Goal: Task Accomplishment & Management: Use online tool/utility

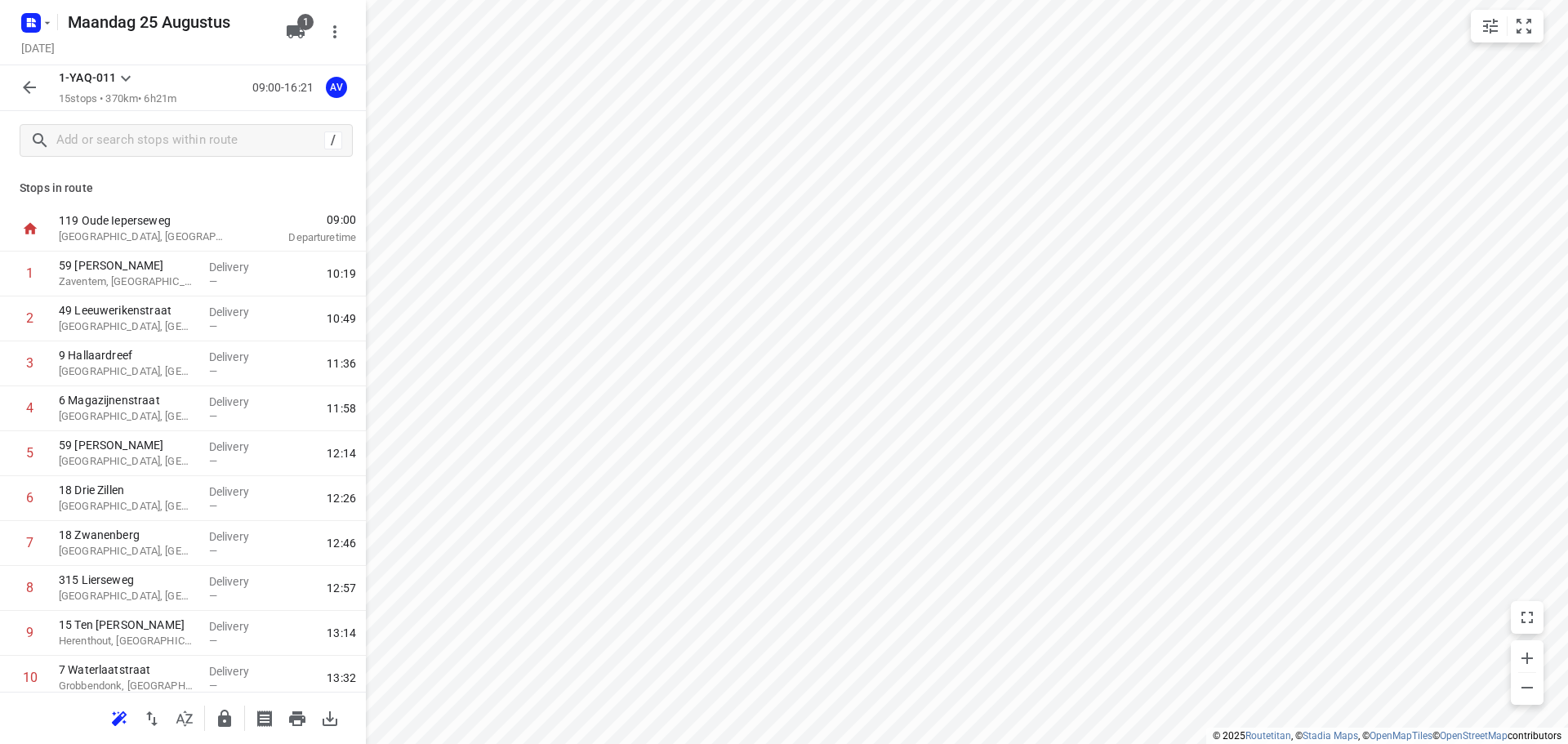
scroll to position [279, 0]
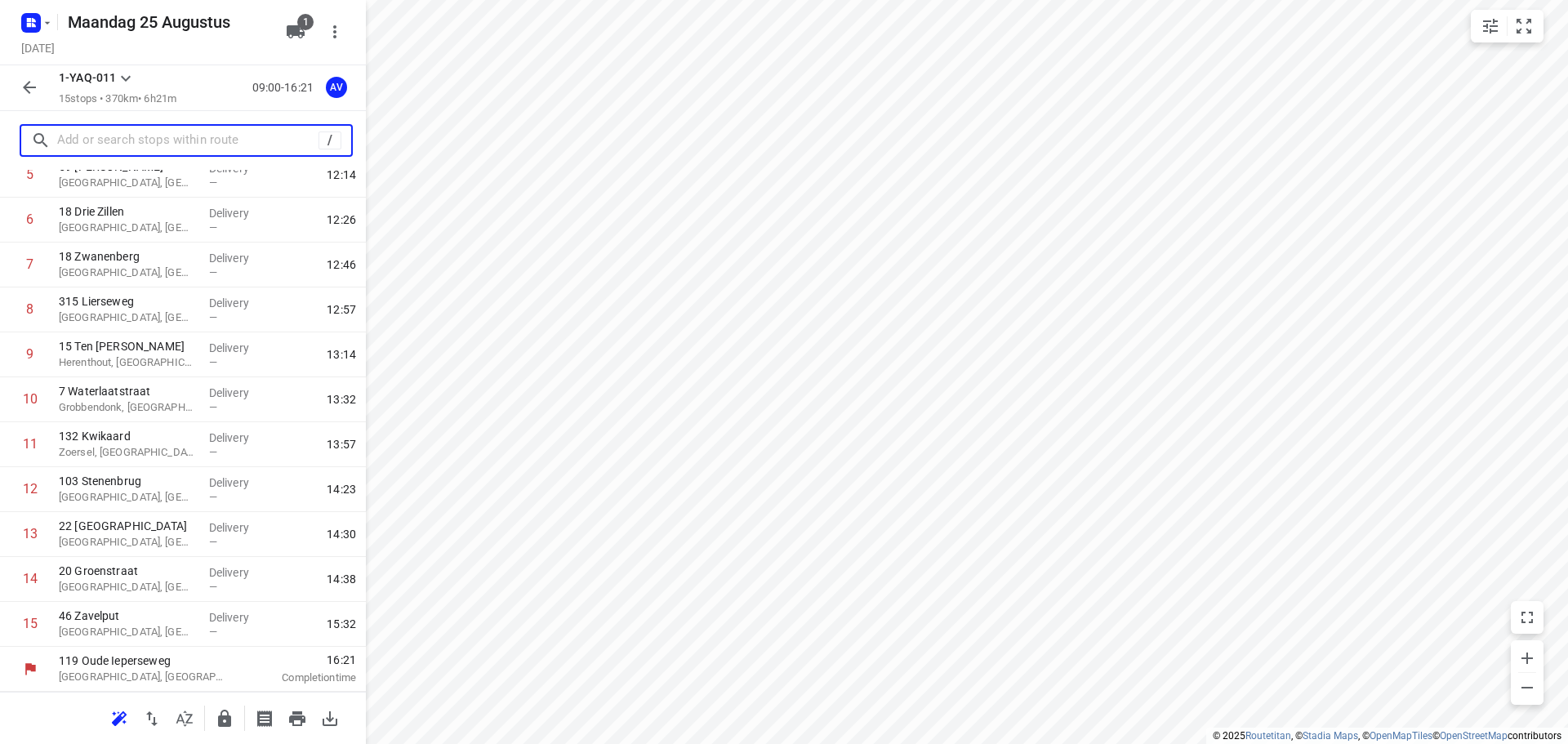
click at [236, 139] on input "text" at bounding box center [187, 141] width 261 height 26
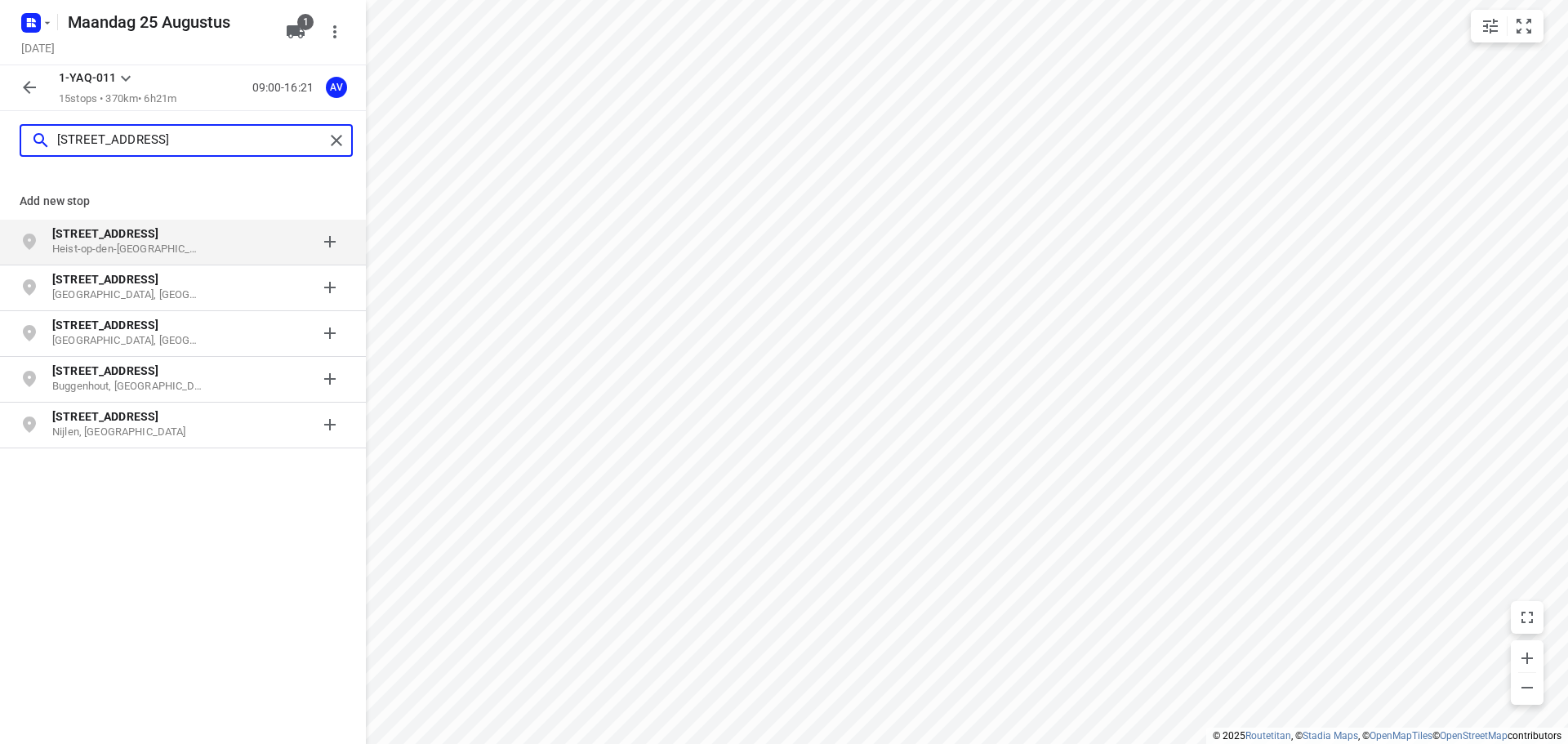
type input "[STREET_ADDRESS]"
click at [173, 238] on p "[STREET_ADDRESS]" at bounding box center [127, 233] width 151 height 16
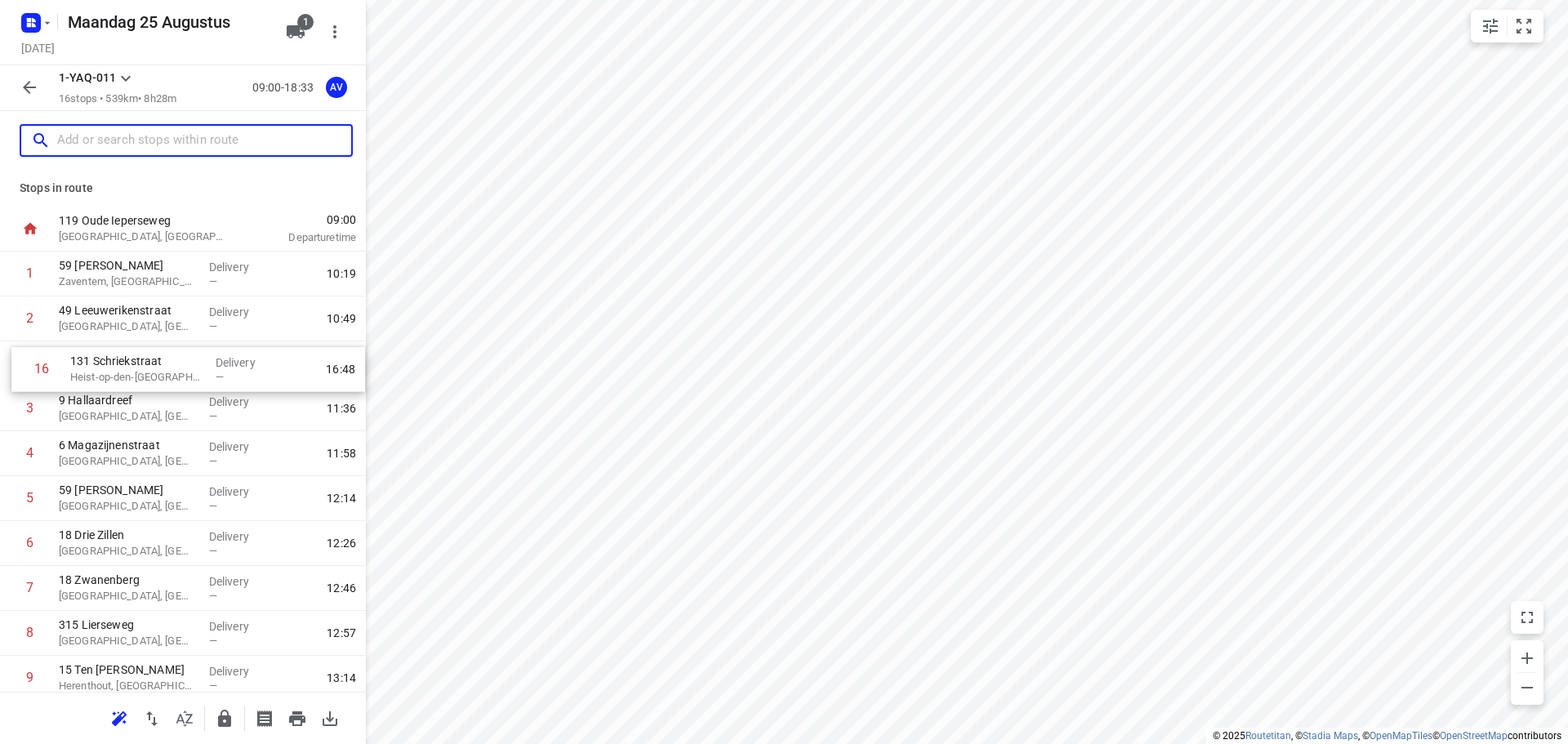
drag, startPoint x: 5, startPoint y: 633, endPoint x: 16, endPoint y: 373, distance: 260.2
click at [16, 373] on div "1 59 Zeven [PERSON_NAME], [GEOGRAPHIC_DATA] Delivery — 10:19 2 49 [GEOGRAPHIC_D…" at bounding box center [183, 611] width 366 height 718
click at [162, 134] on input "text" at bounding box center [187, 141] width 261 height 26
drag, startPoint x: 136, startPoint y: 149, endPoint x: 149, endPoint y: 142, distance: 14.8
click at [136, 149] on input "text" at bounding box center [187, 141] width 261 height 26
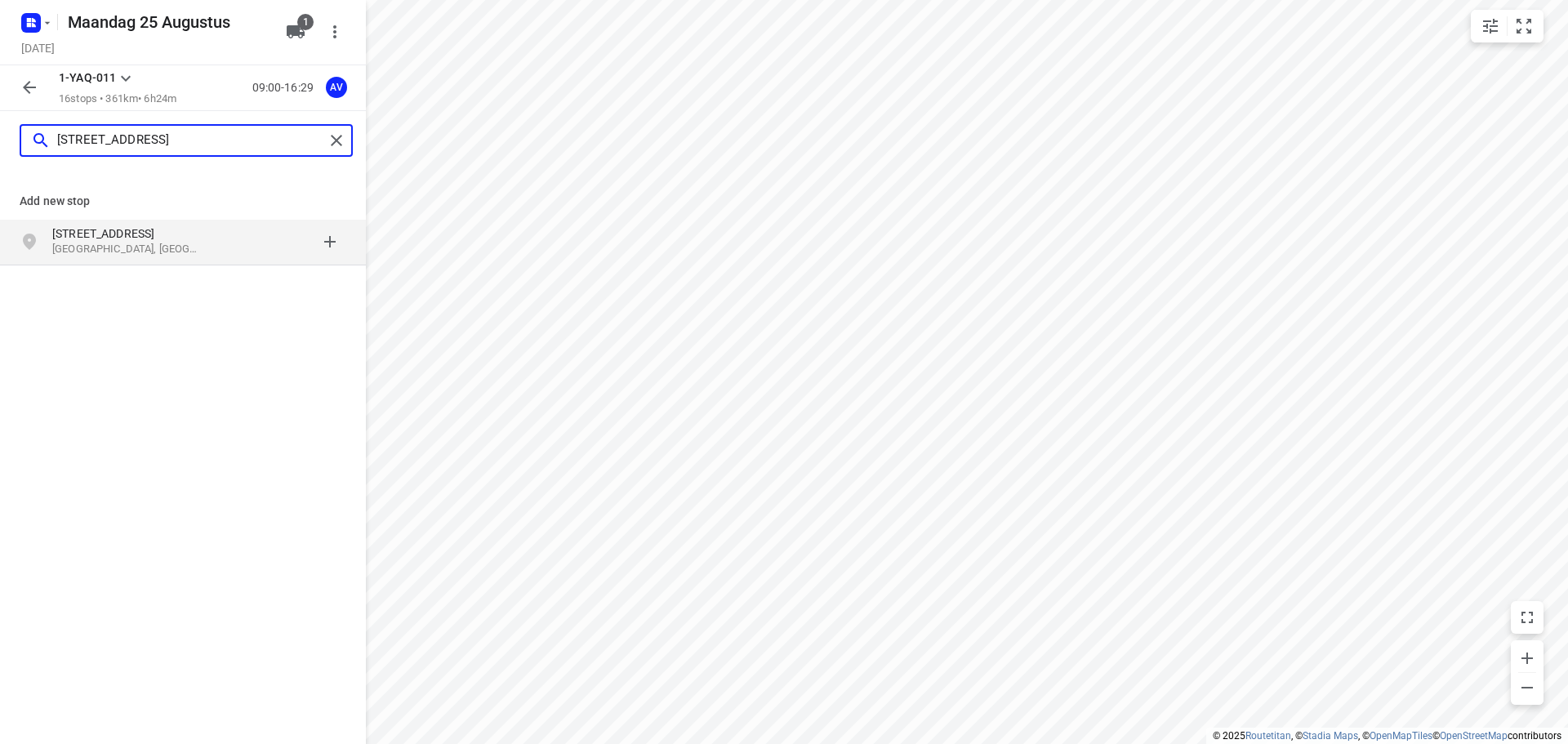
type input "[STREET_ADDRESS]"
click at [227, 241] on div at bounding box center [282, 241] width 128 height 32
type input "[STREET_ADDRESS]"
click at [193, 243] on p "Geel, [GEOGRAPHIC_DATA]" at bounding box center [127, 249] width 151 height 15
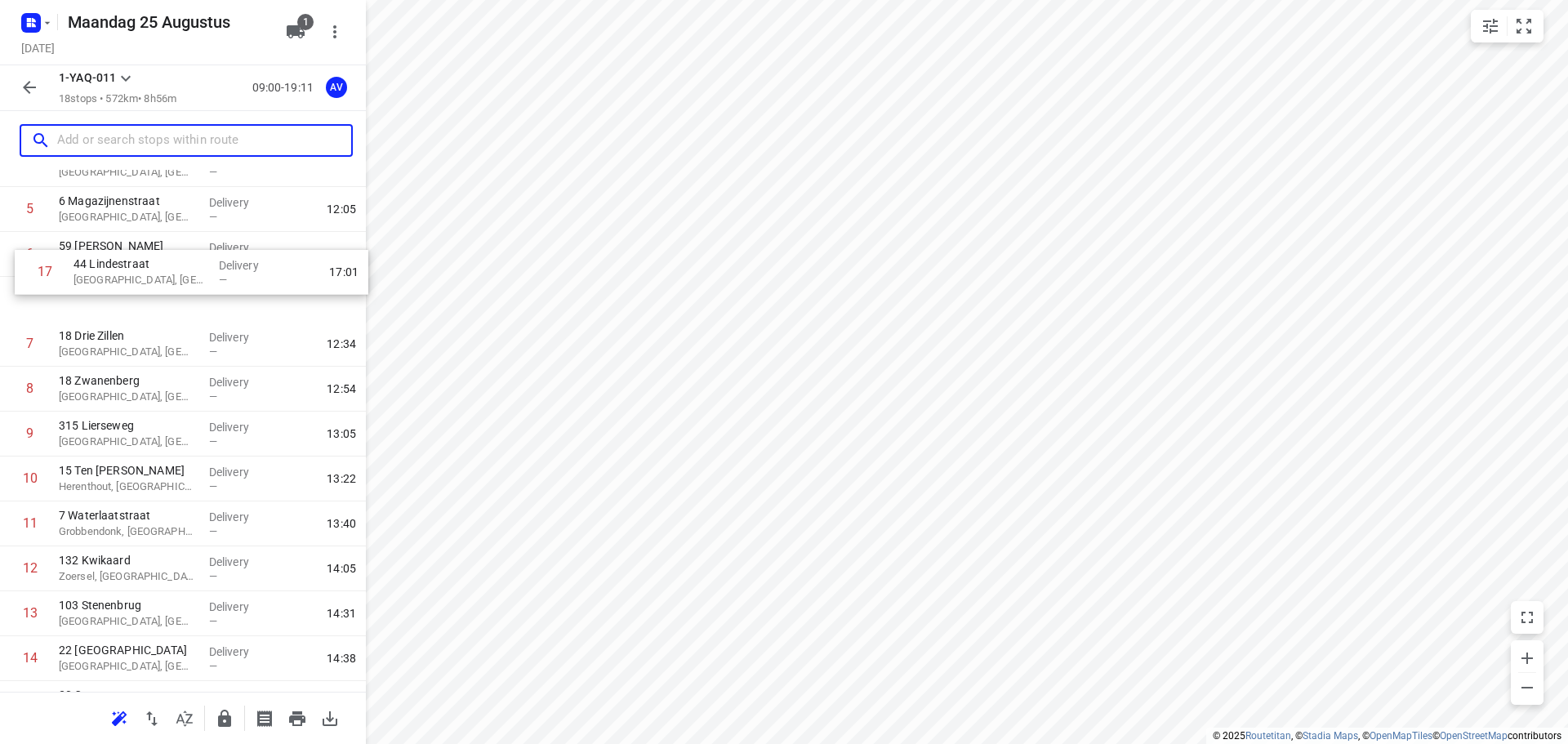
scroll to position [241, 0]
drag, startPoint x: 9, startPoint y: 585, endPoint x: 23, endPoint y: 346, distance: 239.4
click at [23, 346] on div "1 59 [PERSON_NAME], [GEOGRAPHIC_DATA] Delivery — 10:19 2 49 [GEOGRAPHIC_DATA], …" at bounding box center [183, 414] width 366 height 809
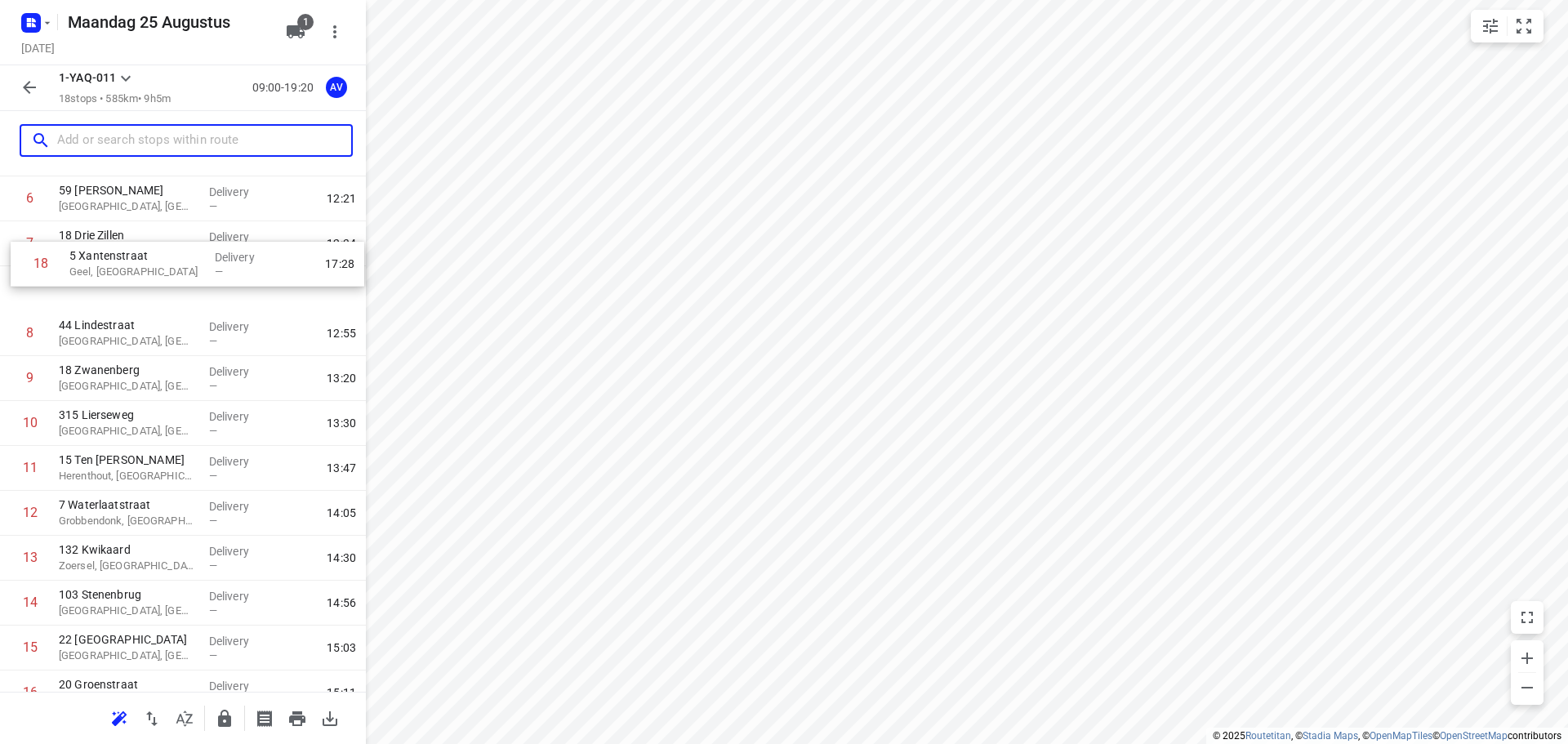
scroll to position [298, 0]
drag, startPoint x: 6, startPoint y: 626, endPoint x: 18, endPoint y: 331, distance: 295.2
click at [14, 333] on div "1 59 [PERSON_NAME], [GEOGRAPHIC_DATA] Delivery — 10:19 2 49 [GEOGRAPHIC_DATA], …" at bounding box center [183, 357] width 366 height 809
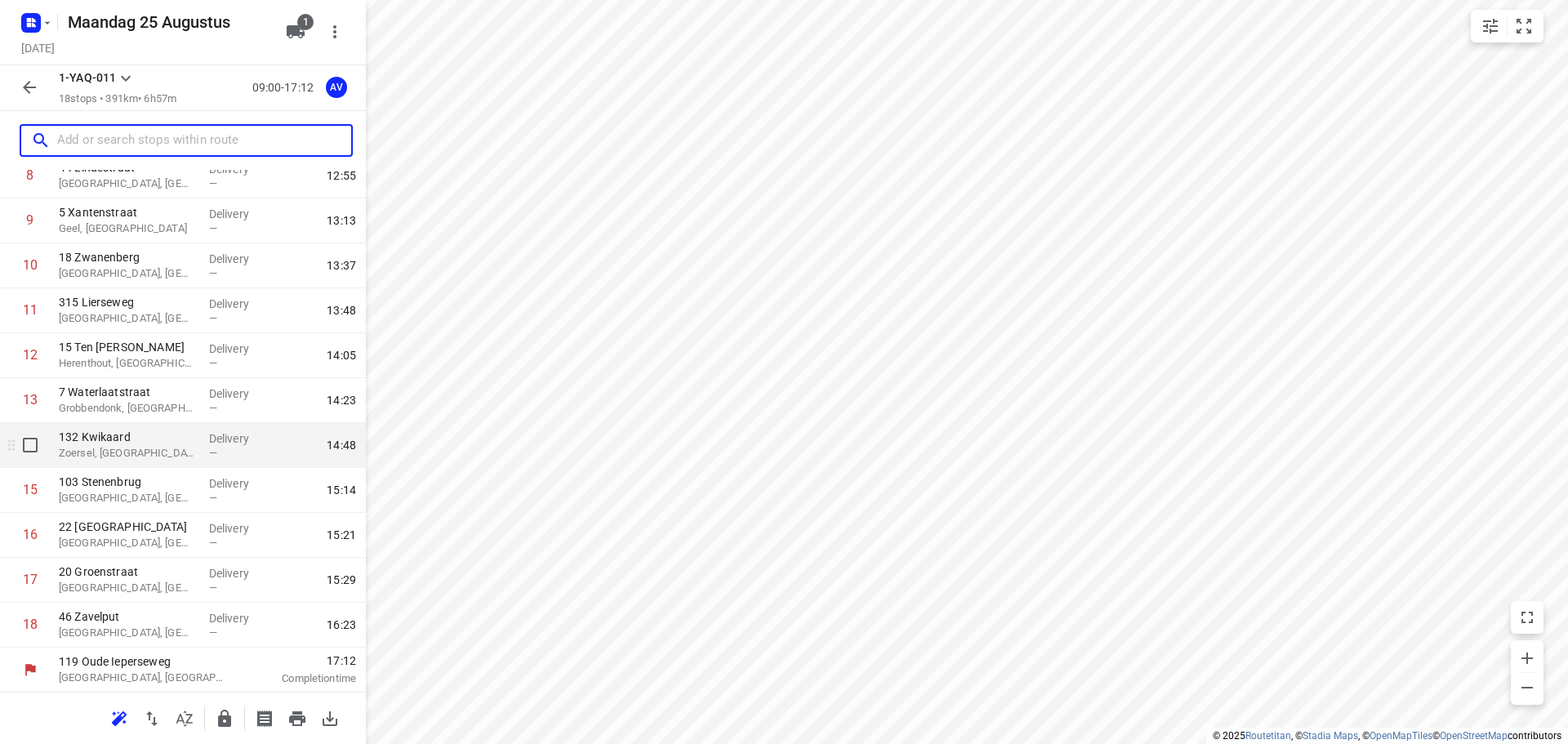
scroll to position [413, 0]
click at [224, 135] on input "text" at bounding box center [204, 141] width 294 height 26
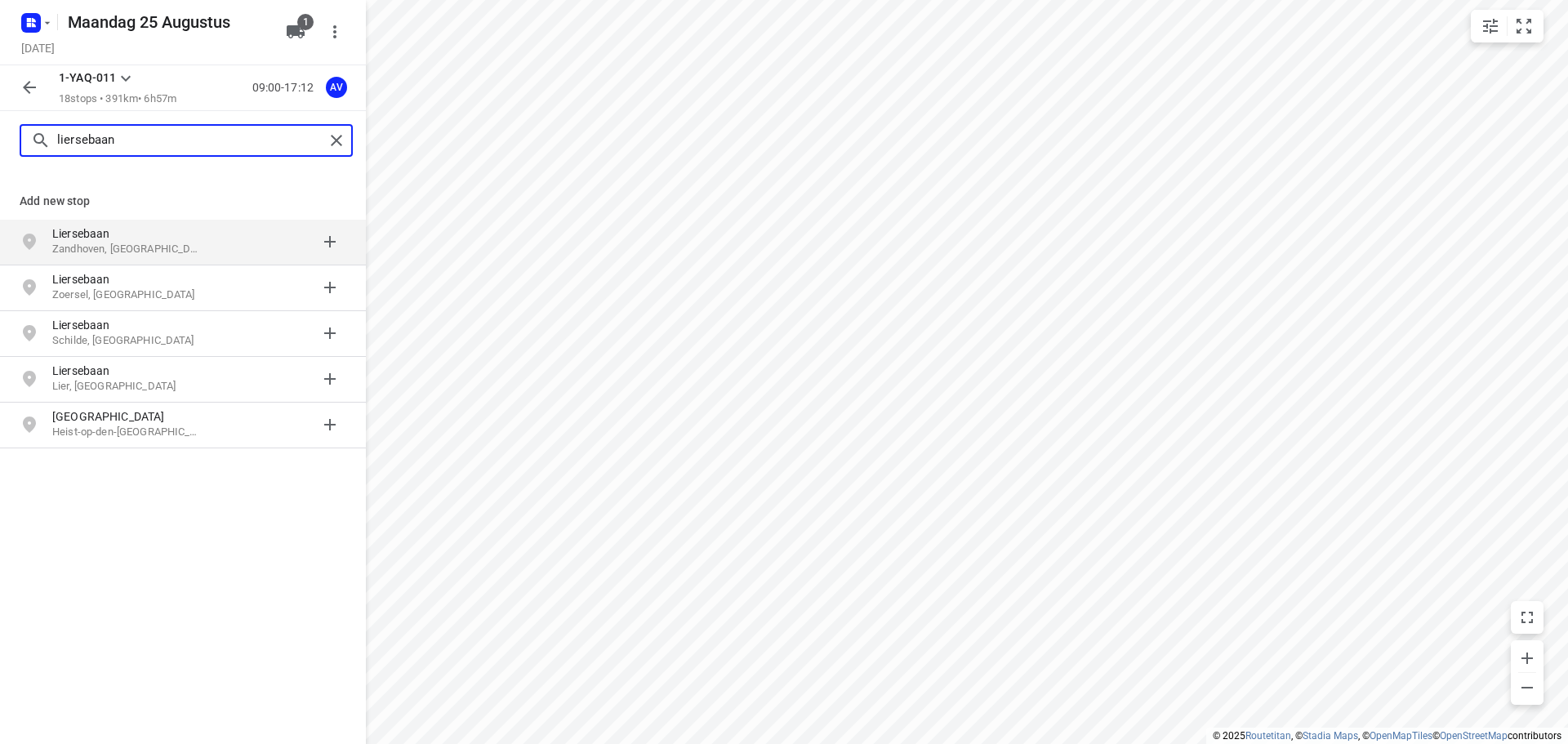
click at [180, 137] on input "liersebaan" at bounding box center [190, 141] width 267 height 26
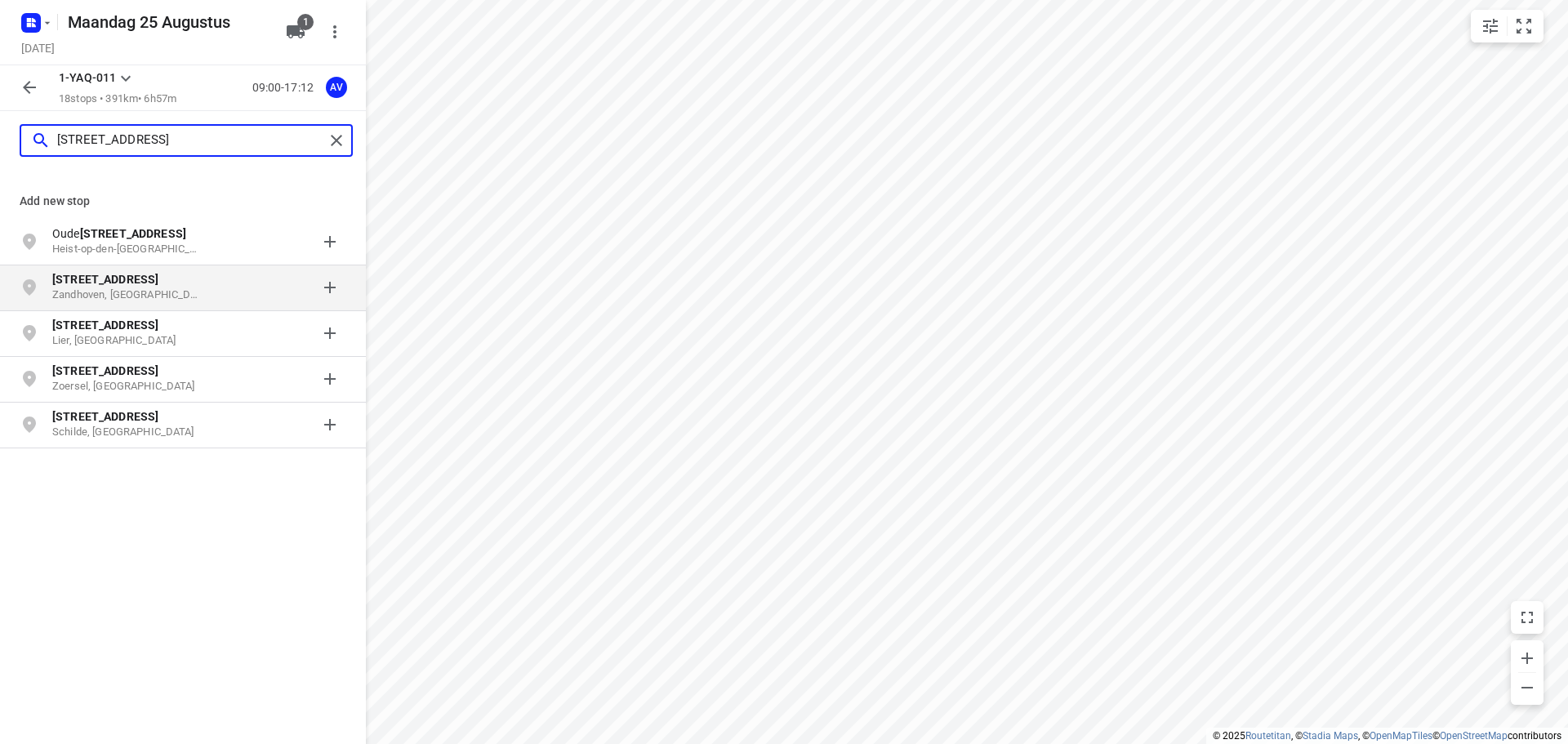
type input "[STREET_ADDRESS]"
click at [158, 290] on p "Zandhoven, [GEOGRAPHIC_DATA]" at bounding box center [127, 295] width 151 height 15
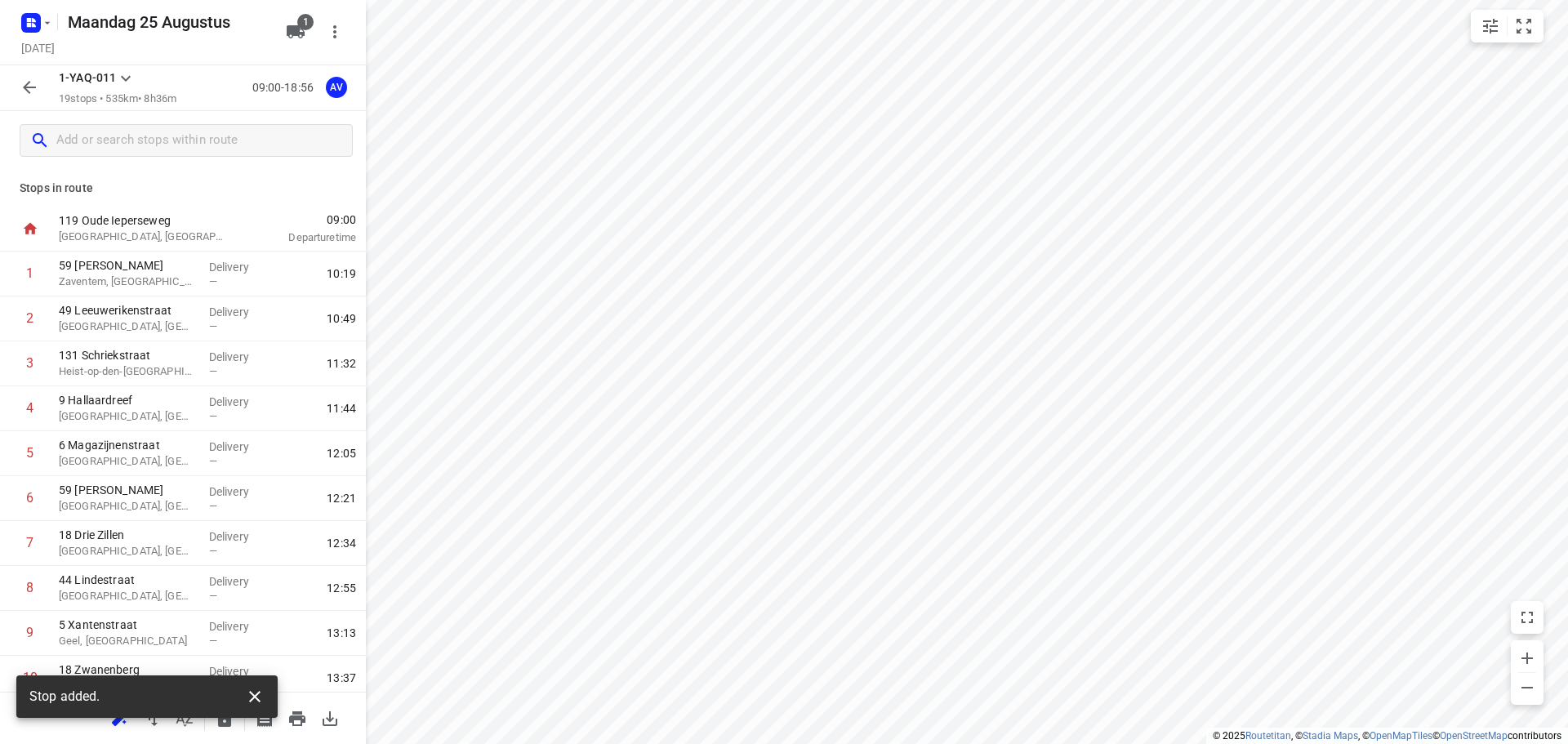
click at [256, 695] on icon "button" at bounding box center [254, 696] width 11 height 11
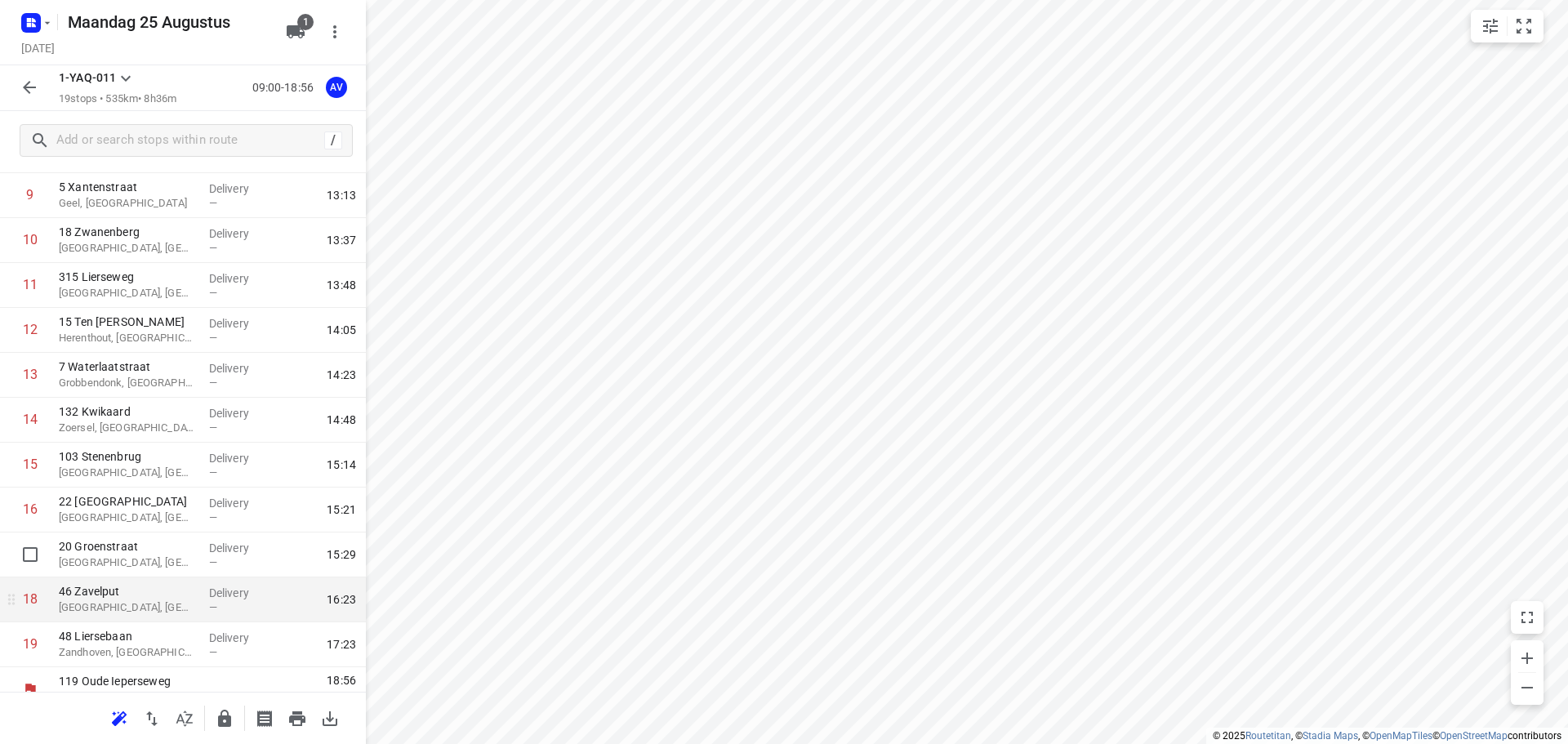
scroll to position [458, 0]
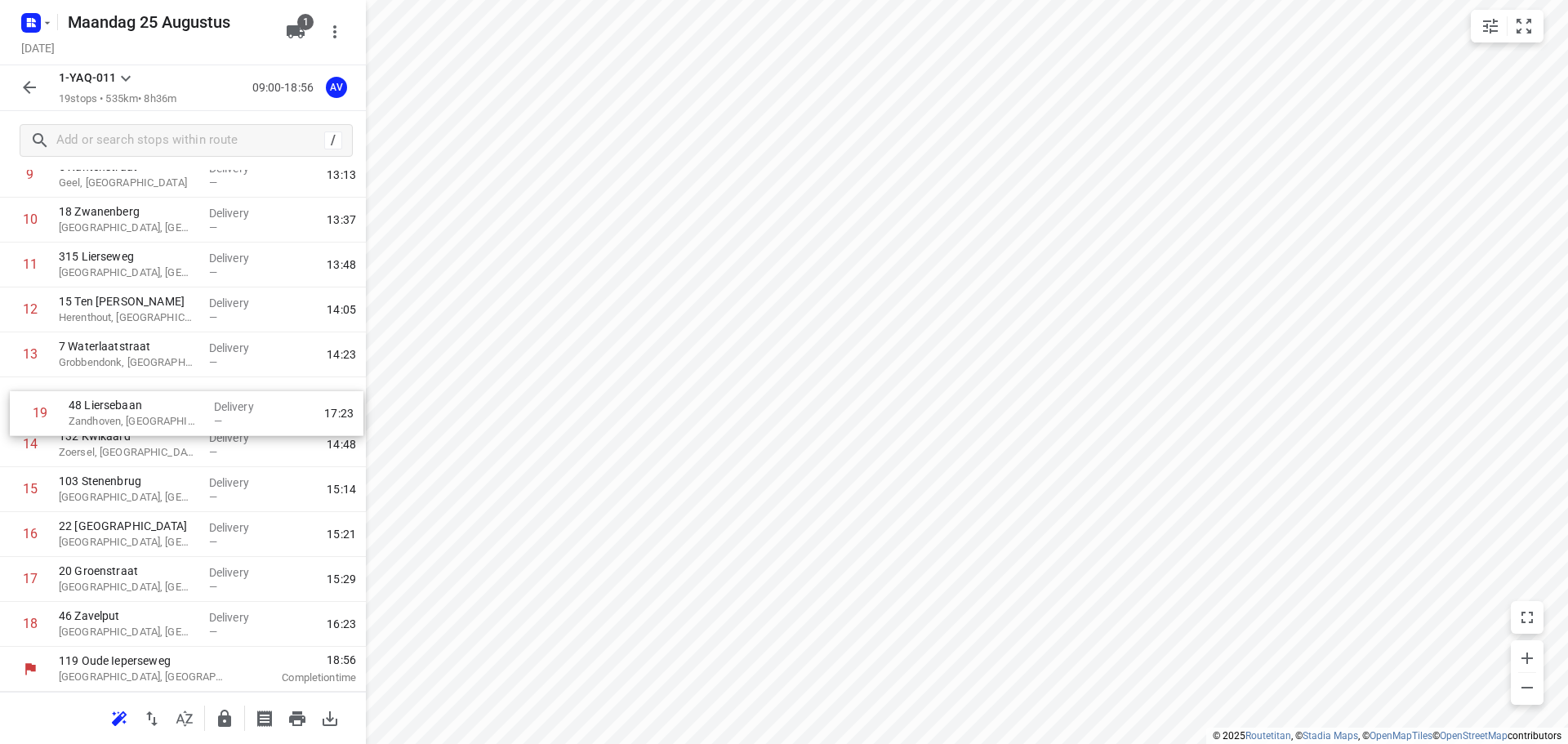
drag, startPoint x: 10, startPoint y: 627, endPoint x: 20, endPoint y: 391, distance: 236.2
click at [20, 391] on div "1 59 [PERSON_NAME], [GEOGRAPHIC_DATA] Delivery — 10:19 2 49 [GEOGRAPHIC_DATA], …" at bounding box center [183, 220] width 366 height 854
click at [39, 25] on rect "button" at bounding box center [31, 22] width 20 height 20
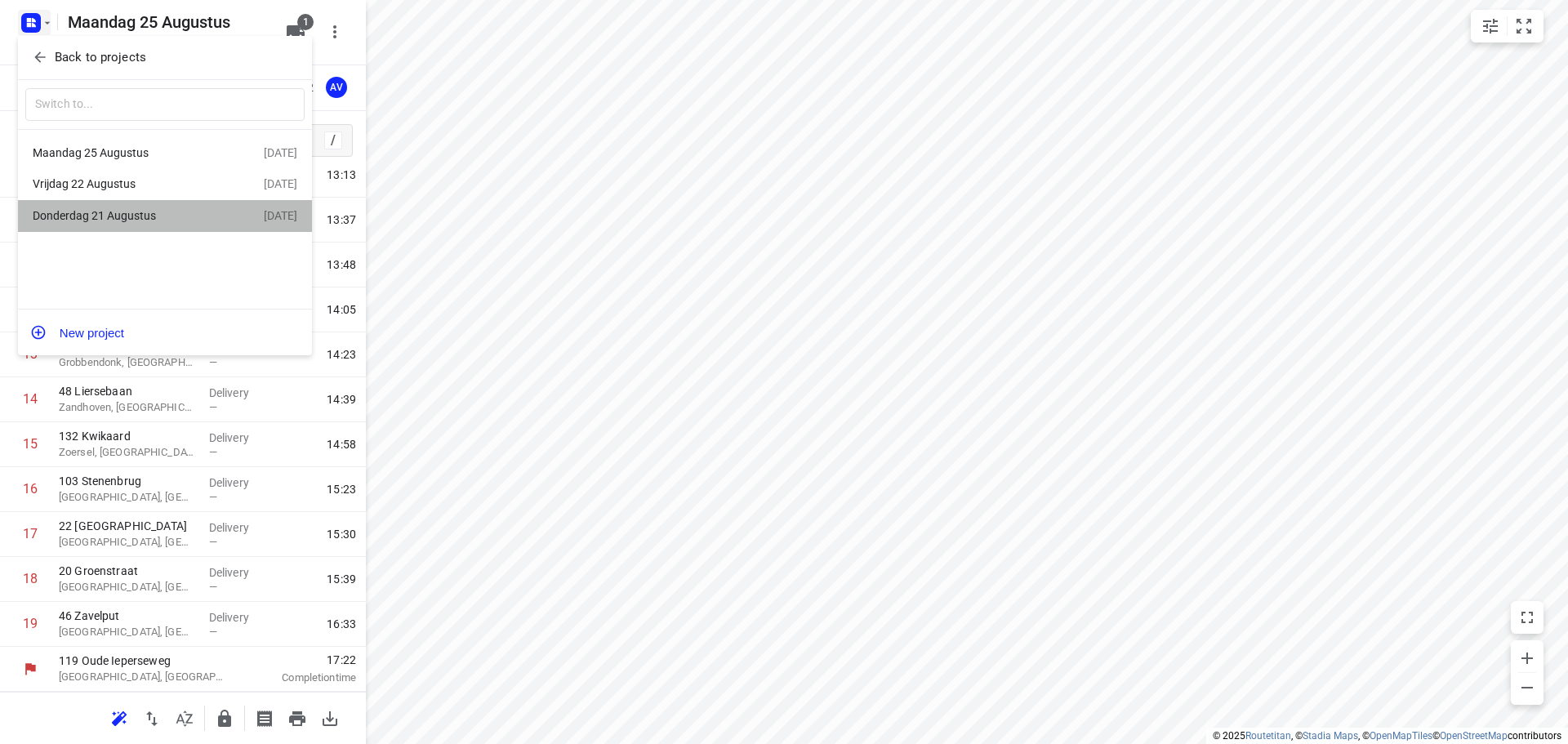
click at [136, 216] on div "Donderdag 21 Augustus" at bounding box center [126, 215] width 188 height 13
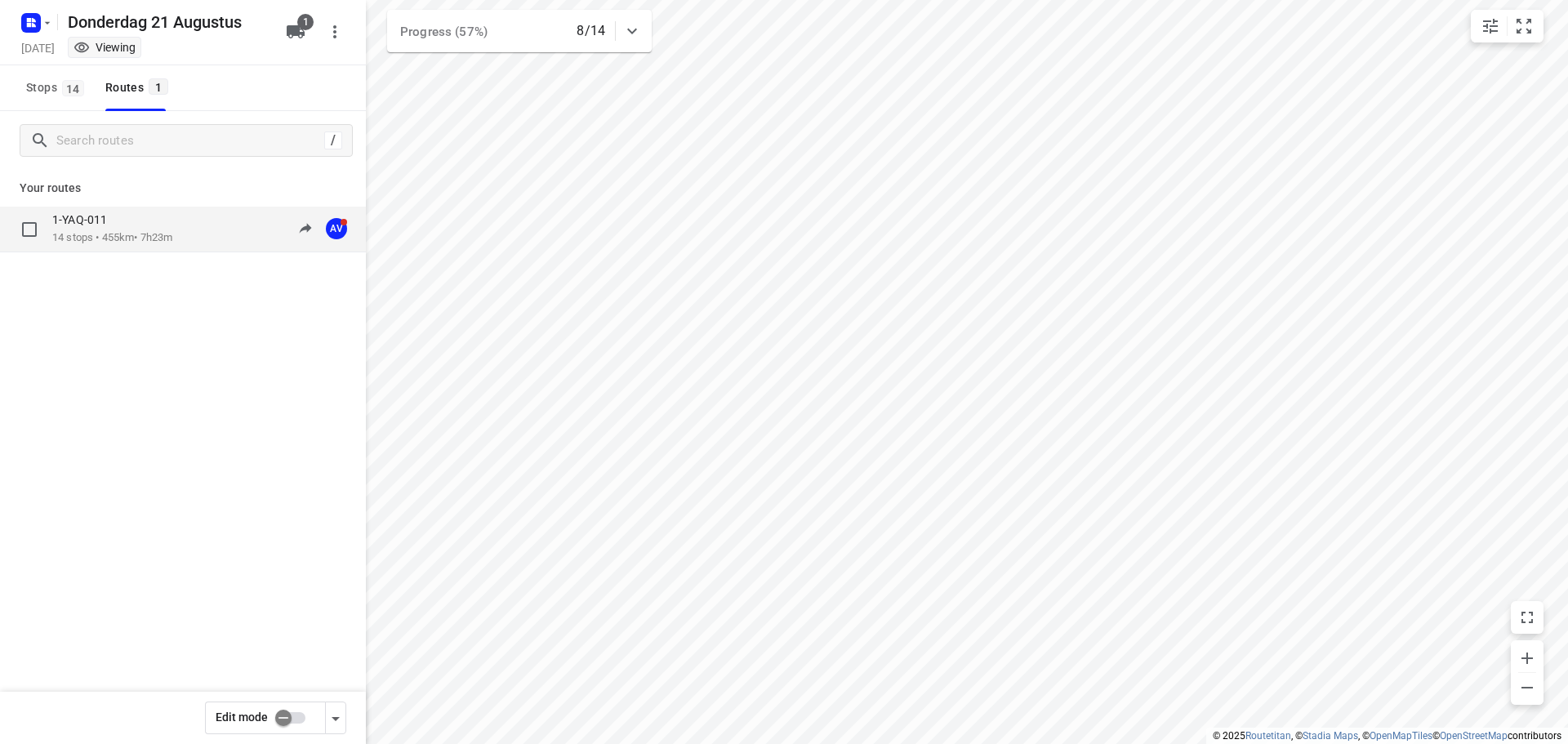
click at [199, 232] on div "1-YAQ-011 14 stops • 455km • 7h23m 10:07-18:33 AV" at bounding box center [208, 229] width 314 height 33
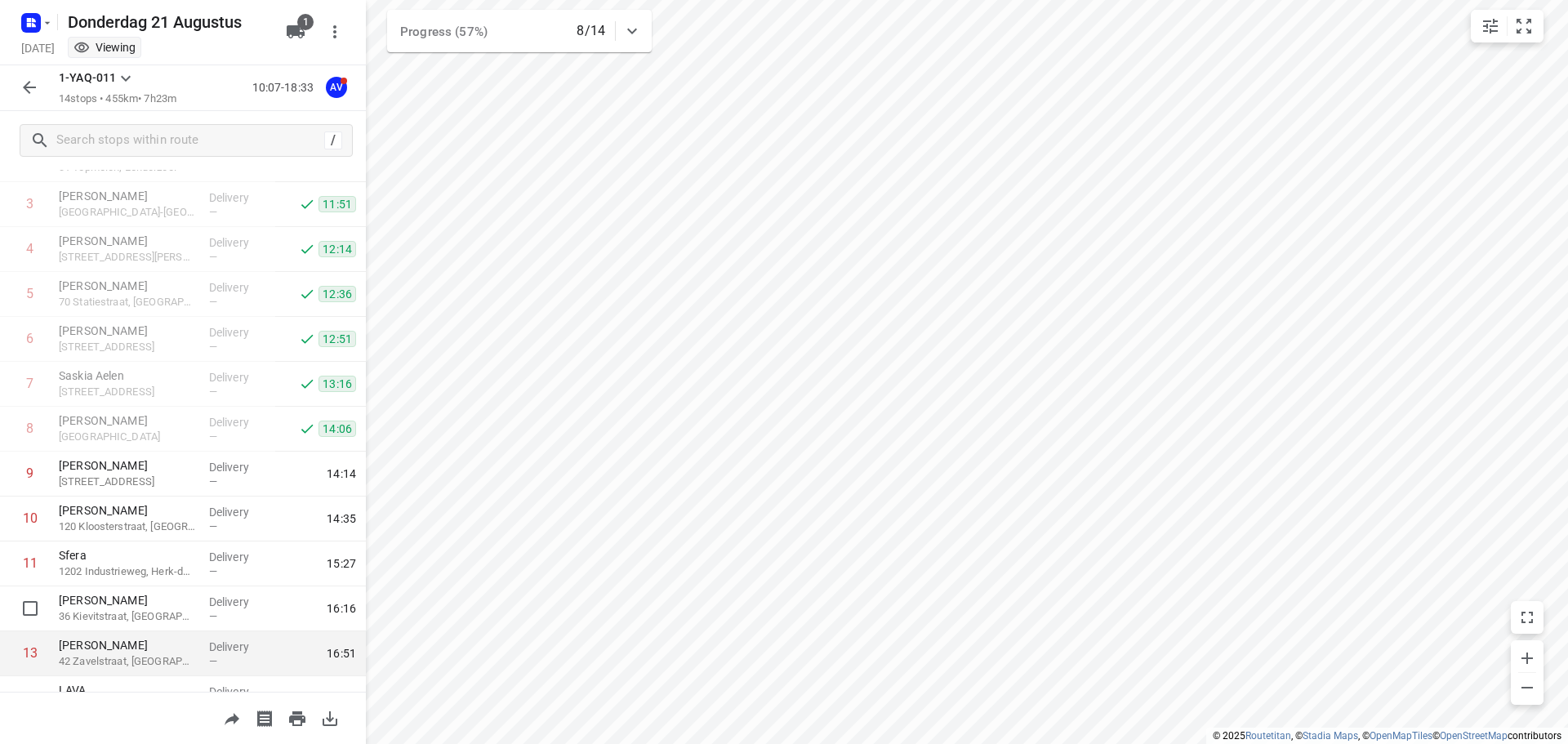
scroll to position [234, 0]
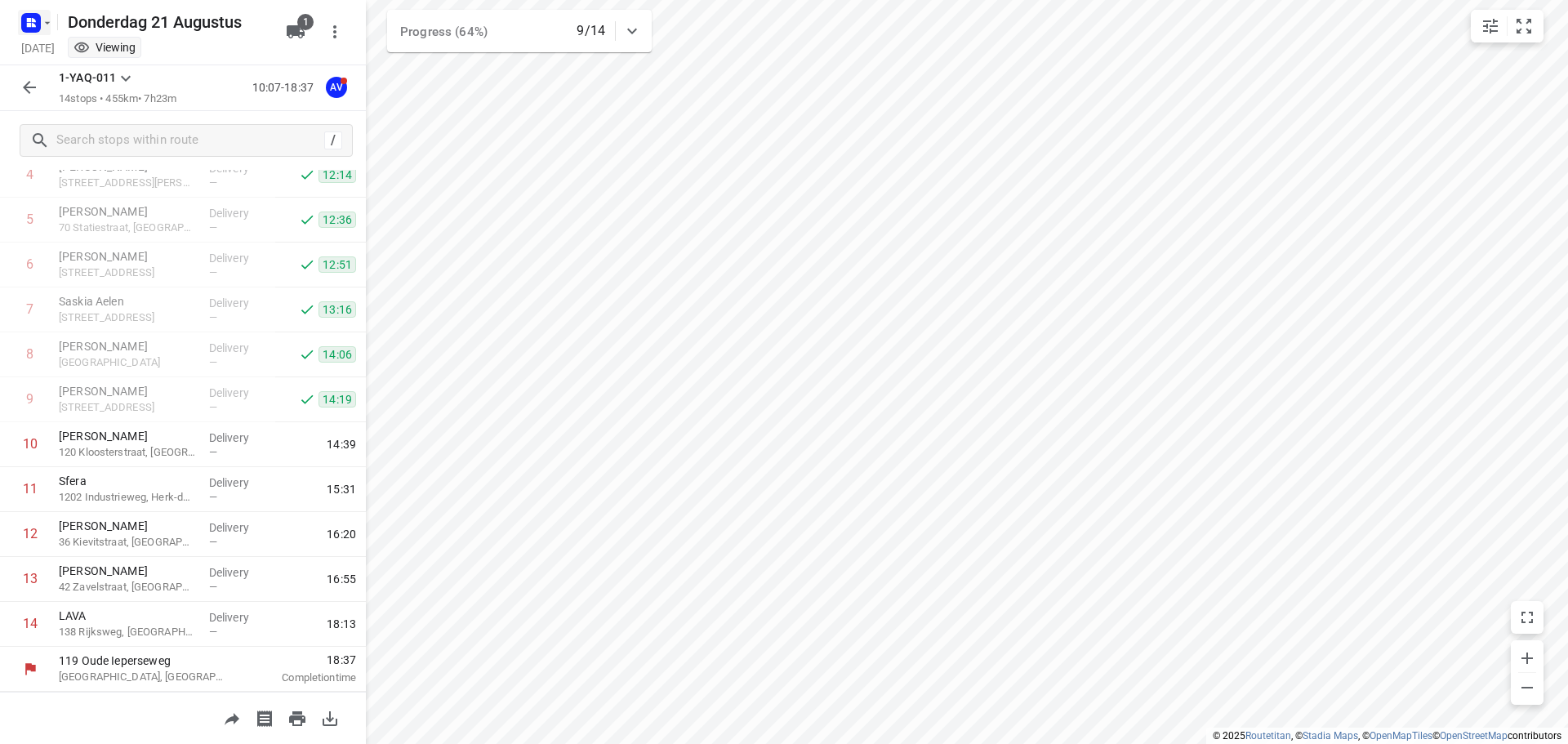
click at [42, 18] on icon "button" at bounding box center [47, 22] width 13 height 13
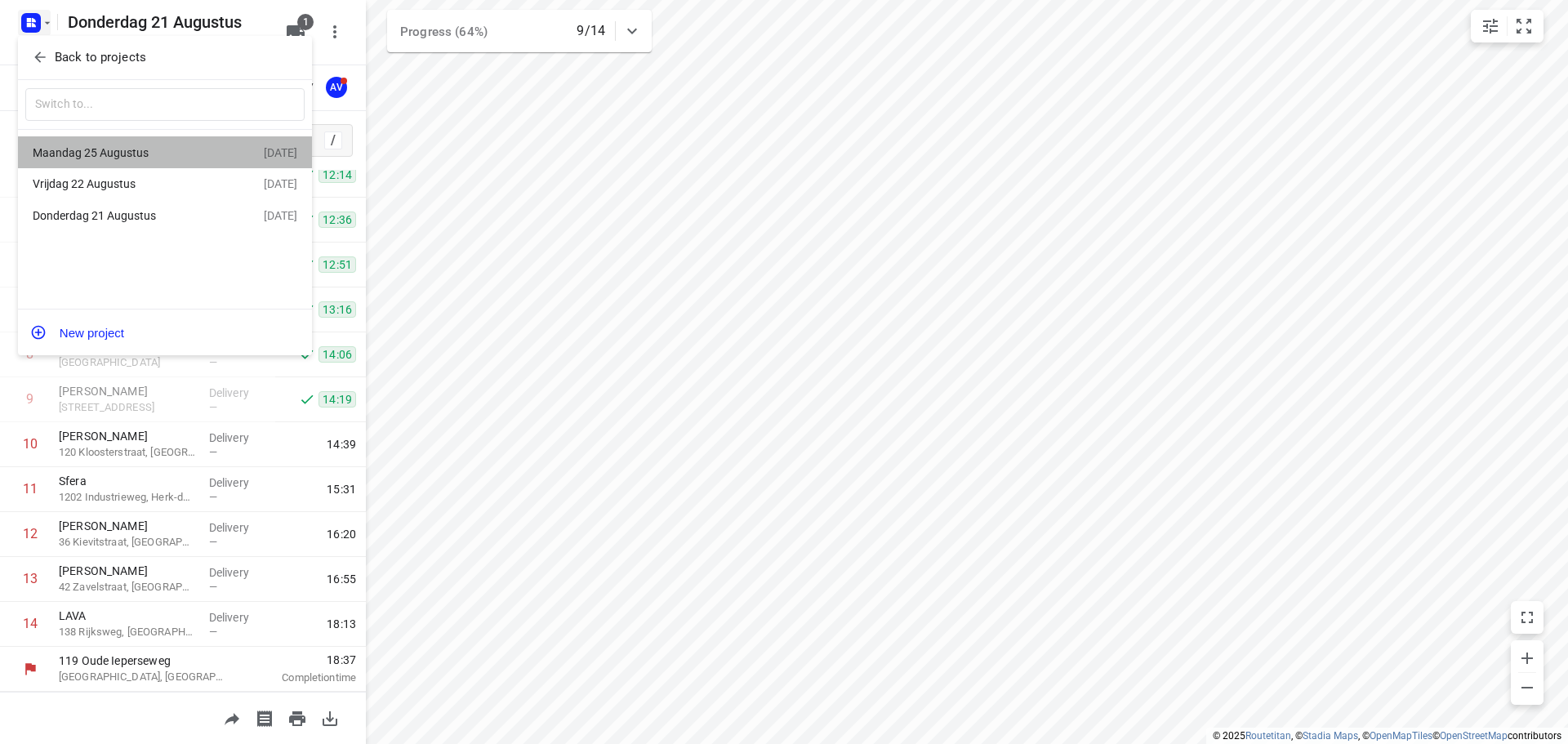
click at [137, 151] on div "Maandag 25 Augustus" at bounding box center [126, 152] width 188 height 13
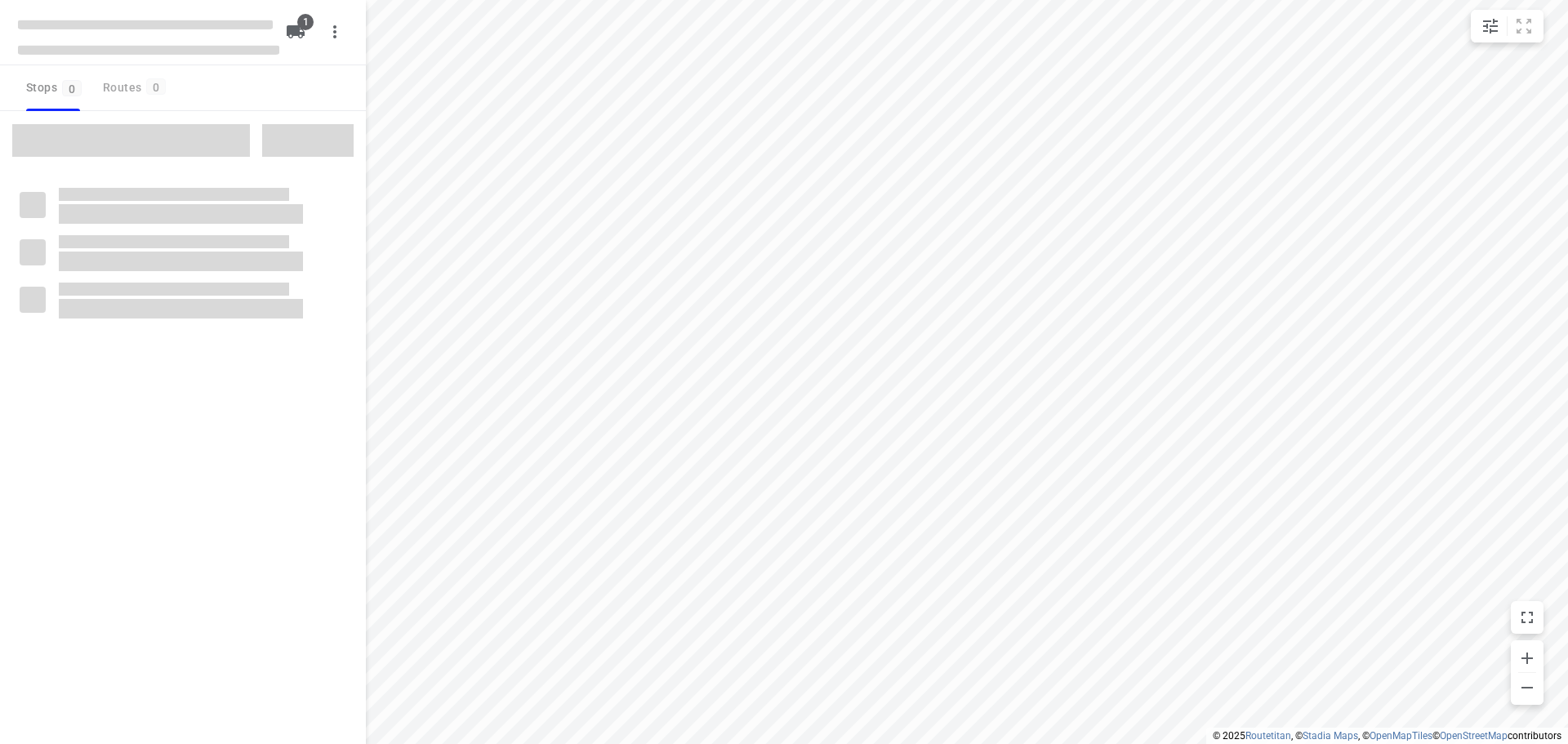
type input "distance"
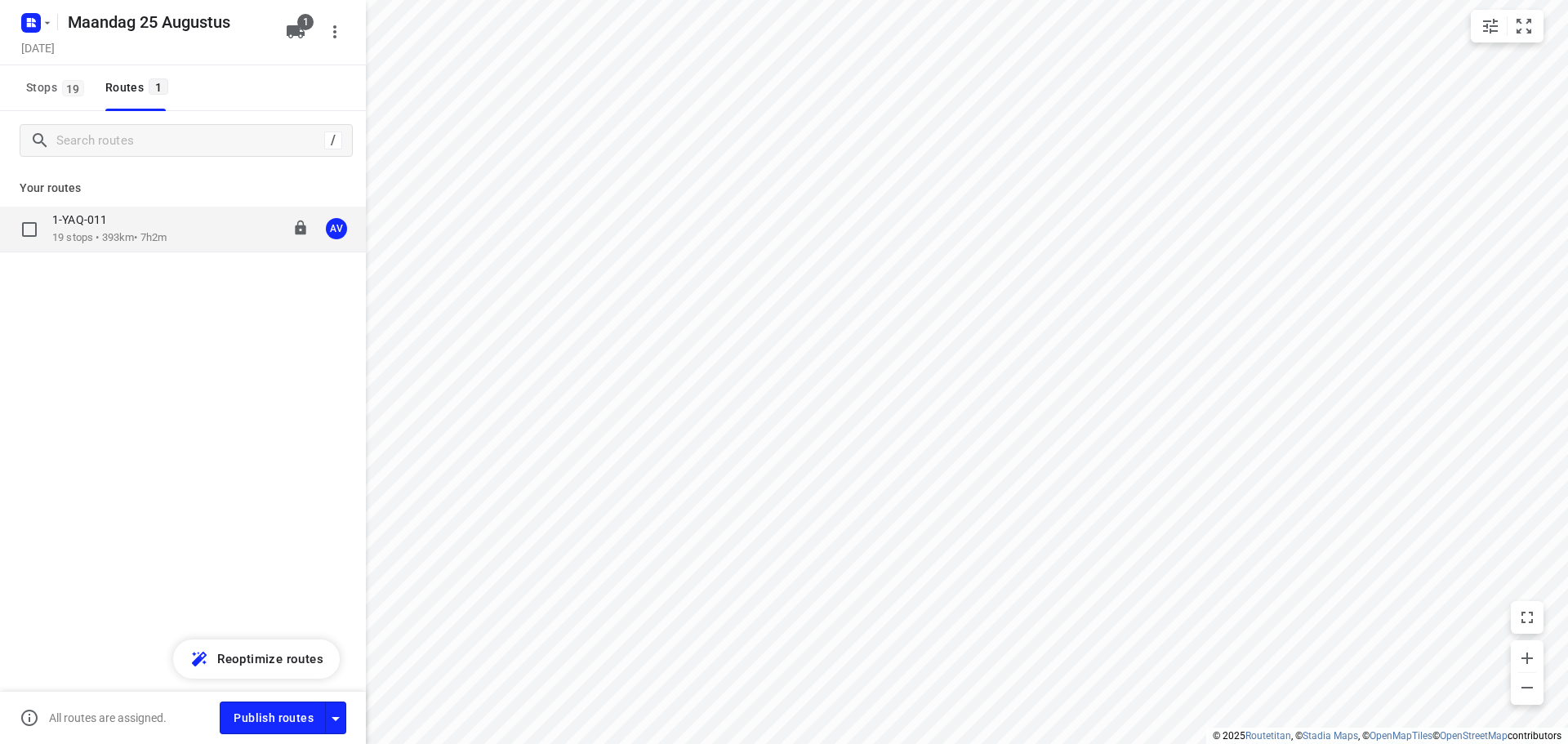
click at [182, 223] on div "1-YAQ-011 19 stops • 393km • 7h2m 09:00-17:22 AV" at bounding box center [208, 229] width 314 height 33
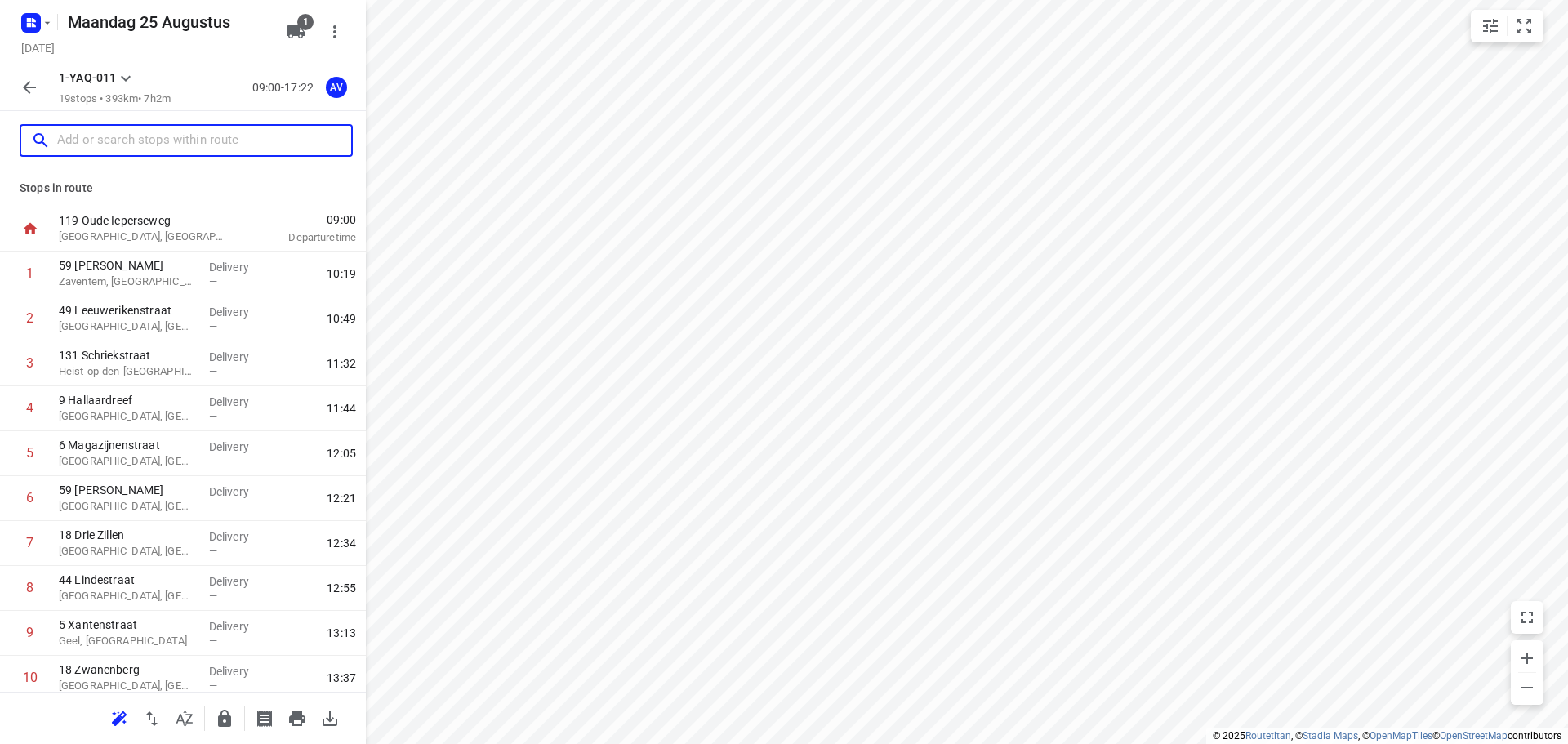
click at [156, 145] on input "text" at bounding box center [204, 141] width 294 height 26
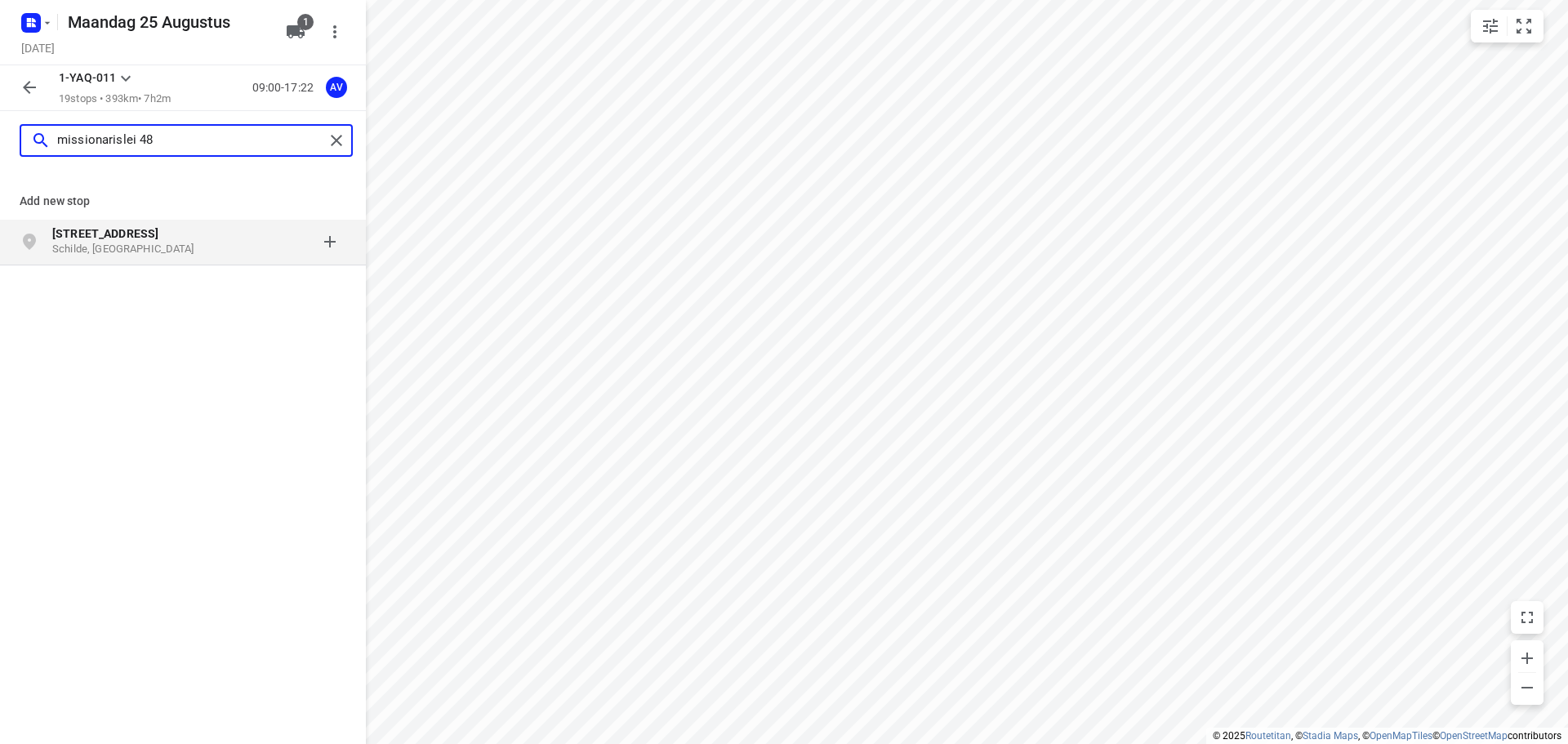
type input "missionarislei 48"
click at [189, 250] on p "Schilde, [GEOGRAPHIC_DATA]" at bounding box center [127, 249] width 151 height 15
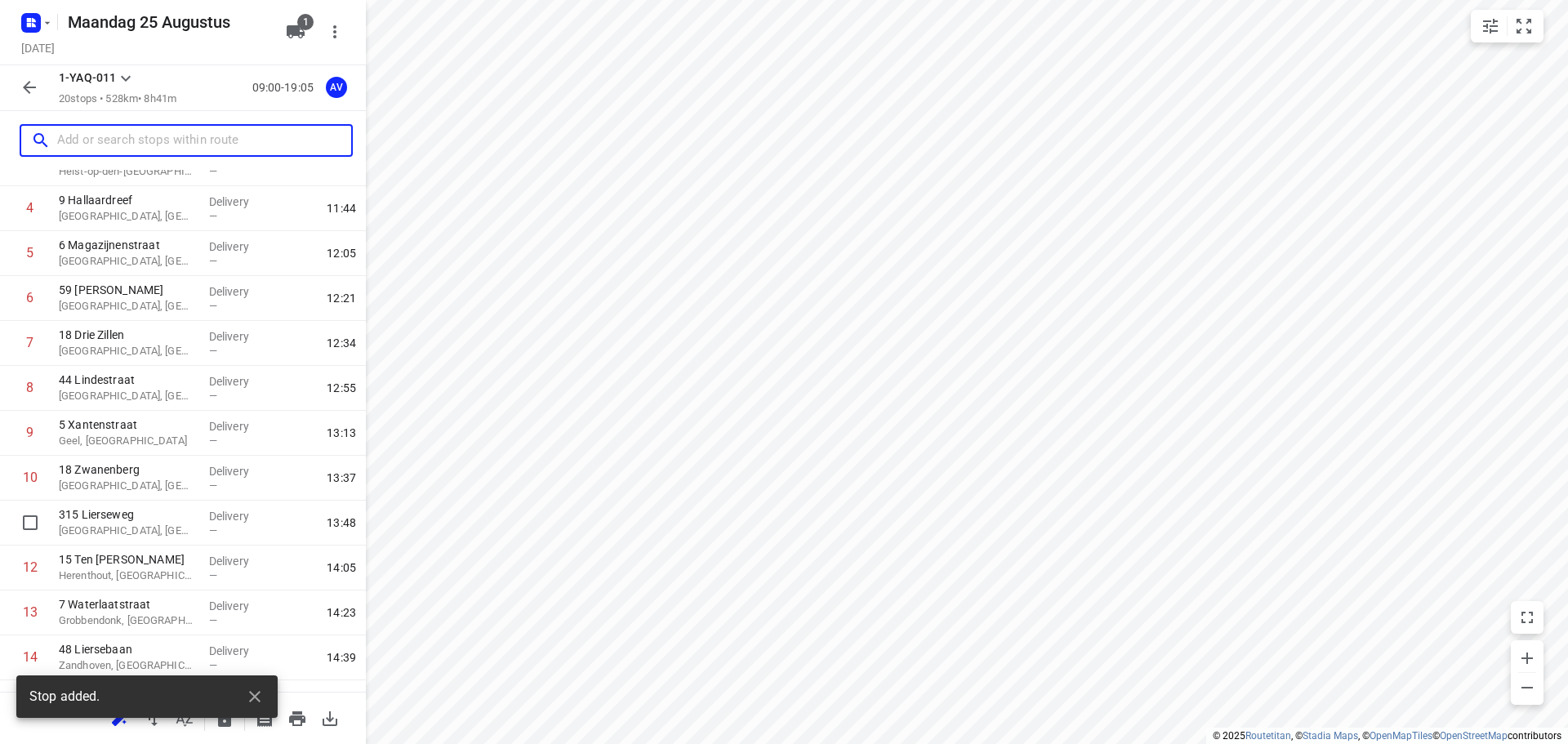
scroll to position [503, 0]
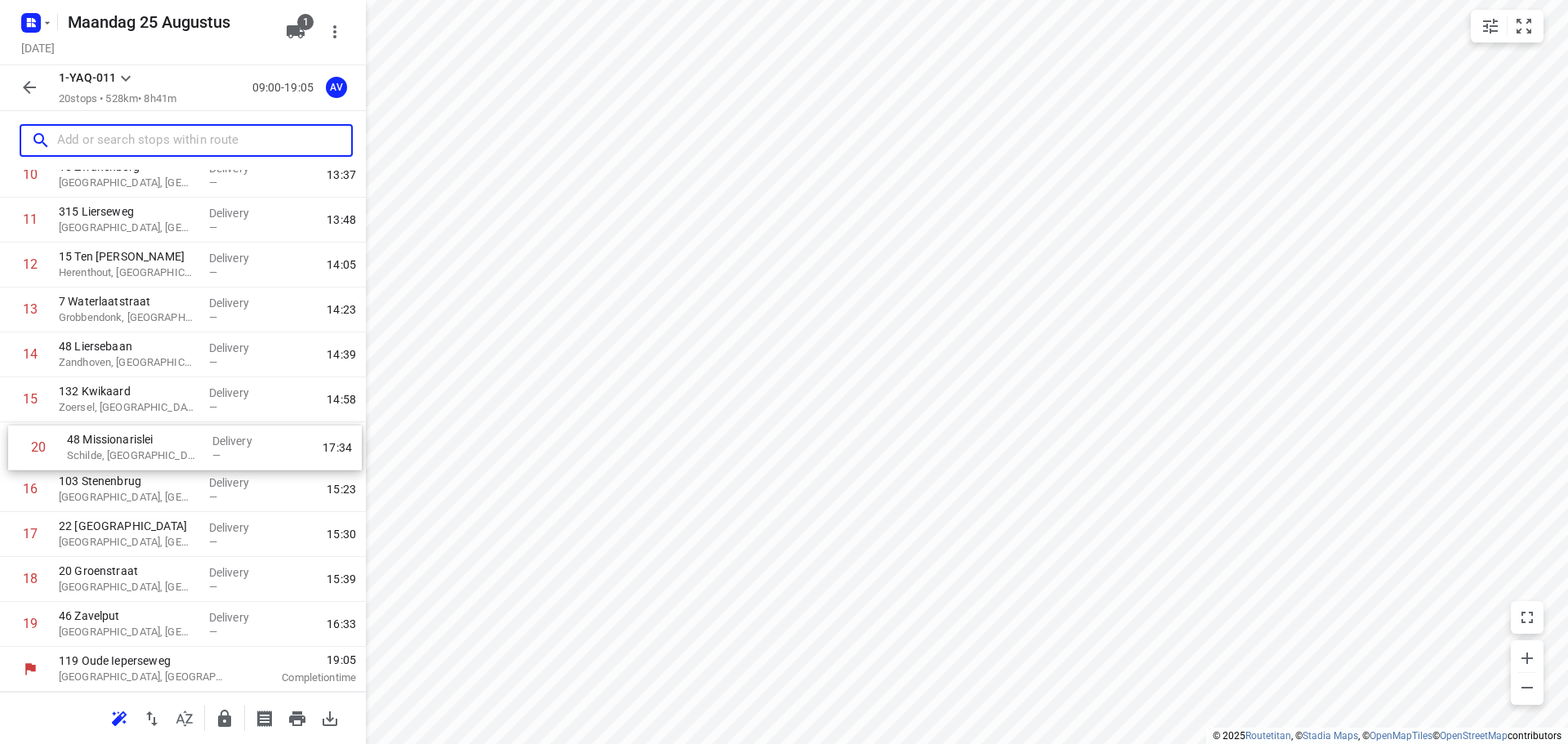
drag, startPoint x: 10, startPoint y: 623, endPoint x: 11, endPoint y: 439, distance: 184.0
click at [11, 439] on div "1 59 [PERSON_NAME], [GEOGRAPHIC_DATA] Delivery — 10:19 2 49 [GEOGRAPHIC_DATA], …" at bounding box center [183, 197] width 366 height 899
drag, startPoint x: 190, startPoint y: 142, endPoint x: 197, endPoint y: 130, distance: 13.9
click at [190, 141] on input "text" at bounding box center [187, 141] width 261 height 26
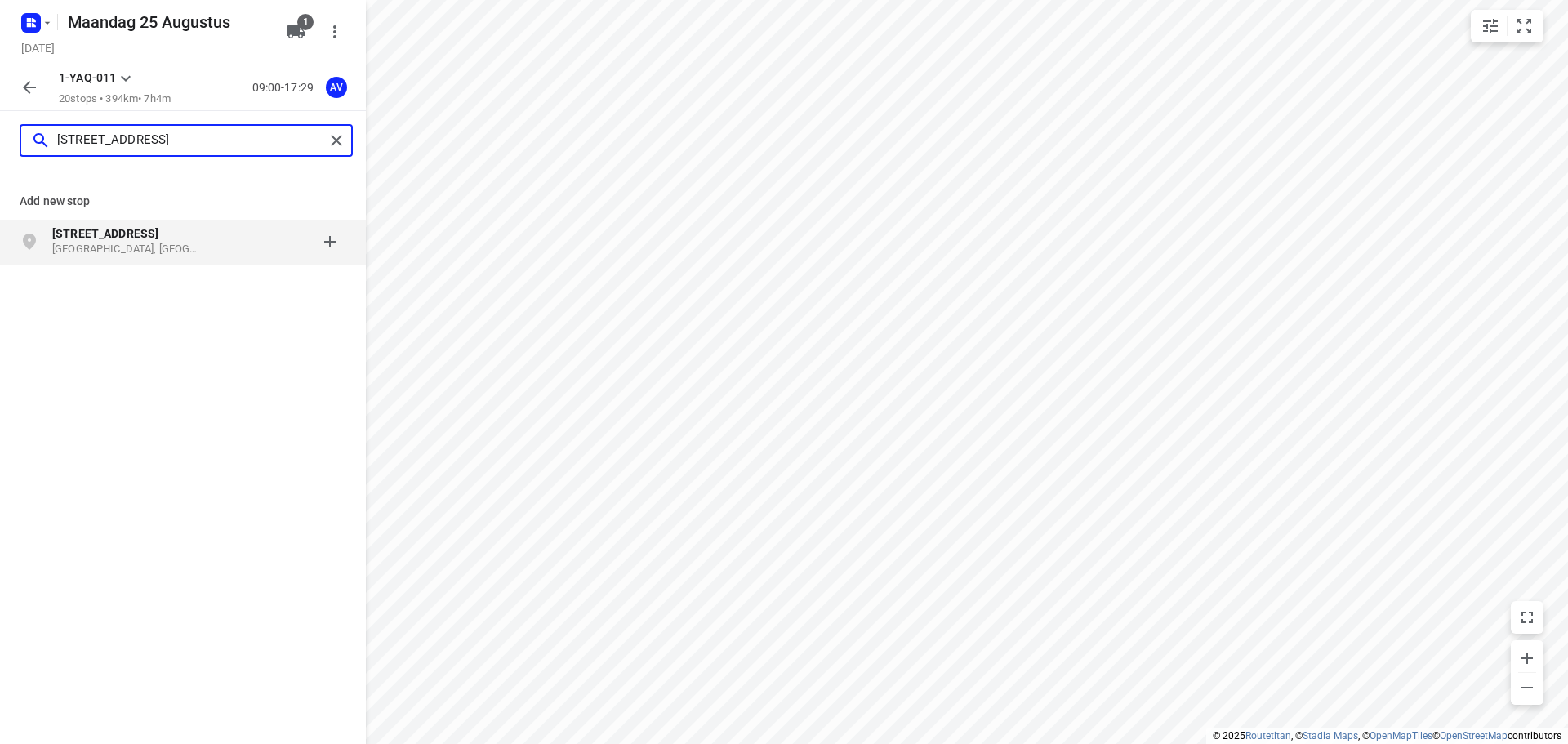
type input "[STREET_ADDRESS]"
click at [200, 239] on p "[STREET_ADDRESS]" at bounding box center [127, 233] width 151 height 16
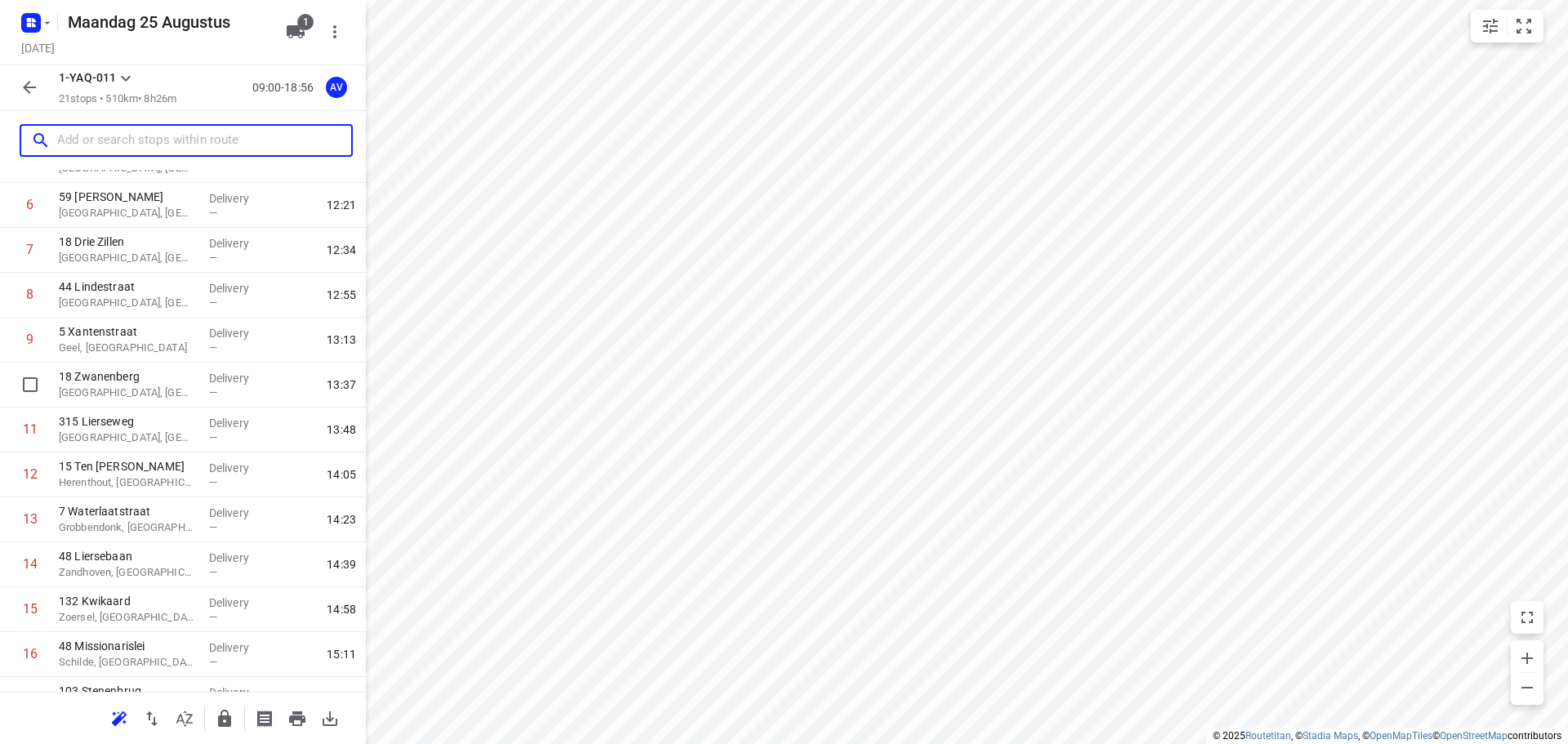
scroll to position [548, 0]
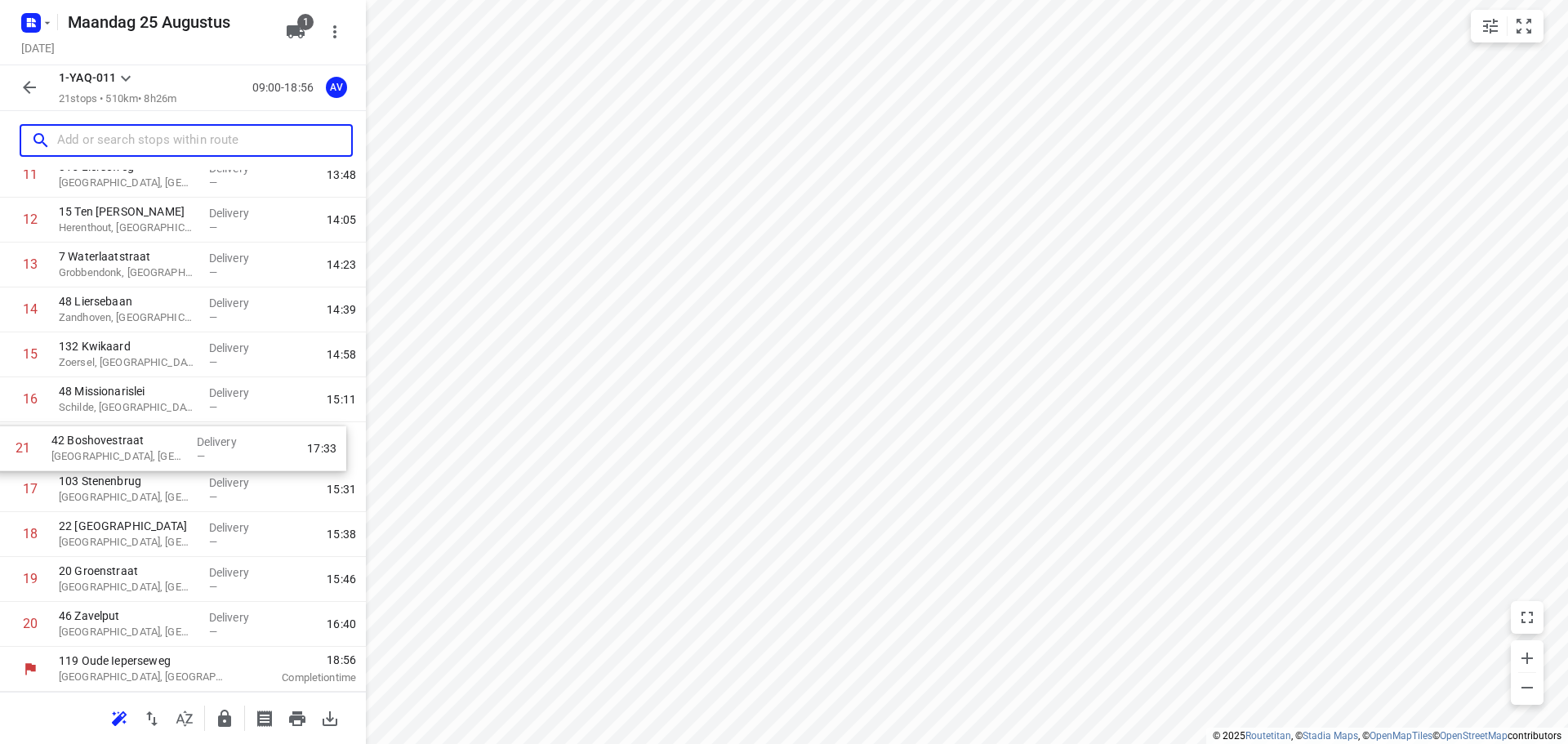
drag, startPoint x: 9, startPoint y: 636, endPoint x: 2, endPoint y: 455, distance: 181.1
click at [2, 455] on div "1 59 [PERSON_NAME], [GEOGRAPHIC_DATA] Delivery — 10:19 2 49 [GEOGRAPHIC_DATA], …" at bounding box center [183, 174] width 366 height 943
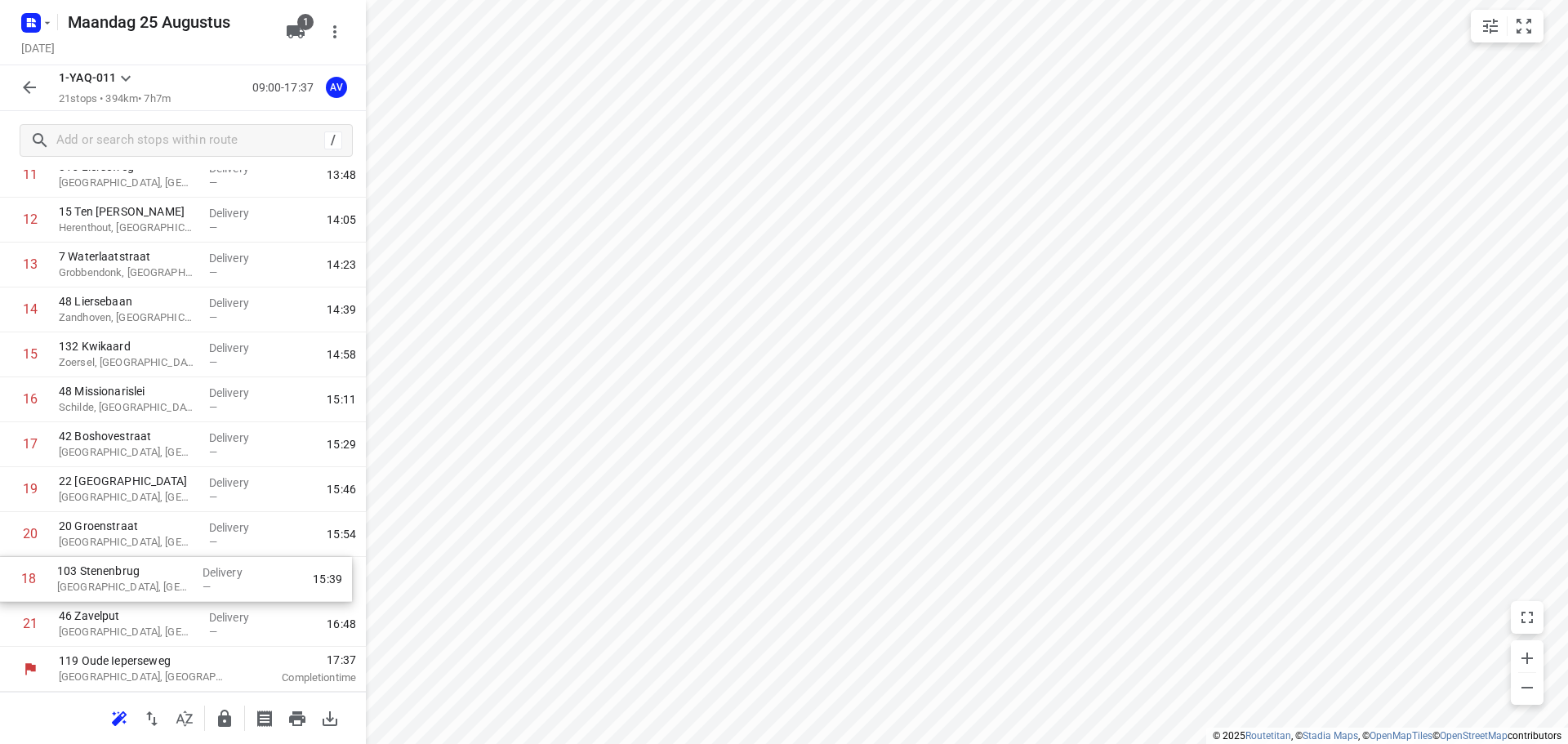
drag, startPoint x: 10, startPoint y: 487, endPoint x: 9, endPoint y: 578, distance: 91.0
click at [9, 580] on div "1 59 [PERSON_NAME], [GEOGRAPHIC_DATA] Delivery — 10:19 2 49 [GEOGRAPHIC_DATA], …" at bounding box center [183, 174] width 366 height 943
drag, startPoint x: 3, startPoint y: 542, endPoint x: 8, endPoint y: 503, distance: 39.3
click at [8, 503] on div "1 59 [PERSON_NAME], [GEOGRAPHIC_DATA] Delivery — 10:19 2 49 [GEOGRAPHIC_DATA], …" at bounding box center [183, 174] width 366 height 943
drag, startPoint x: 7, startPoint y: 536, endPoint x: 9, endPoint y: 494, distance: 42.0
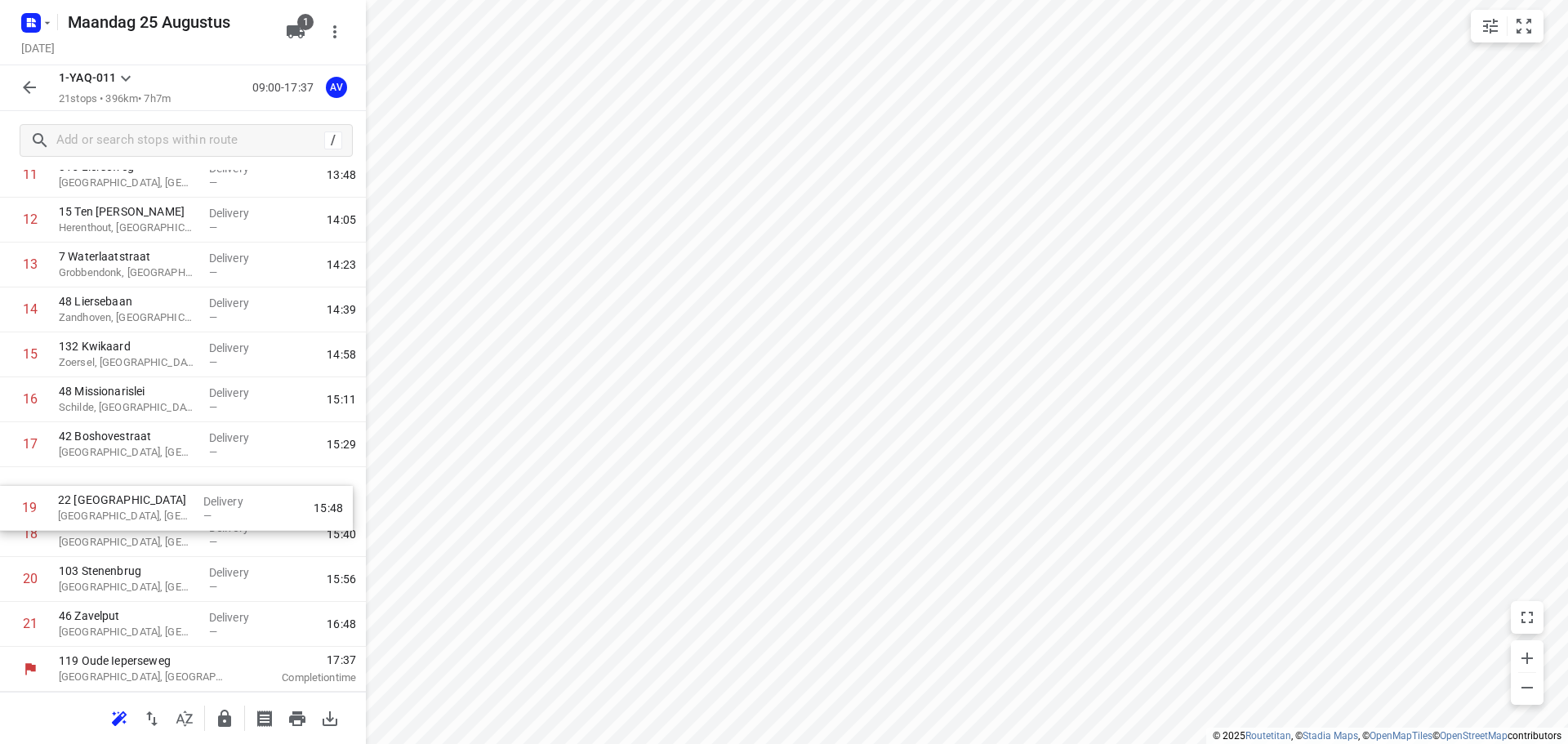
click at [8, 497] on div "1 59 [PERSON_NAME], [GEOGRAPHIC_DATA] Delivery — 10:19 2 49 [GEOGRAPHIC_DATA], …" at bounding box center [183, 174] width 366 height 943
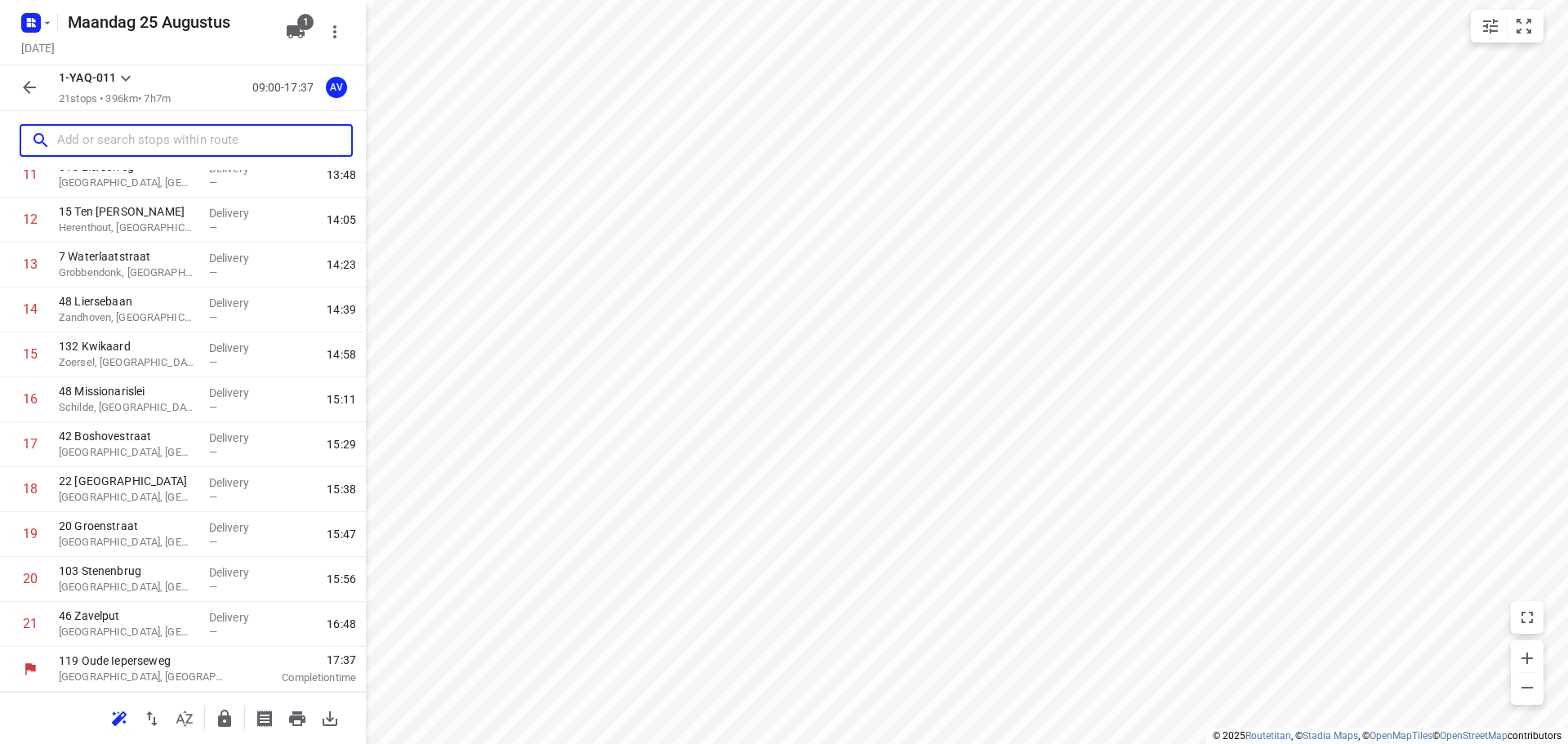
drag, startPoint x: 92, startPoint y: 139, endPoint x: 103, endPoint y: 120, distance: 22.0
click at [92, 139] on input "text" at bounding box center [204, 141] width 294 height 26
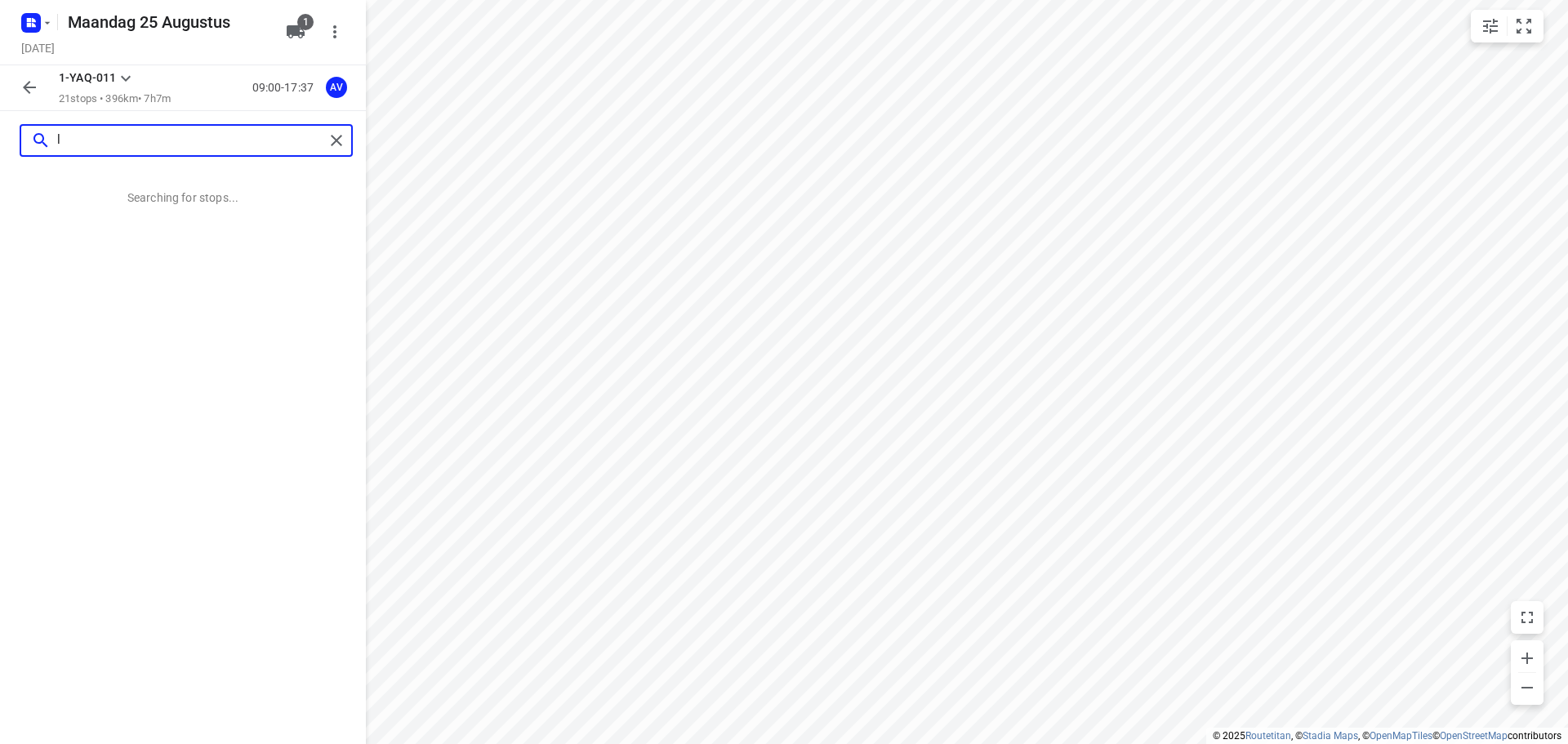
scroll to position [0, 0]
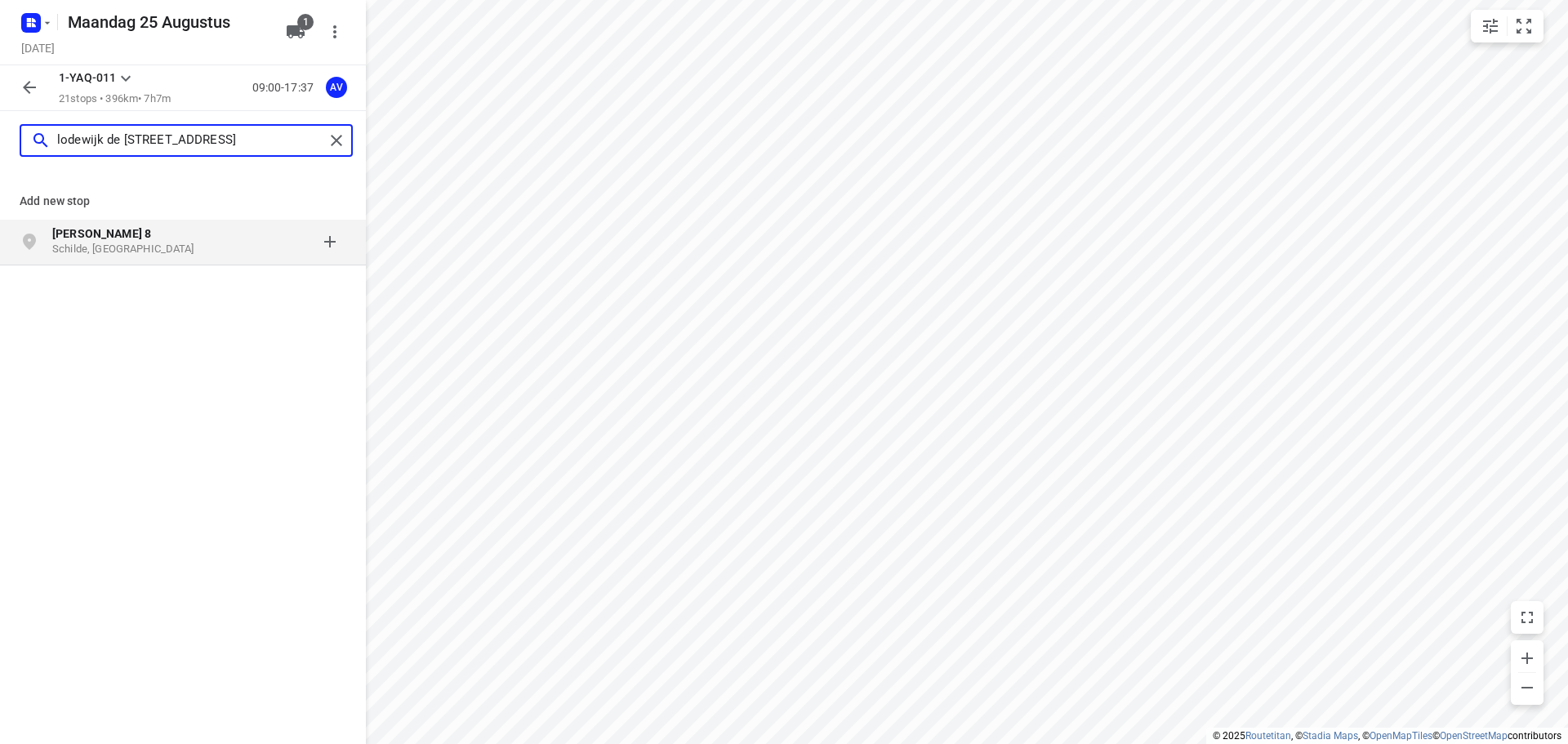
type input "lodewijk de [STREET_ADDRESS]"
click at [200, 245] on p "Schilde, [GEOGRAPHIC_DATA]" at bounding box center [127, 249] width 151 height 15
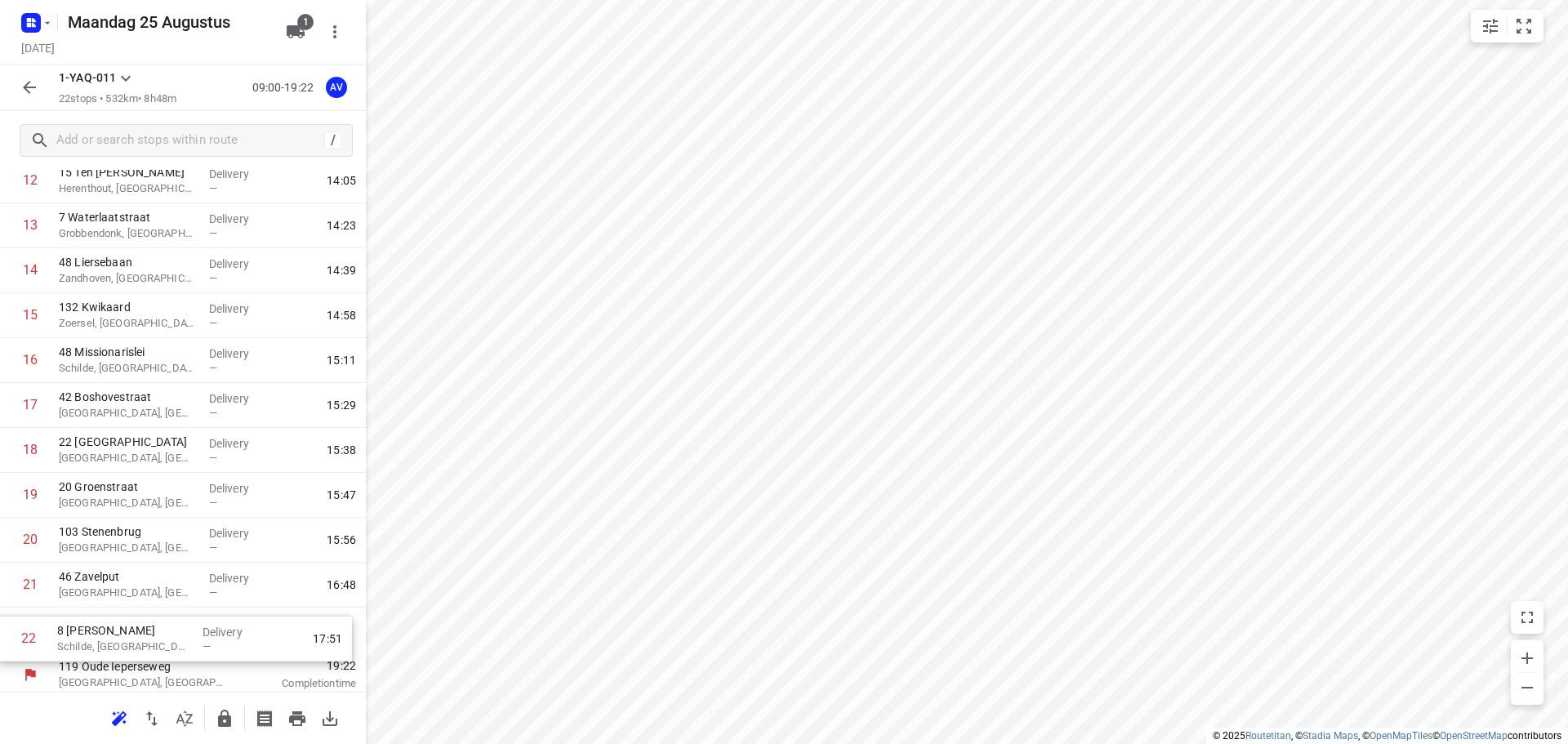
scroll to position [592, 0]
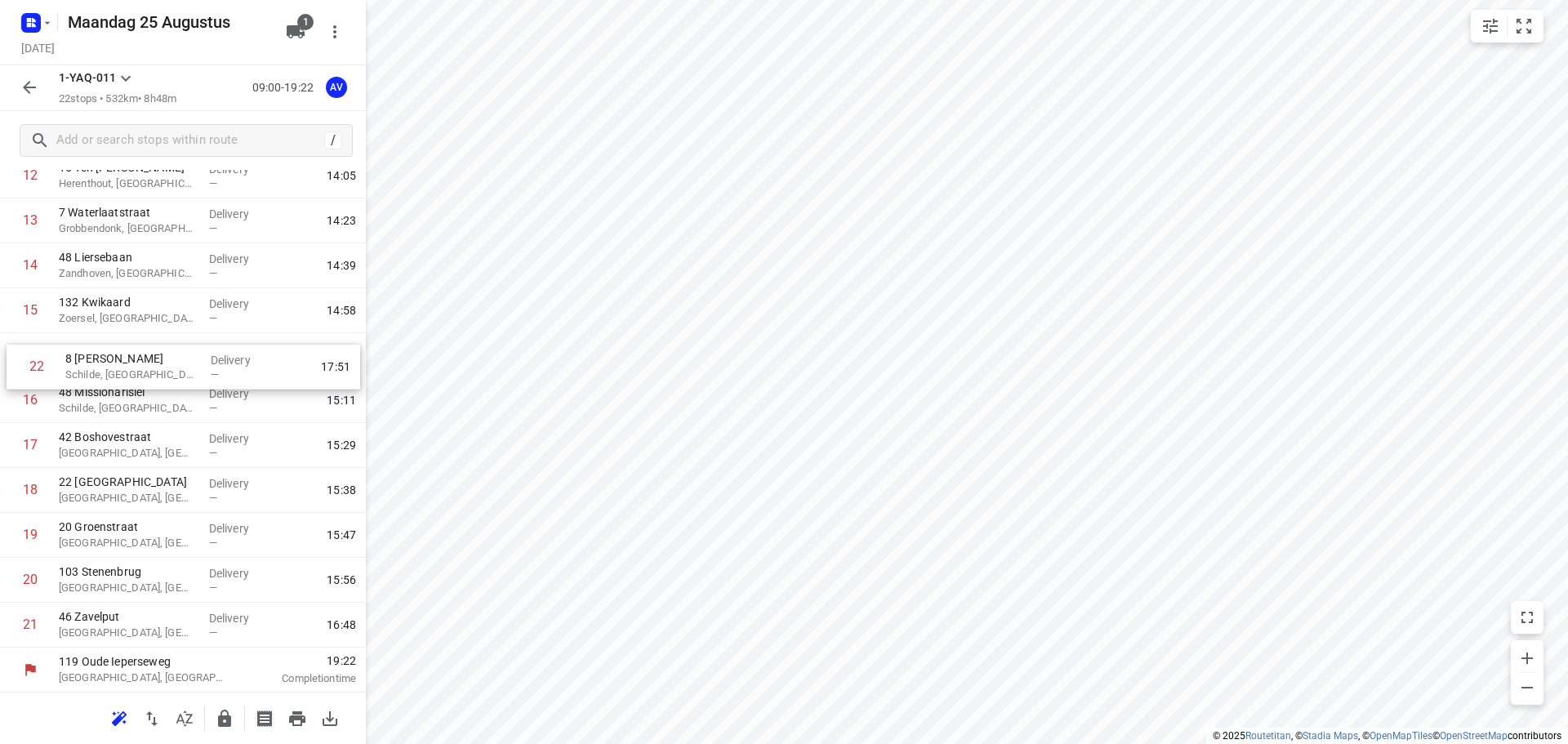
drag, startPoint x: 9, startPoint y: 650, endPoint x: 19, endPoint y: 355, distance: 295.2
click at [19, 355] on div "1 59 [PERSON_NAME], [GEOGRAPHIC_DATA] Delivery — 10:19 2 49 [GEOGRAPHIC_DATA], …" at bounding box center [183, 153] width 366 height 988
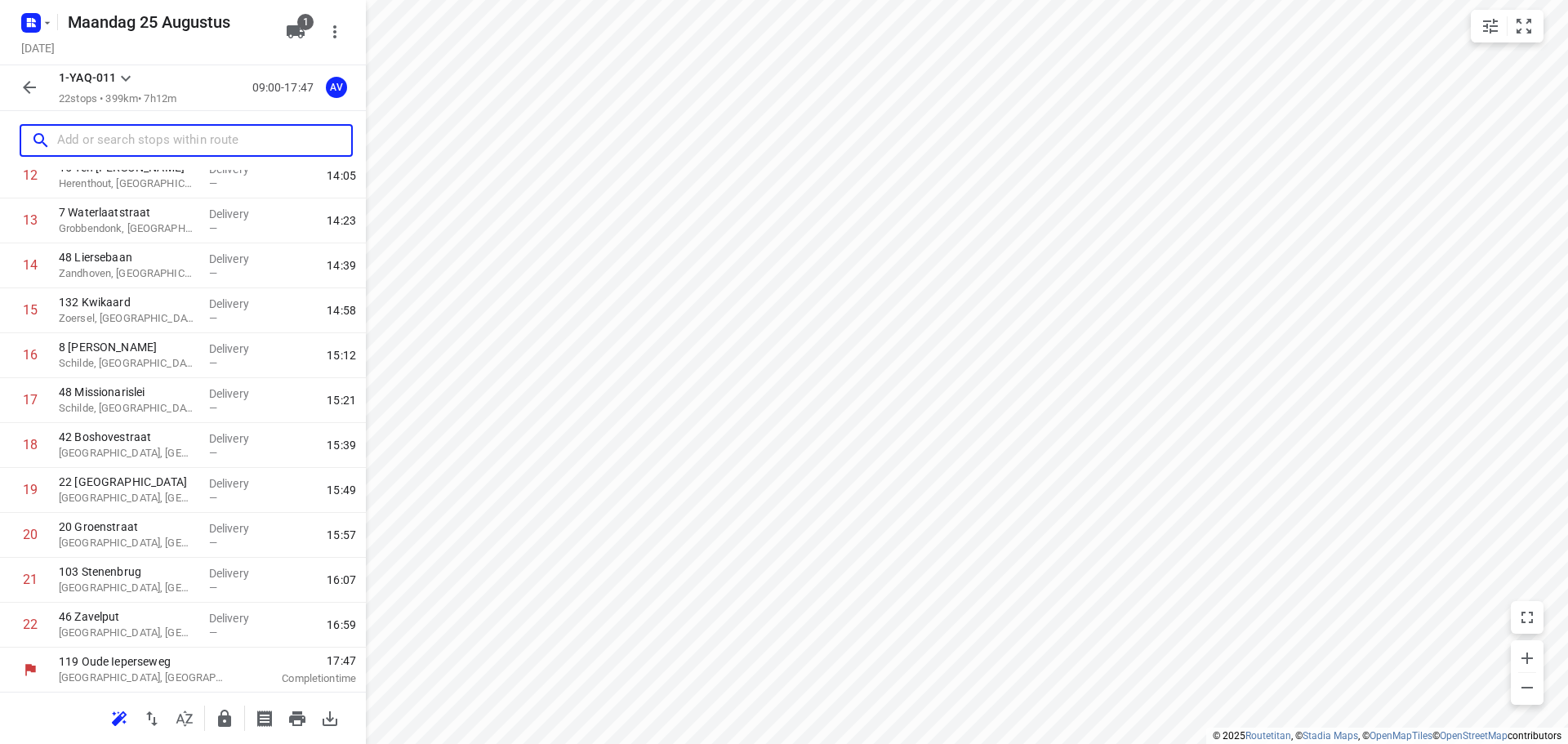
click at [168, 150] on input "text" at bounding box center [204, 141] width 294 height 26
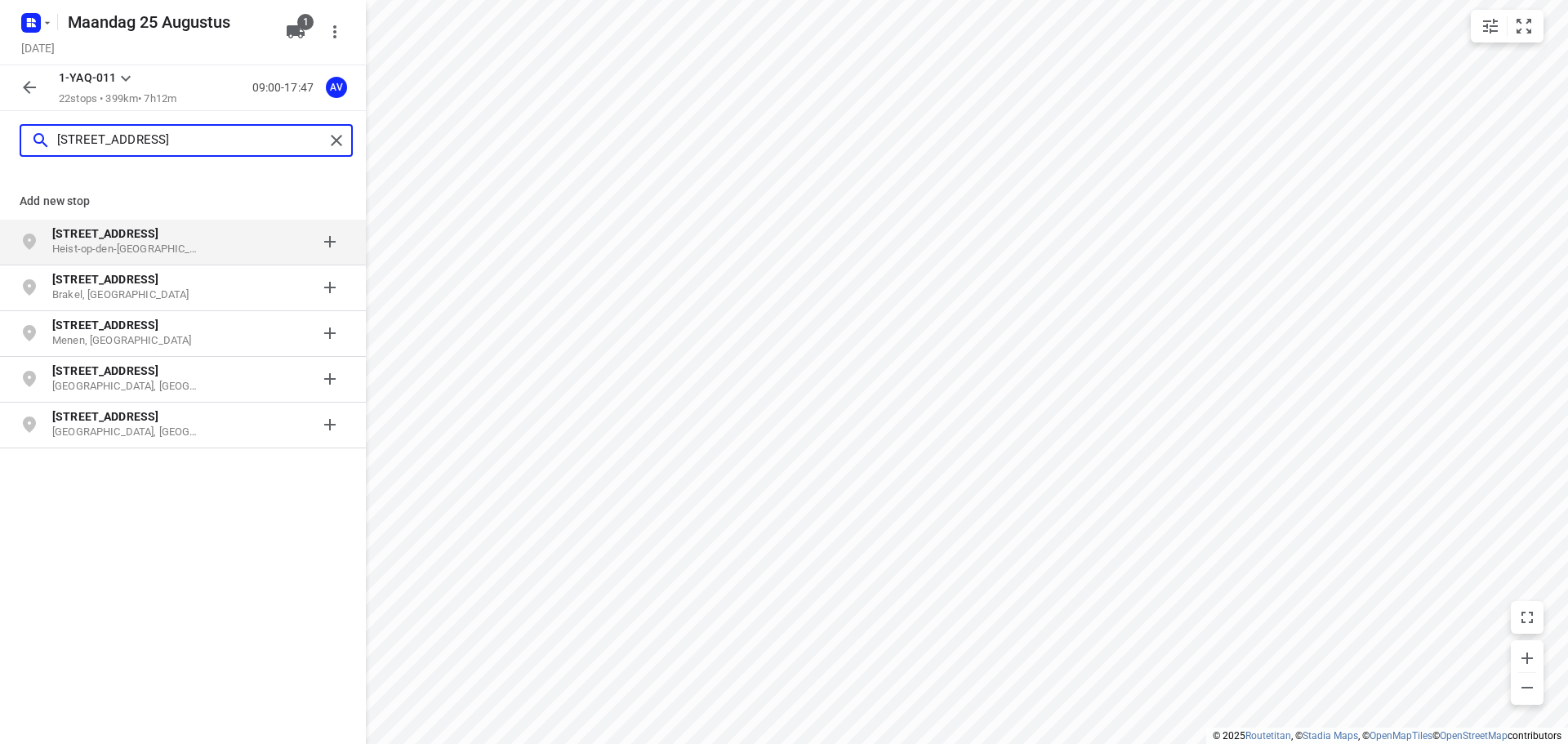
type input "[STREET_ADDRESS]"
click at [199, 246] on p "Heist-op-den-[GEOGRAPHIC_DATA], [GEOGRAPHIC_DATA]" at bounding box center [127, 249] width 151 height 15
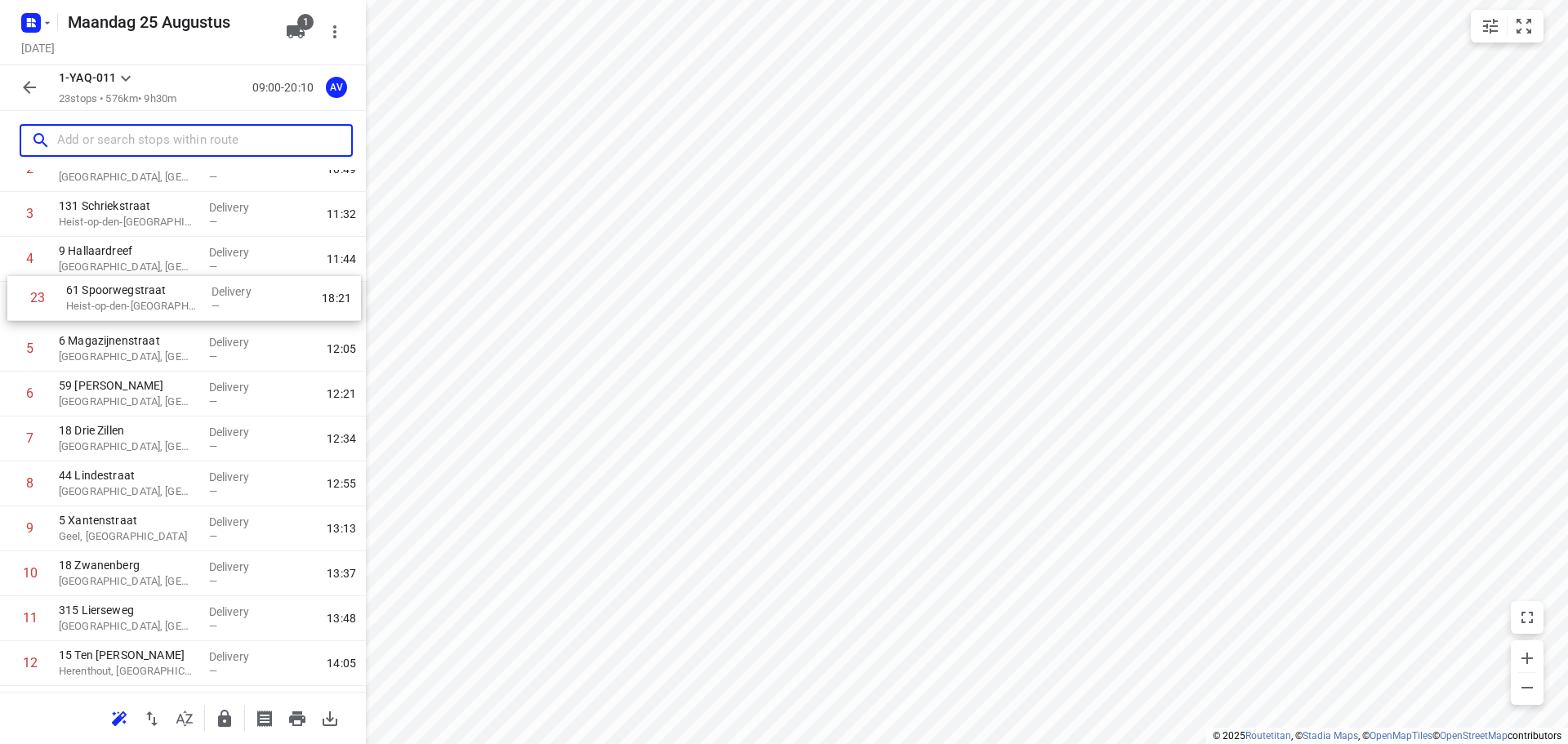
scroll to position [146, 0]
drag, startPoint x: 7, startPoint y: 631, endPoint x: 25, endPoint y: 310, distance: 321.5
click at [11, 315] on div "1 59 [PERSON_NAME], [GEOGRAPHIC_DATA] Delivery — 10:19 2 49 [GEOGRAPHIC_DATA], …" at bounding box center [183, 622] width 366 height 1033
click at [115, 134] on input "text" at bounding box center [187, 141] width 261 height 26
click at [194, 137] on input "text" at bounding box center [187, 141] width 261 height 26
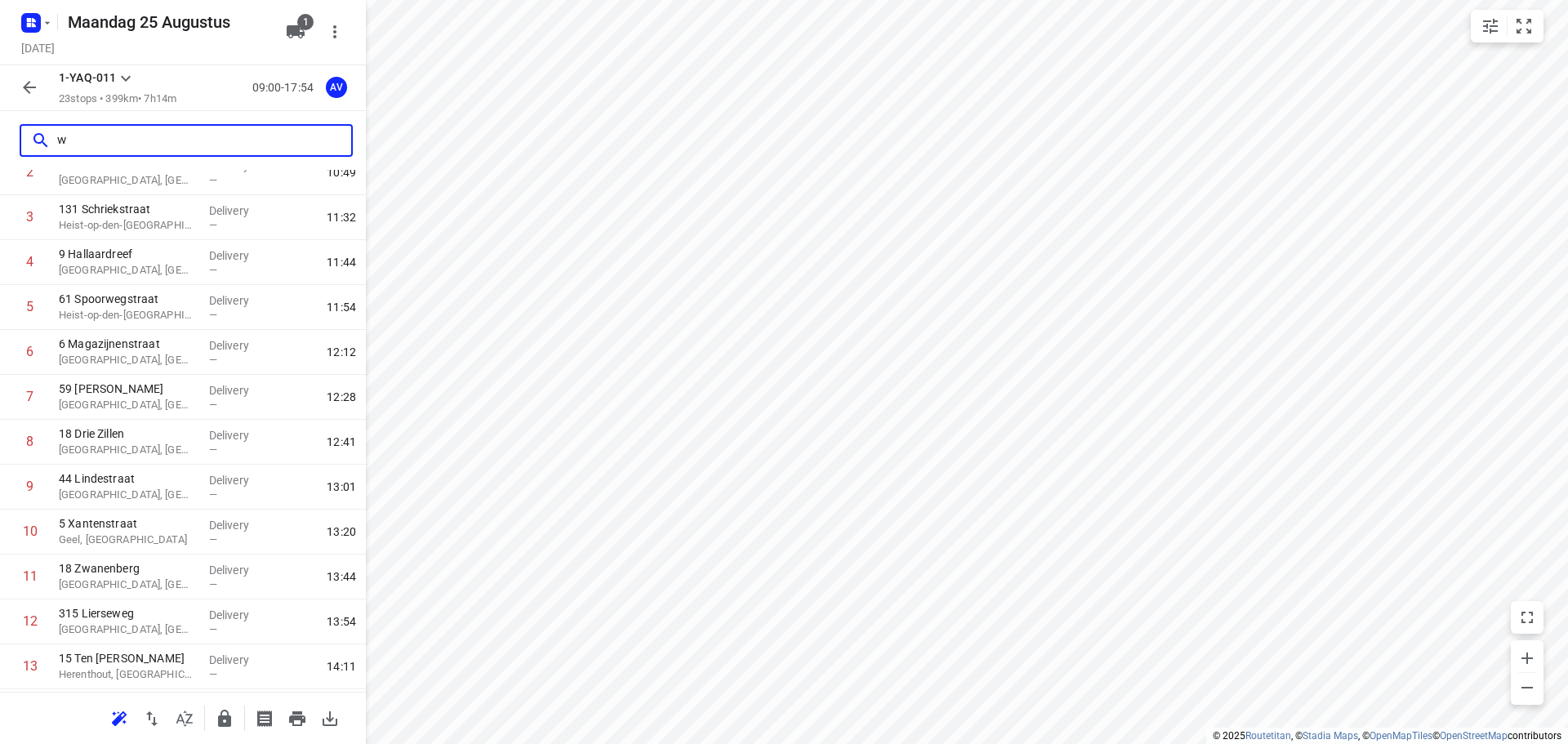
scroll to position [0, 0]
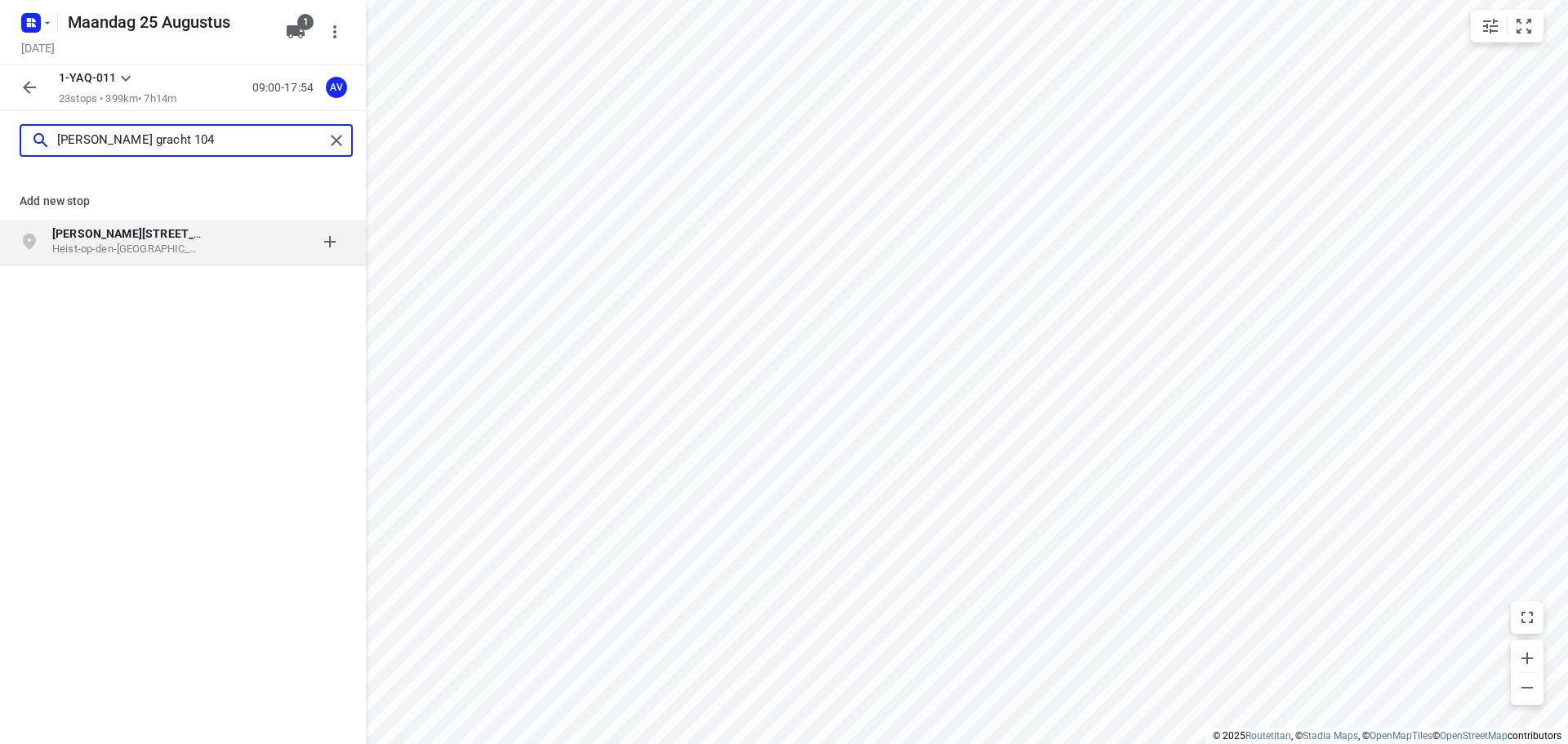
type input "[PERSON_NAME] gracht 104"
click at [262, 238] on div at bounding box center [282, 241] width 128 height 32
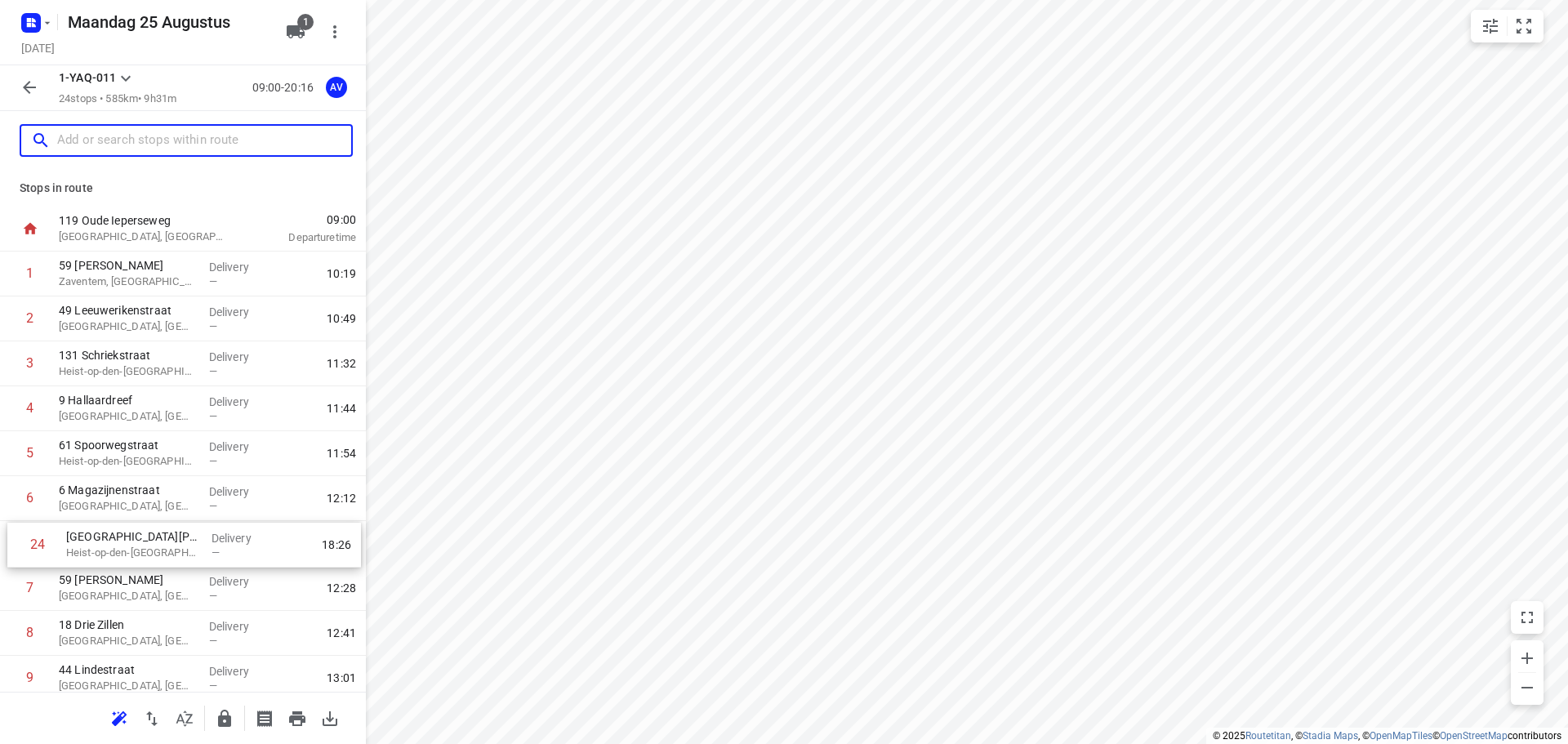
drag, startPoint x: 4, startPoint y: 630, endPoint x: 13, endPoint y: 540, distance: 90.4
click at [179, 138] on input "text" at bounding box center [187, 141] width 261 height 26
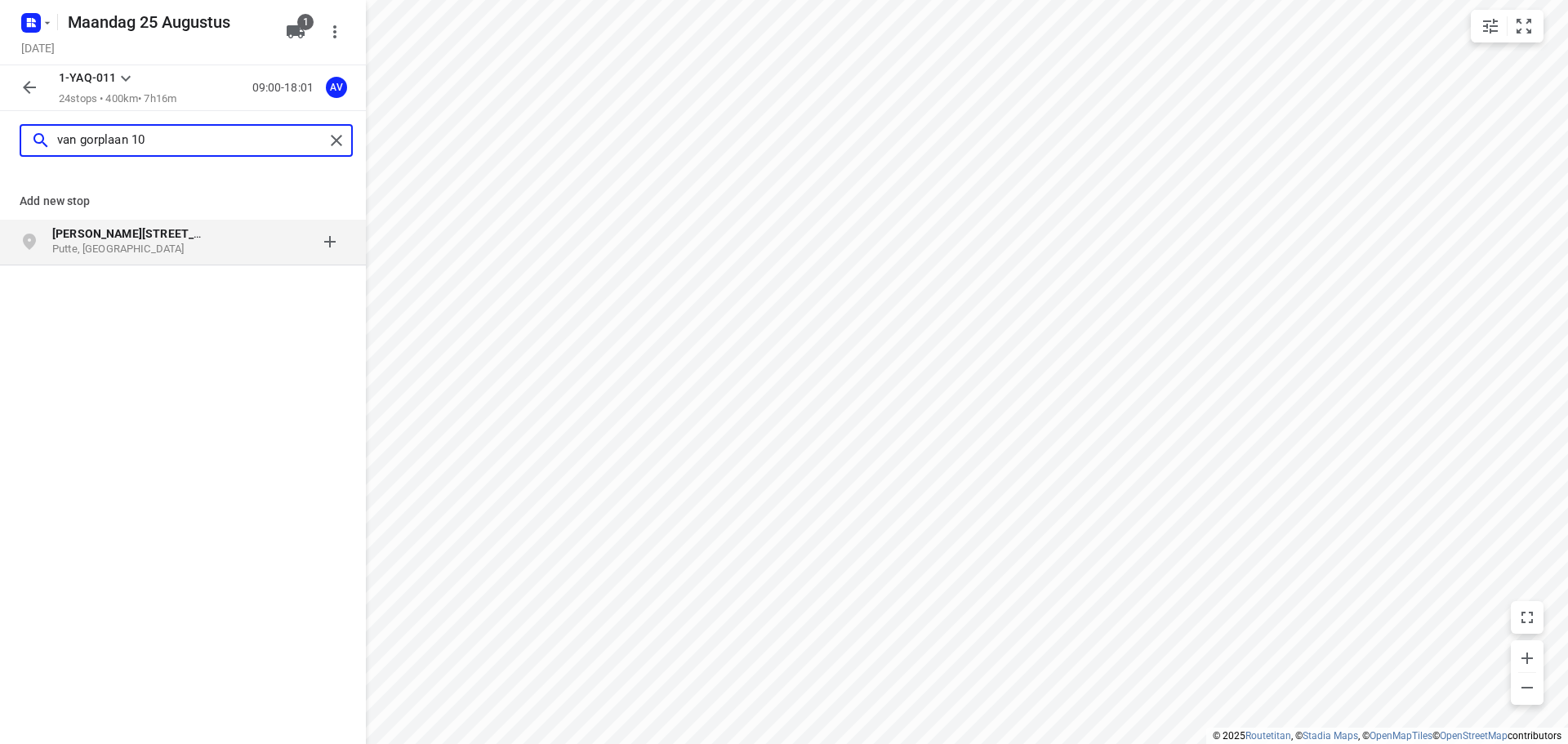
type input "van gorplaan 10"
click at [241, 246] on div at bounding box center [282, 241] width 128 height 32
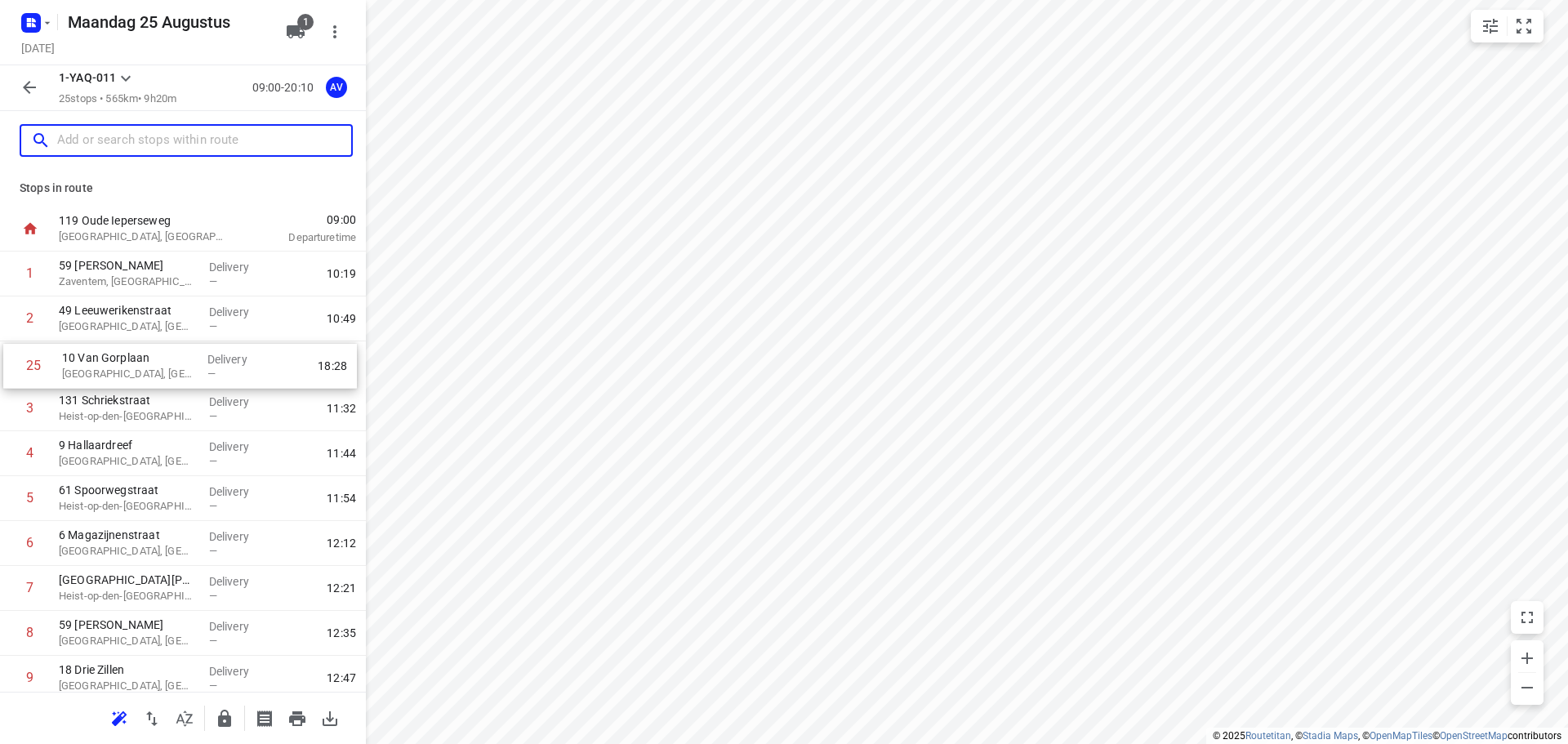
drag, startPoint x: 4, startPoint y: 633, endPoint x: 9, endPoint y: 362, distance: 271.0
drag, startPoint x: 6, startPoint y: 411, endPoint x: 10, endPoint y: 366, distance: 45.2
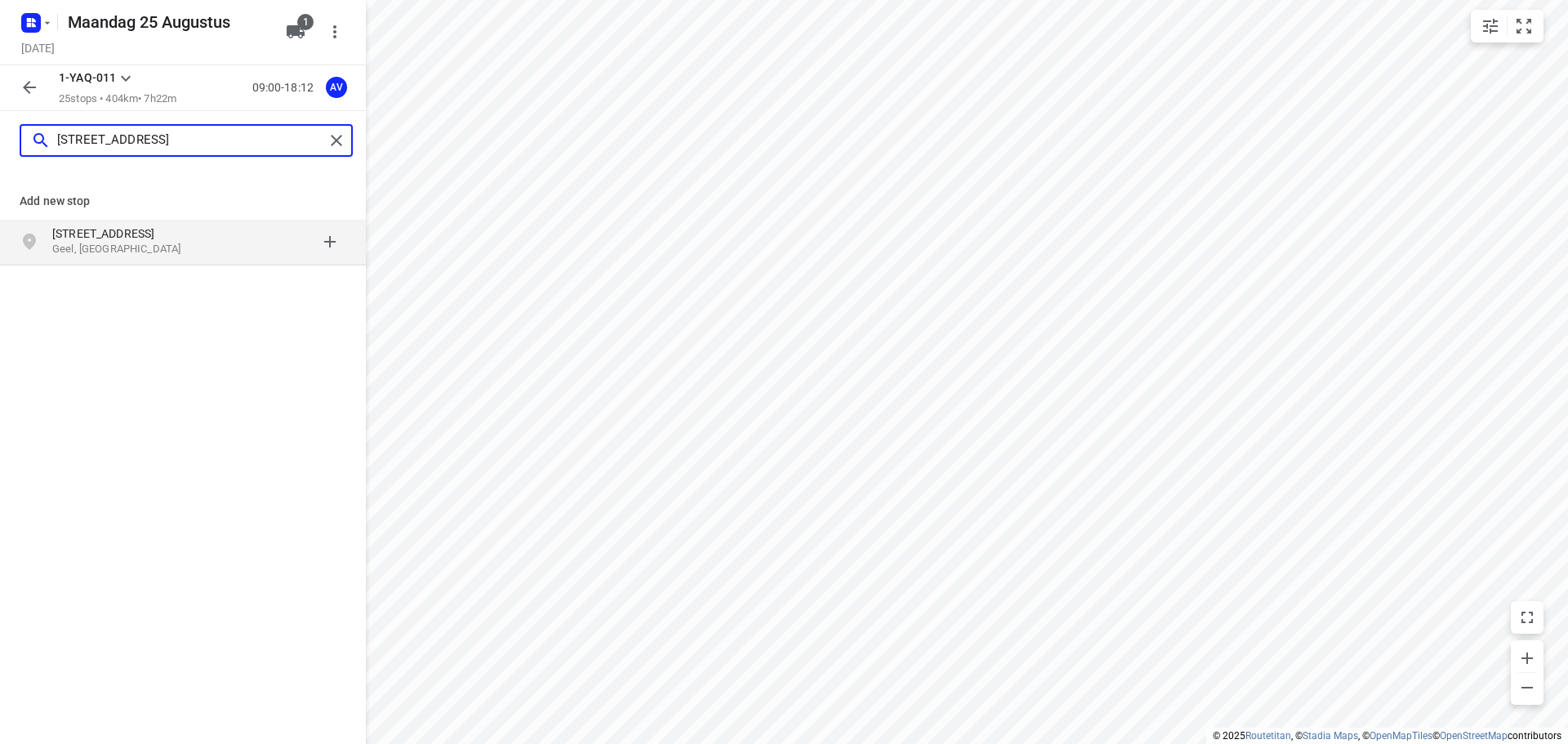
type input "[STREET_ADDRESS]"
click at [179, 238] on p "[STREET_ADDRESS]" at bounding box center [127, 233] width 151 height 16
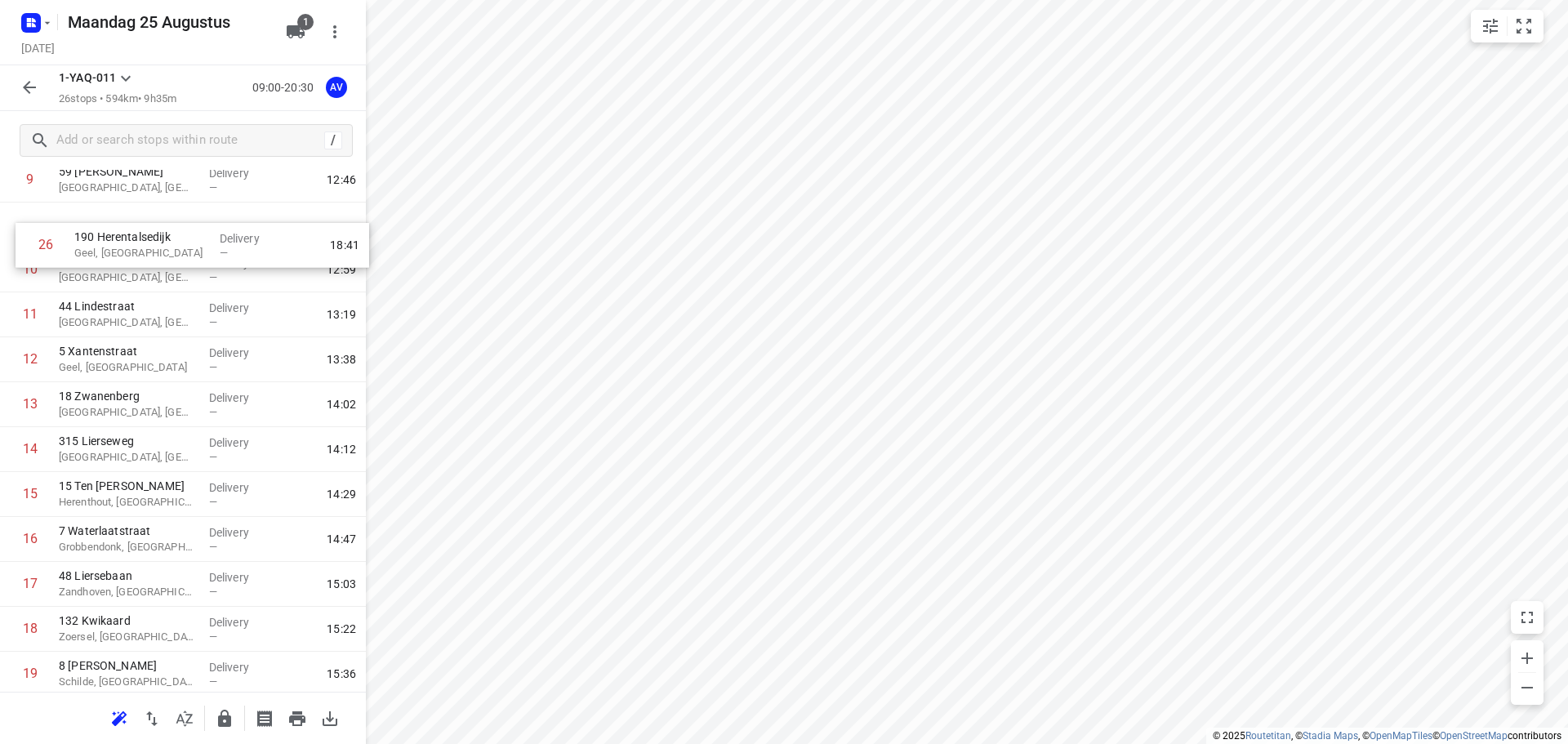
scroll to position [429, 0]
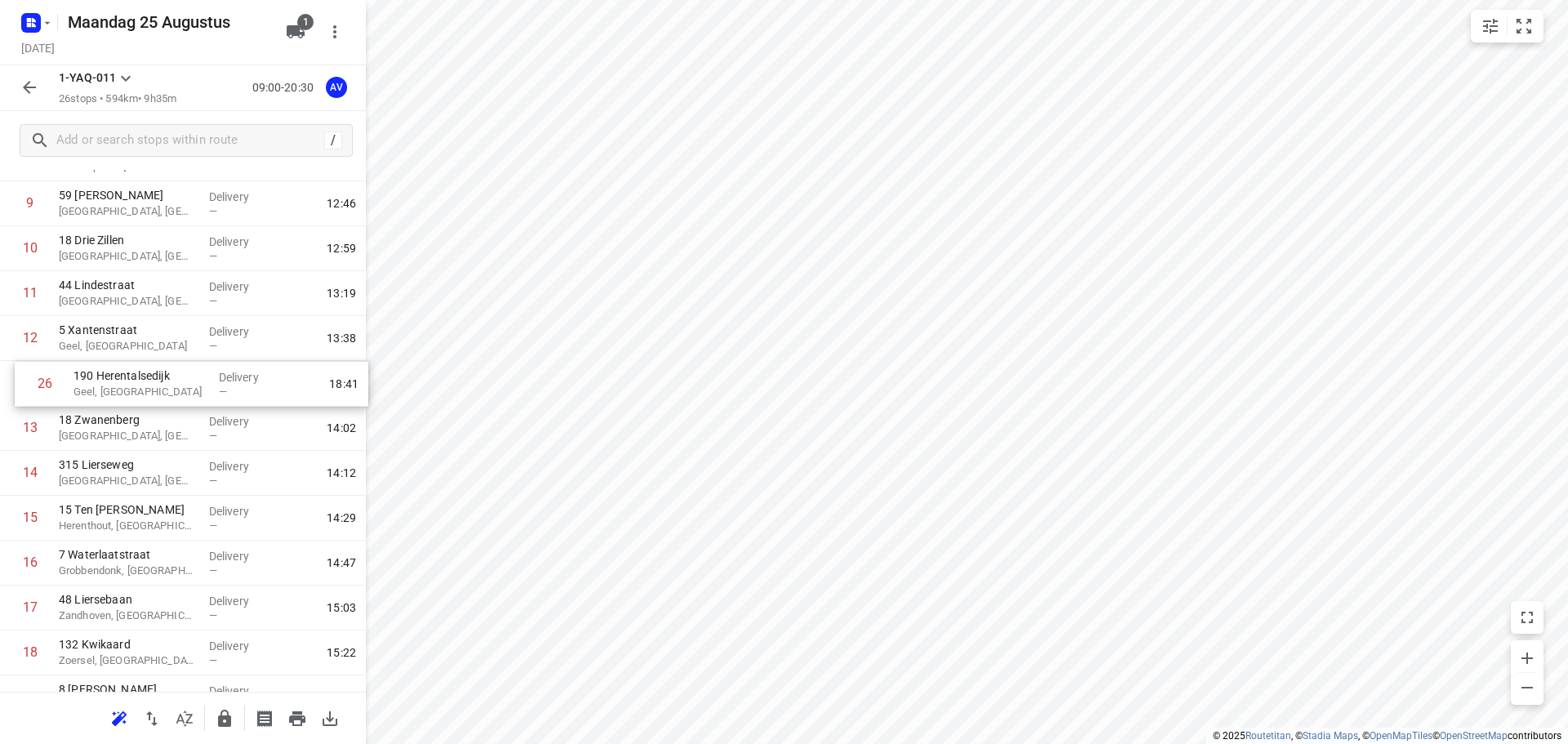
drag, startPoint x: 9, startPoint y: 628, endPoint x: 21, endPoint y: 375, distance: 253.3
click at [21, 375] on div "1 59 [PERSON_NAME], [GEOGRAPHIC_DATA] Delivery — 10:19 2 49 [GEOGRAPHIC_DATA], …" at bounding box center [183, 406] width 366 height 1168
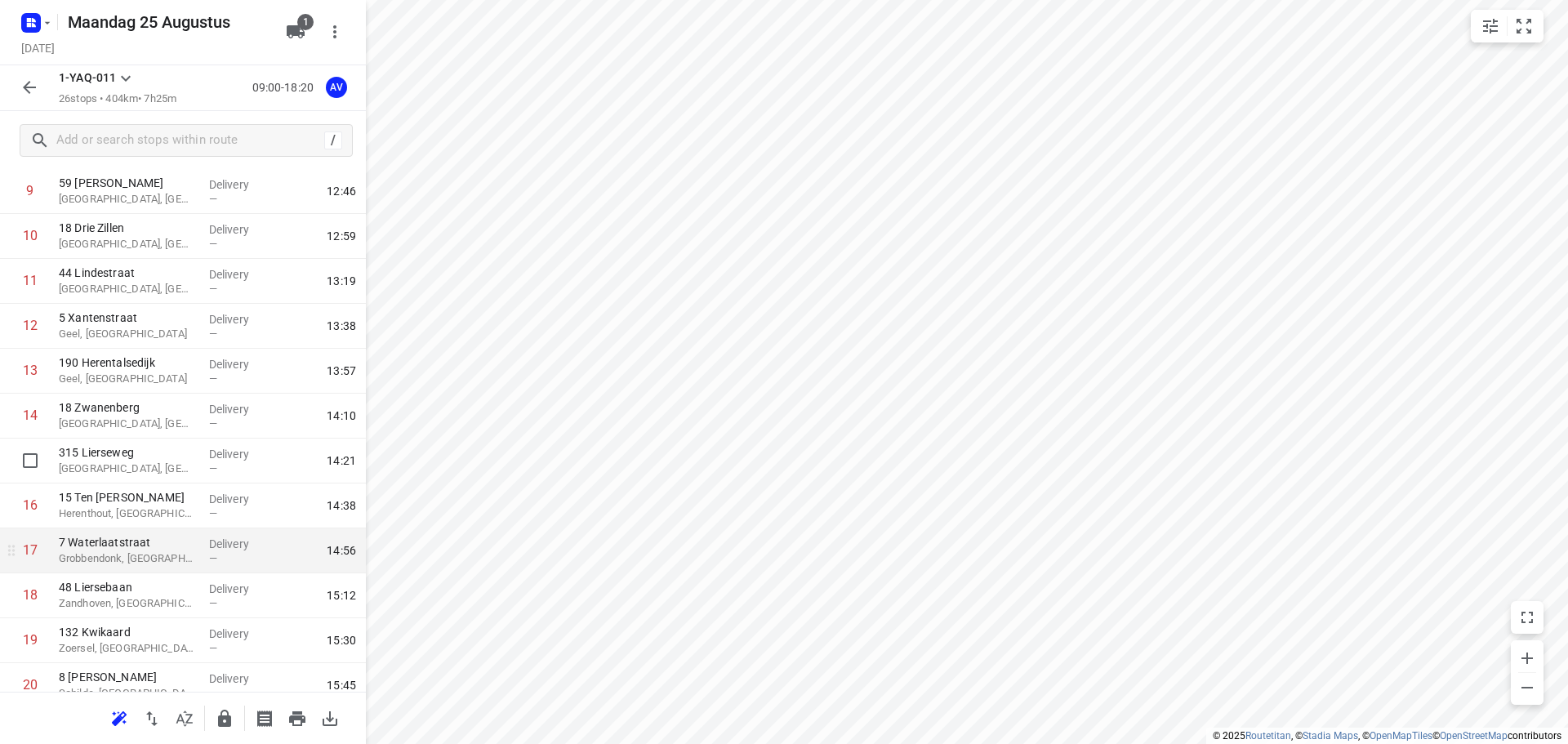
scroll to position [446, 0]
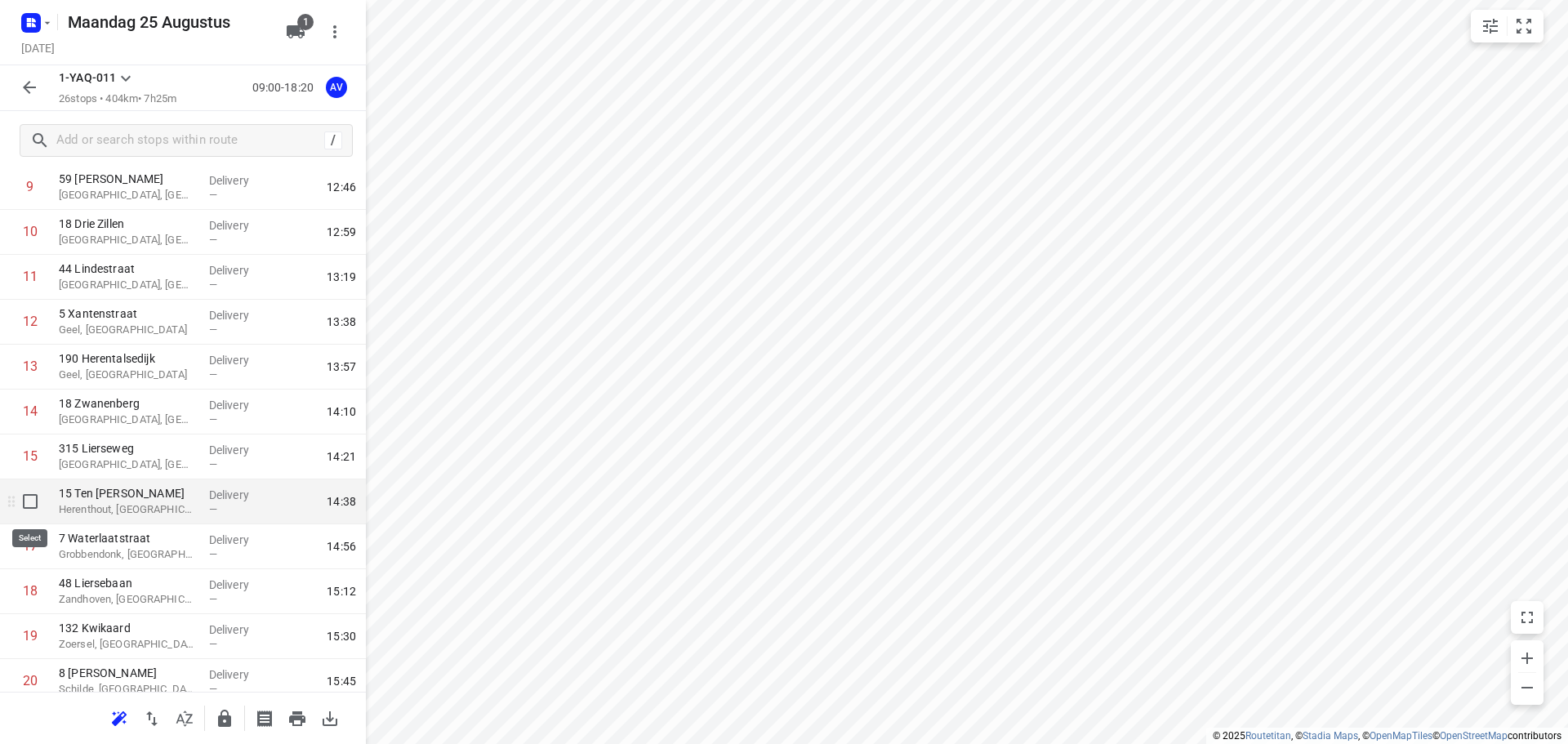
click at [29, 503] on input "checkbox" at bounding box center [30, 502] width 32 height 32
checkbox input "true"
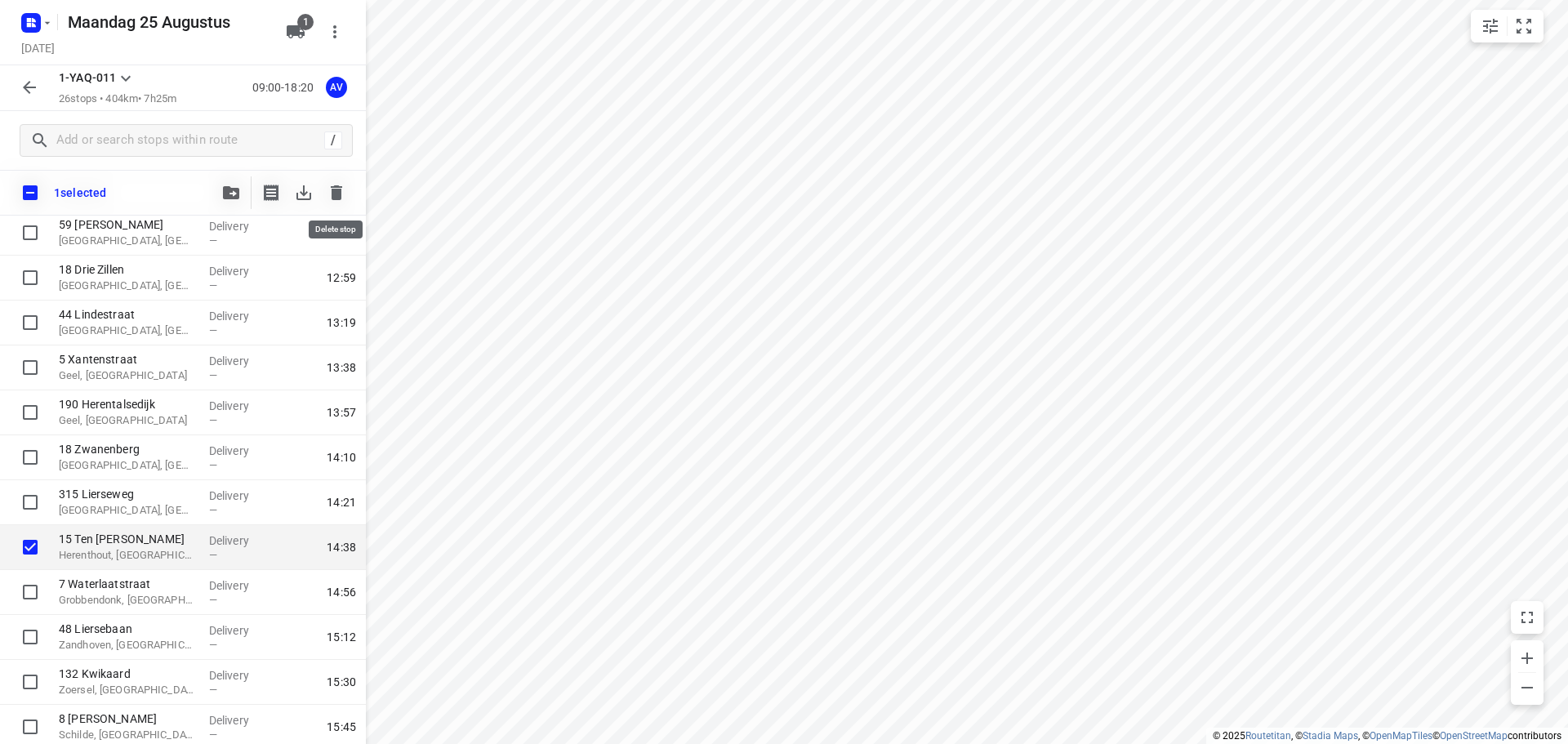
click at [340, 193] on icon "button" at bounding box center [336, 192] width 11 height 14
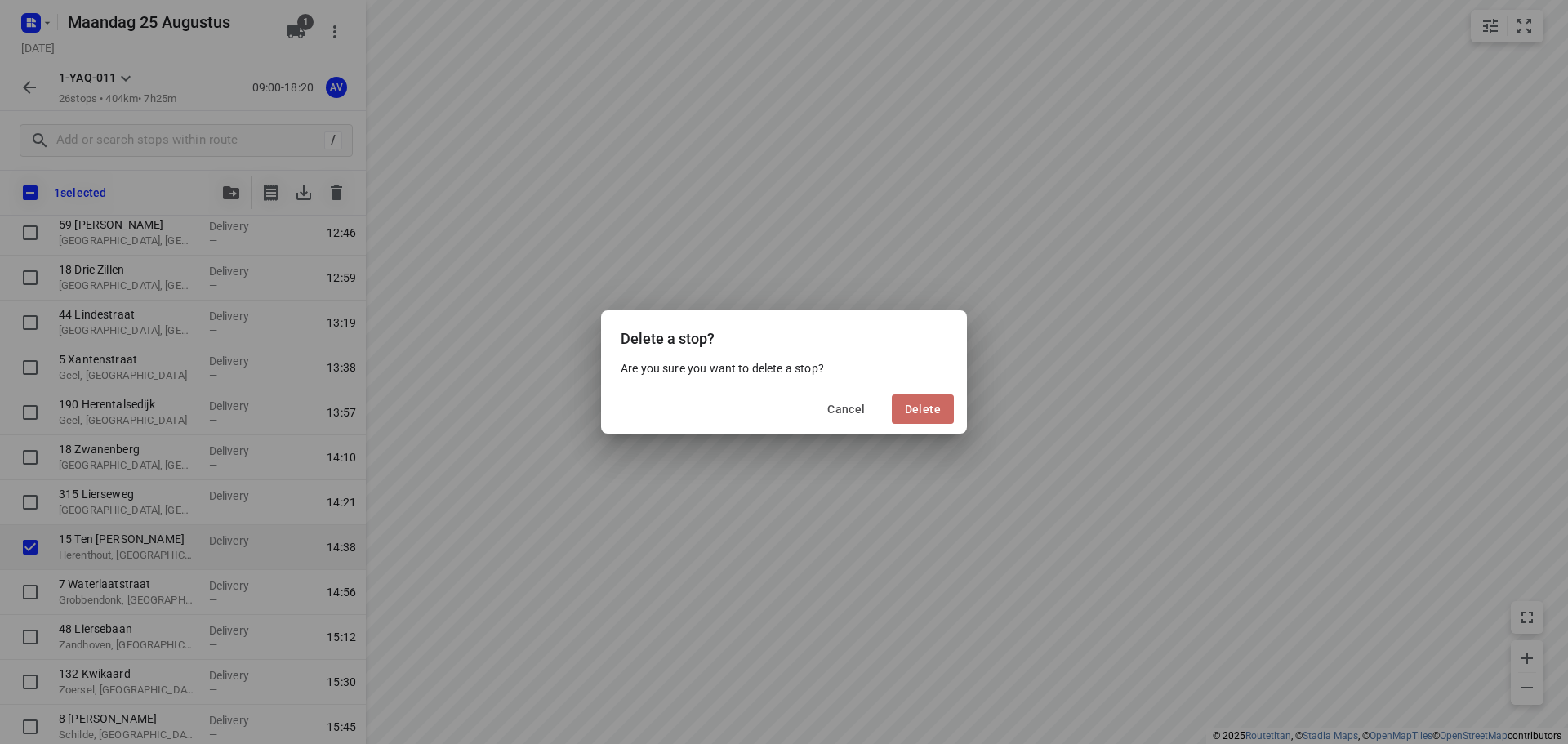
click at [921, 411] on span "Delete" at bounding box center [923, 409] width 36 height 13
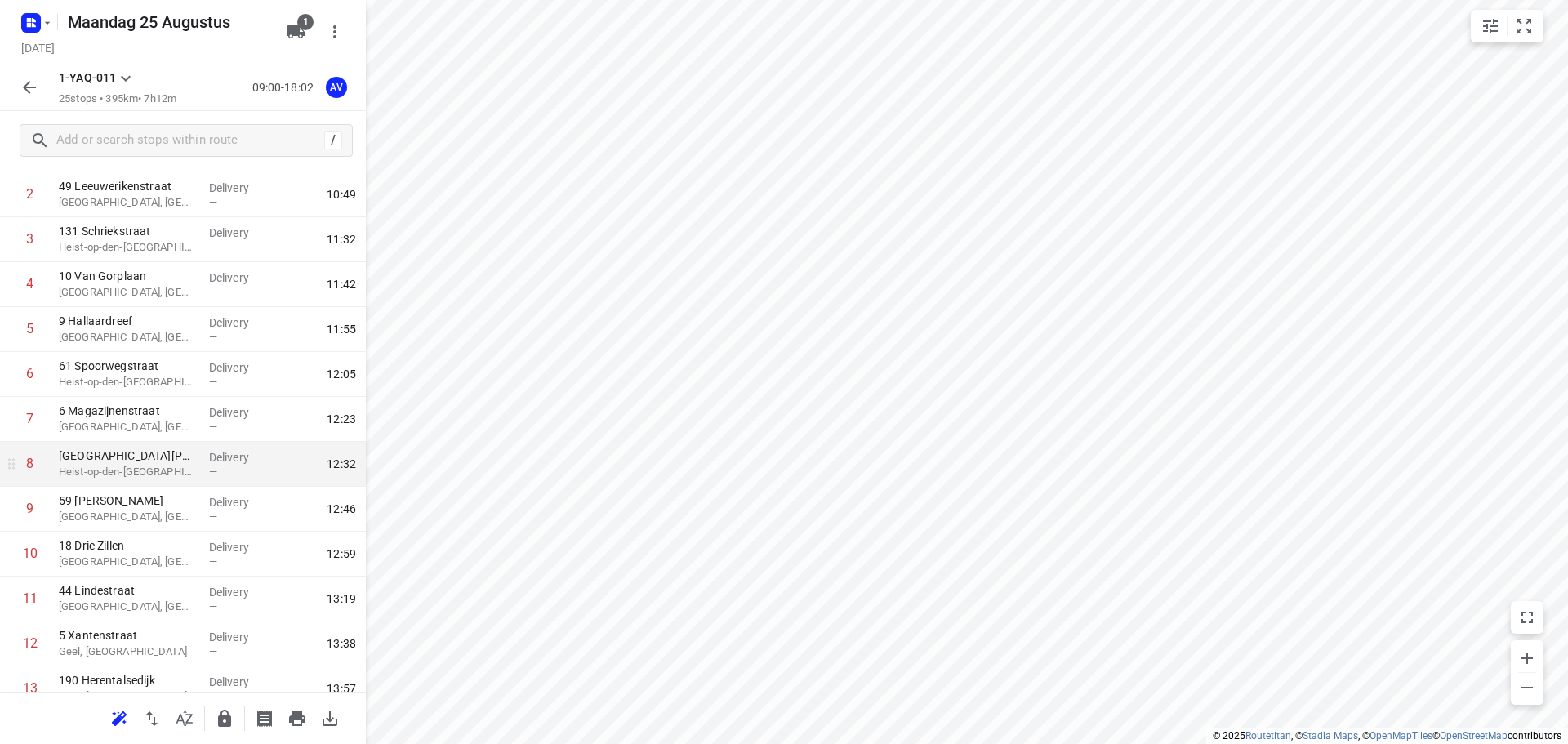
scroll to position [0, 0]
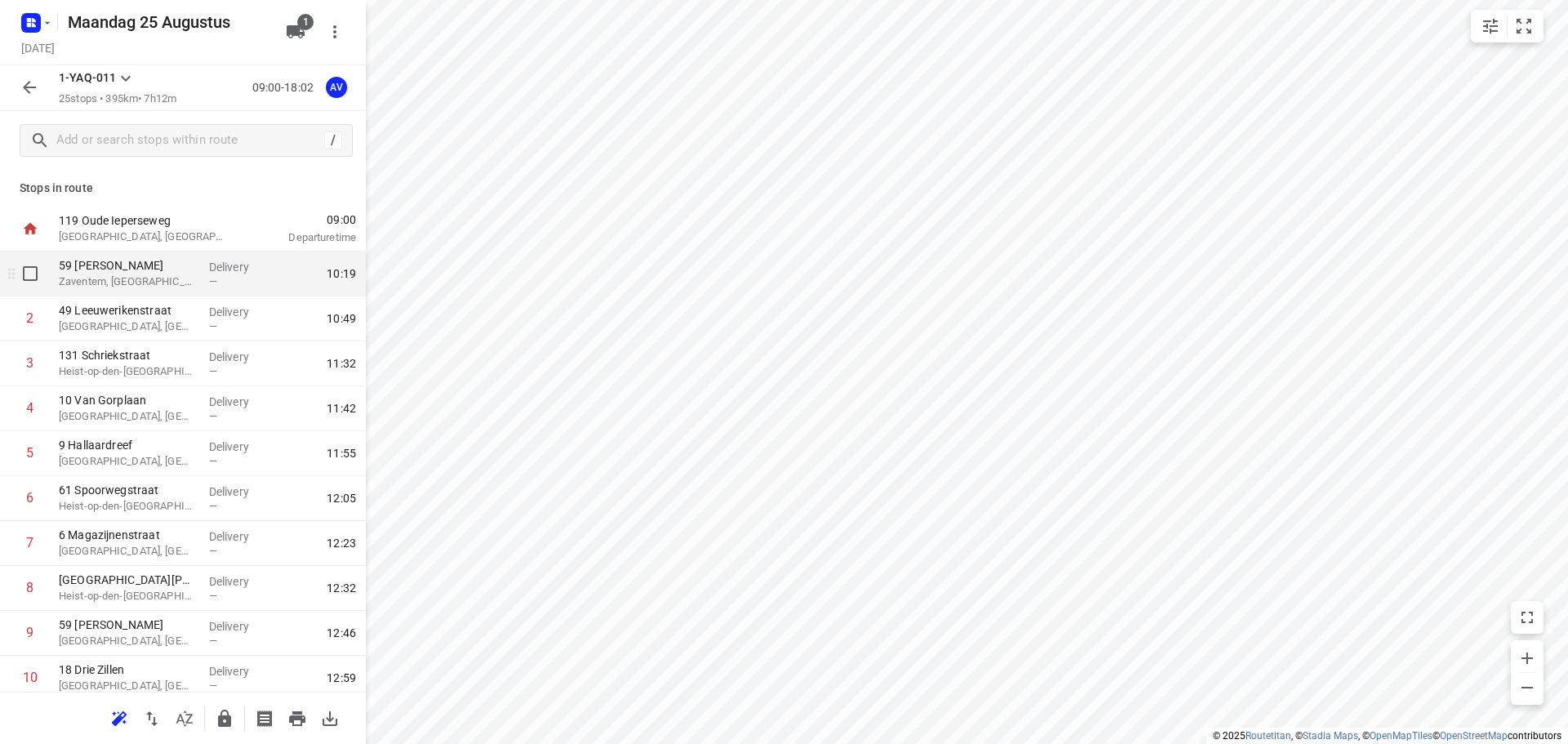
click at [154, 277] on p "Zaventem, [GEOGRAPHIC_DATA]" at bounding box center [127, 281] width 137 height 16
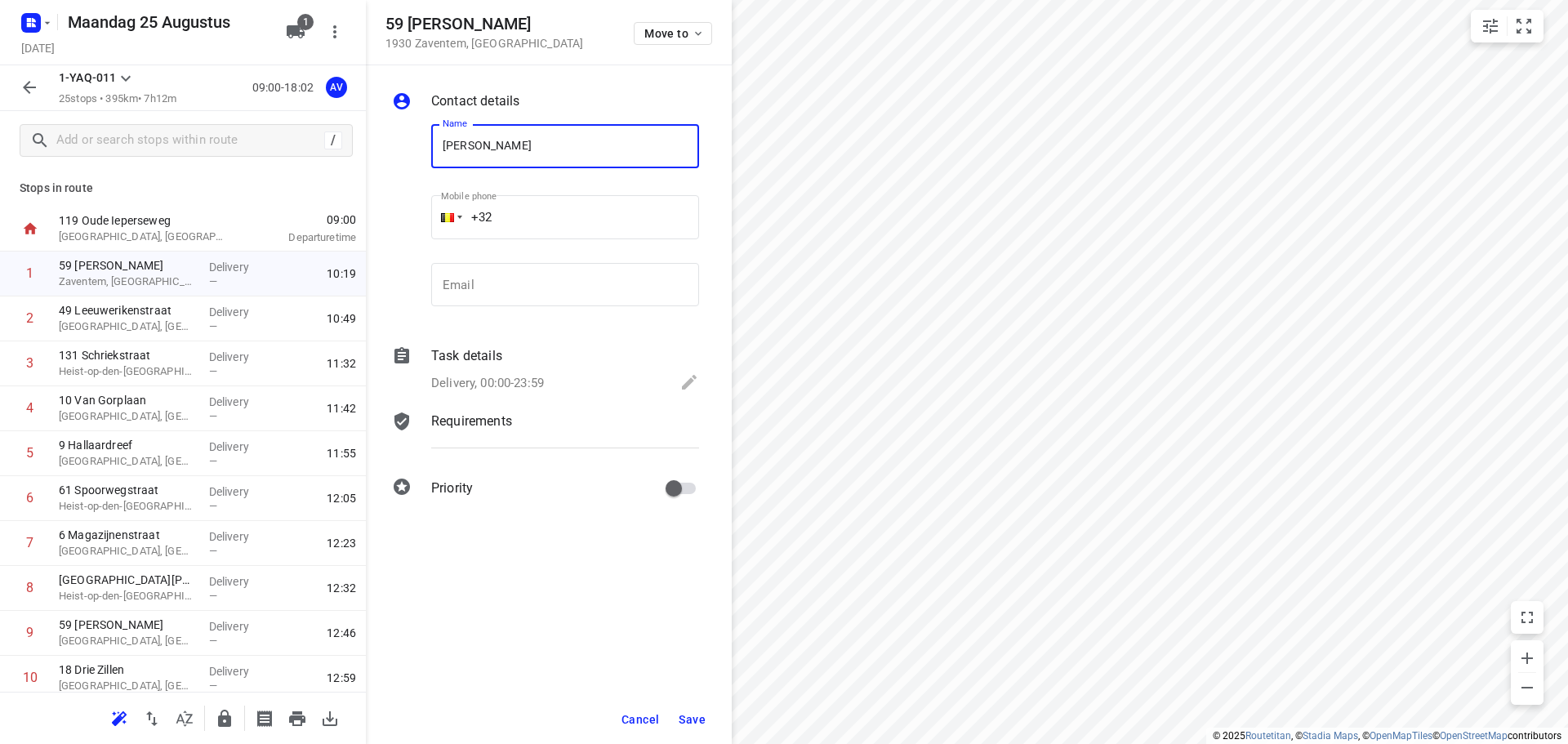
type input "[PERSON_NAME]"
type input "[PHONE_NUMBER]"
click at [536, 382] on p "Delivery, 00:00-23:59" at bounding box center [487, 383] width 113 height 19
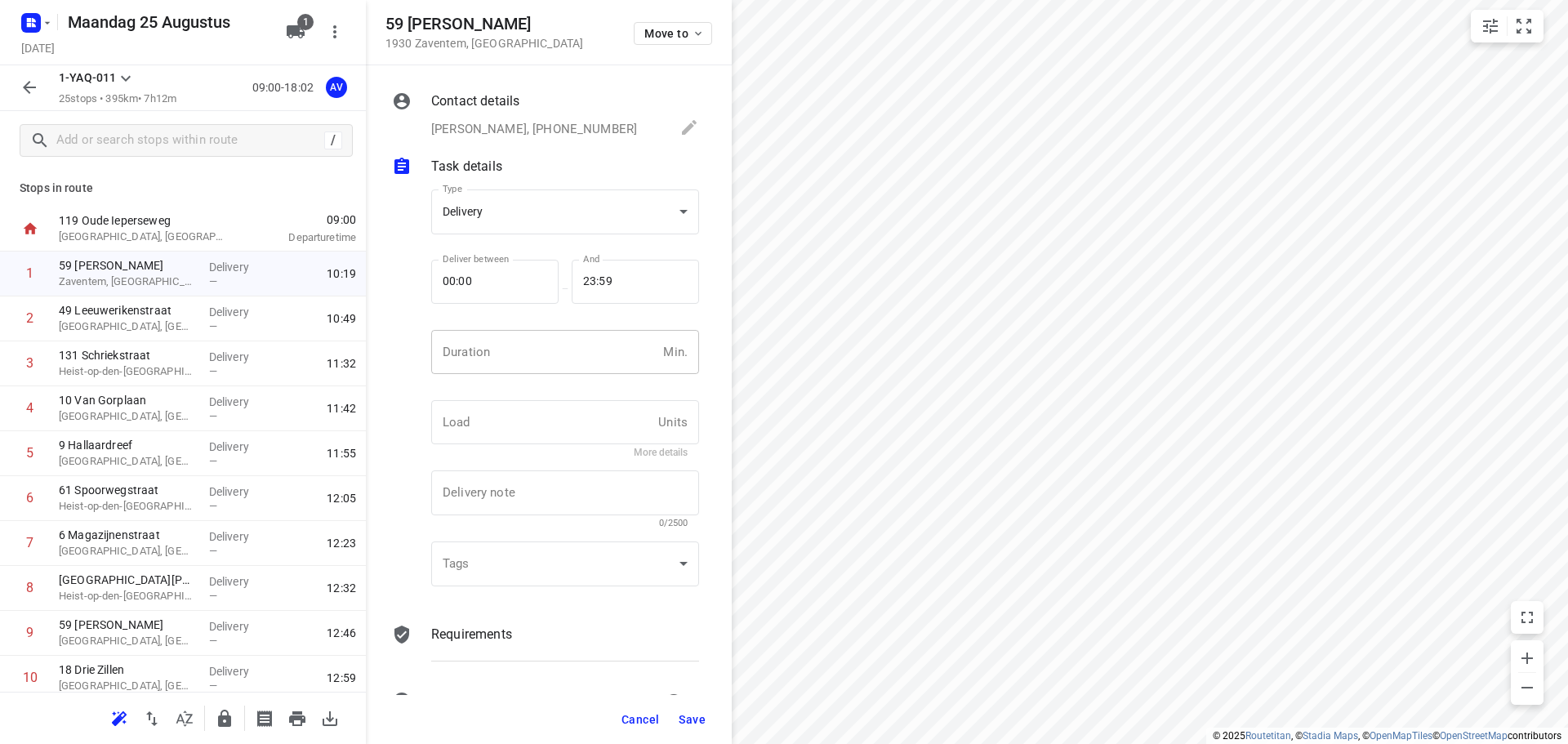
click at [545, 360] on input "number" at bounding box center [543, 352] width 225 height 44
type input "1"
click at [693, 717] on span "Save" at bounding box center [692, 719] width 27 height 13
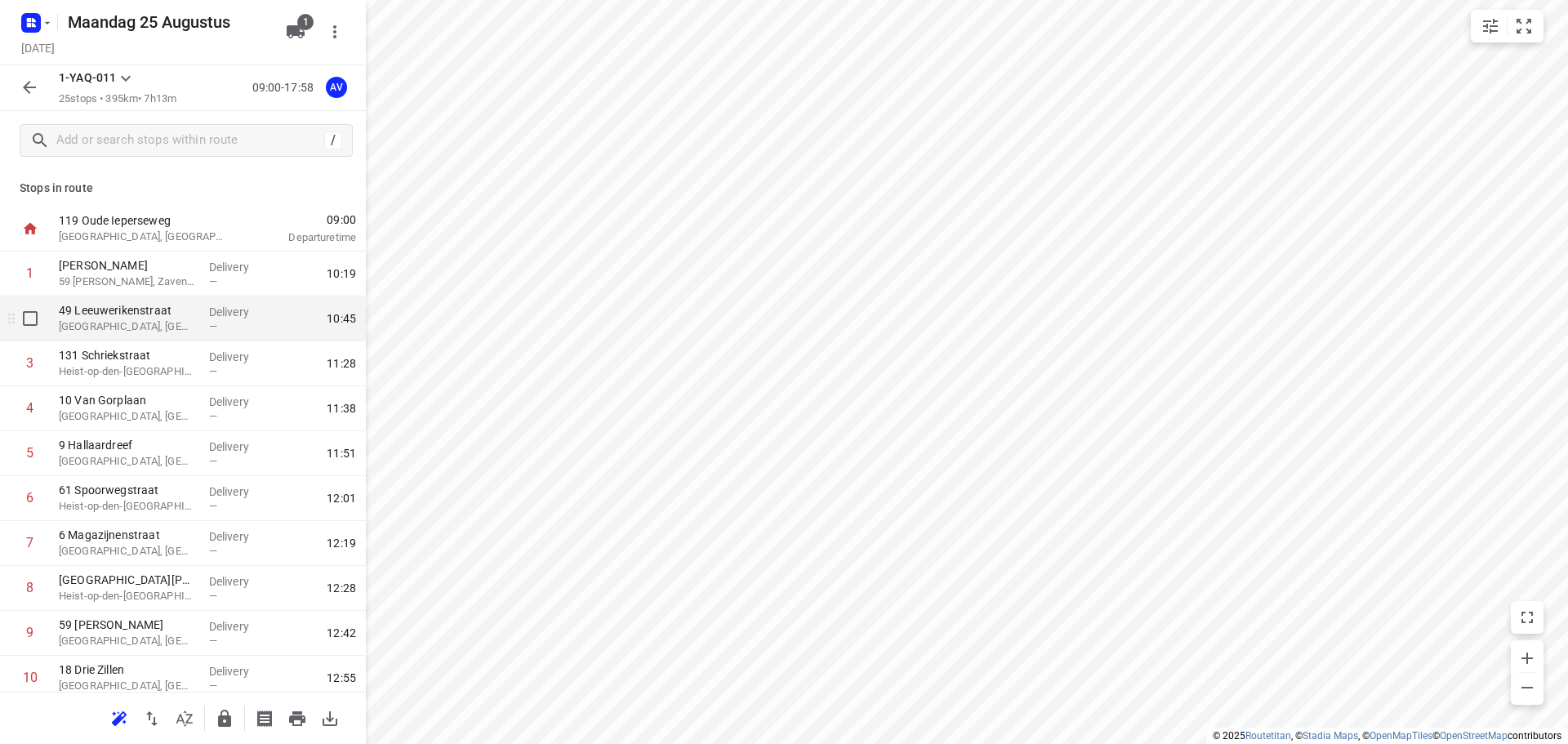
click at [173, 329] on p "[GEOGRAPHIC_DATA], [GEOGRAPHIC_DATA]" at bounding box center [127, 327] width 137 height 16
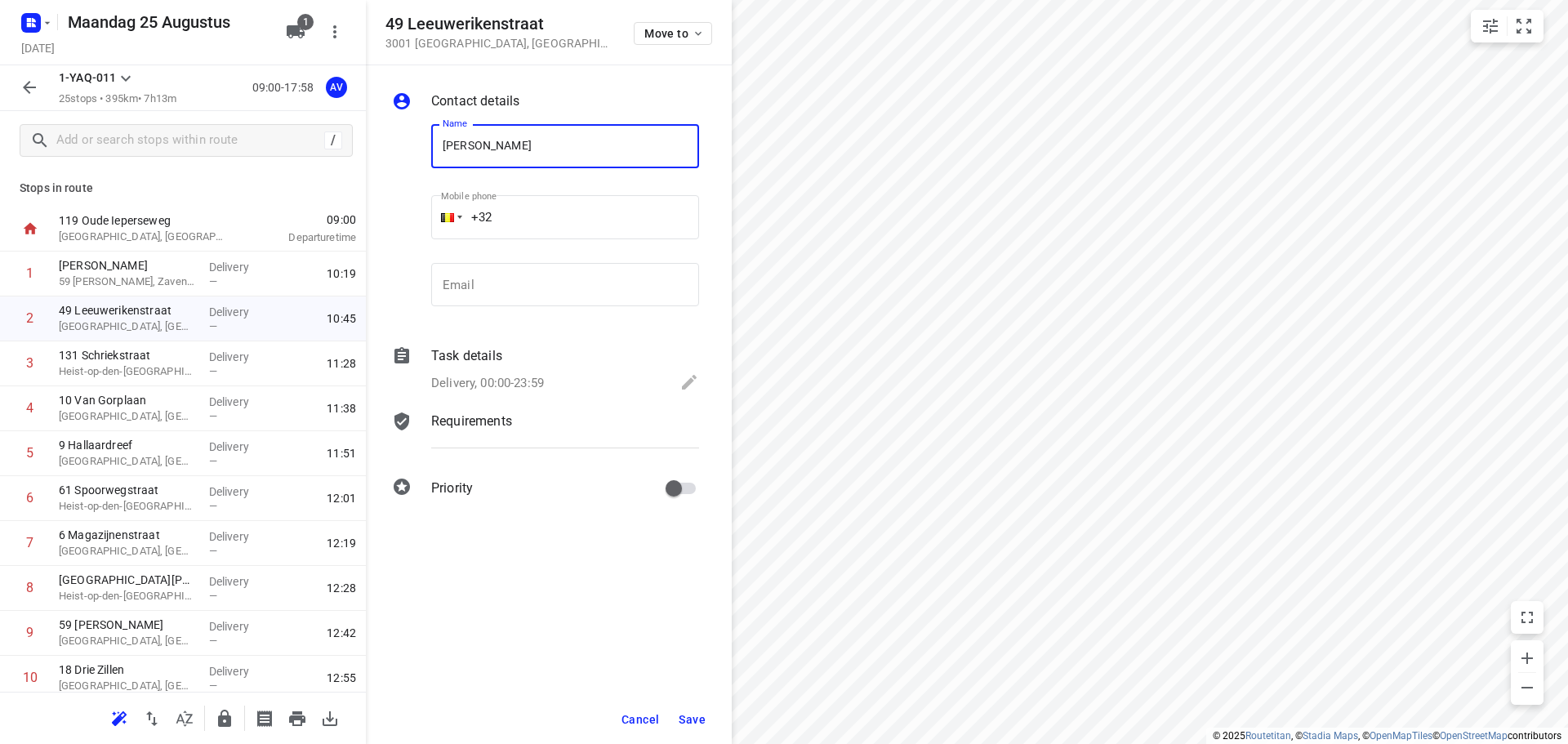
type input "[PERSON_NAME]"
type input "[PHONE_NUMBER]"
click at [536, 383] on p "Delivery, 00:00-23:59" at bounding box center [487, 383] width 113 height 19
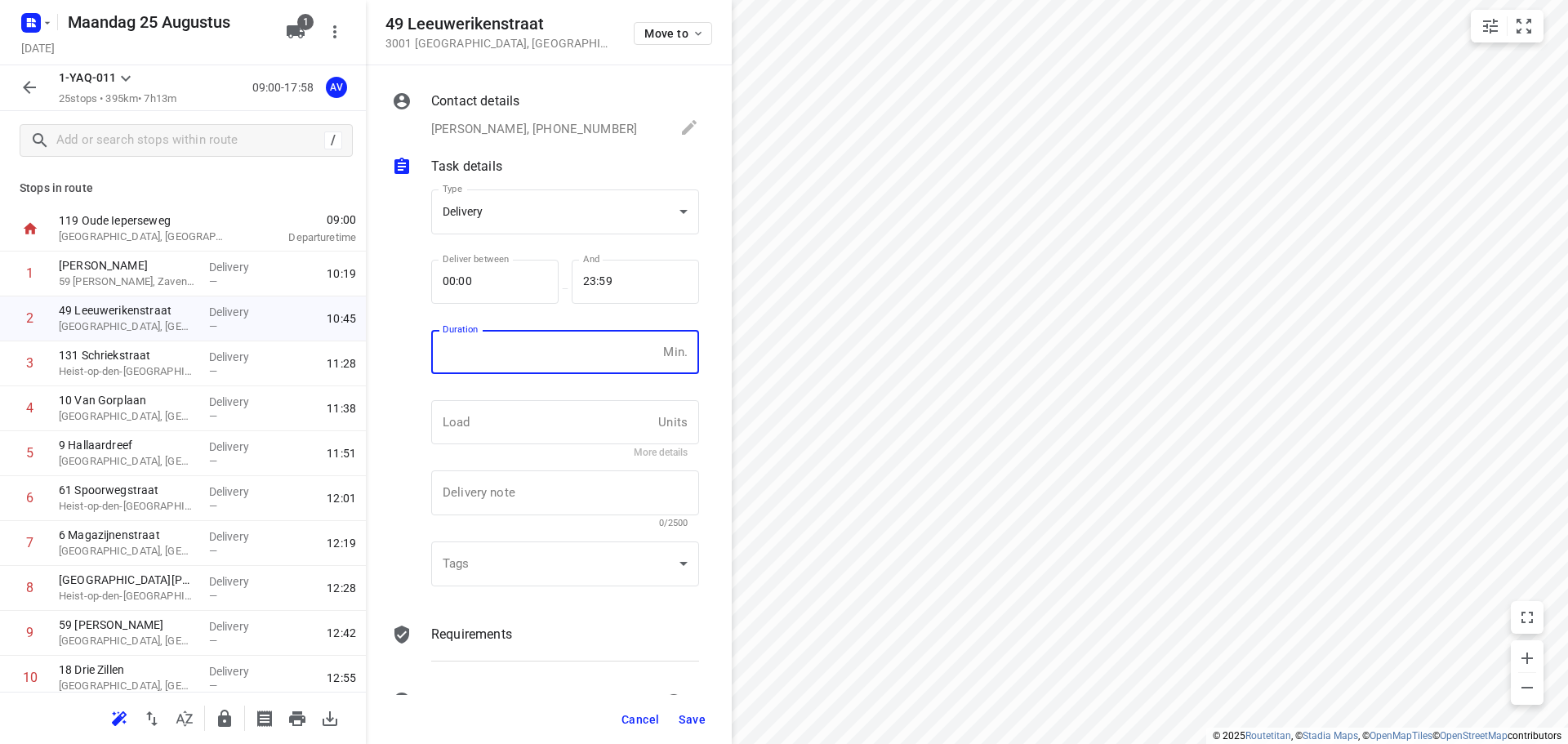
click at [545, 360] on input "number" at bounding box center [543, 352] width 225 height 44
type input "1"
click at [690, 719] on span "Save" at bounding box center [692, 719] width 27 height 13
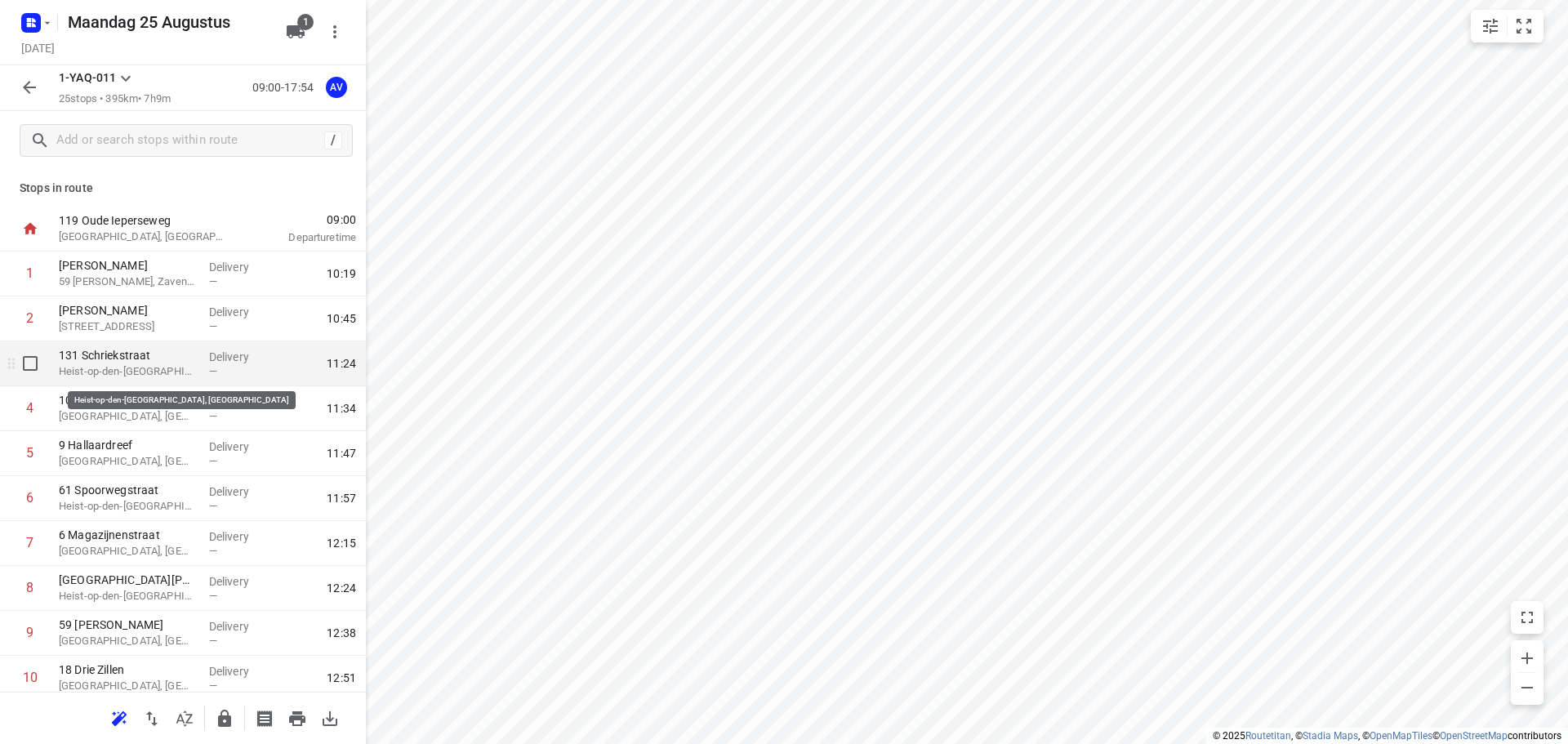
click at [184, 368] on p "Heist-op-den-[GEOGRAPHIC_DATA], [GEOGRAPHIC_DATA]" at bounding box center [127, 371] width 137 height 16
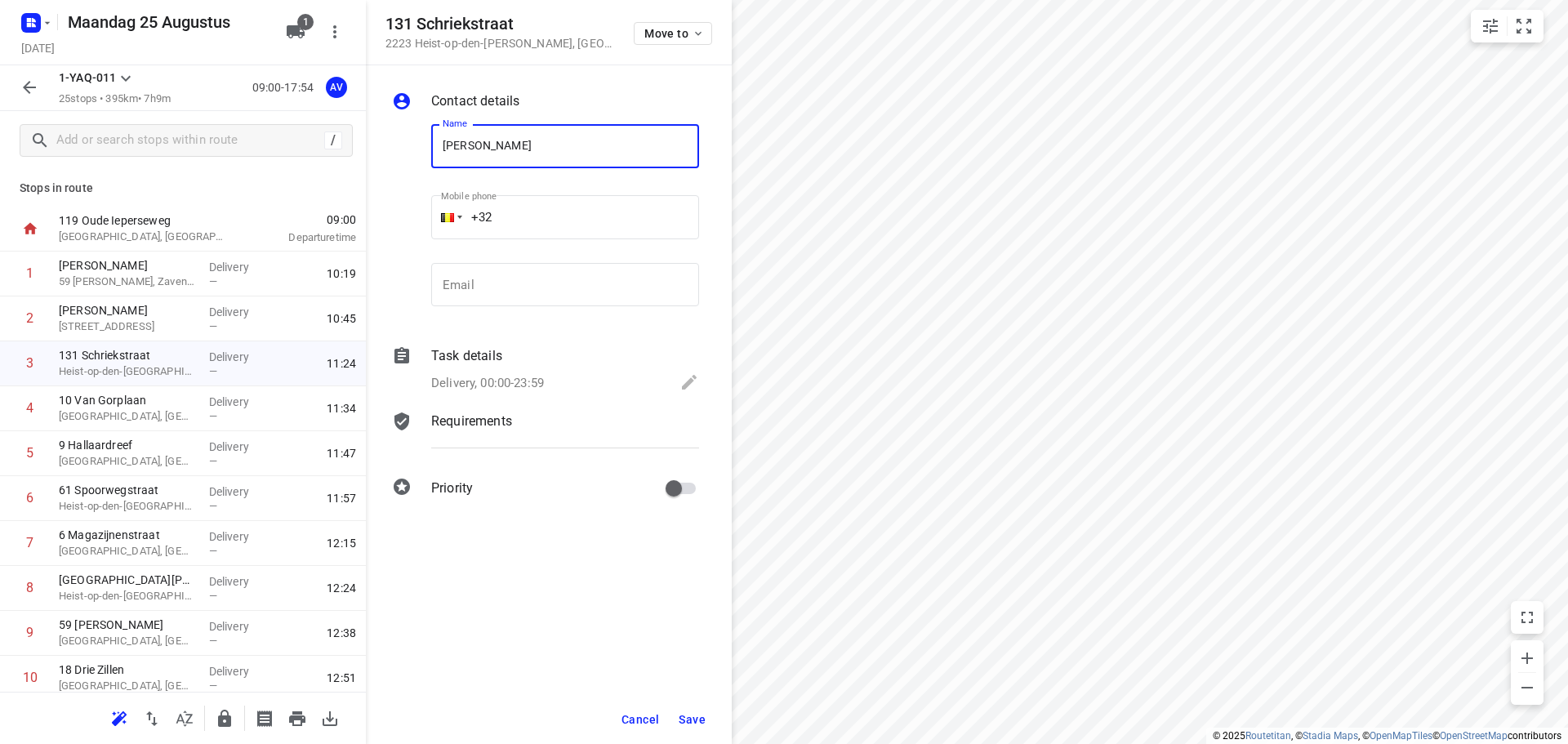
type input "[PERSON_NAME]"
type input "[PHONE_NUMBER]"
drag, startPoint x: 537, startPoint y: 377, endPoint x: 545, endPoint y: 372, distance: 9.4
click at [537, 378] on p "Delivery, 00:00-23:59" at bounding box center [487, 383] width 113 height 19
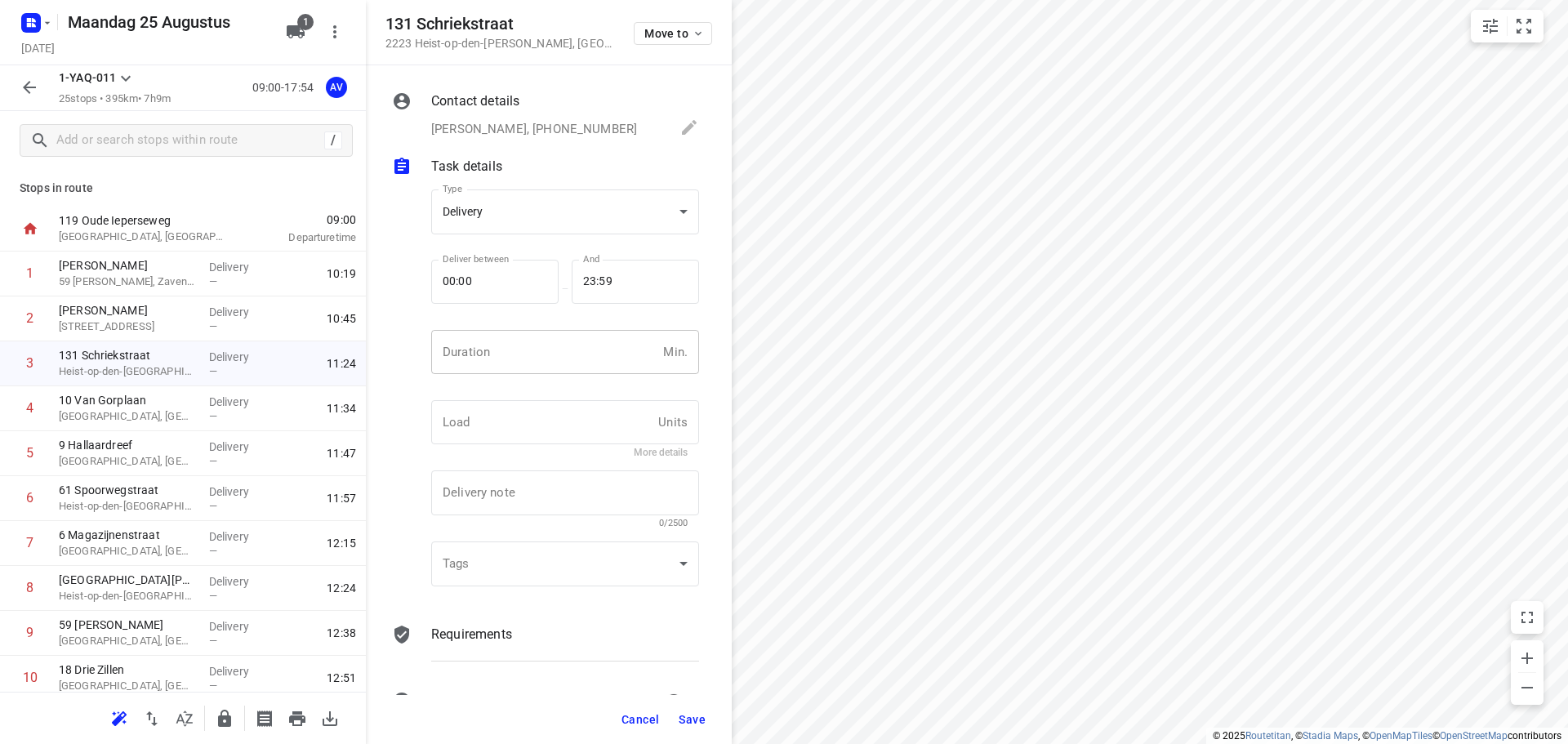
click at [549, 366] on input "number" at bounding box center [543, 352] width 225 height 44
type input "1"
click at [691, 717] on span "Save" at bounding box center [692, 719] width 27 height 13
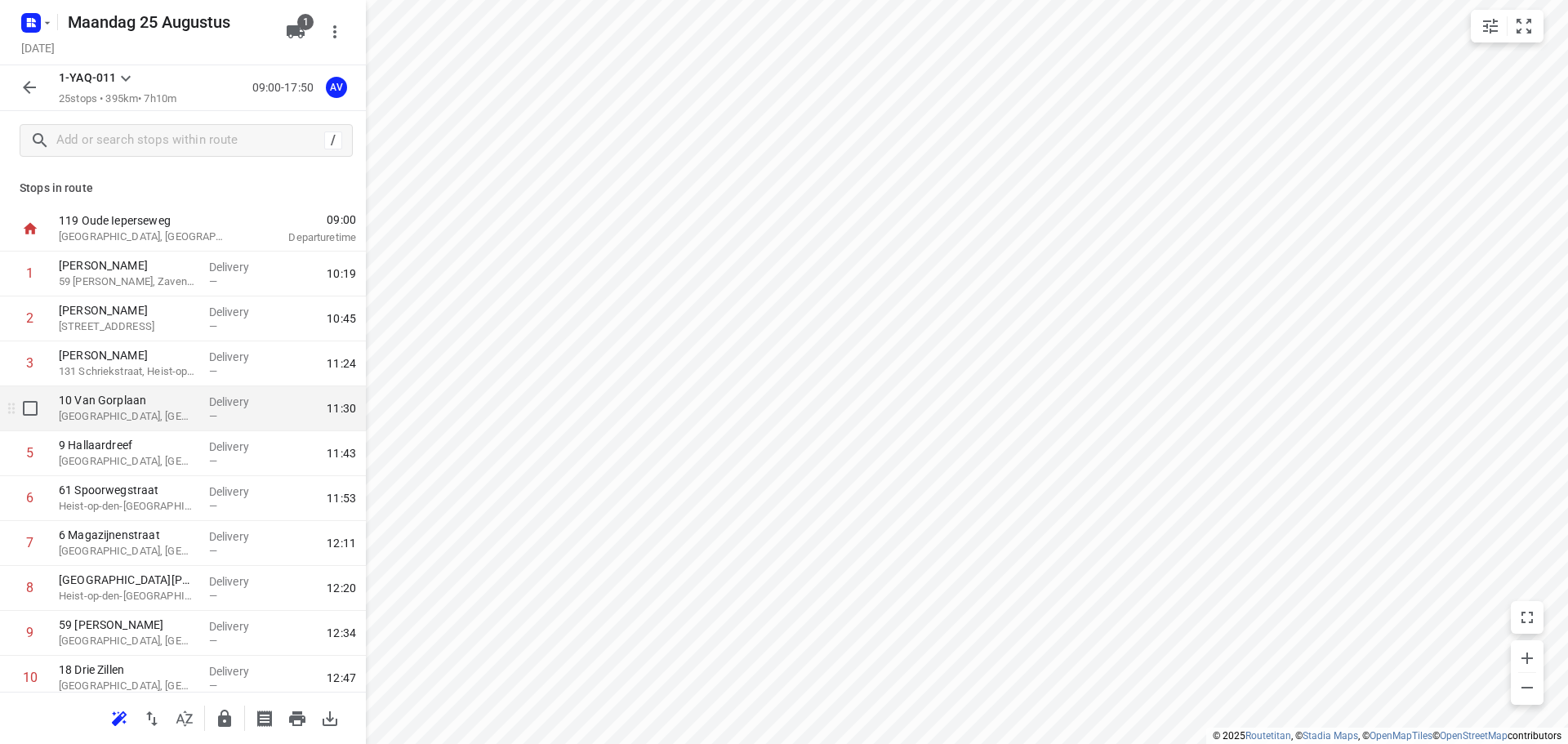
click at [130, 412] on p "[GEOGRAPHIC_DATA], [GEOGRAPHIC_DATA]" at bounding box center [127, 416] width 137 height 16
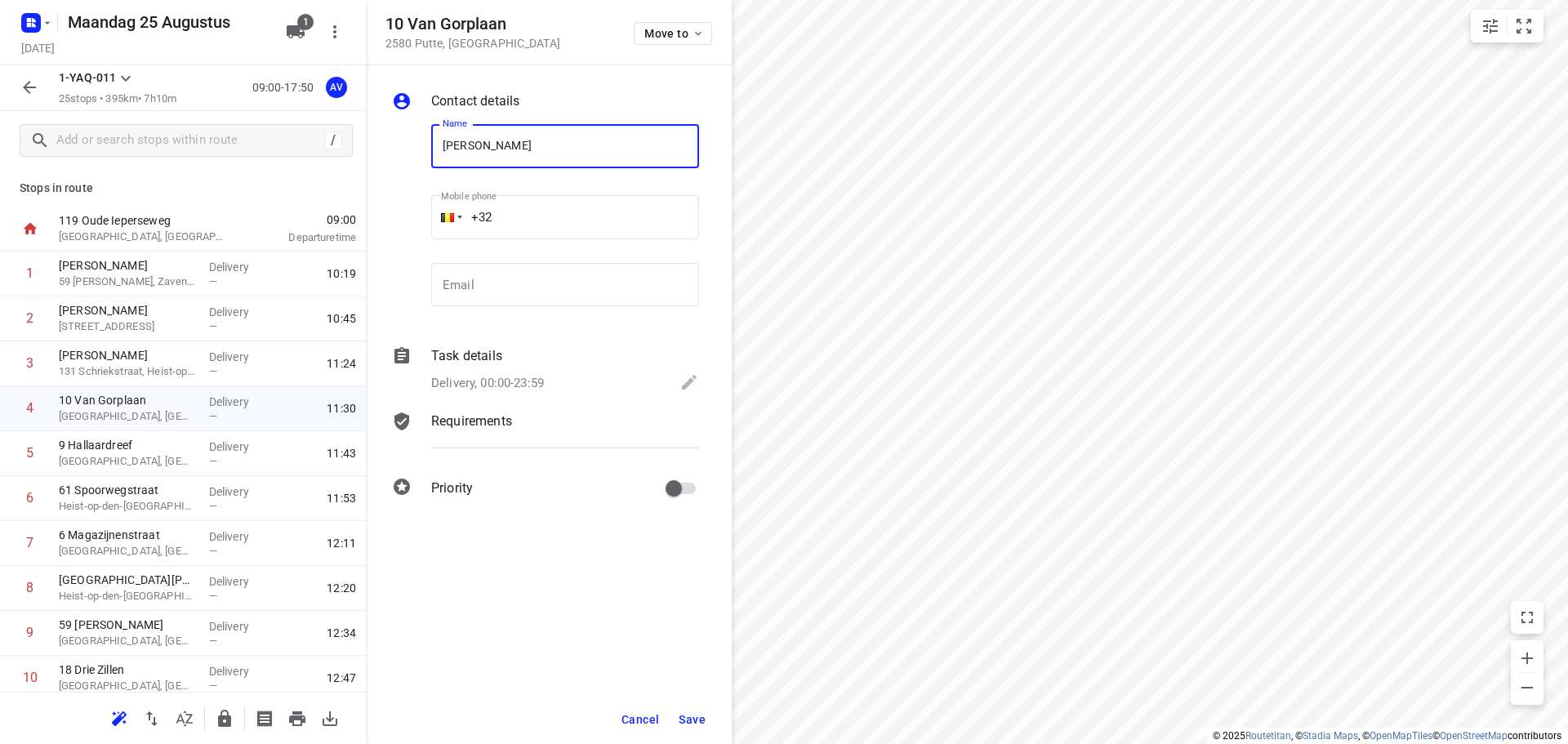
type input "[PERSON_NAME]"
type input "[PHONE_NUMBER]"
click at [528, 381] on p "Delivery, 00:00-23:59" at bounding box center [487, 383] width 113 height 19
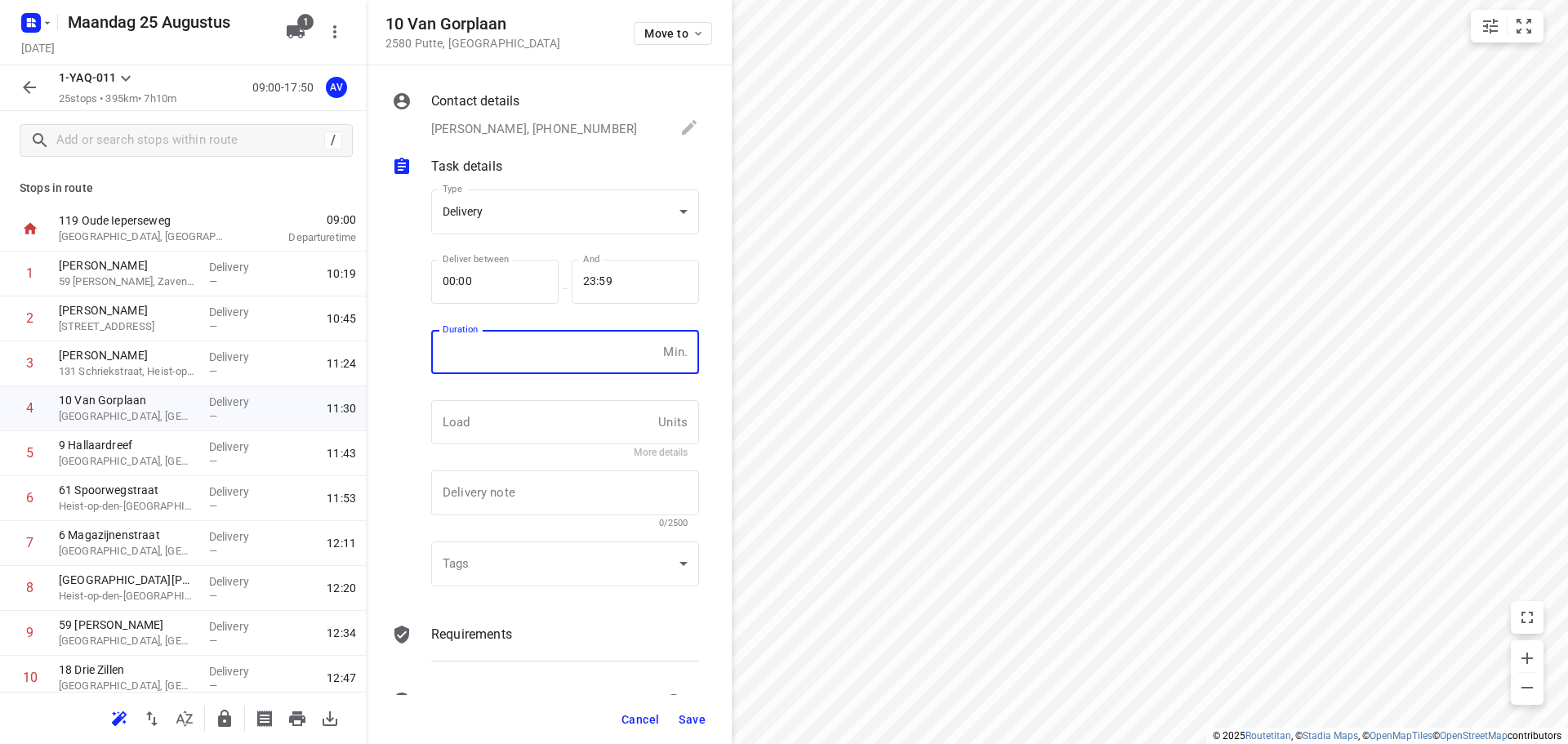
click at [533, 358] on input "number" at bounding box center [543, 352] width 225 height 44
type input "1"
click at [696, 718] on span "Save" at bounding box center [692, 719] width 27 height 13
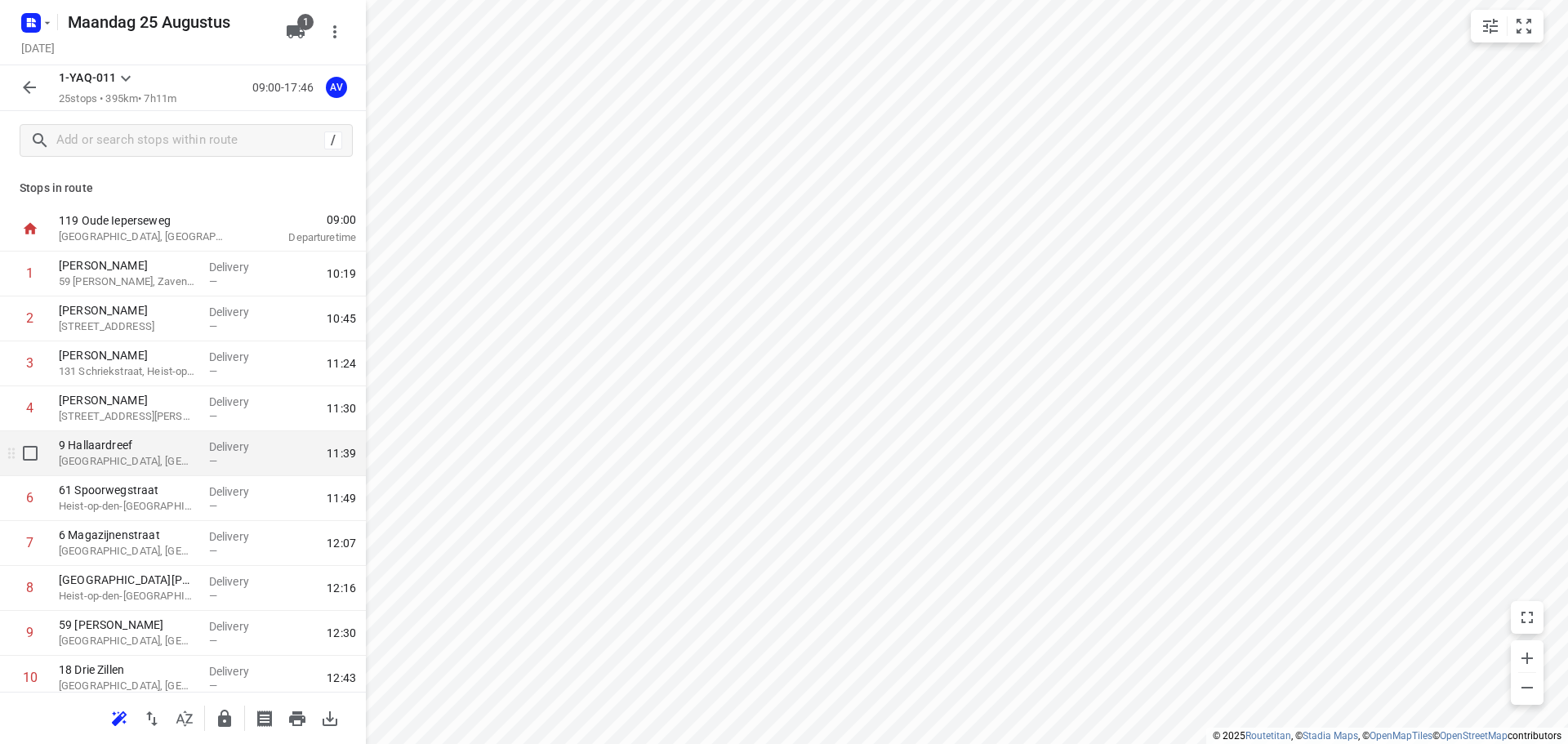
click at [169, 464] on p "[GEOGRAPHIC_DATA], [GEOGRAPHIC_DATA]" at bounding box center [127, 461] width 137 height 16
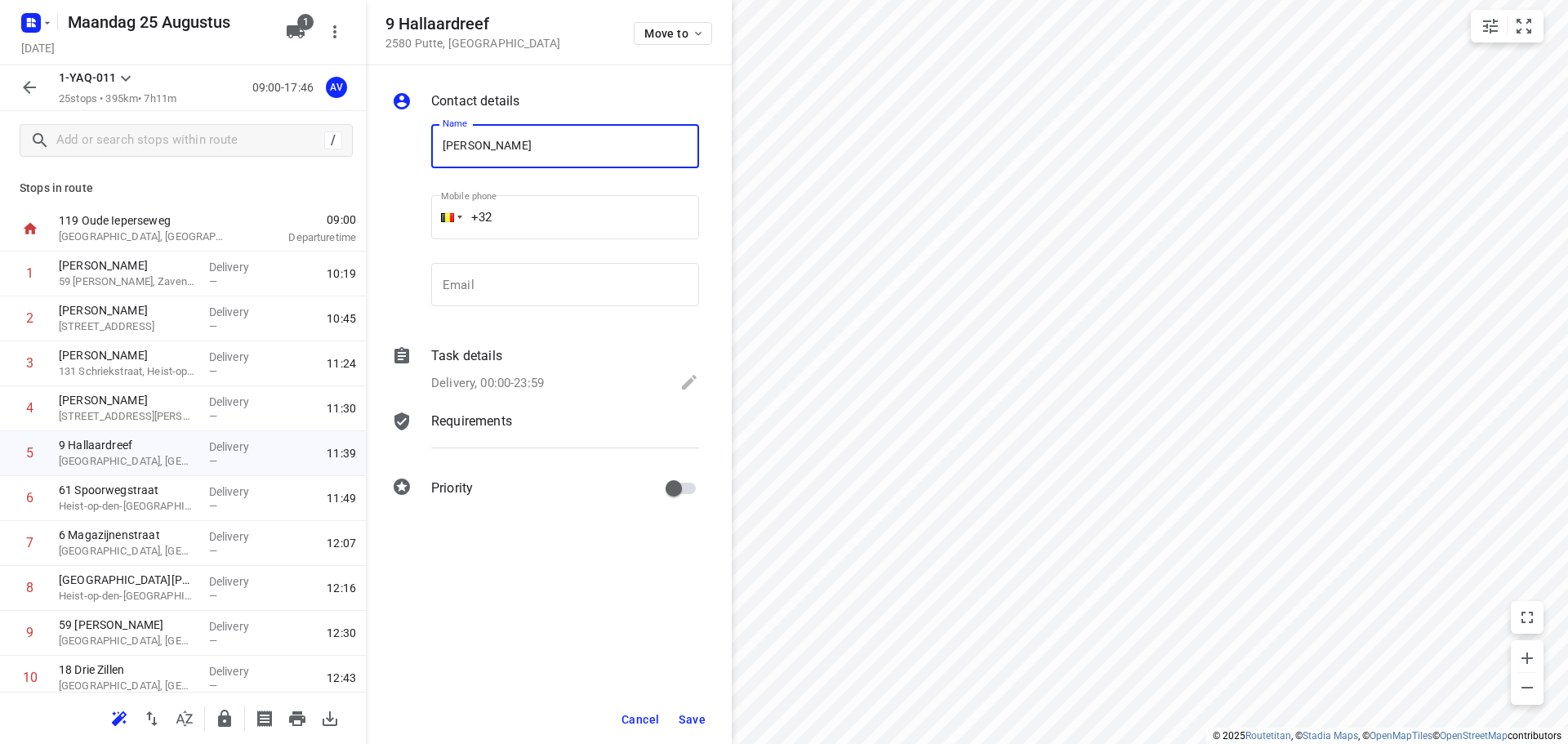
type input "[PERSON_NAME]"
type input "[PHONE_NUMBER]"
click at [526, 379] on p "Delivery, 00:00-23:59" at bounding box center [487, 383] width 113 height 19
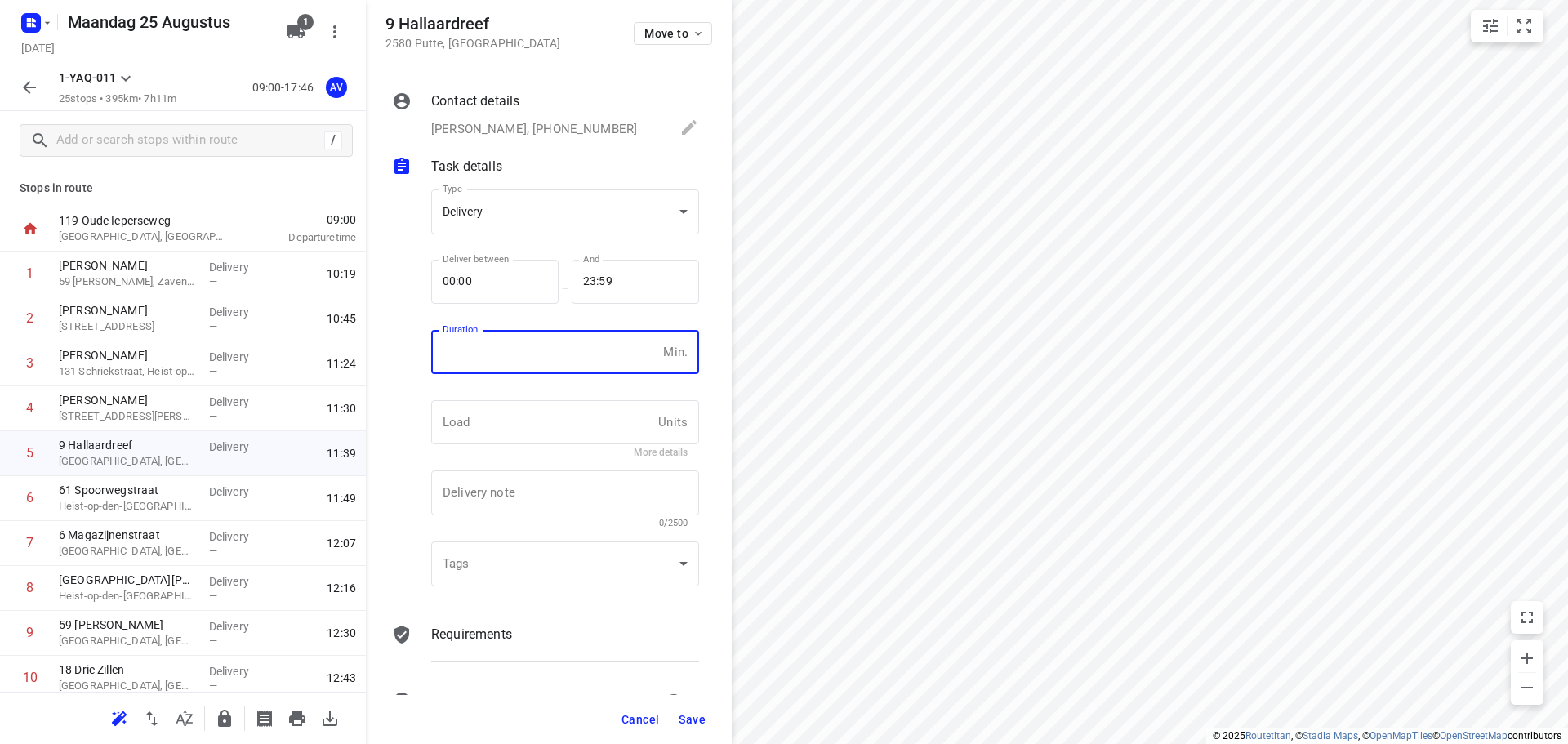
click at [539, 361] on input "number" at bounding box center [543, 352] width 225 height 44
type input "1"
click at [695, 718] on span "Save" at bounding box center [692, 719] width 27 height 13
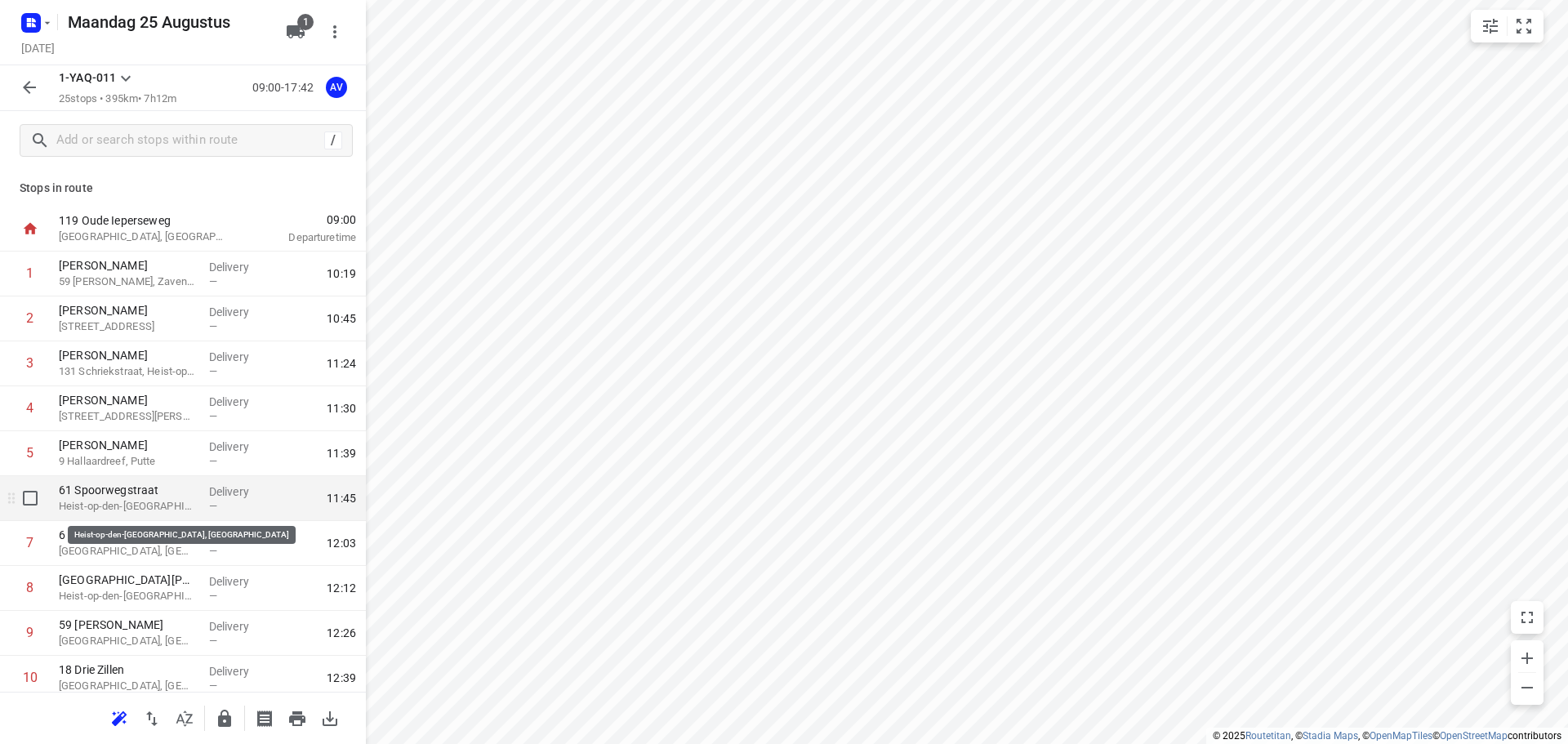
click at [156, 508] on p "Heist-op-den-[GEOGRAPHIC_DATA], [GEOGRAPHIC_DATA]" at bounding box center [127, 506] width 137 height 16
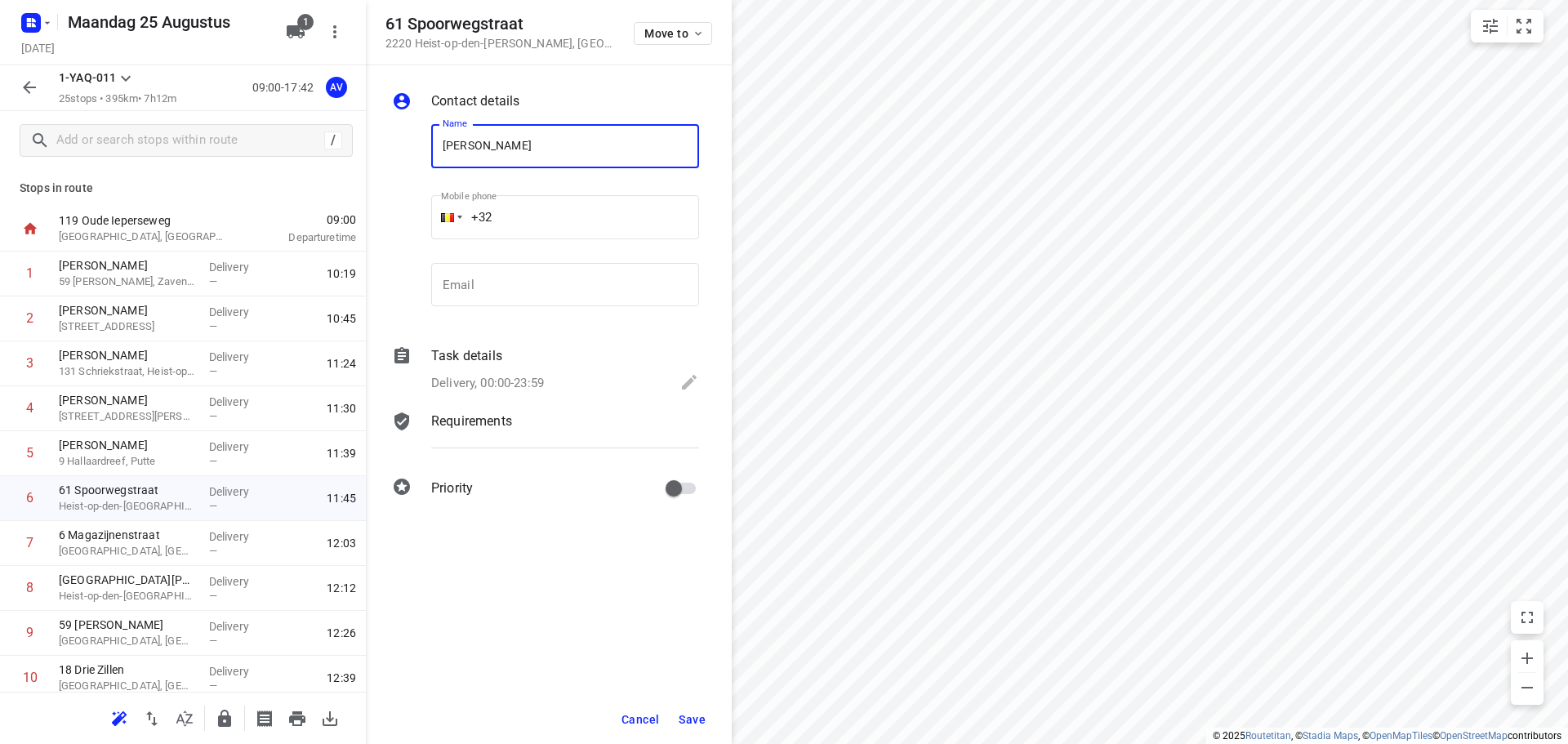
type input "[PERSON_NAME]"
click at [530, 209] on input "+32" at bounding box center [565, 218] width 268 height 44
type input "[PHONE_NUMBER]"
click at [521, 383] on p "Delivery, 00:00-23:59" at bounding box center [487, 383] width 113 height 19
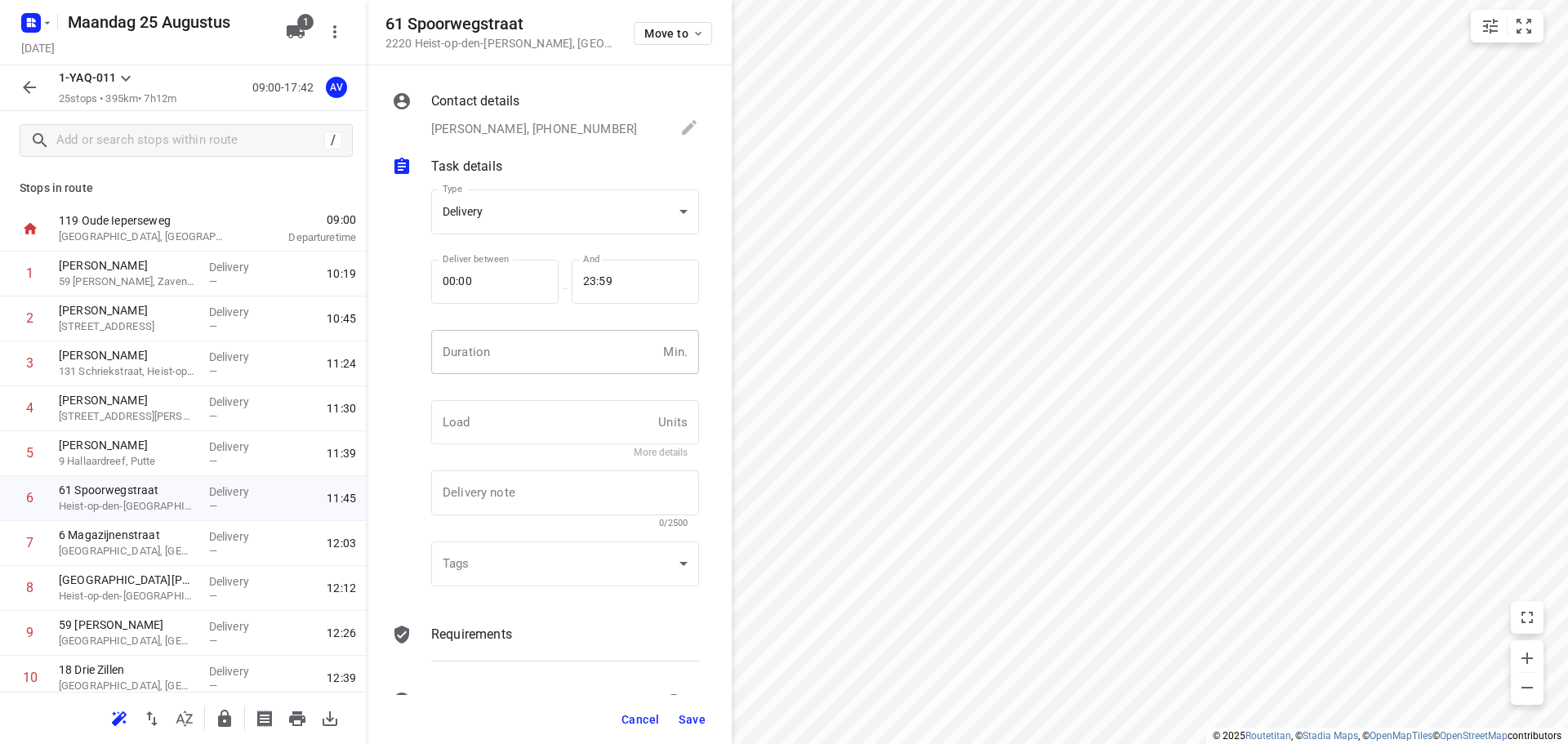
click at [531, 371] on input "number" at bounding box center [543, 352] width 225 height 44
type input "1"
click at [693, 712] on button "Save" at bounding box center [692, 719] width 40 height 30
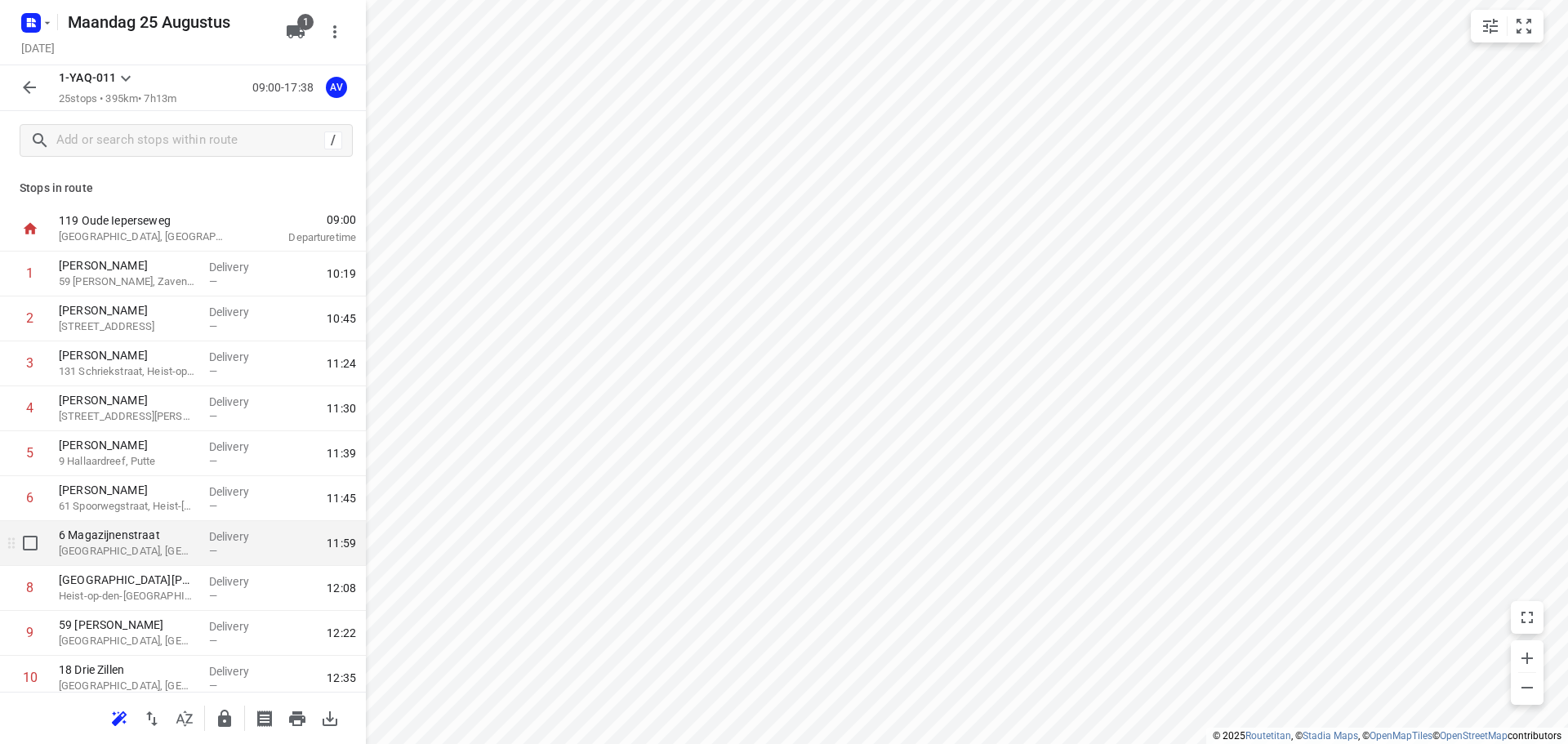
click at [154, 558] on p "[GEOGRAPHIC_DATA], [GEOGRAPHIC_DATA]" at bounding box center [127, 551] width 137 height 16
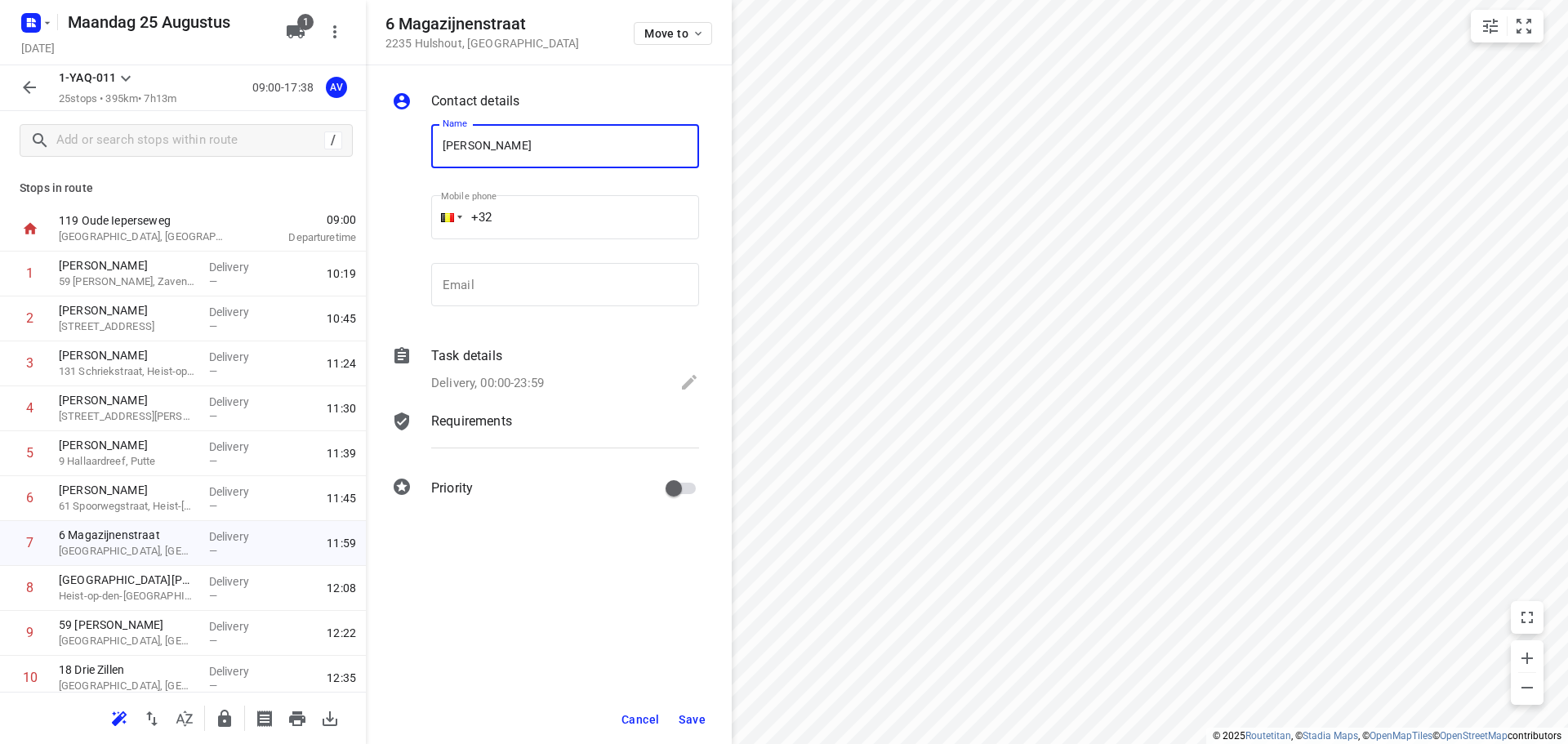
type input "[PERSON_NAME]"
type input "[PHONE_NUMBER]"
click at [512, 383] on p "Delivery, 00:00-23:59" at bounding box center [487, 383] width 113 height 19
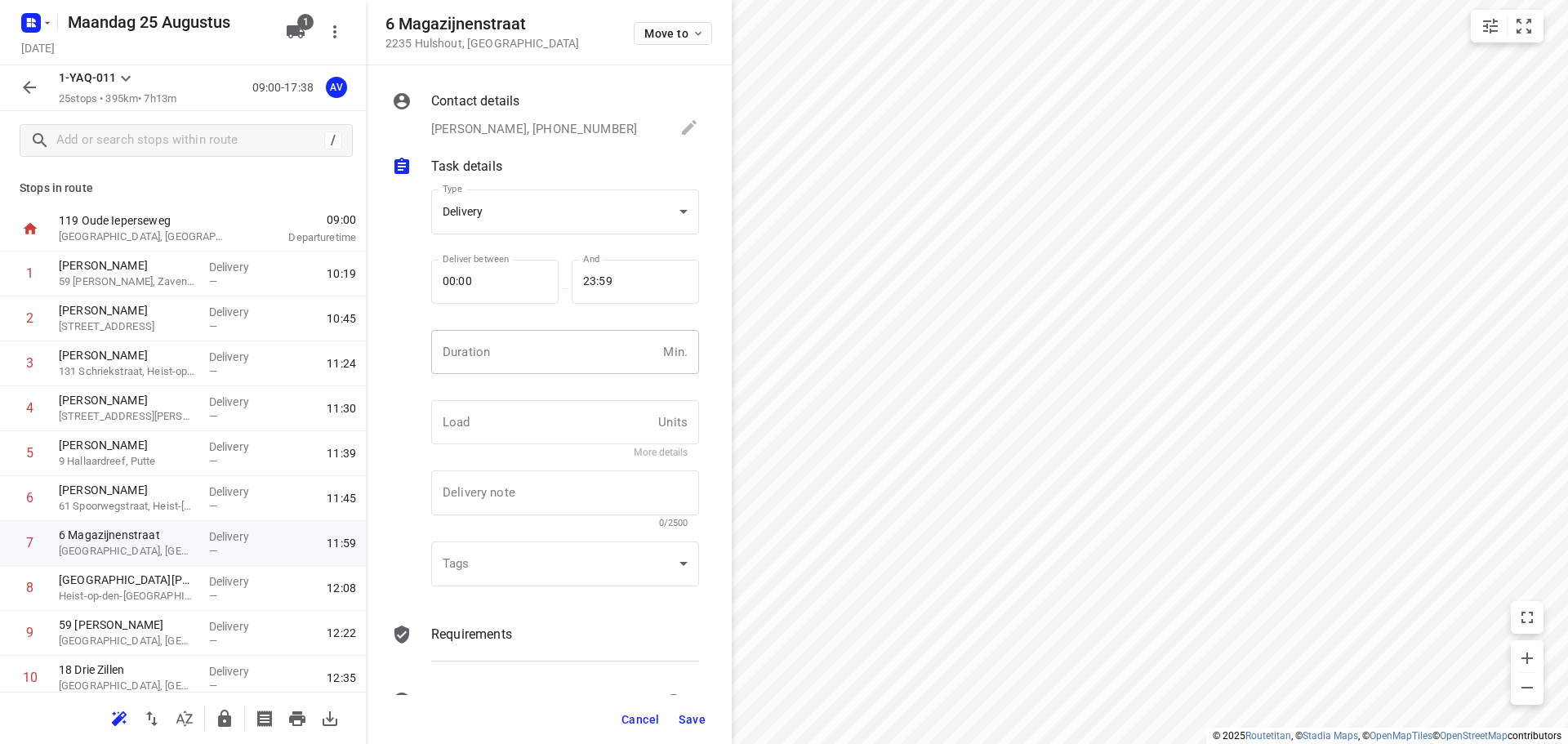
click at [522, 360] on input "number" at bounding box center [543, 352] width 225 height 44
type input "1"
click at [692, 717] on span "Save" at bounding box center [692, 719] width 27 height 13
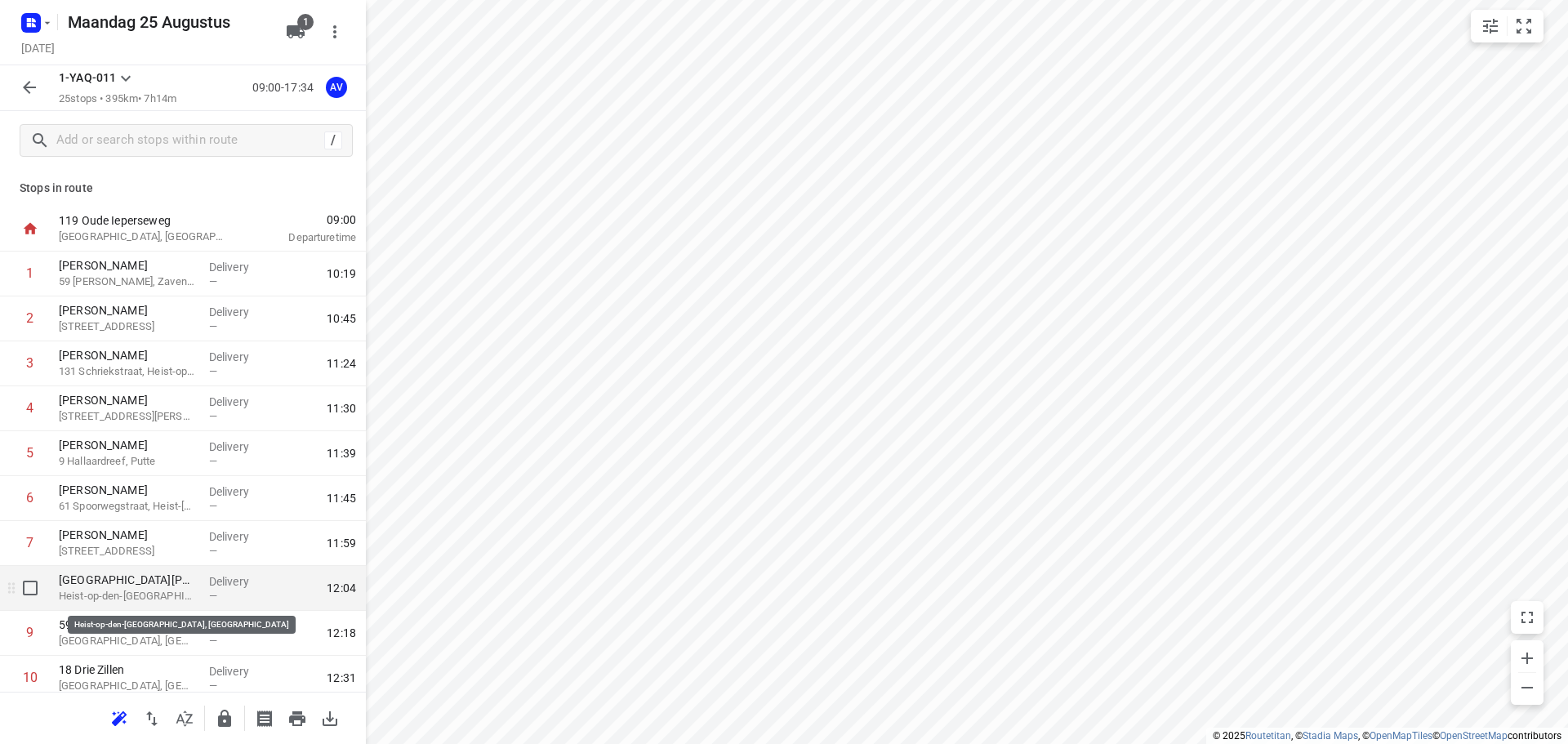
click at [155, 604] on p "Heist-op-den-[GEOGRAPHIC_DATA], [GEOGRAPHIC_DATA]" at bounding box center [127, 596] width 137 height 16
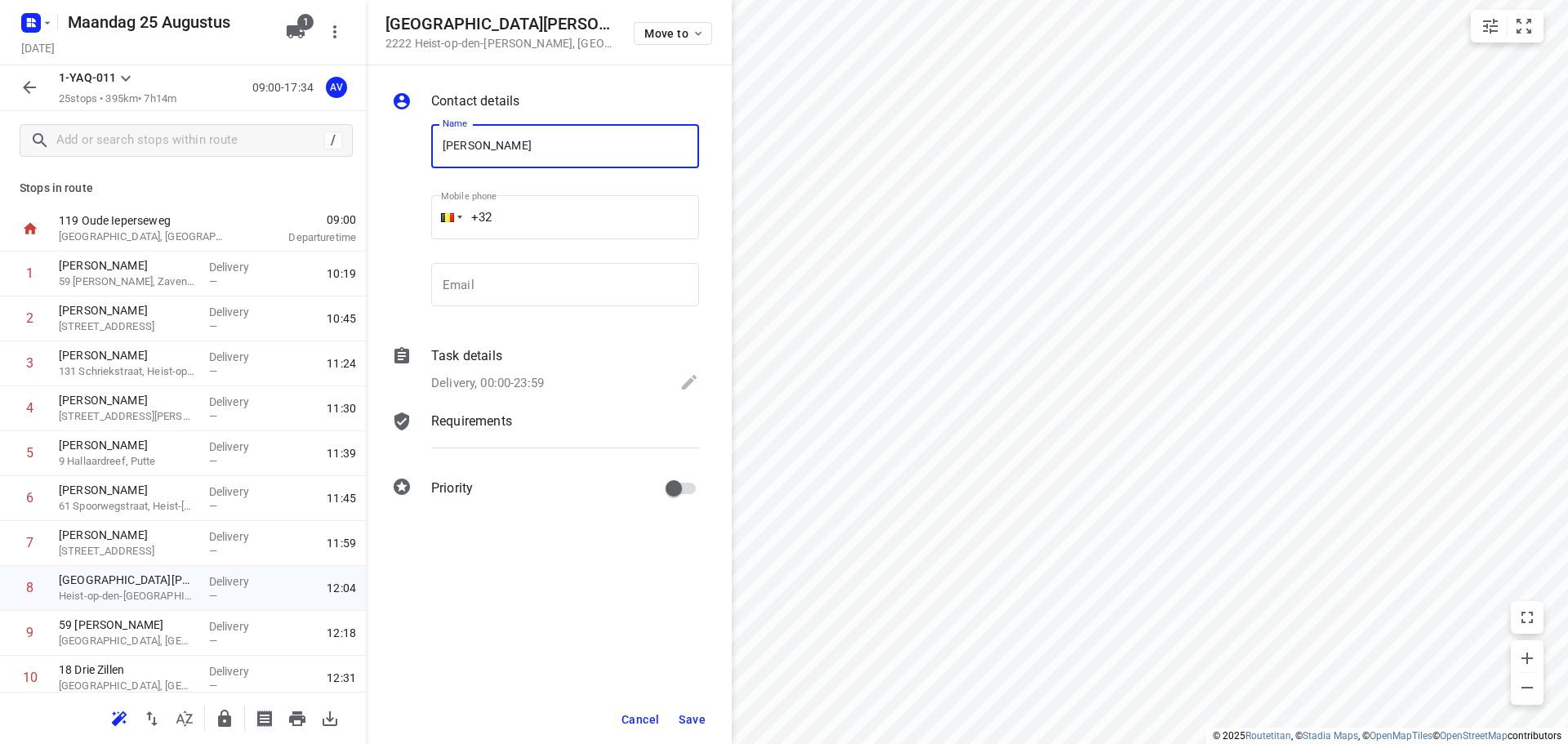
type input "[PERSON_NAME]"
type input "[PHONE_NUMBER]"
drag, startPoint x: 480, startPoint y: 384, endPoint x: 490, endPoint y: 378, distance: 11.7
click at [481, 384] on p "Delivery, 00:00-23:59" at bounding box center [487, 383] width 113 height 19
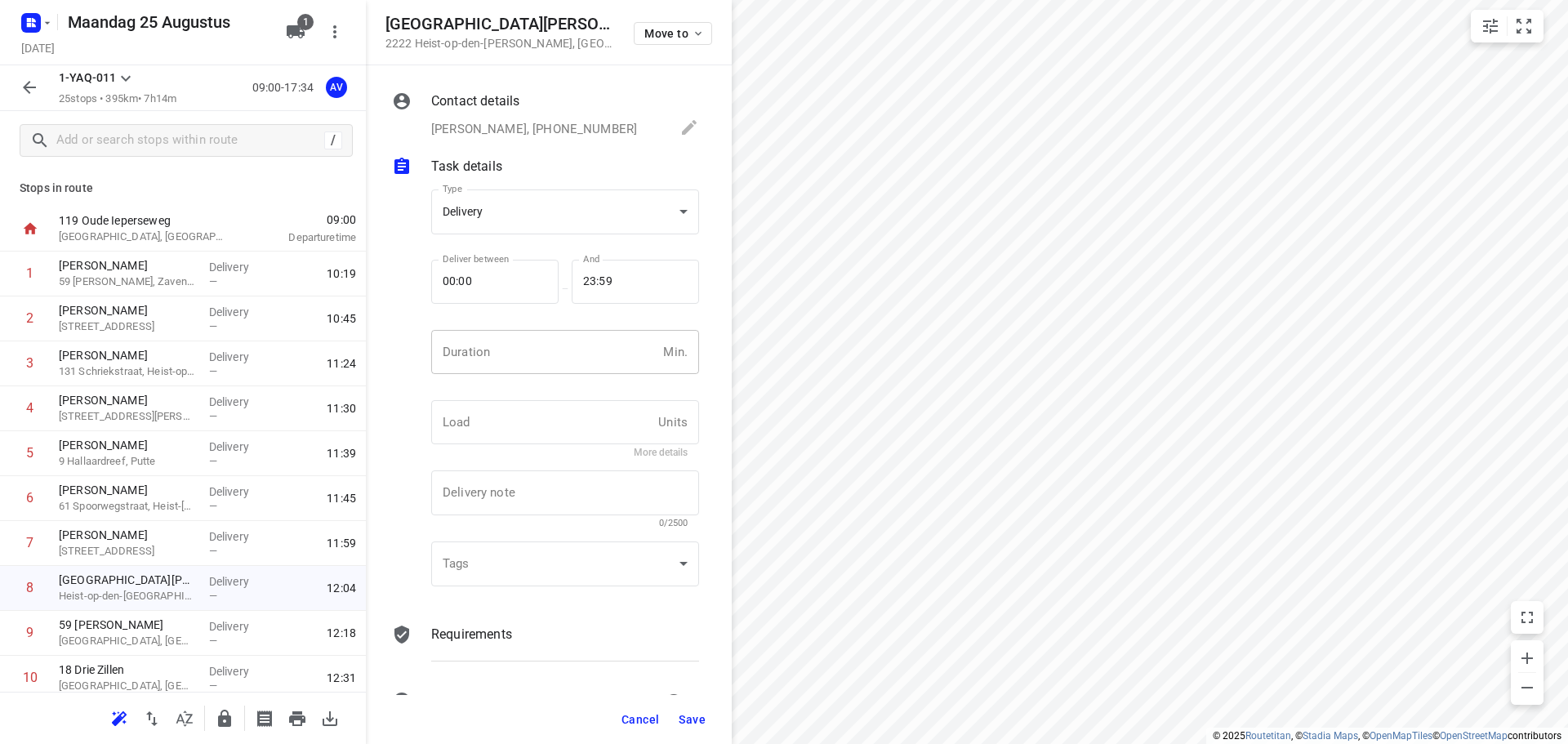
click at [498, 365] on input "number" at bounding box center [543, 352] width 225 height 44
type input "1"
click at [693, 717] on span "Save" at bounding box center [692, 719] width 27 height 13
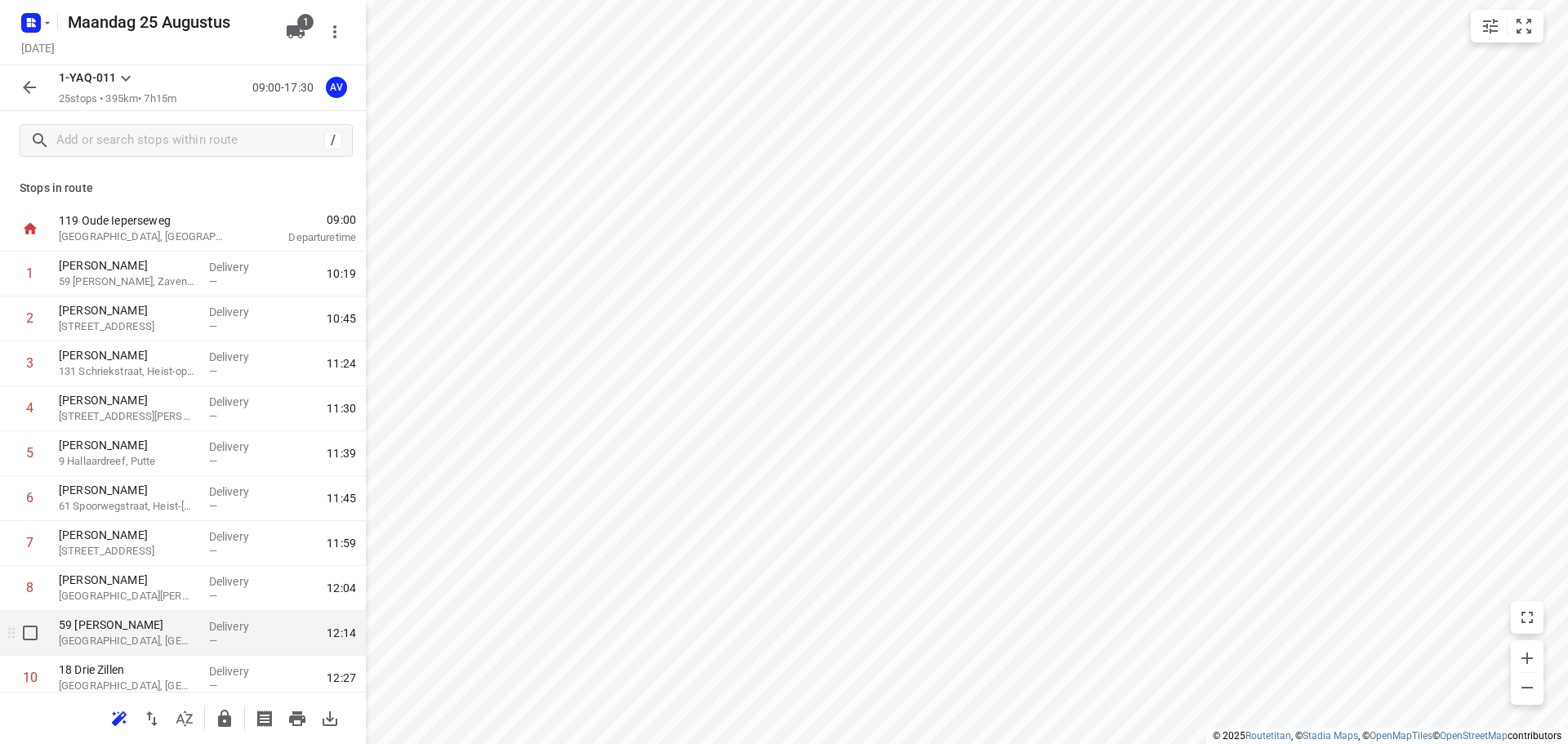
click at [151, 650] on div "59 Jaak Lemmenslaan Westerlo, [GEOGRAPHIC_DATA]" at bounding box center [127, 633] width 151 height 45
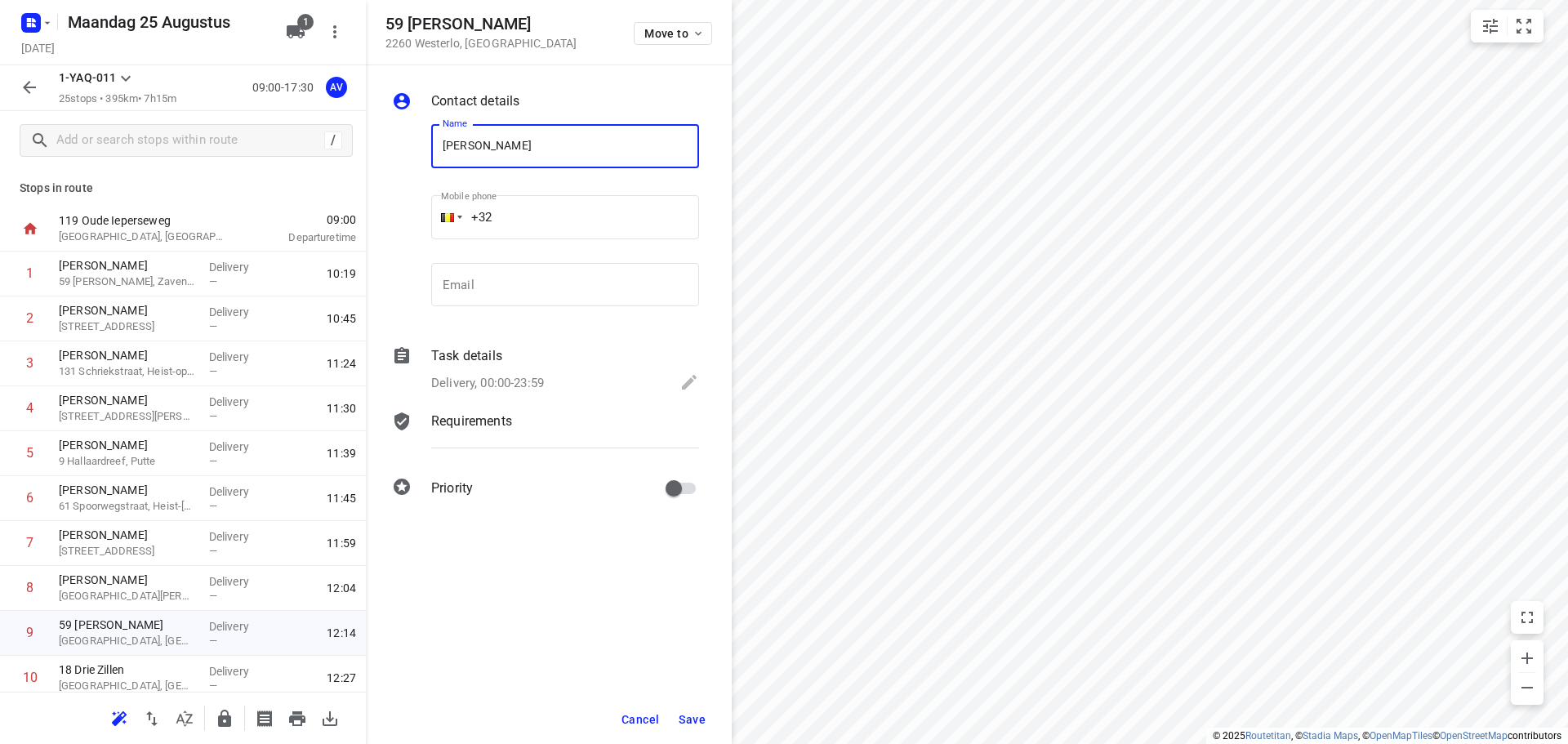
type input "[PERSON_NAME]"
click at [547, 218] on input "+32" at bounding box center [565, 218] width 268 height 44
type input "[PHONE_NUMBER]"
click at [533, 382] on p "Delivery, 00:00-23:59" at bounding box center [487, 383] width 113 height 19
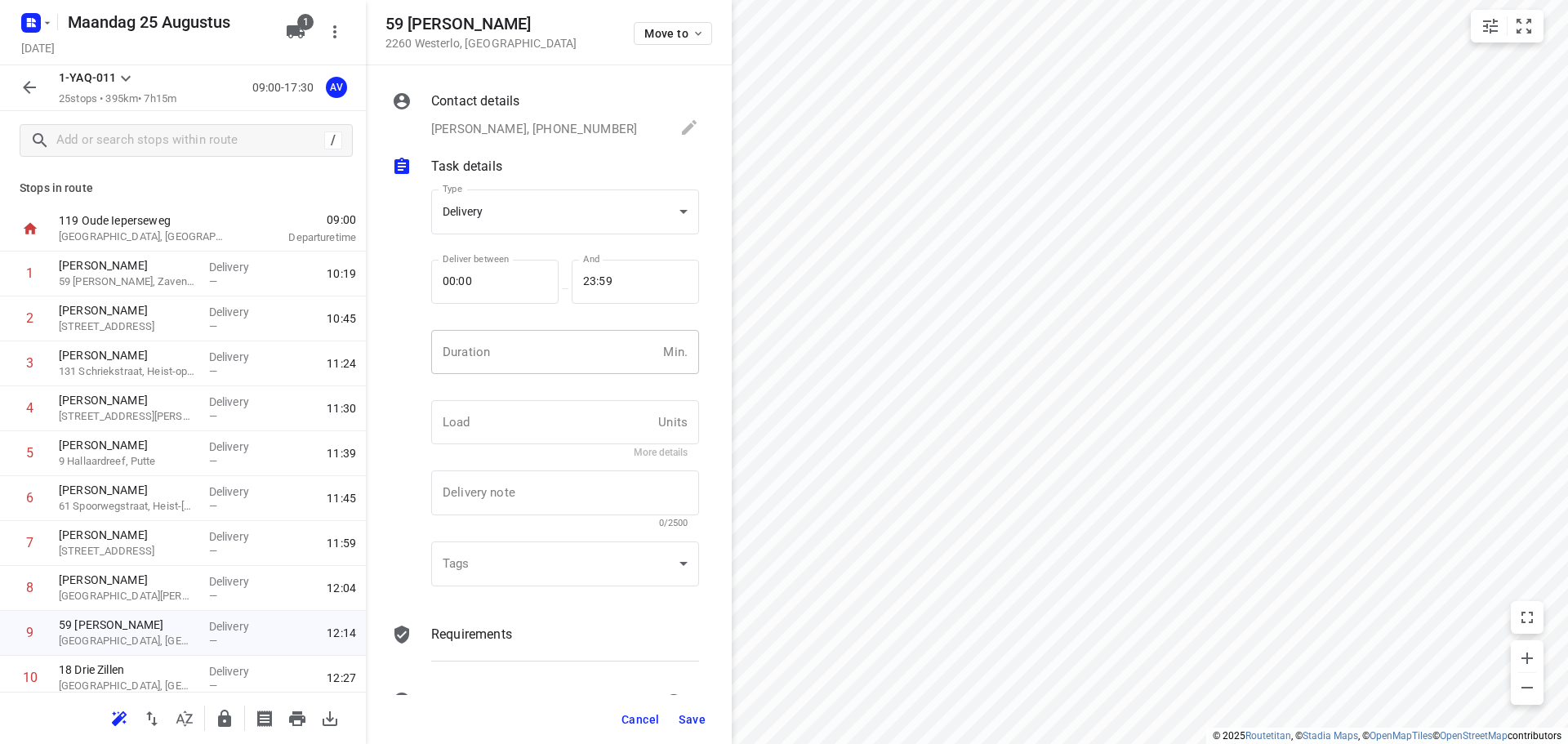
click at [546, 363] on input "number" at bounding box center [543, 352] width 225 height 44
type input "1"
click at [694, 722] on span "Save" at bounding box center [692, 719] width 27 height 13
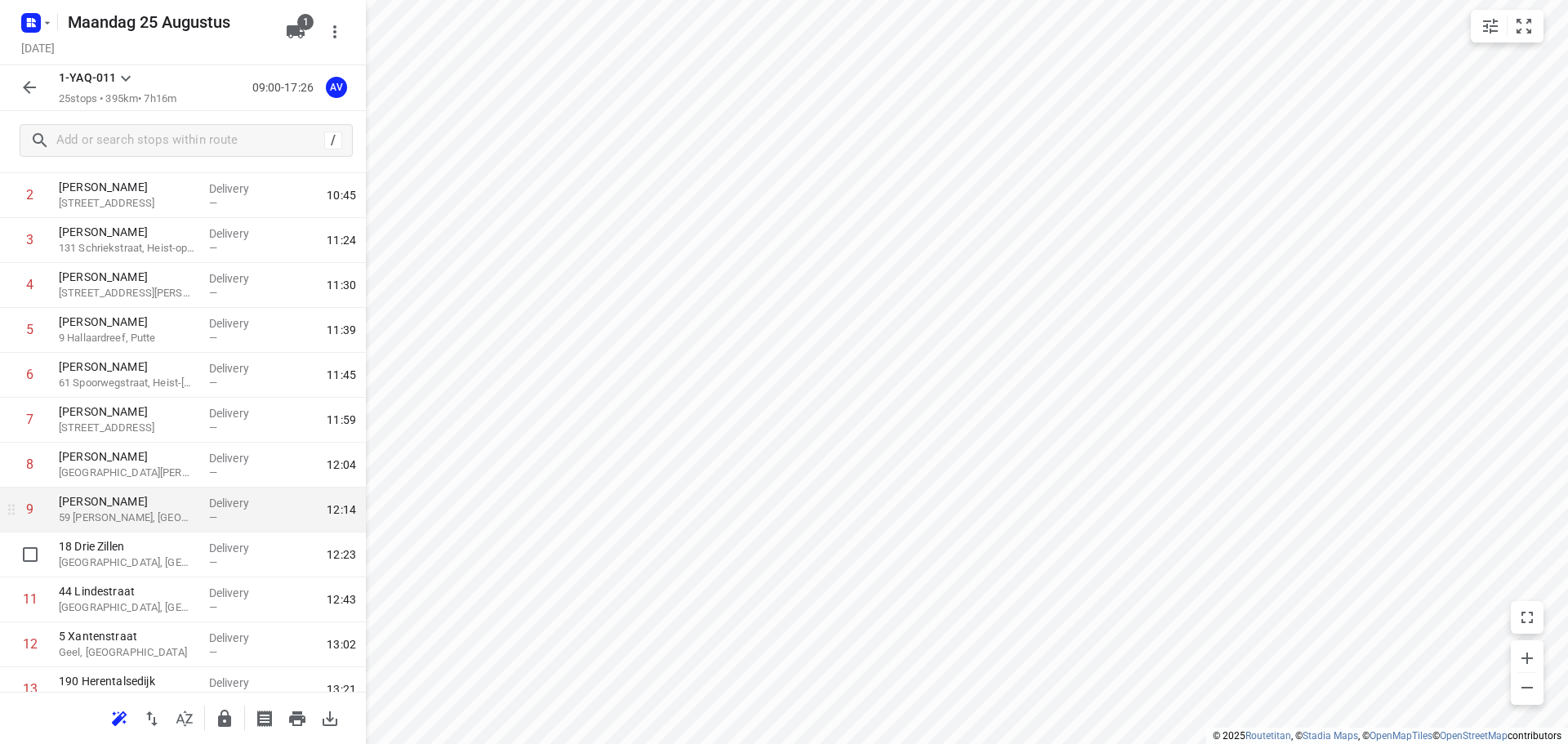
scroll to position [327, 0]
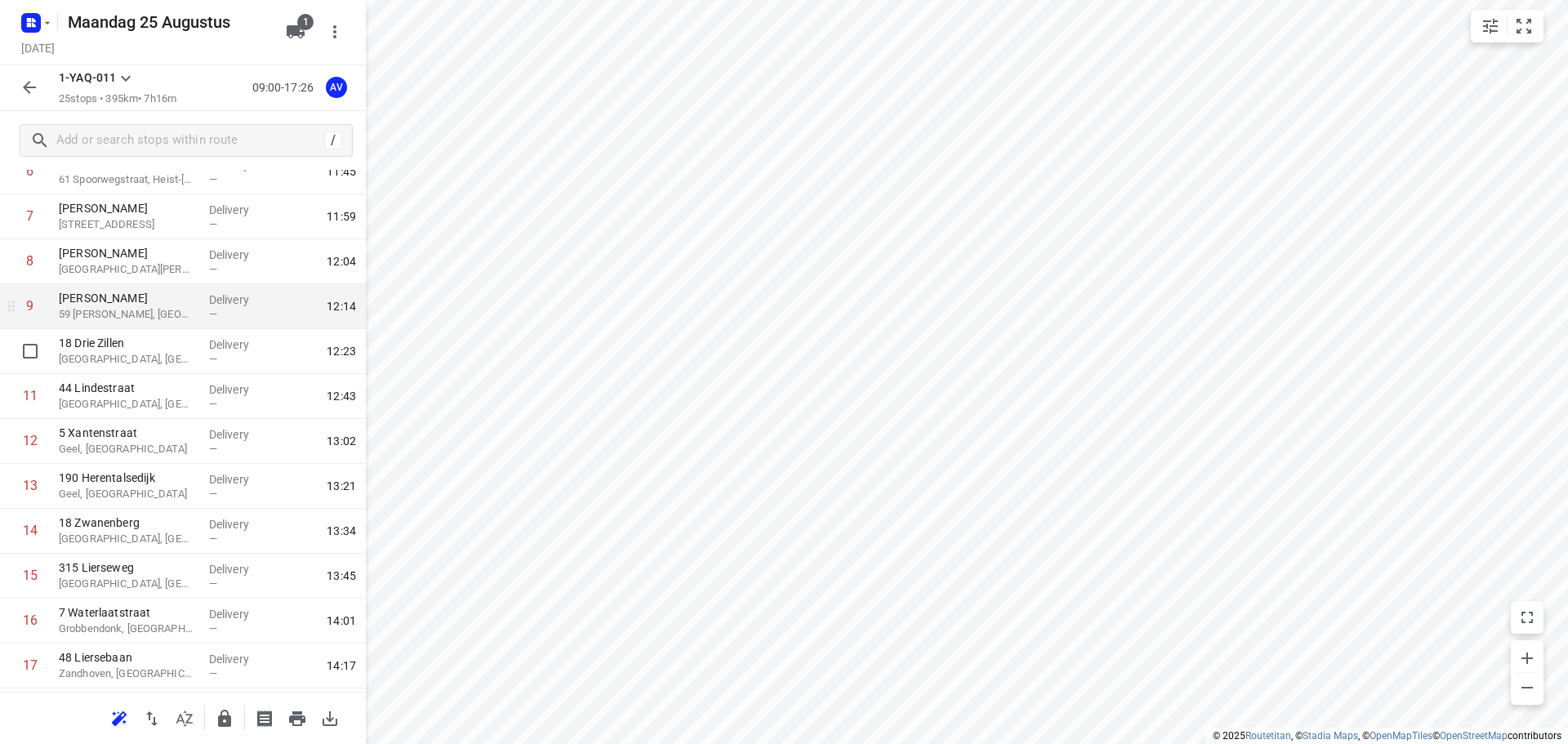
drag, startPoint x: 139, startPoint y: 355, endPoint x: 202, endPoint y: 326, distance: 69.4
click at [140, 355] on p "[GEOGRAPHIC_DATA], [GEOGRAPHIC_DATA]" at bounding box center [127, 359] width 137 height 16
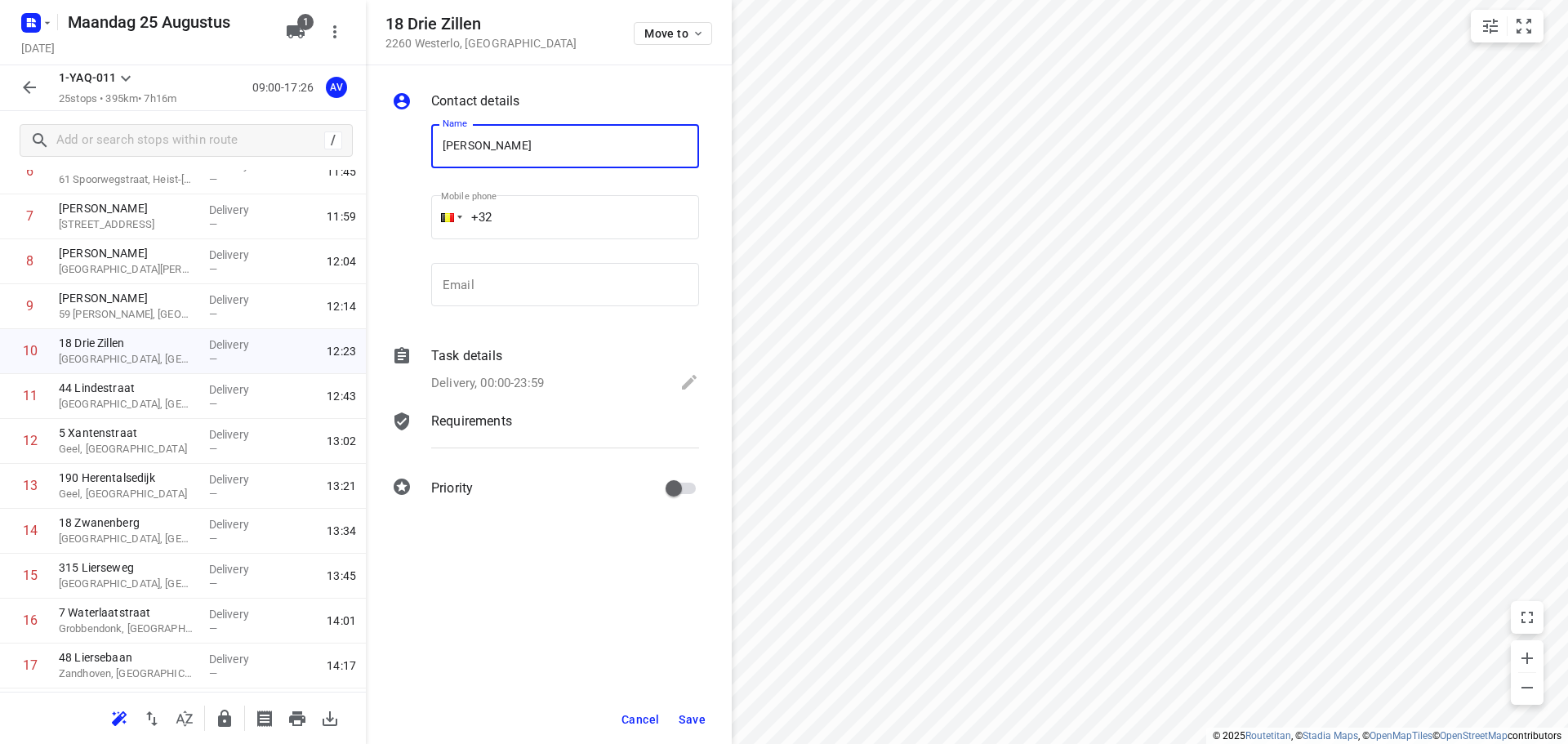
type input "[PERSON_NAME]"
click at [586, 219] on input "+32" at bounding box center [565, 218] width 268 height 44
type input "[PHONE_NUMBER]"
click at [531, 380] on p "Delivery, 00:00-23:59" at bounding box center [487, 383] width 113 height 19
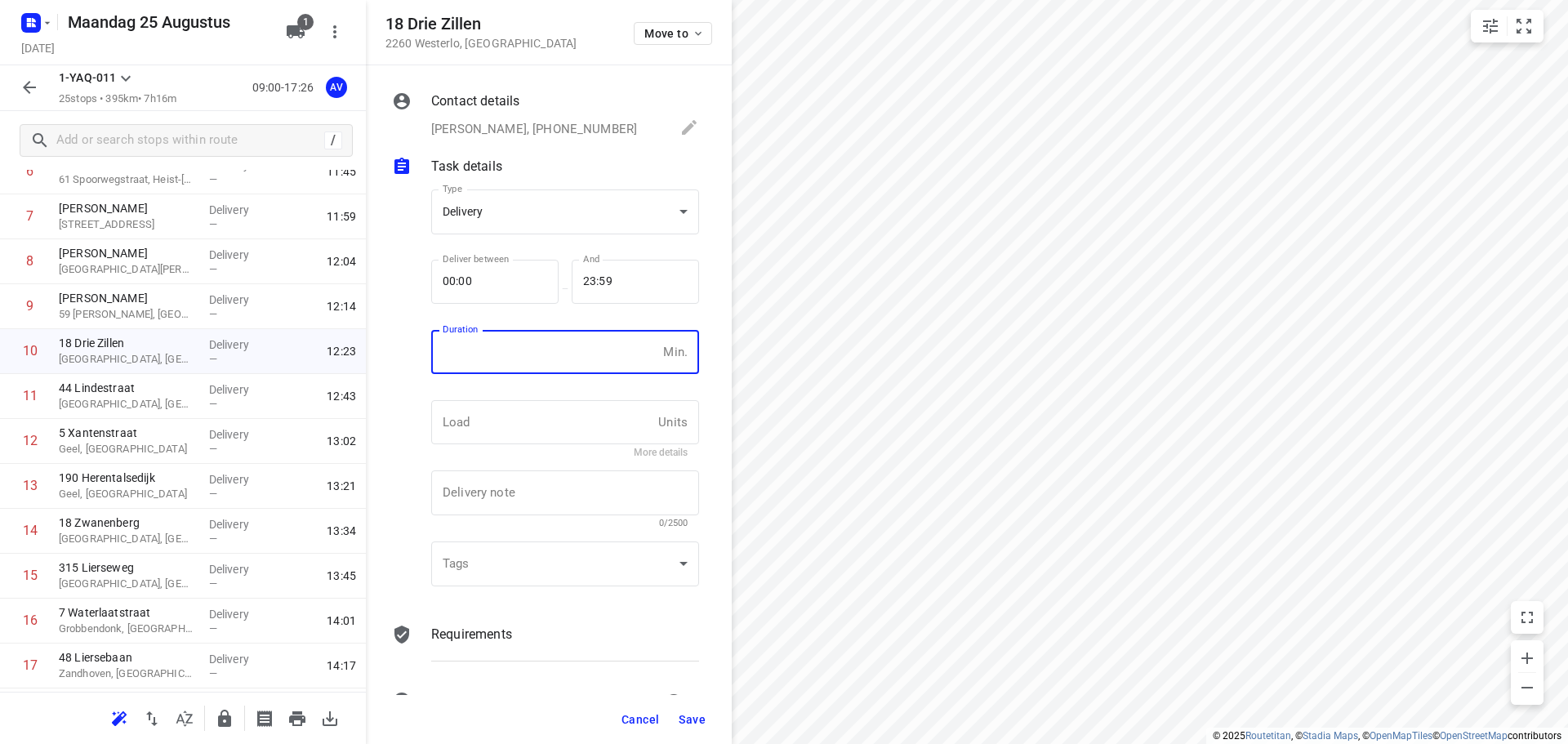
click at [541, 367] on input "number" at bounding box center [543, 352] width 225 height 44
type input "1"
click at [690, 715] on span "Save" at bounding box center [692, 719] width 27 height 13
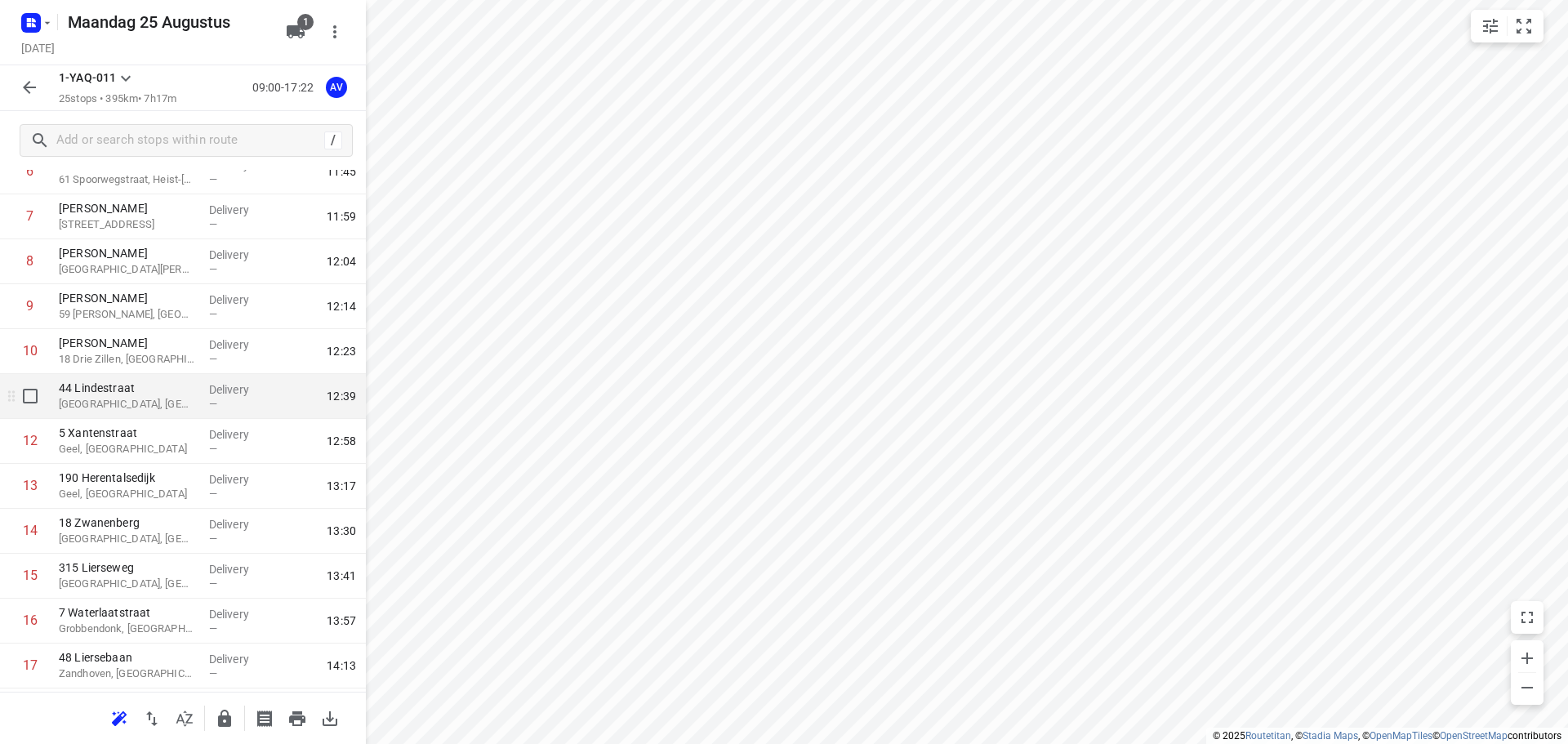
click at [141, 406] on p "[GEOGRAPHIC_DATA], [GEOGRAPHIC_DATA]" at bounding box center [127, 404] width 137 height 16
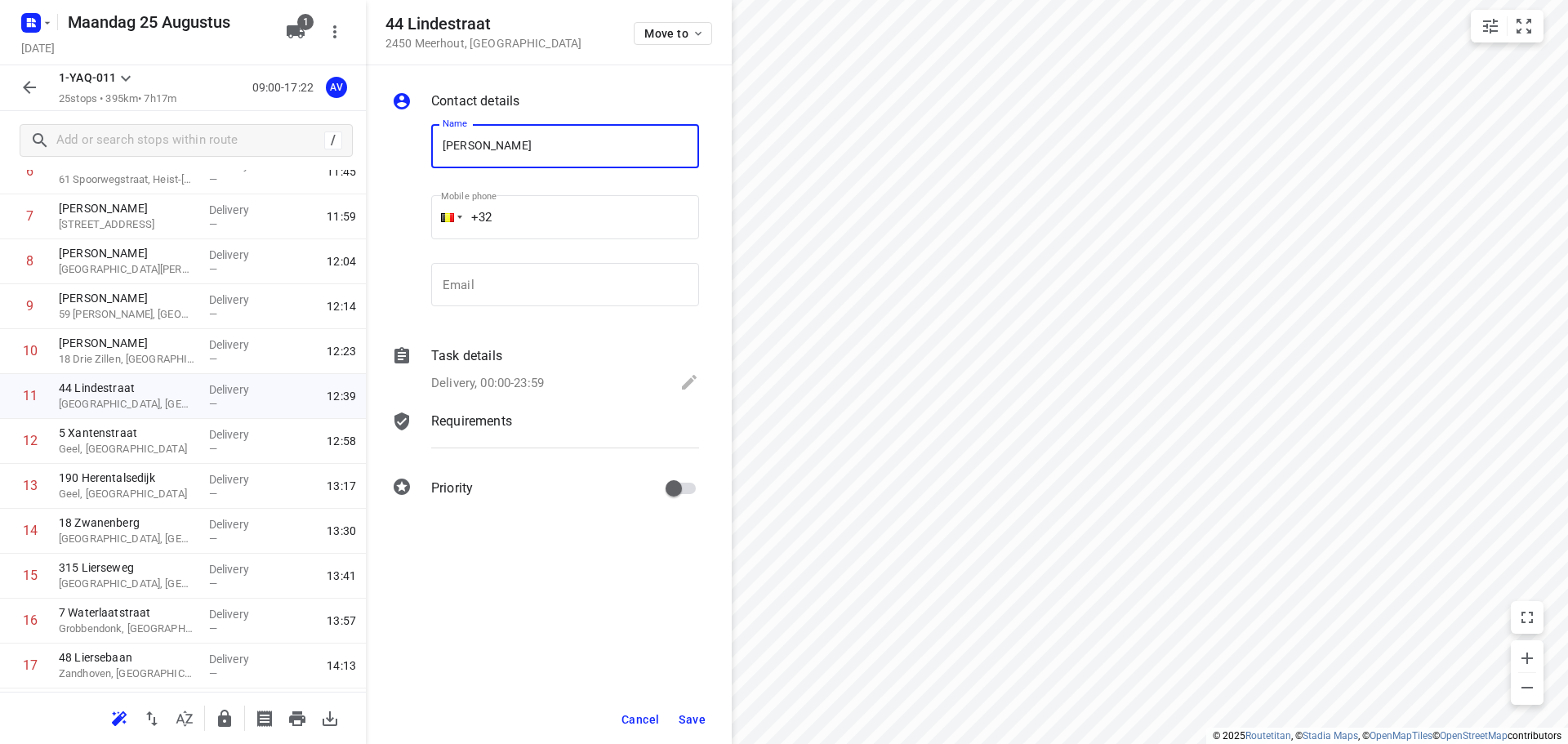
type input "[PERSON_NAME]"
type input "[PHONE_NUMBER]"
click at [520, 379] on p "Delivery, 00:00-23:59" at bounding box center [487, 383] width 113 height 19
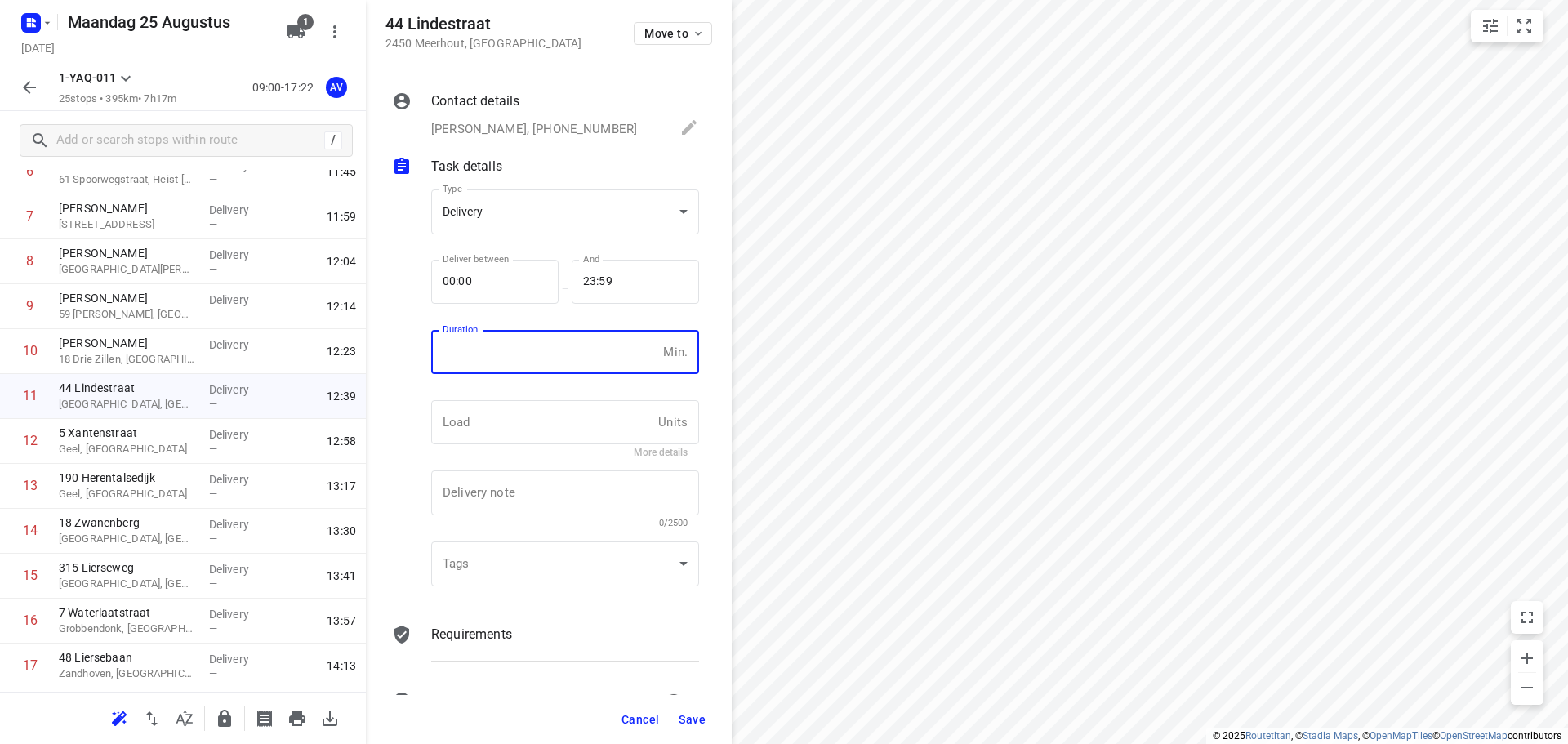
click at [531, 356] on input "number" at bounding box center [543, 352] width 225 height 44
type input "1"
click at [689, 723] on span "Save" at bounding box center [692, 719] width 27 height 13
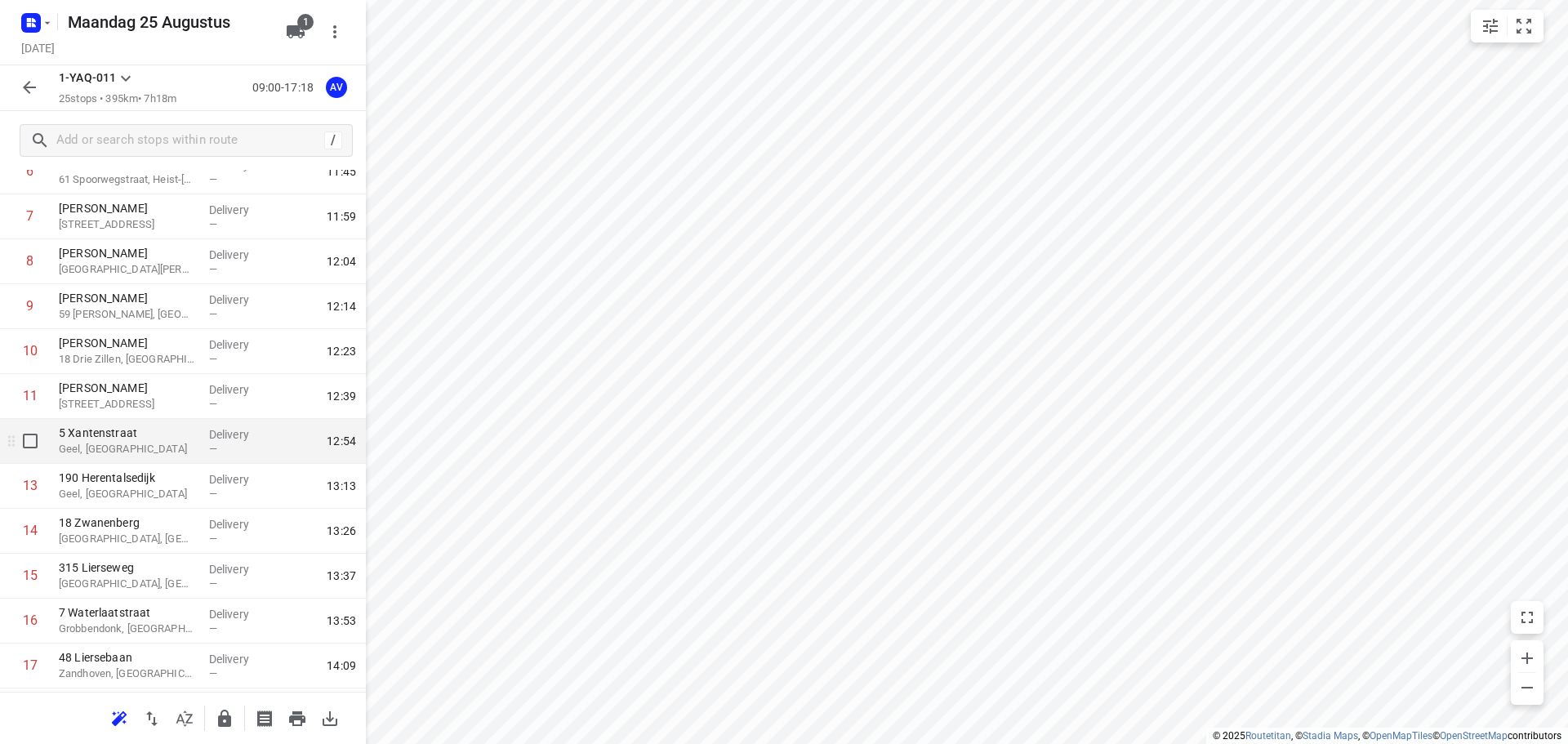
click at [172, 447] on p "Geel, [GEOGRAPHIC_DATA]" at bounding box center [127, 449] width 137 height 16
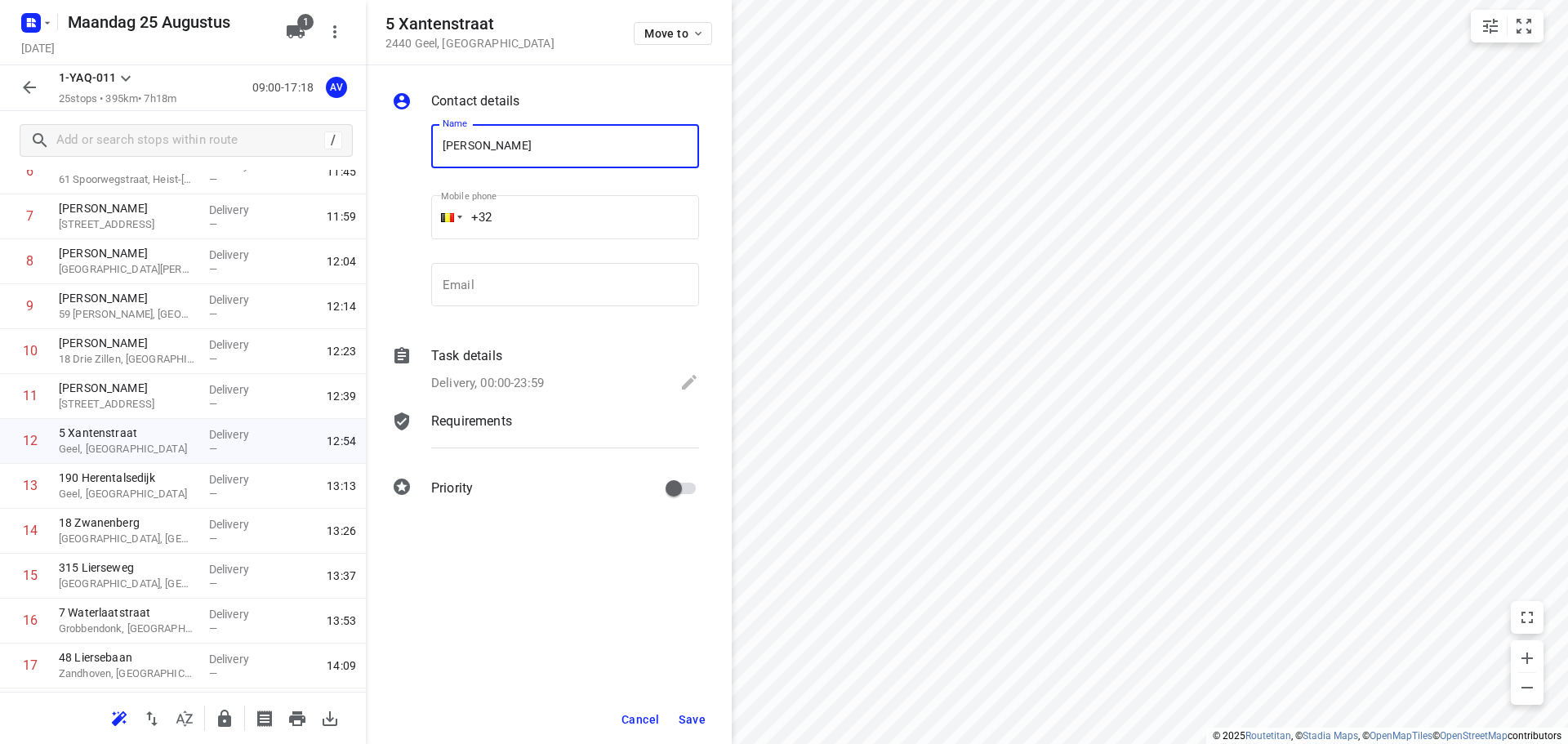
type input "[PERSON_NAME]"
type input "[PHONE_NUMBER]"
click at [497, 374] on p "Delivery, 00:00-23:59" at bounding box center [487, 383] width 113 height 19
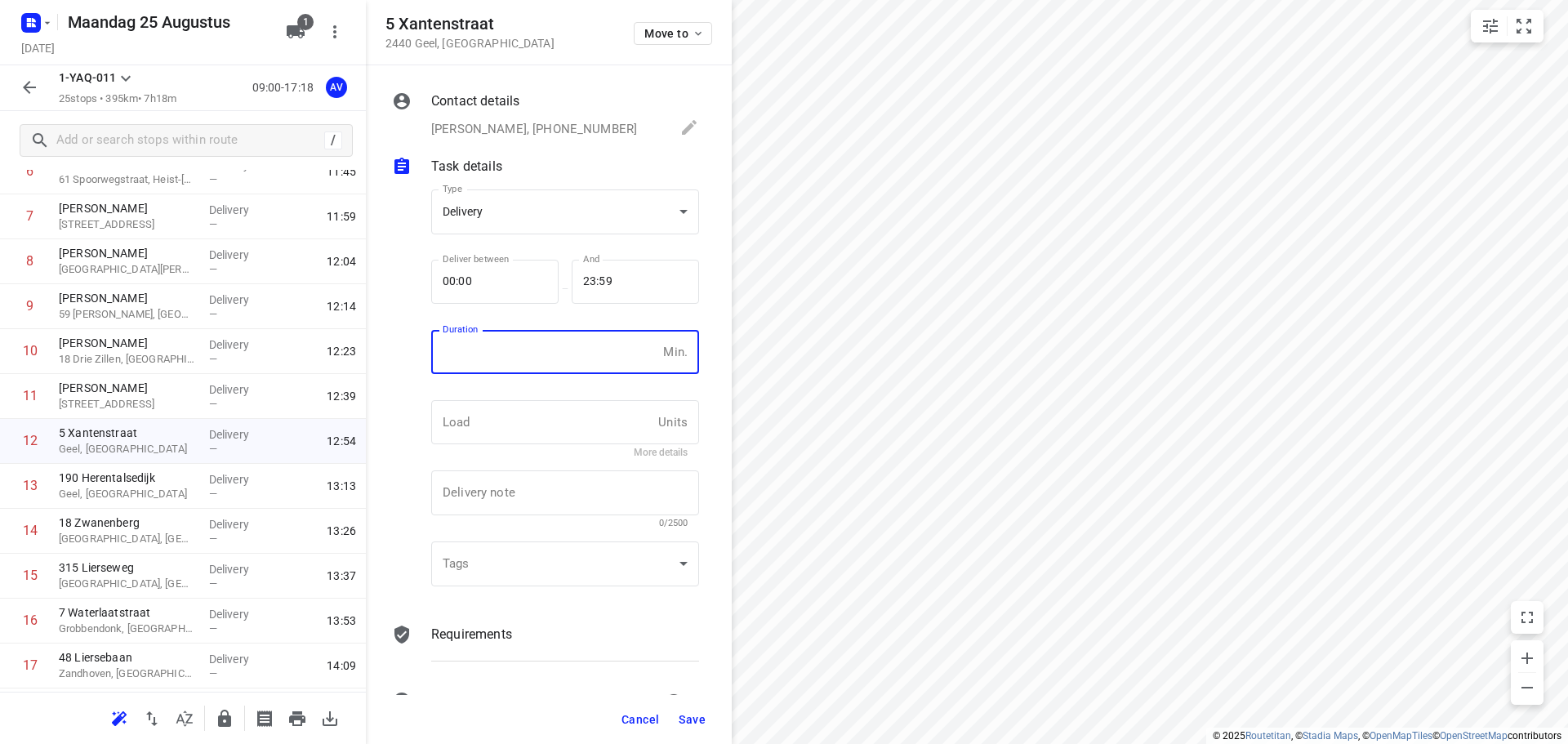
click at [521, 364] on input "number" at bounding box center [543, 352] width 225 height 44
type input "1"
click at [695, 718] on span "Save" at bounding box center [692, 719] width 27 height 13
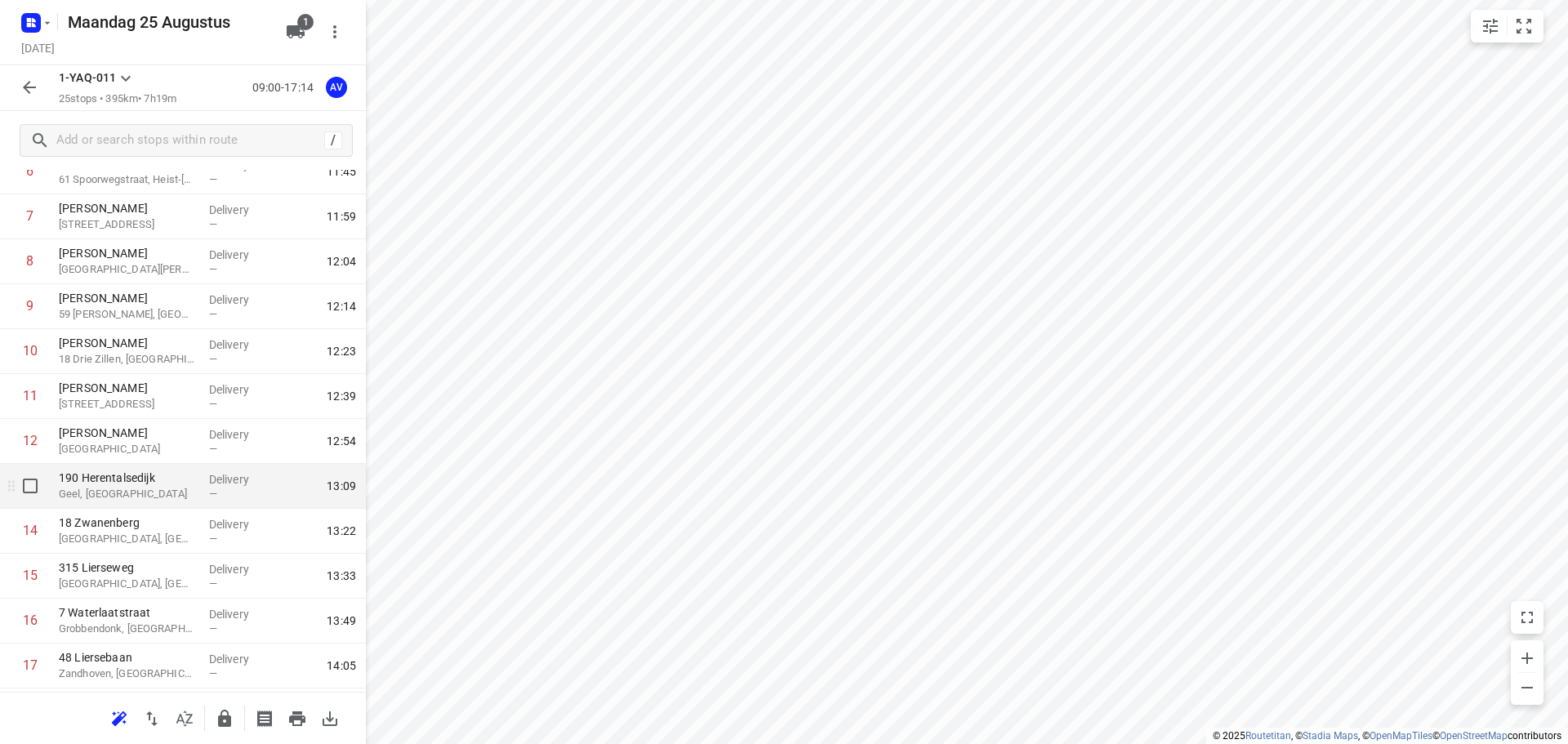
click at [157, 497] on p "Geel, [GEOGRAPHIC_DATA]" at bounding box center [127, 494] width 137 height 16
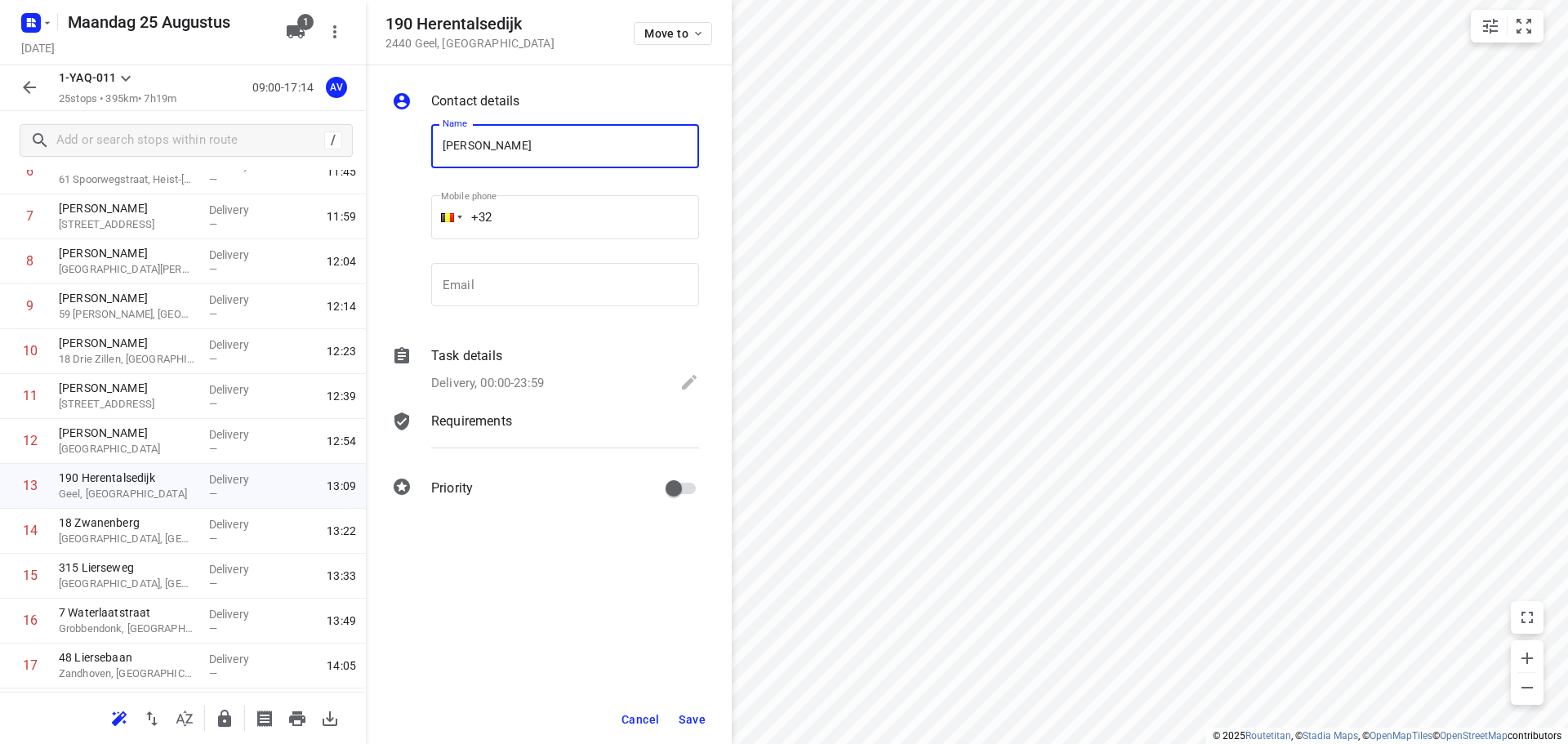
type input "[PERSON_NAME]"
type input "[PHONE_NUMBER]"
click at [553, 383] on div "Delivery, 00:00-23:59" at bounding box center [565, 383] width 268 height 23
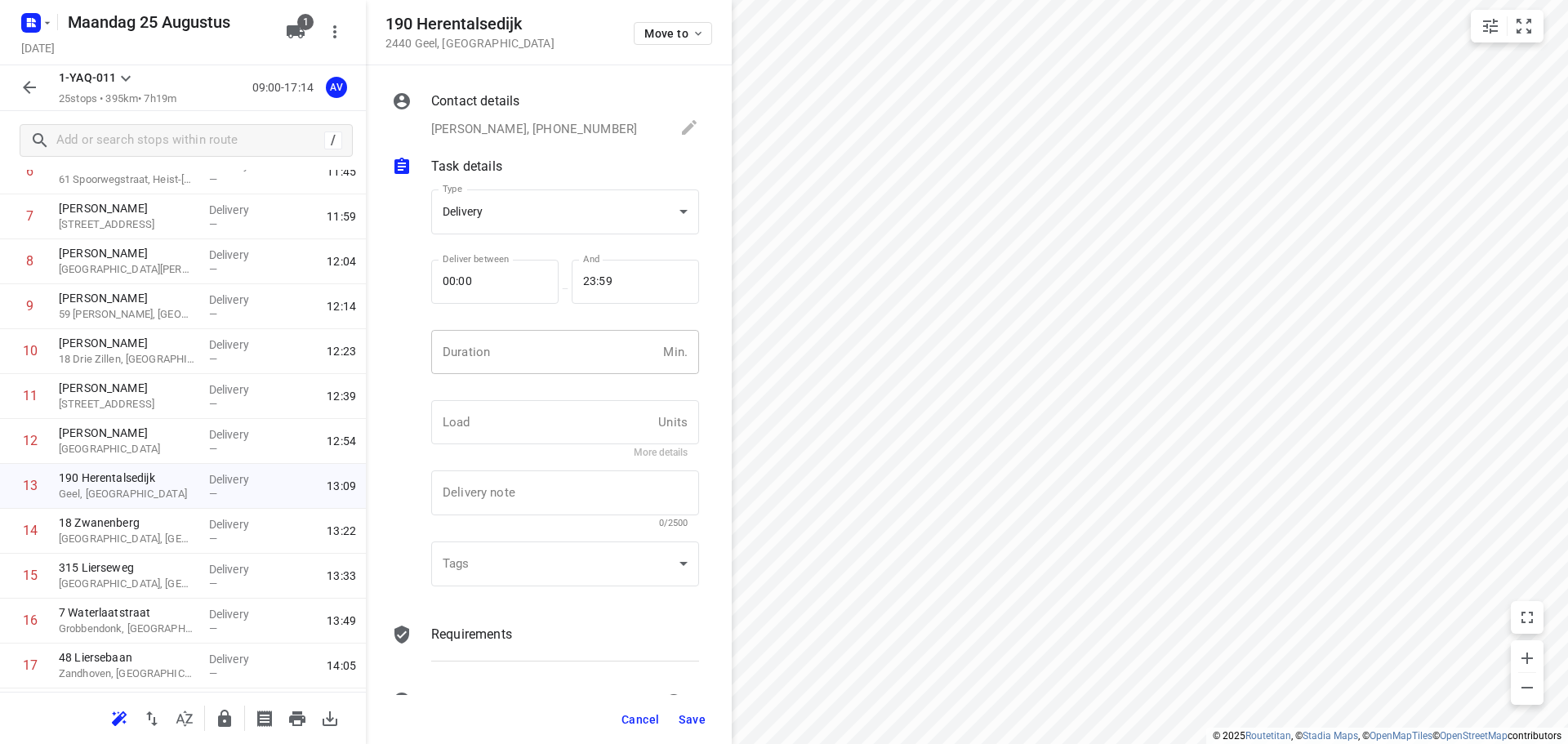
click at [562, 363] on input "number" at bounding box center [543, 352] width 225 height 44
type input "1"
click at [686, 718] on span "Save" at bounding box center [692, 719] width 27 height 13
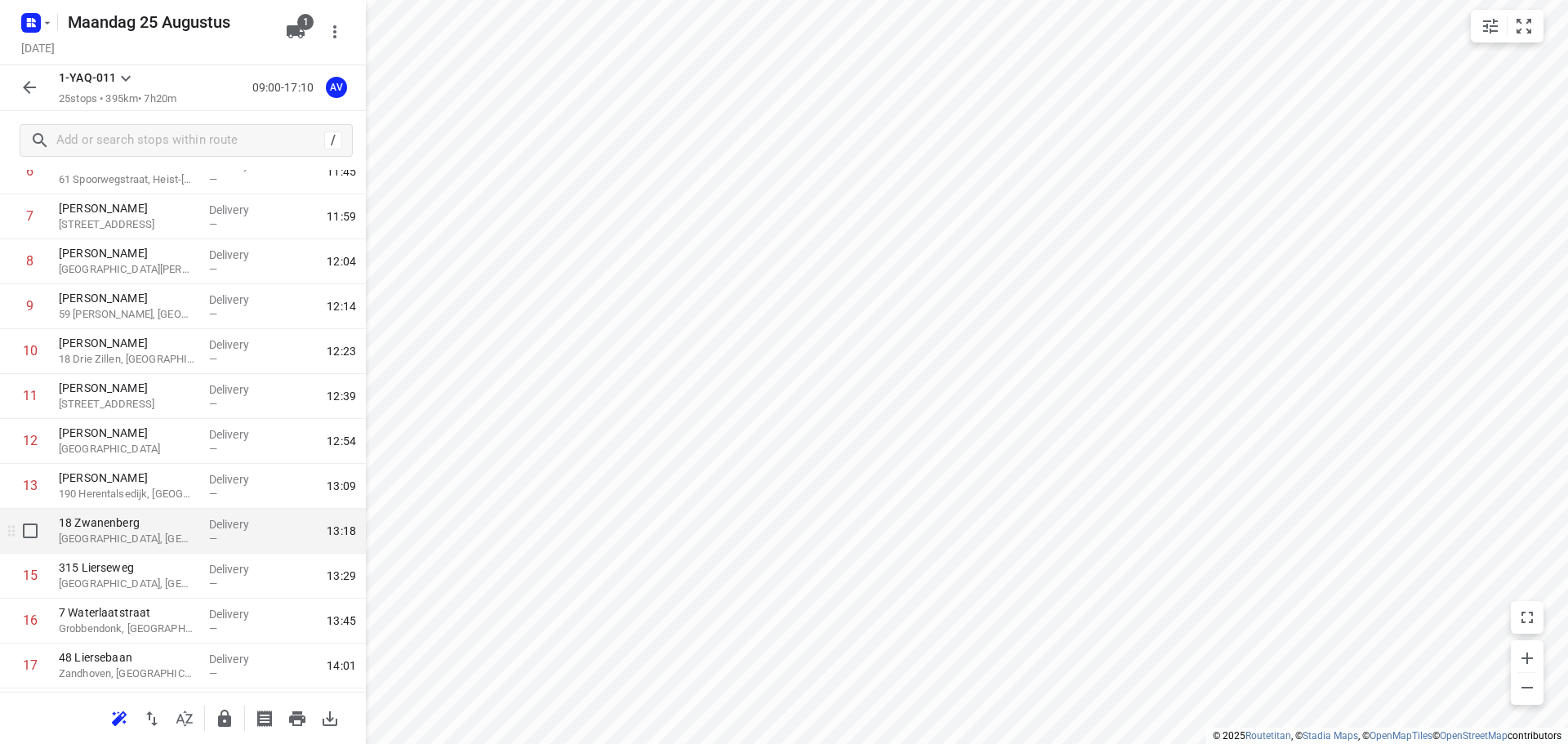
click at [150, 532] on p "[GEOGRAPHIC_DATA], [GEOGRAPHIC_DATA]" at bounding box center [127, 538] width 137 height 16
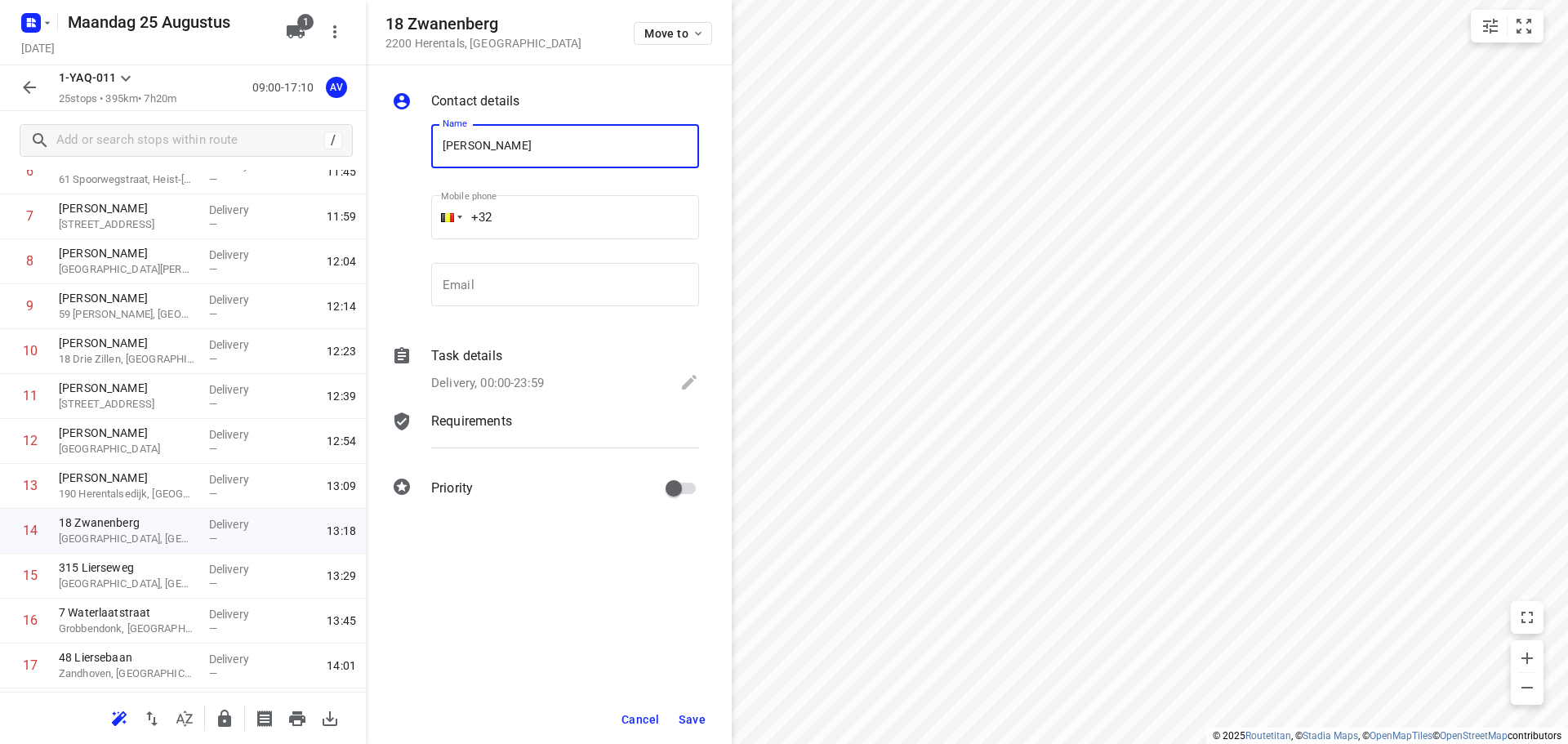
type input "[PERSON_NAME]"
type input "[PHONE_NUMBER]"
click at [526, 375] on p "Delivery, 00:00-23:59" at bounding box center [487, 383] width 113 height 19
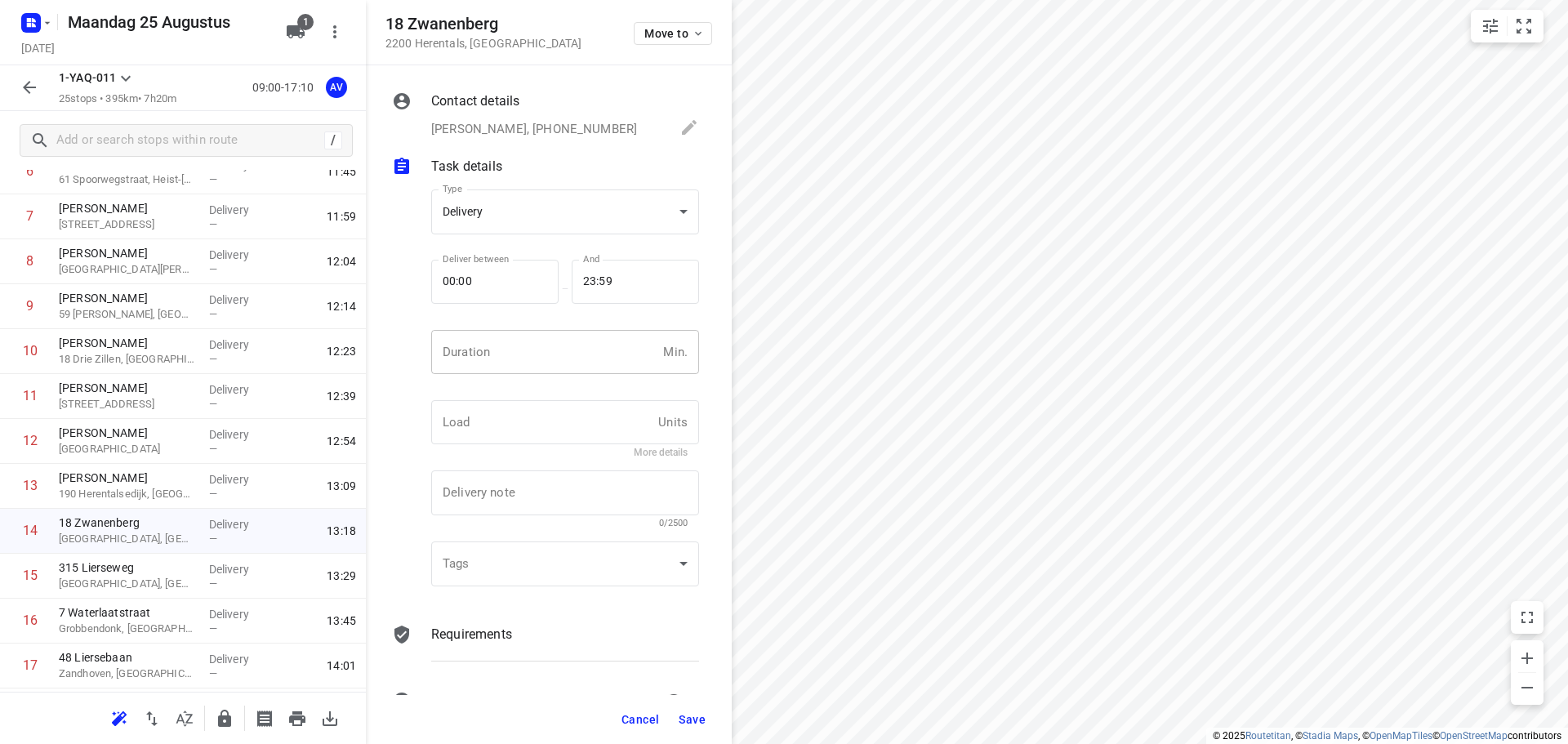
click at [513, 354] on input "number" at bounding box center [543, 352] width 225 height 44
type input "1"
click at [691, 721] on span "Save" at bounding box center [692, 719] width 27 height 13
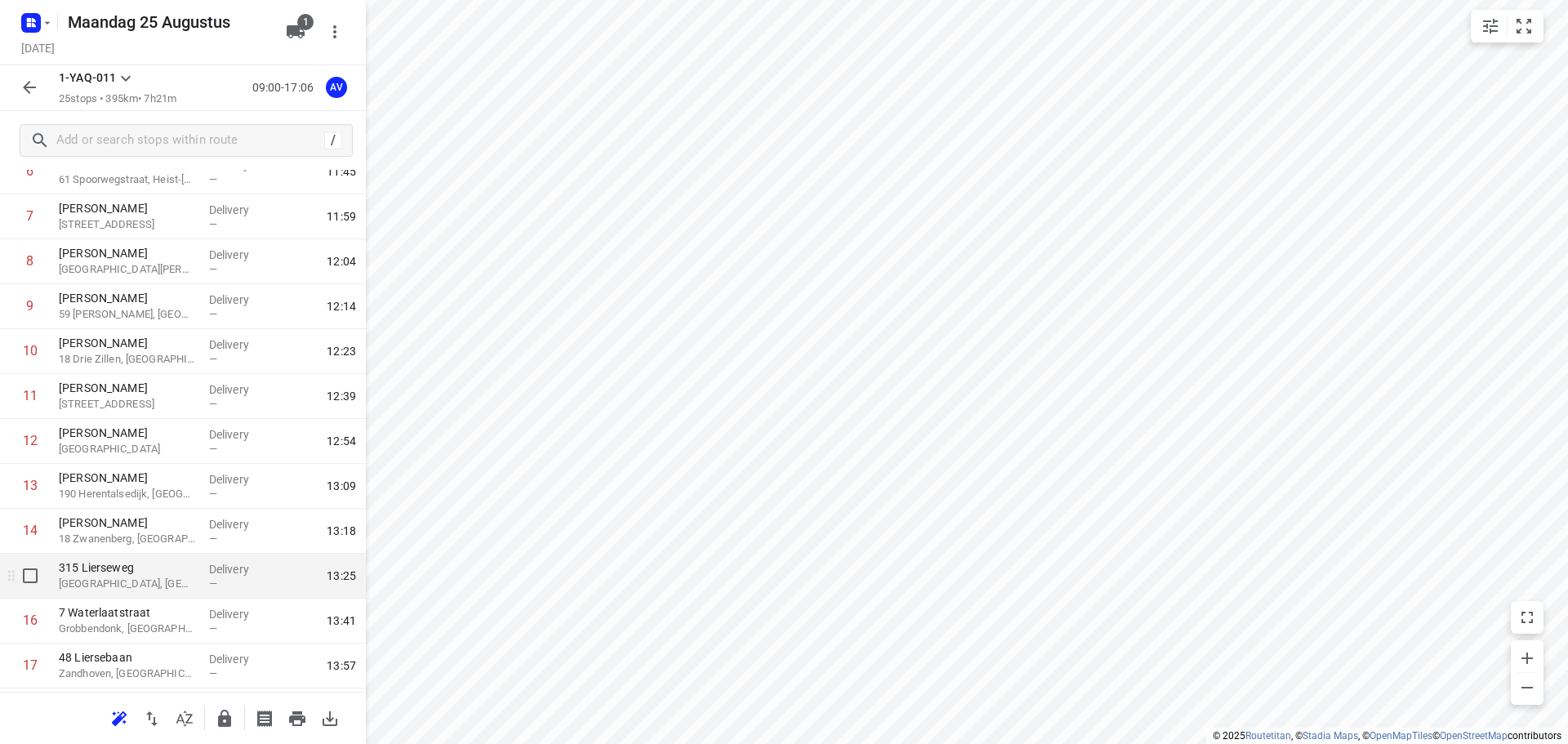
click at [145, 588] on p "[GEOGRAPHIC_DATA], [GEOGRAPHIC_DATA]" at bounding box center [127, 583] width 137 height 16
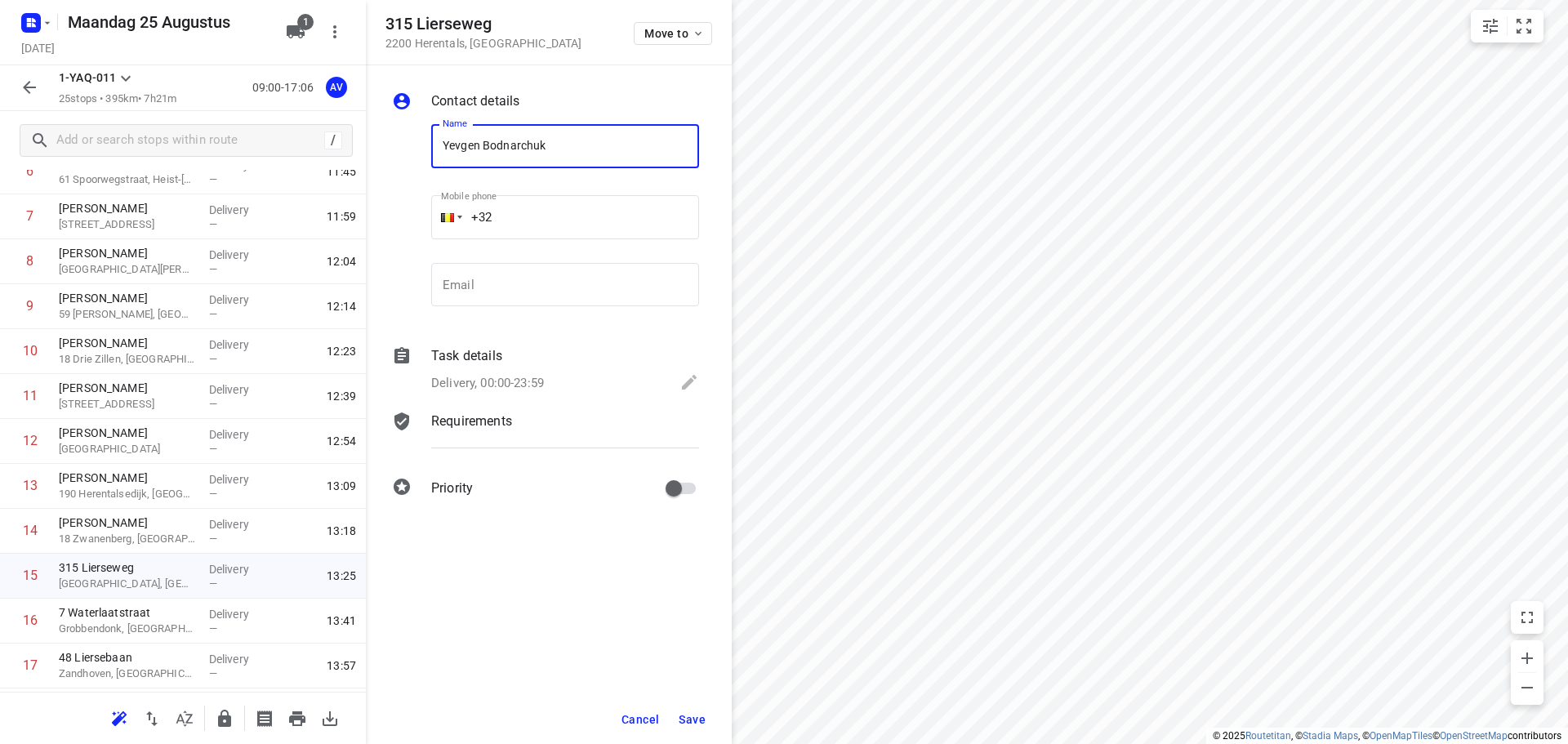
type input "Yevgen Bodnarchuk"
click at [571, 213] on input "+32" at bounding box center [565, 218] width 268 height 44
type input "[PHONE_NUMBER]"
click at [516, 381] on p "Delivery, 00:00-23:59" at bounding box center [487, 383] width 113 height 19
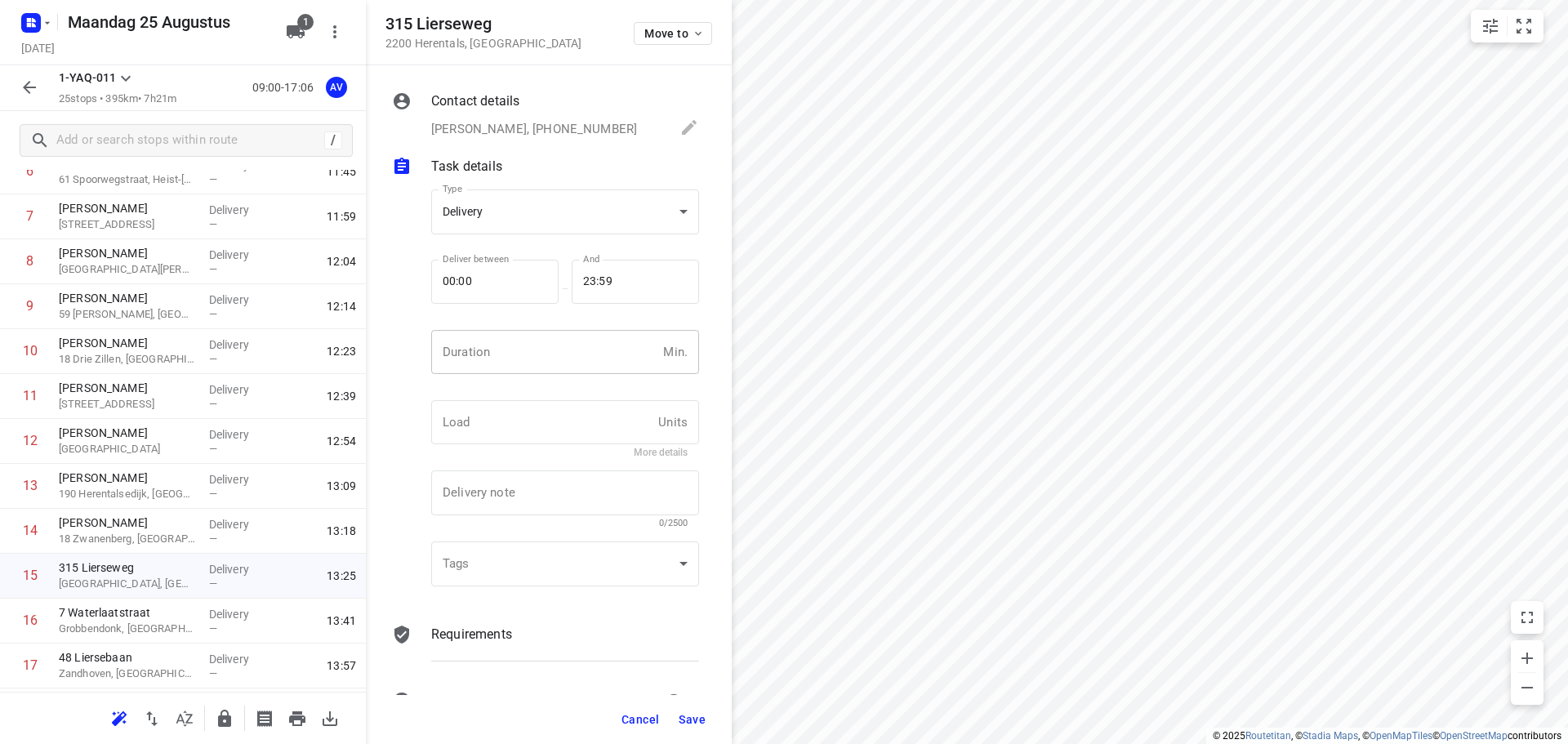
click at [520, 358] on input "number" at bounding box center [543, 352] width 225 height 44
type input "1"
click at [691, 718] on span "Save" at bounding box center [692, 719] width 27 height 13
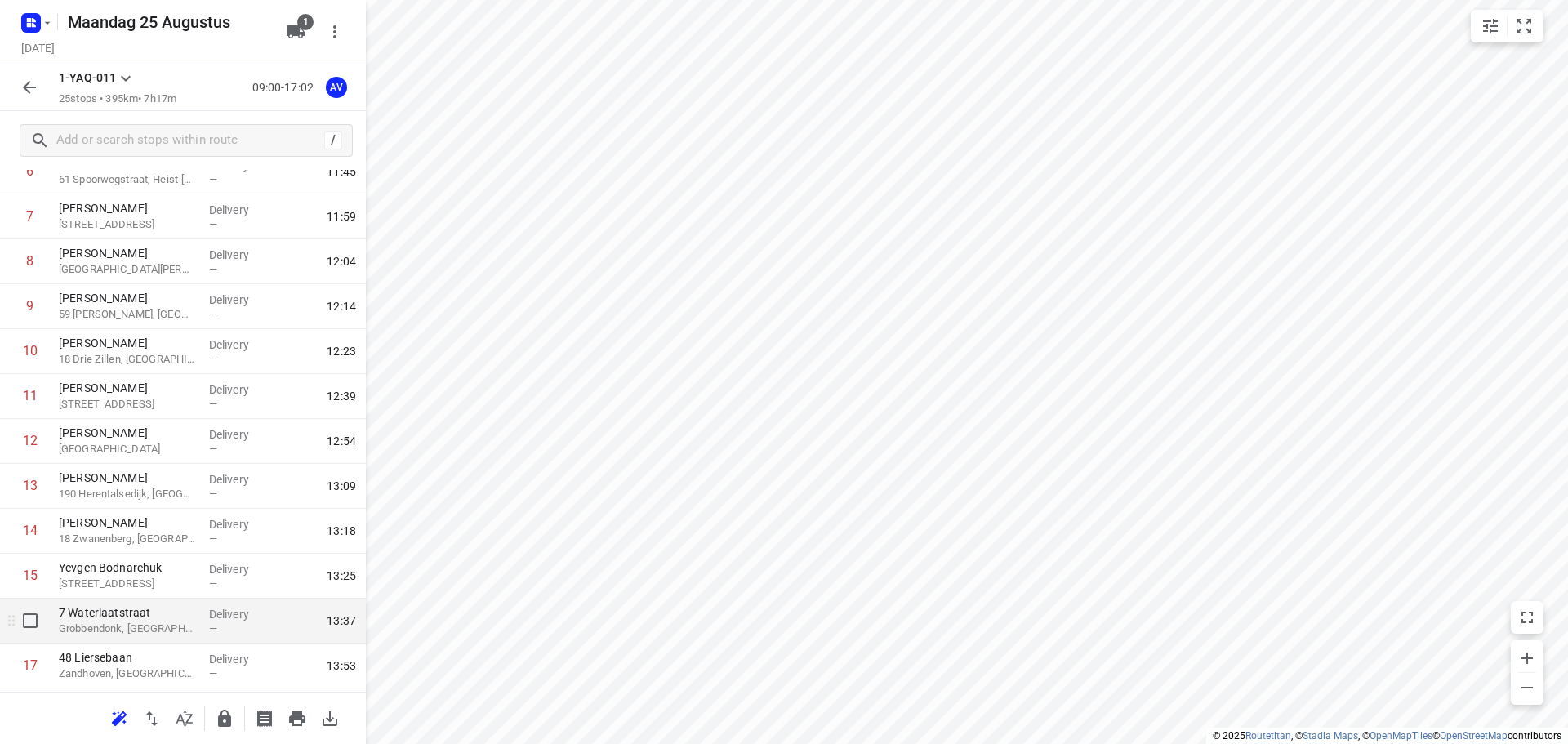
click at [149, 628] on p "Grobbendonk, [GEOGRAPHIC_DATA]" at bounding box center [127, 628] width 137 height 16
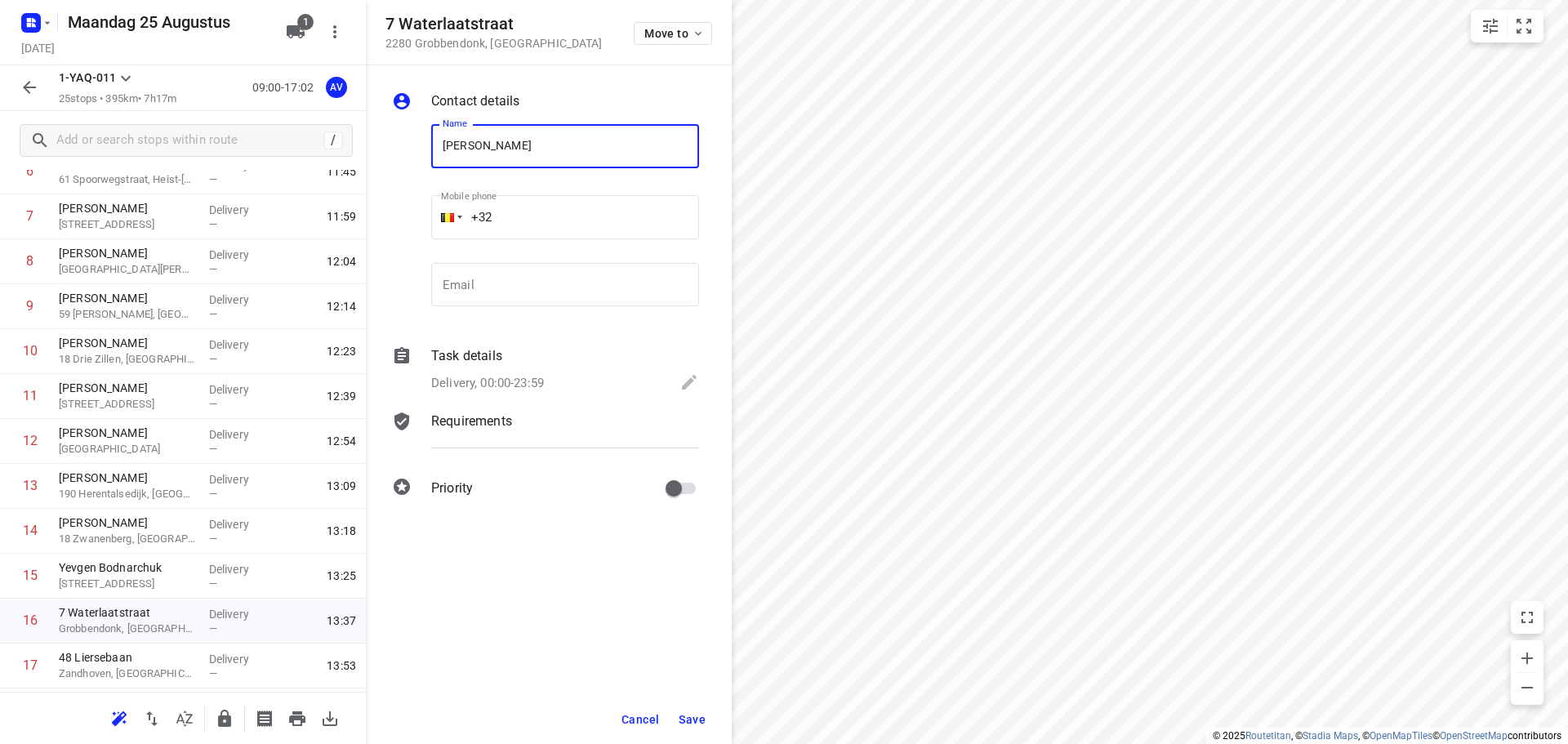
type input "[PERSON_NAME]"
type input "[PHONE_NUMBER]"
click at [542, 383] on p "Delivery, 00:00-23:59" at bounding box center [487, 383] width 113 height 19
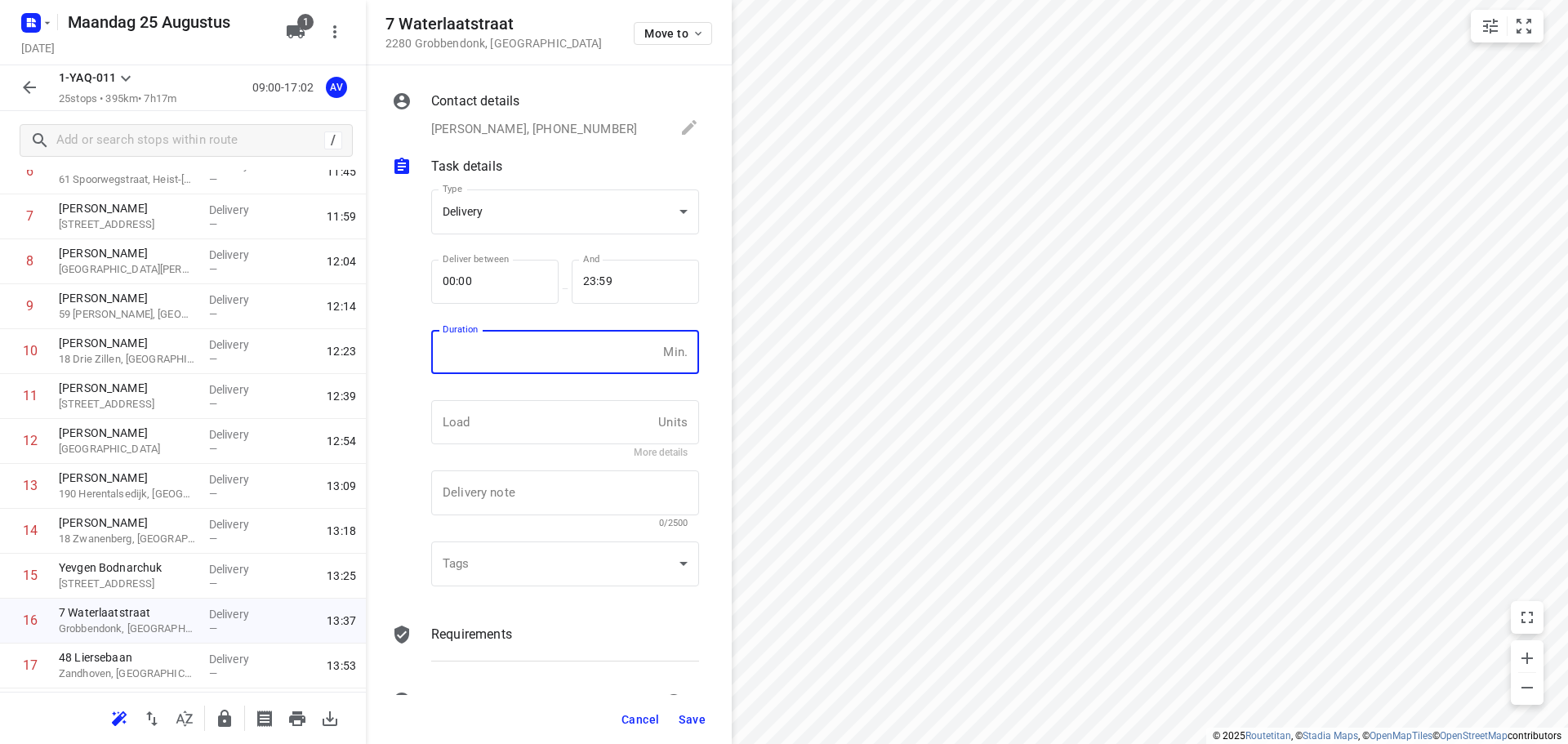
click at [544, 366] on input "number" at bounding box center [543, 352] width 225 height 44
type input "1"
click at [685, 718] on span "Save" at bounding box center [692, 719] width 27 height 13
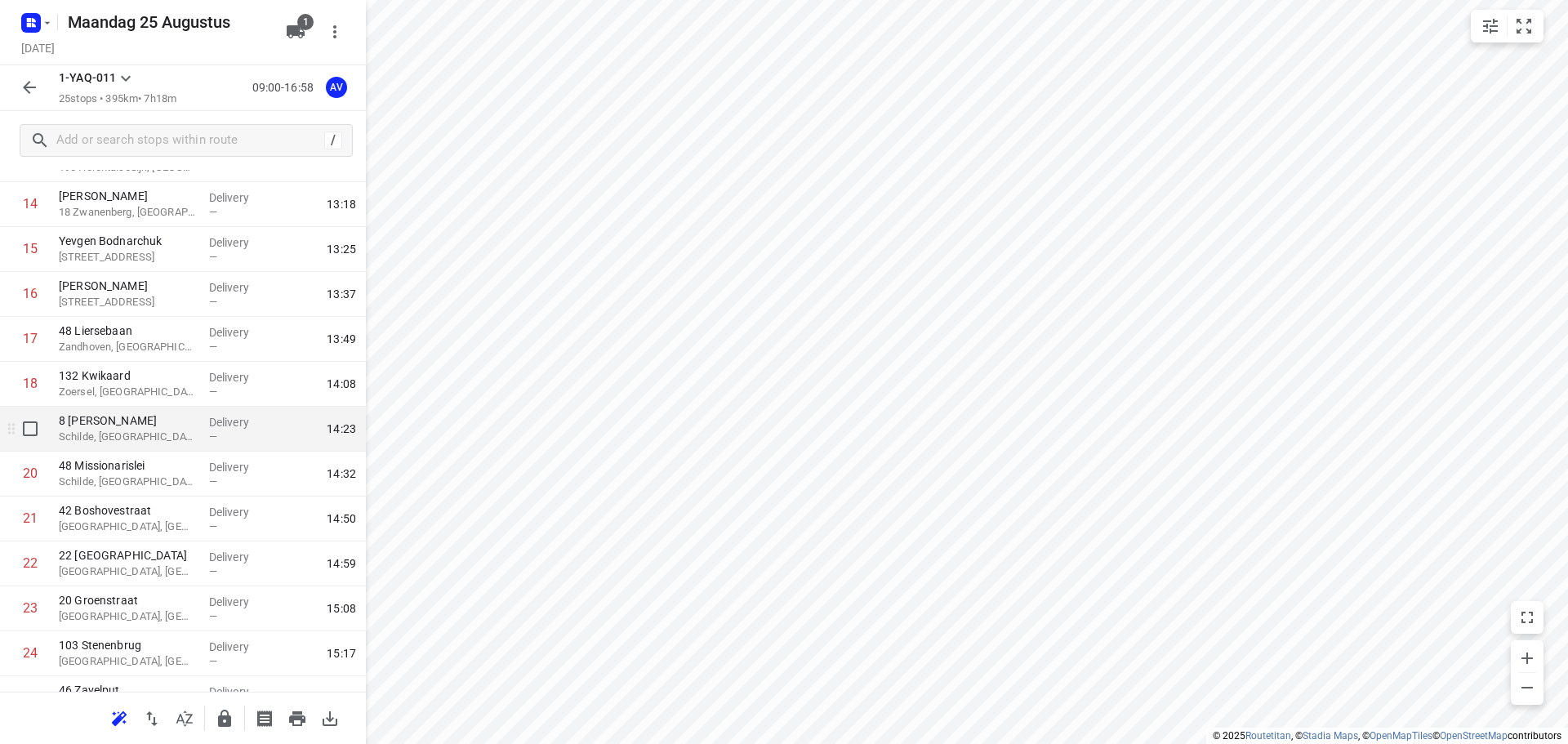
scroll to position [728, 0]
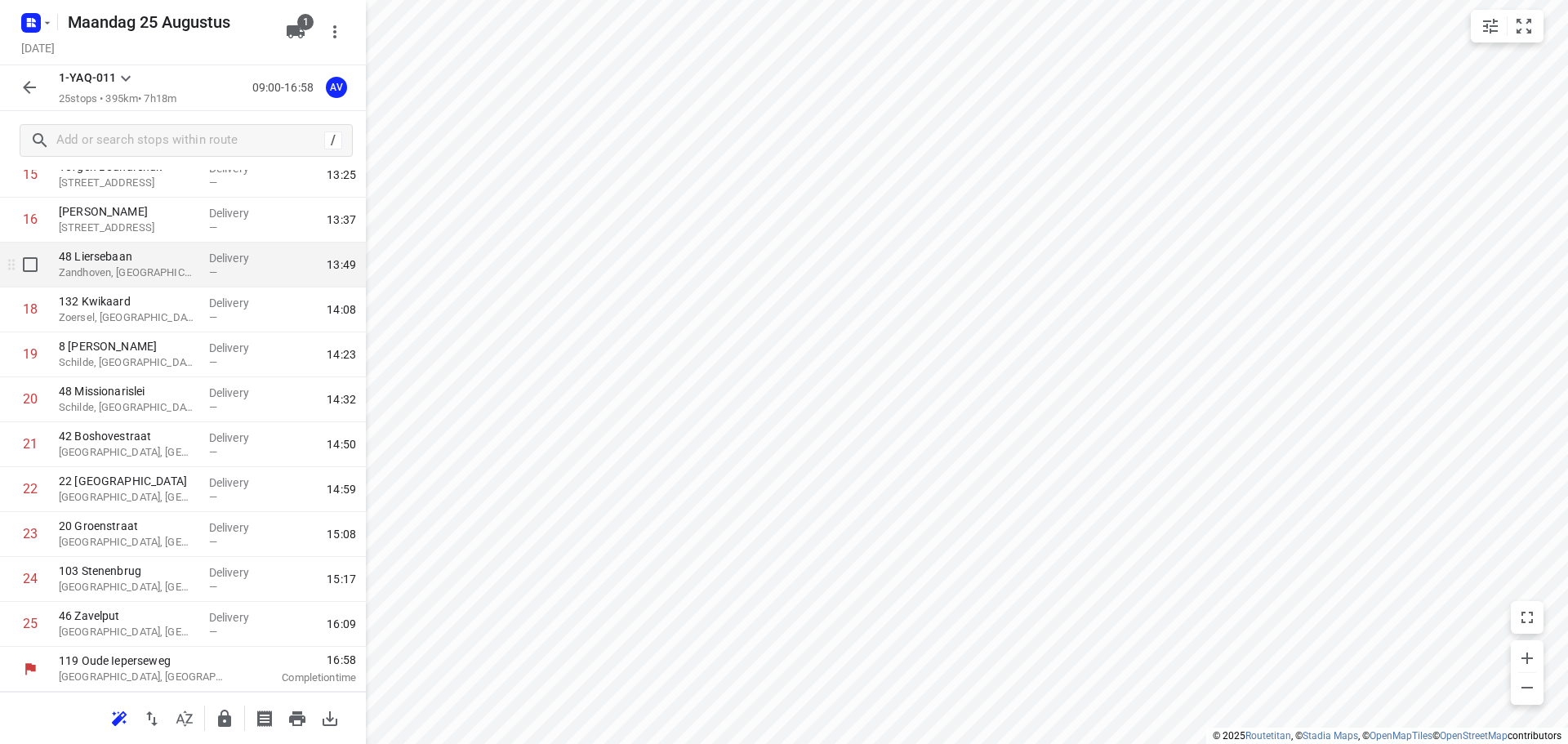
click at [175, 270] on p "Zandhoven, [GEOGRAPHIC_DATA]" at bounding box center [127, 272] width 137 height 16
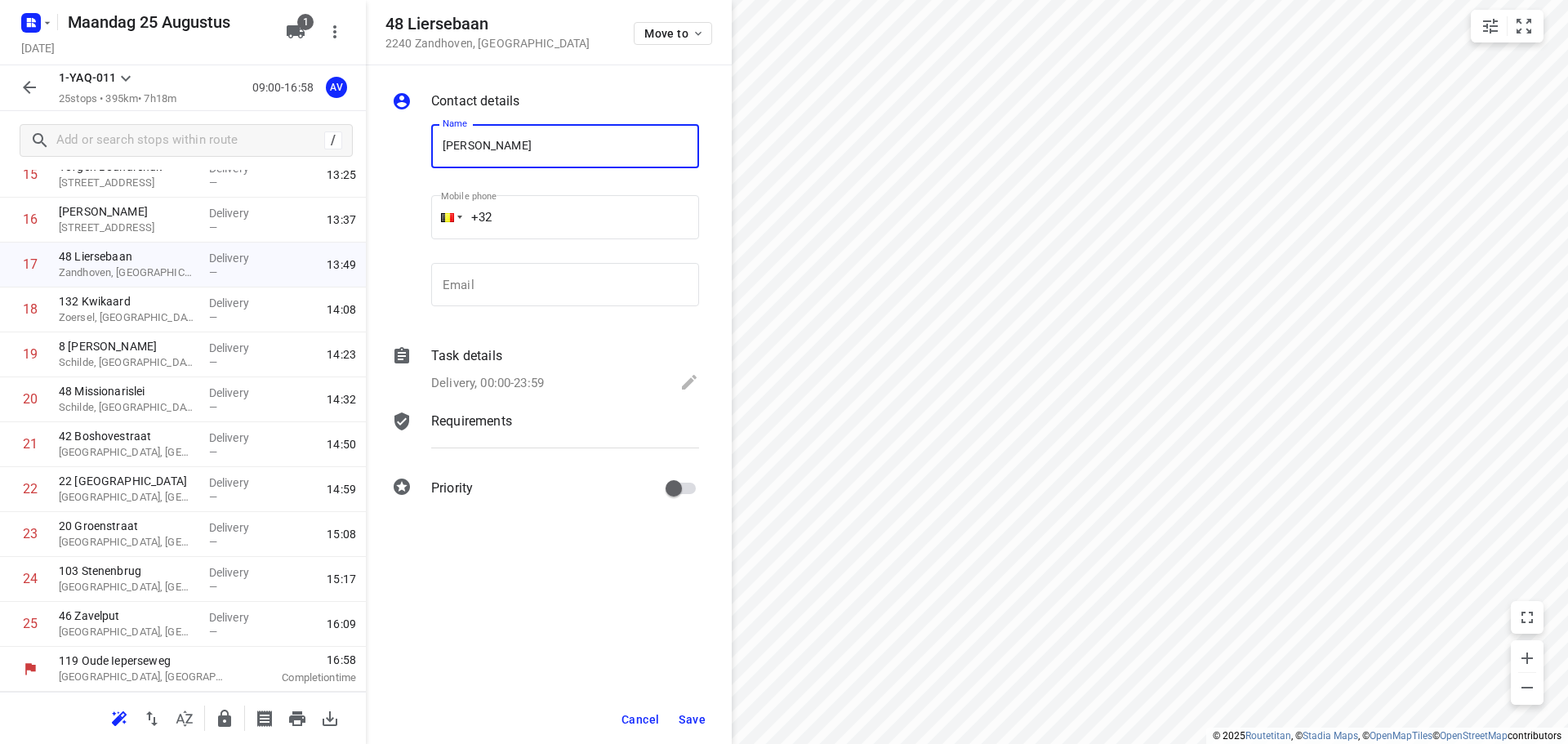
type input "[PERSON_NAME]"
click at [607, 213] on input "+32" at bounding box center [565, 218] width 268 height 44
type input "[PHONE_NUMBER]"
click at [494, 380] on p "Delivery, 00:00-23:59" at bounding box center [487, 383] width 113 height 19
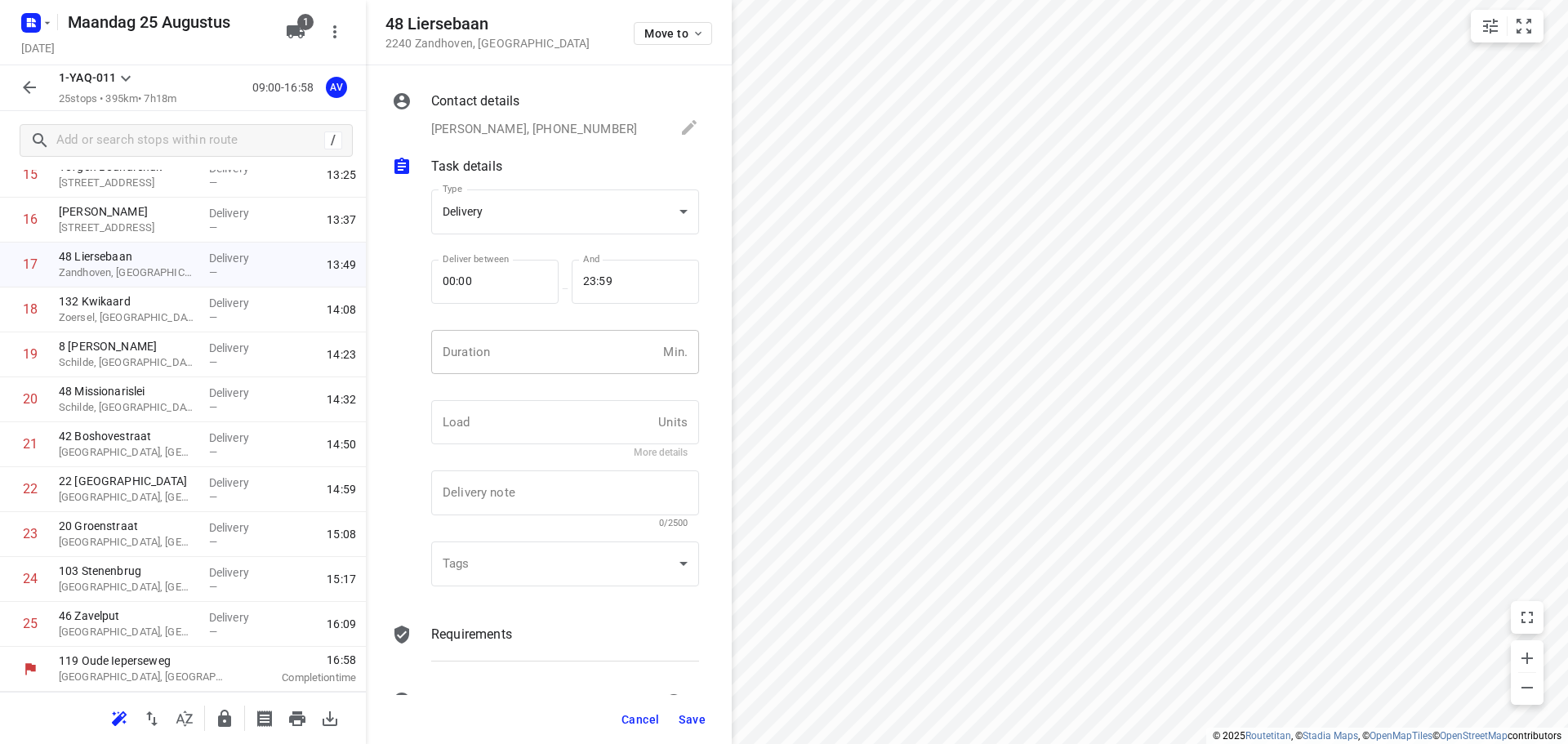
click at [524, 346] on input "number" at bounding box center [543, 352] width 225 height 44
type input "1"
click at [690, 720] on span "Save" at bounding box center [692, 719] width 27 height 13
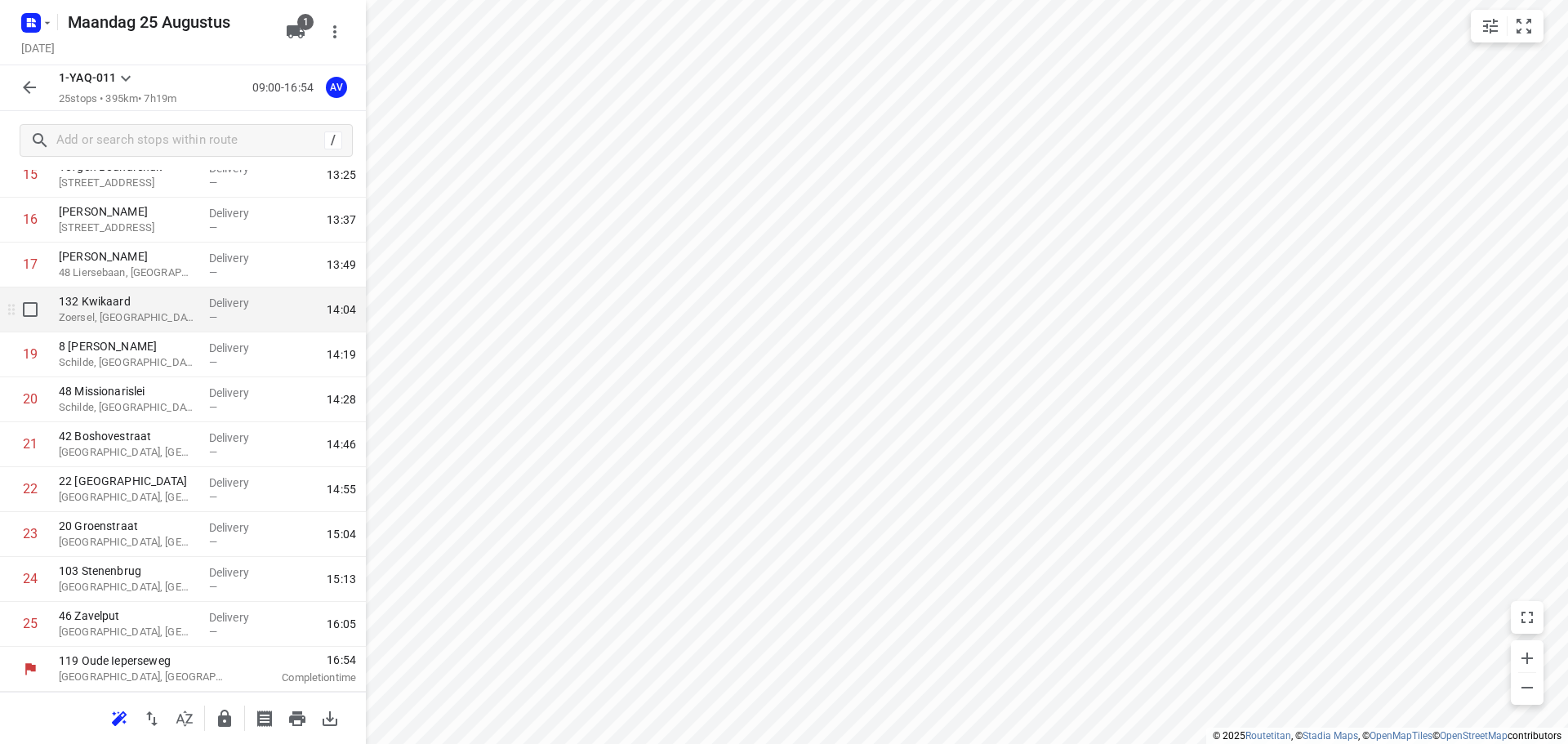
click at [176, 309] on p "132 Kwikaard" at bounding box center [127, 301] width 137 height 16
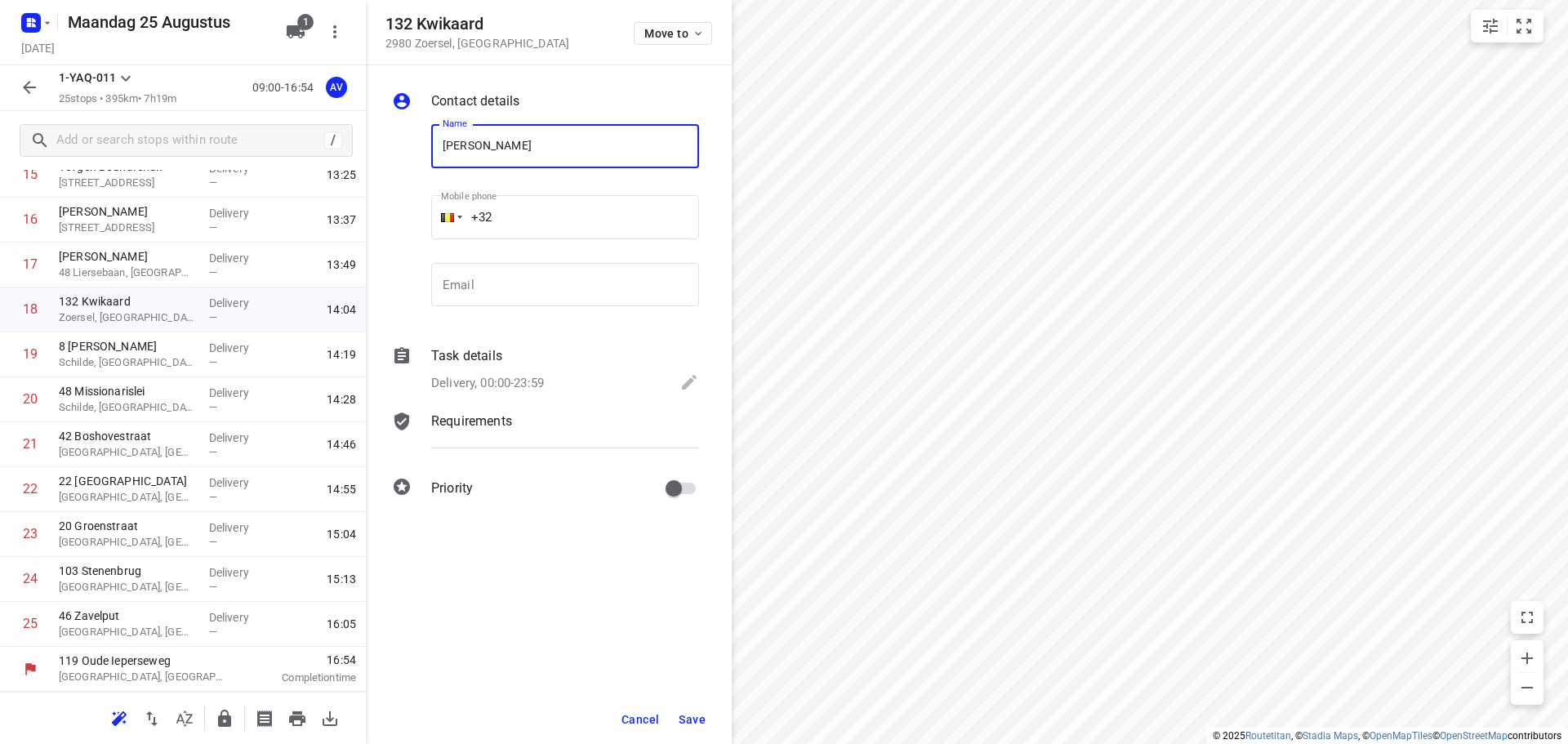
type input "[PERSON_NAME]"
type input "[PHONE_NUMBER]"
click at [537, 382] on p "Delivery, 00:00-23:59" at bounding box center [487, 383] width 113 height 19
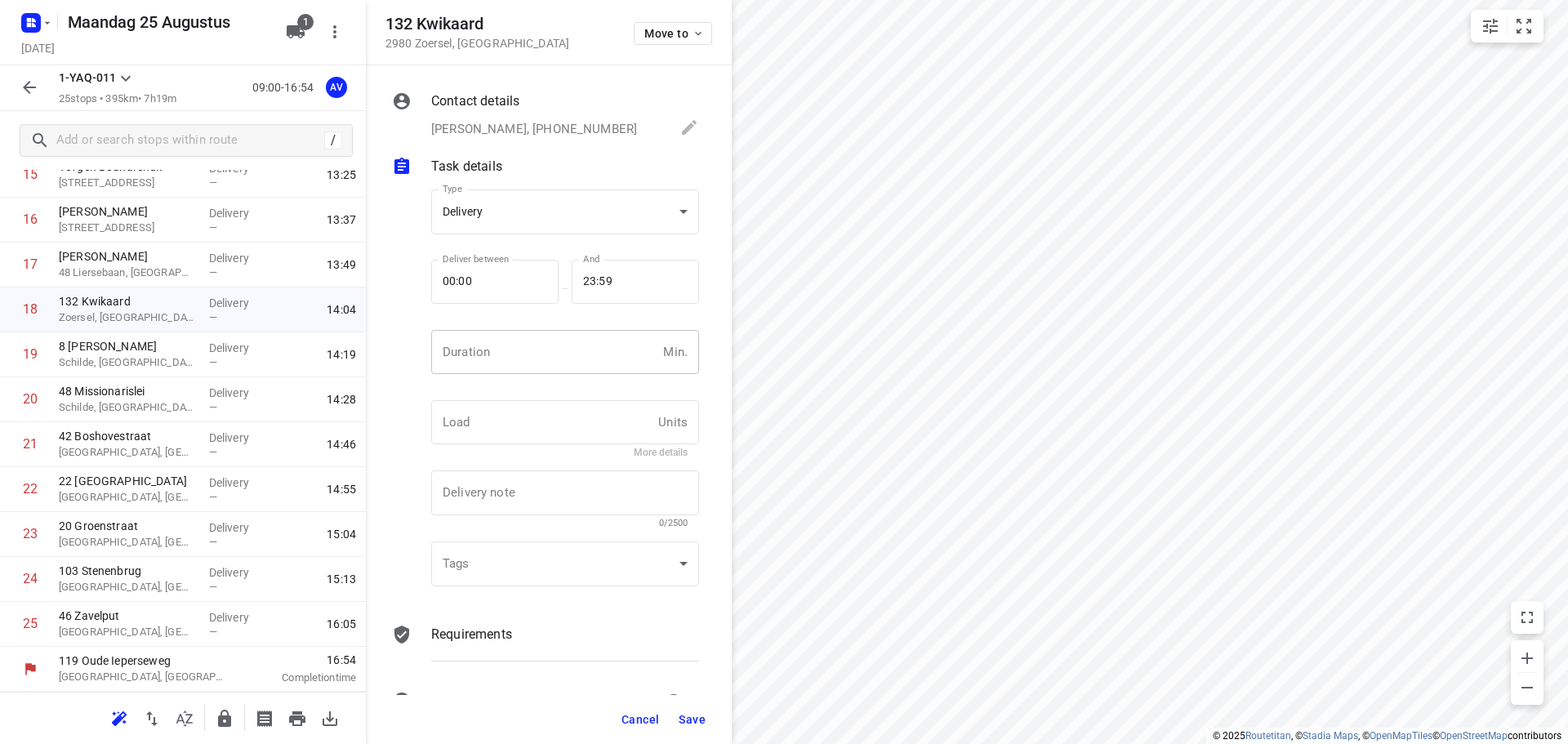
click at [541, 366] on input "number" at bounding box center [543, 352] width 225 height 44
type input "1"
click at [693, 720] on span "Save" at bounding box center [692, 719] width 27 height 13
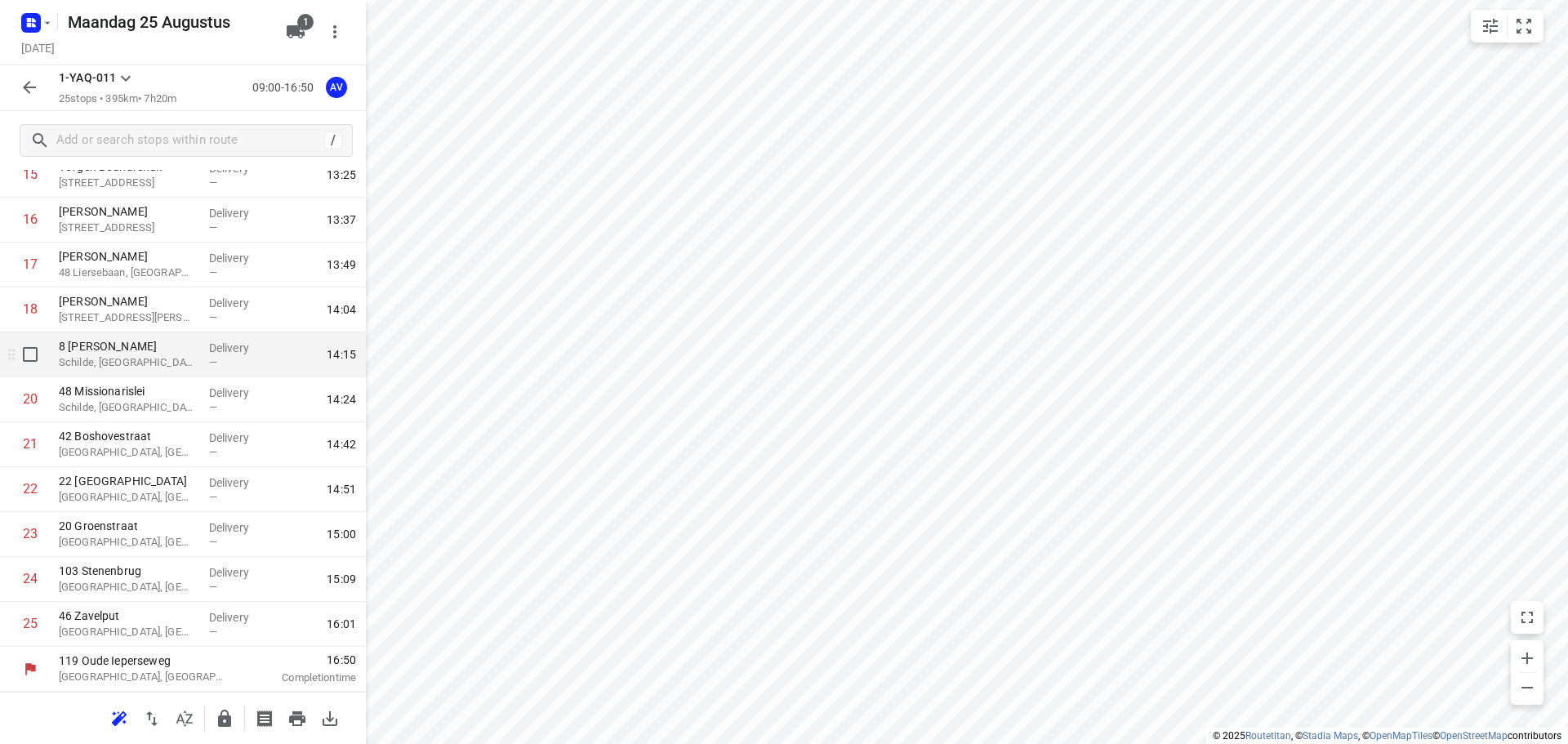
click at [172, 364] on p "Schilde, [GEOGRAPHIC_DATA]" at bounding box center [127, 362] width 137 height 16
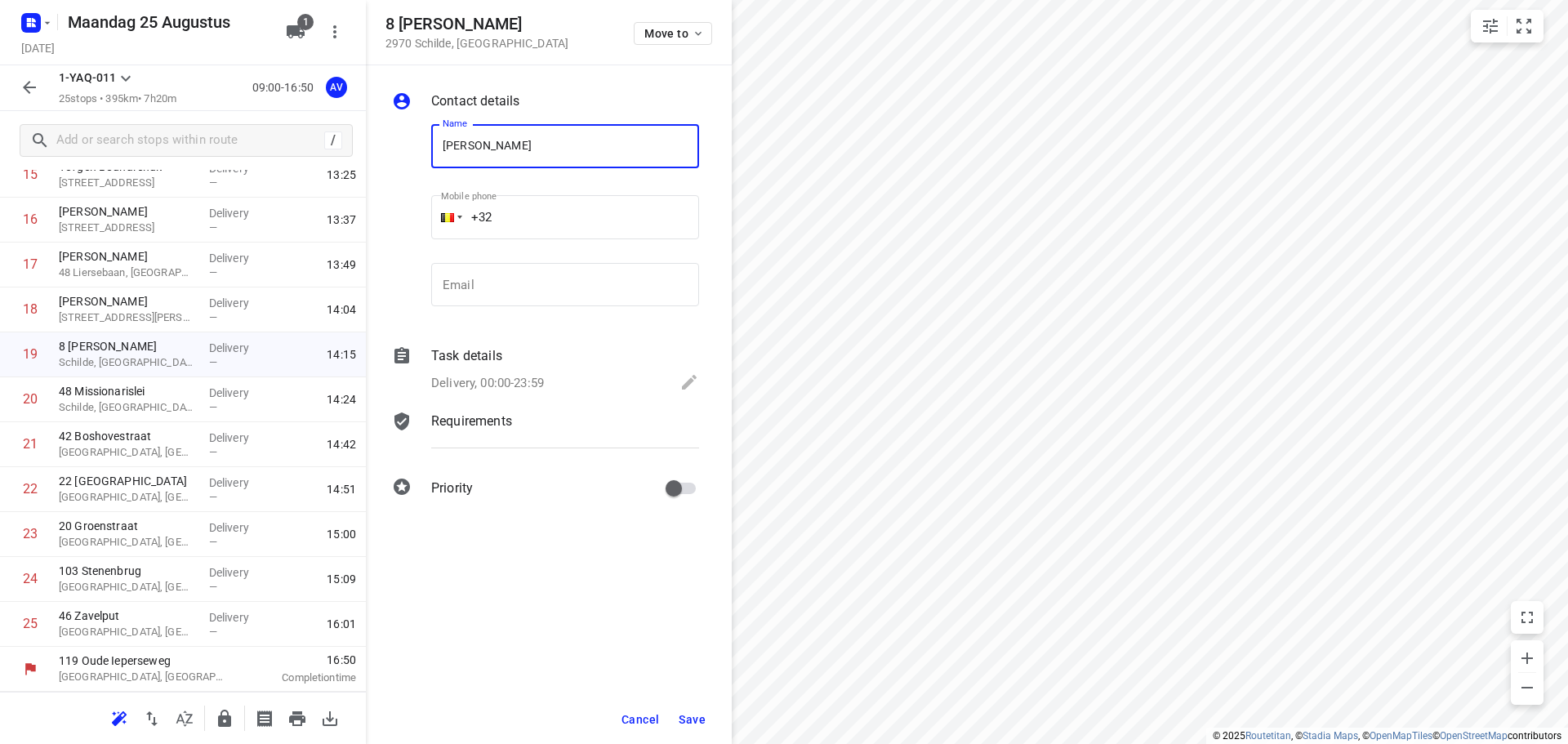
type input "[PERSON_NAME]"
click at [549, 208] on input "+32" at bounding box center [565, 218] width 268 height 44
type input "[PHONE_NUMBER]"
click at [538, 378] on p "Delivery, 00:00-23:59" at bounding box center [487, 383] width 113 height 19
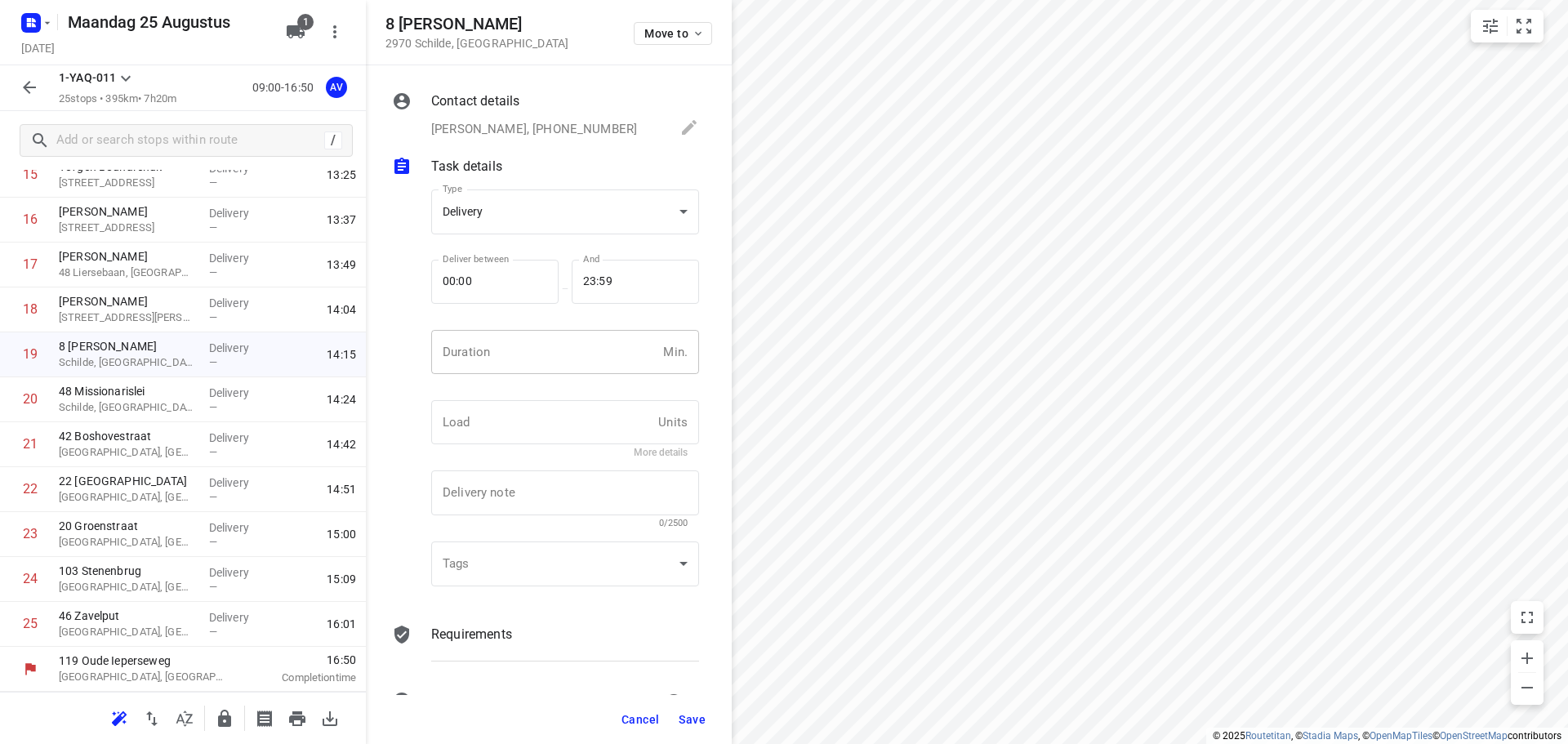
click at [540, 360] on input "number" at bounding box center [543, 352] width 225 height 44
type input "1"
click at [691, 718] on span "Save" at bounding box center [692, 719] width 27 height 13
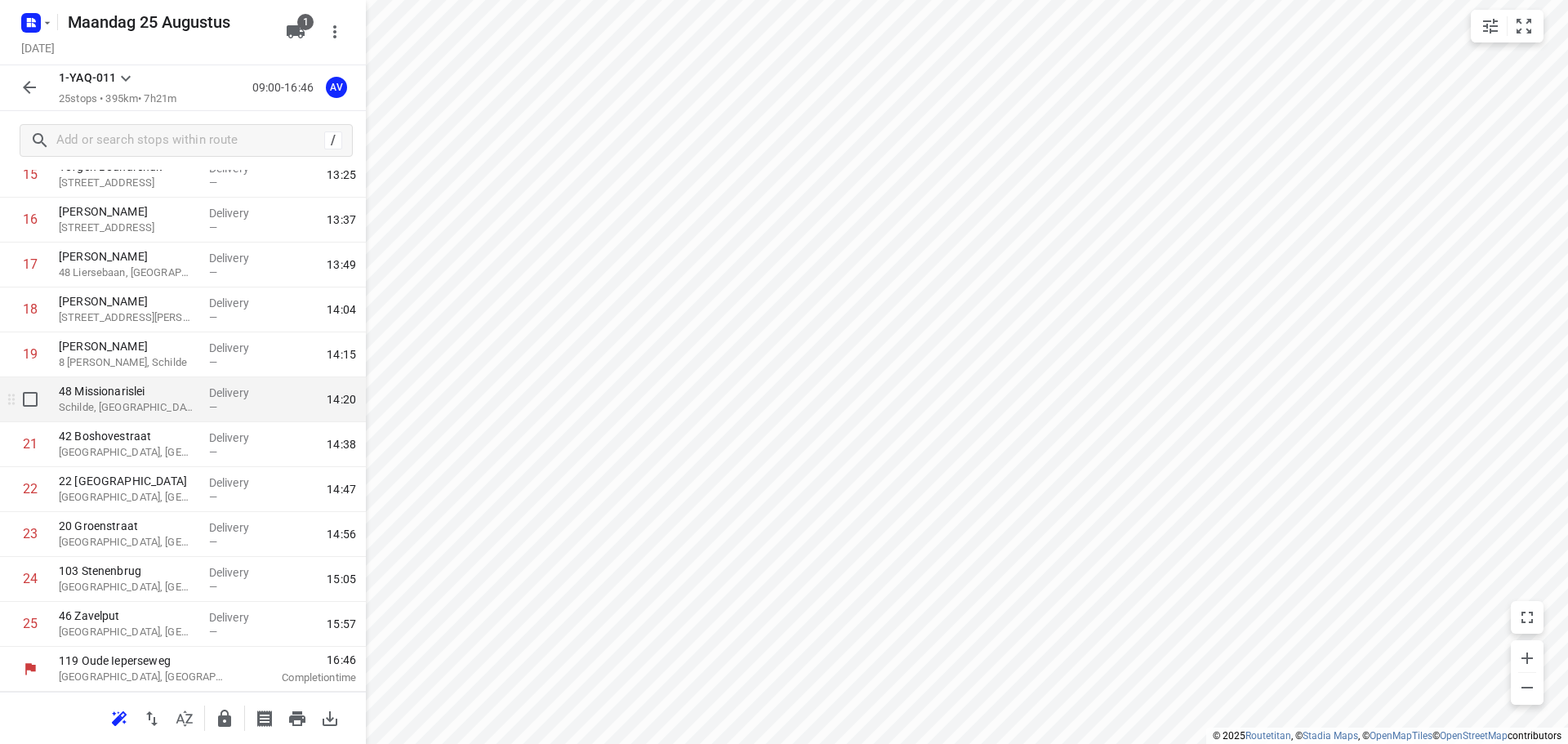
click at [161, 404] on p "Schilde, [GEOGRAPHIC_DATA]" at bounding box center [127, 407] width 137 height 16
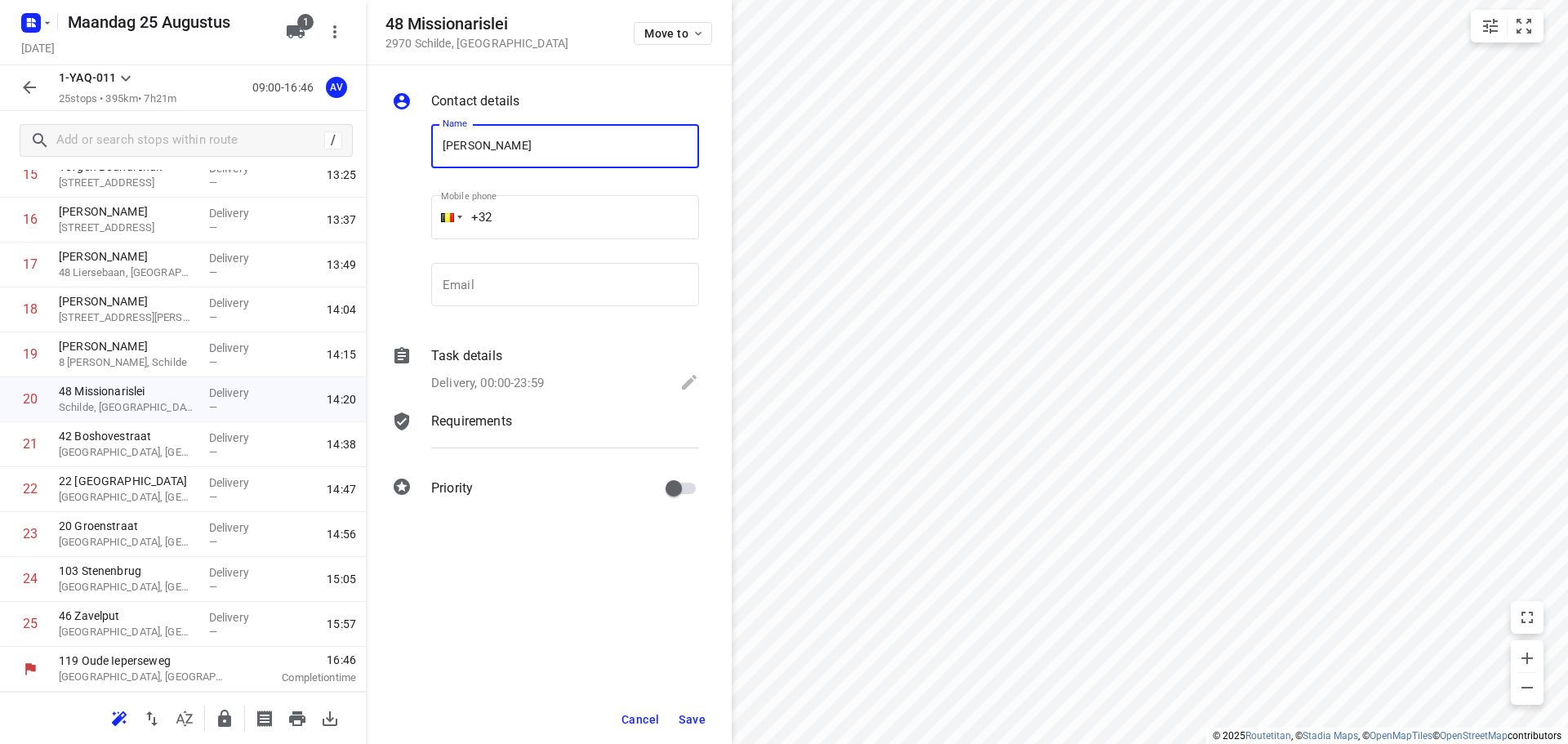
type input "[PERSON_NAME]"
click at [567, 211] on input "+32" at bounding box center [565, 218] width 268 height 44
type input "[PHONE_NUMBER]"
click at [540, 378] on p "Delivery, 00:00-23:59" at bounding box center [487, 383] width 113 height 19
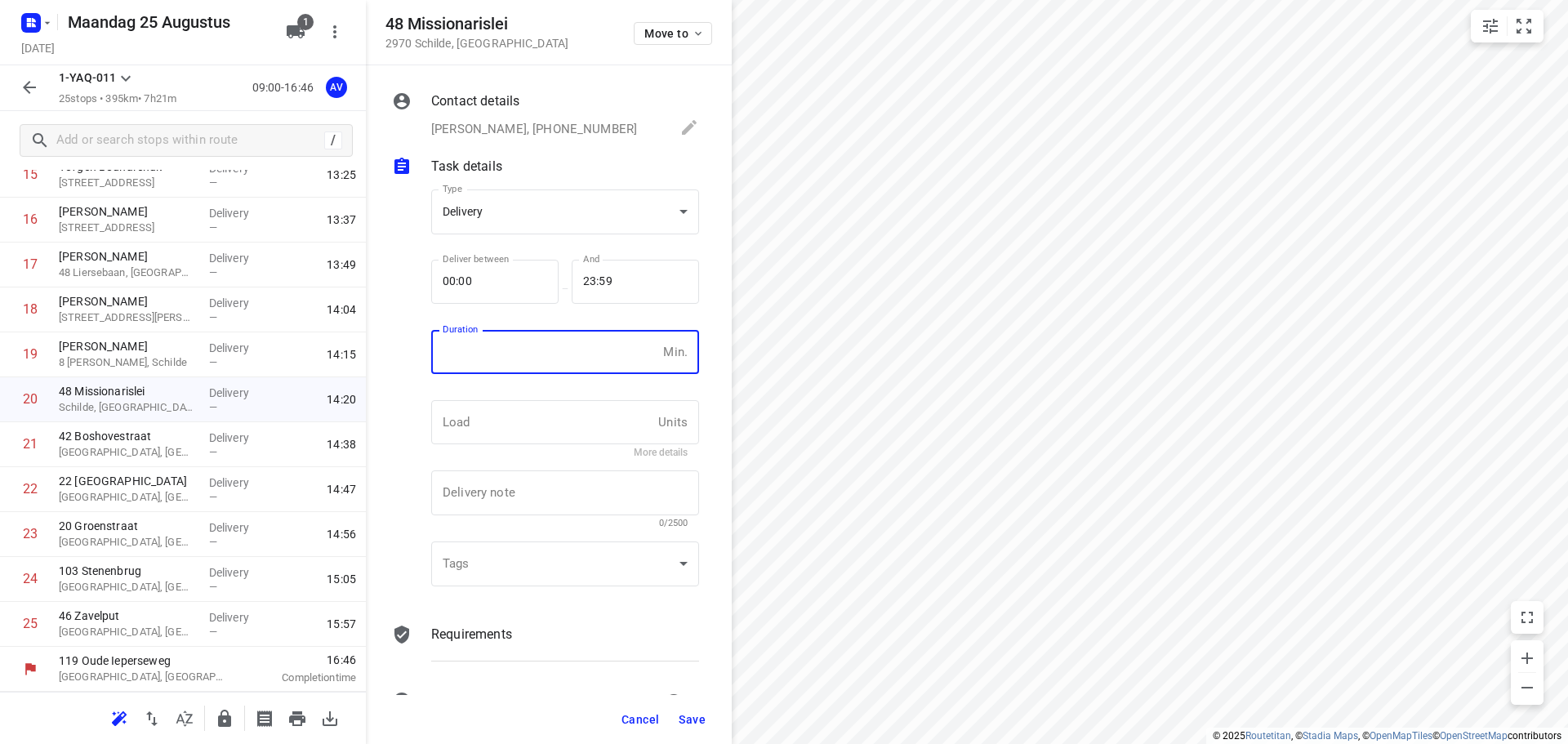
click at [547, 358] on input "number" at bounding box center [543, 352] width 225 height 44
type input "1"
click at [690, 721] on span "Save" at bounding box center [692, 719] width 27 height 13
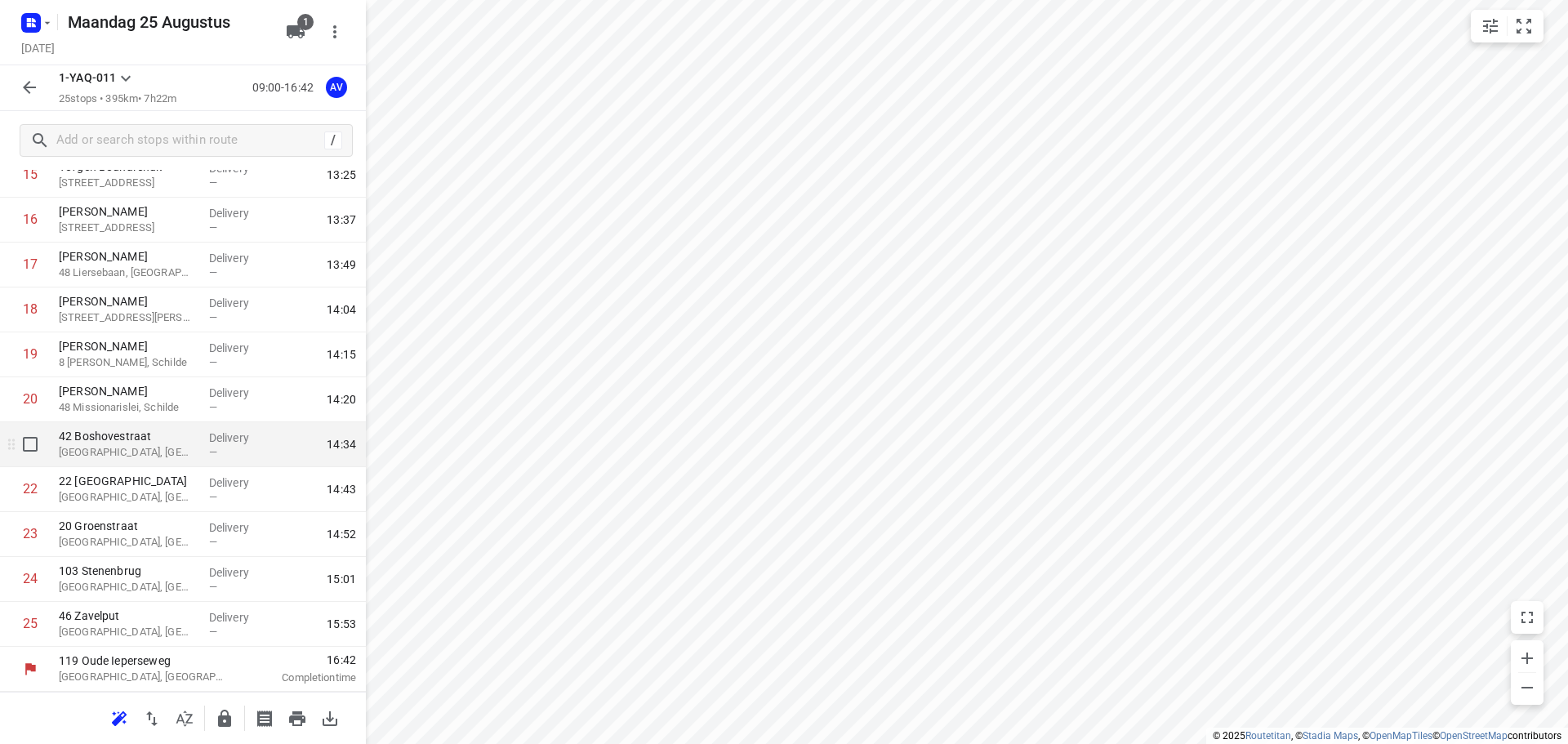
click at [177, 447] on p "[GEOGRAPHIC_DATA], [GEOGRAPHIC_DATA]" at bounding box center [127, 452] width 137 height 16
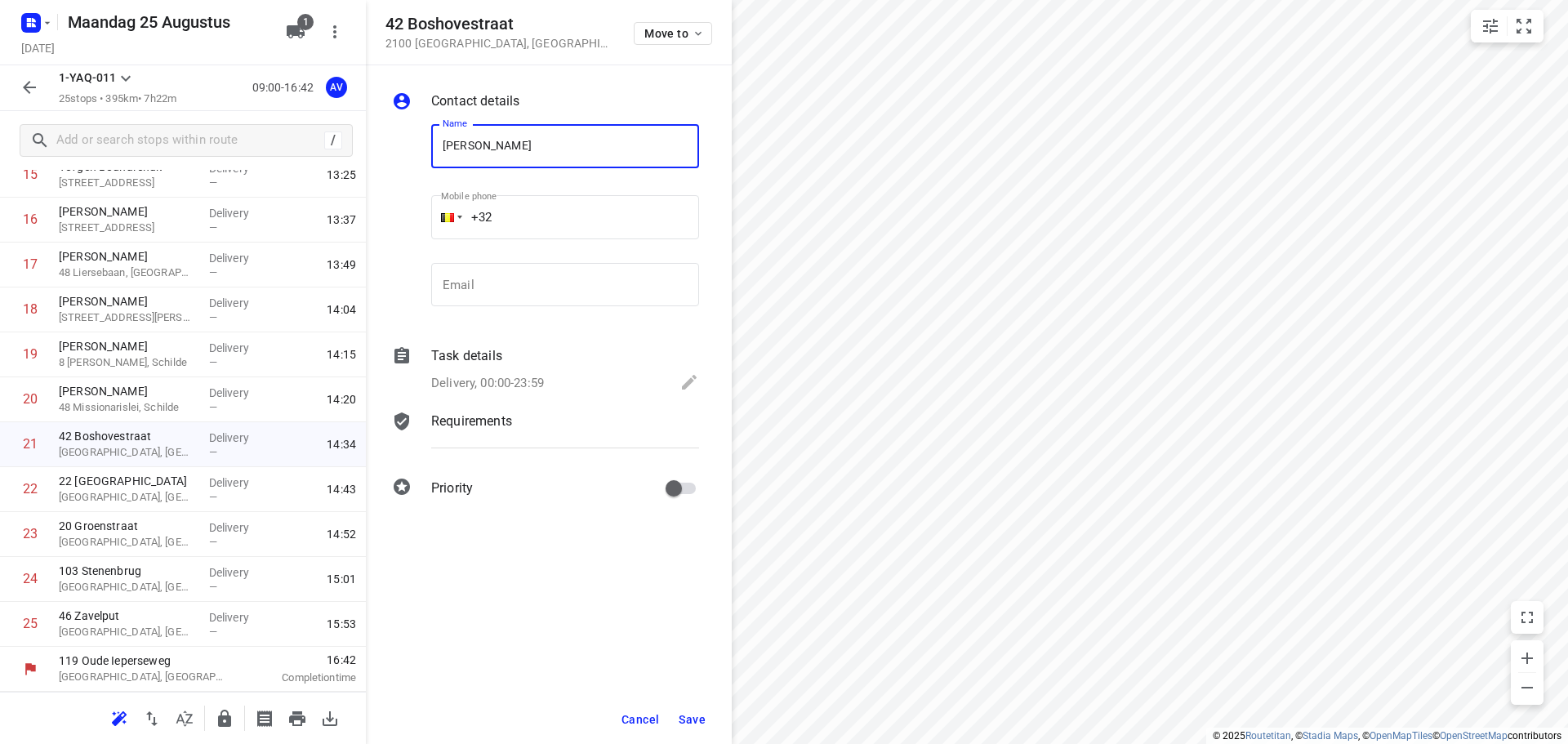
type input "[PERSON_NAME]"
type input "[PHONE_NUMBER]"
click at [527, 381] on p "Delivery, 00:00-23:59" at bounding box center [487, 383] width 113 height 19
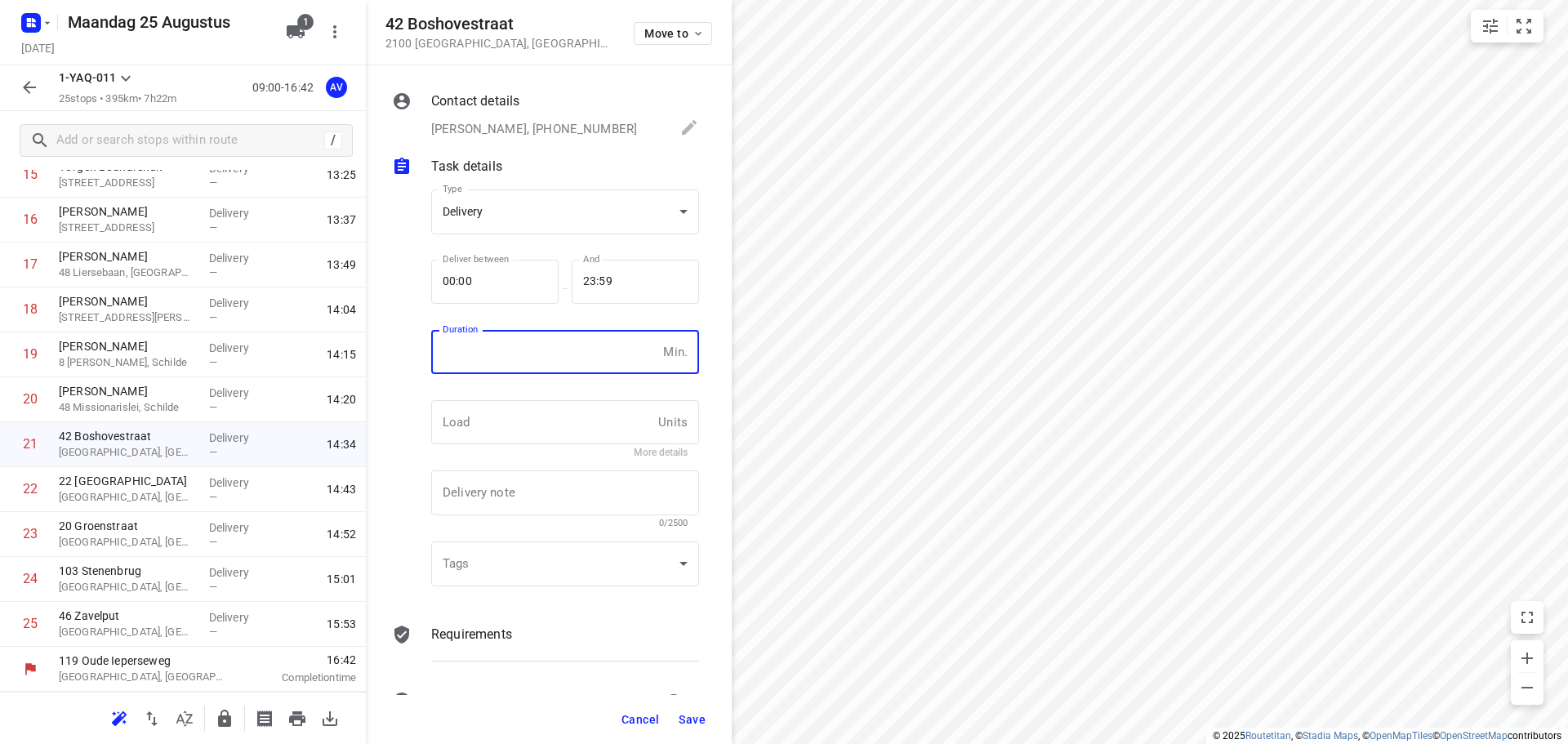
click at [530, 355] on input "number" at bounding box center [543, 352] width 225 height 44
type input "1"
click at [691, 718] on span "Save" at bounding box center [692, 719] width 27 height 13
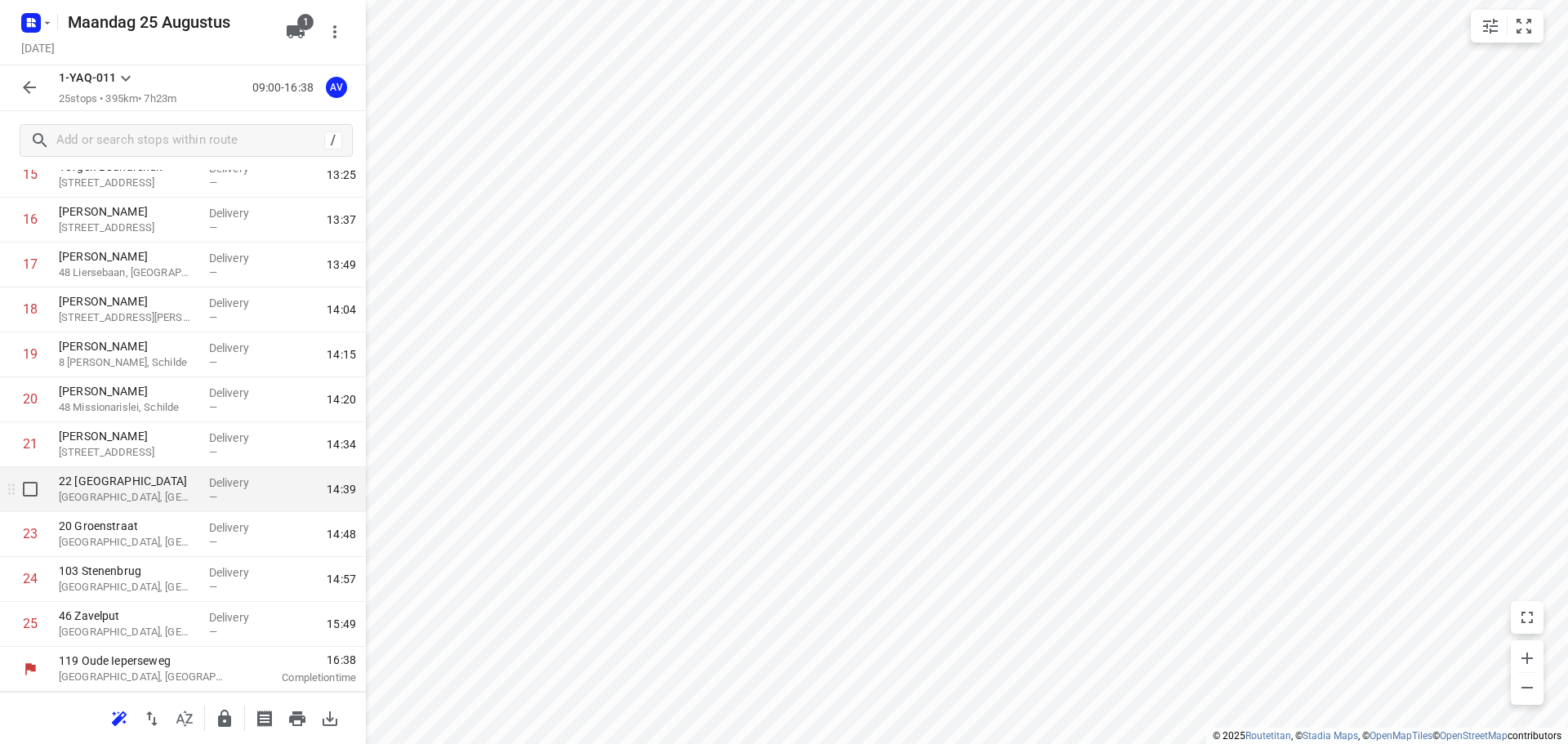
click at [178, 487] on p "22 [GEOGRAPHIC_DATA]" at bounding box center [127, 480] width 137 height 16
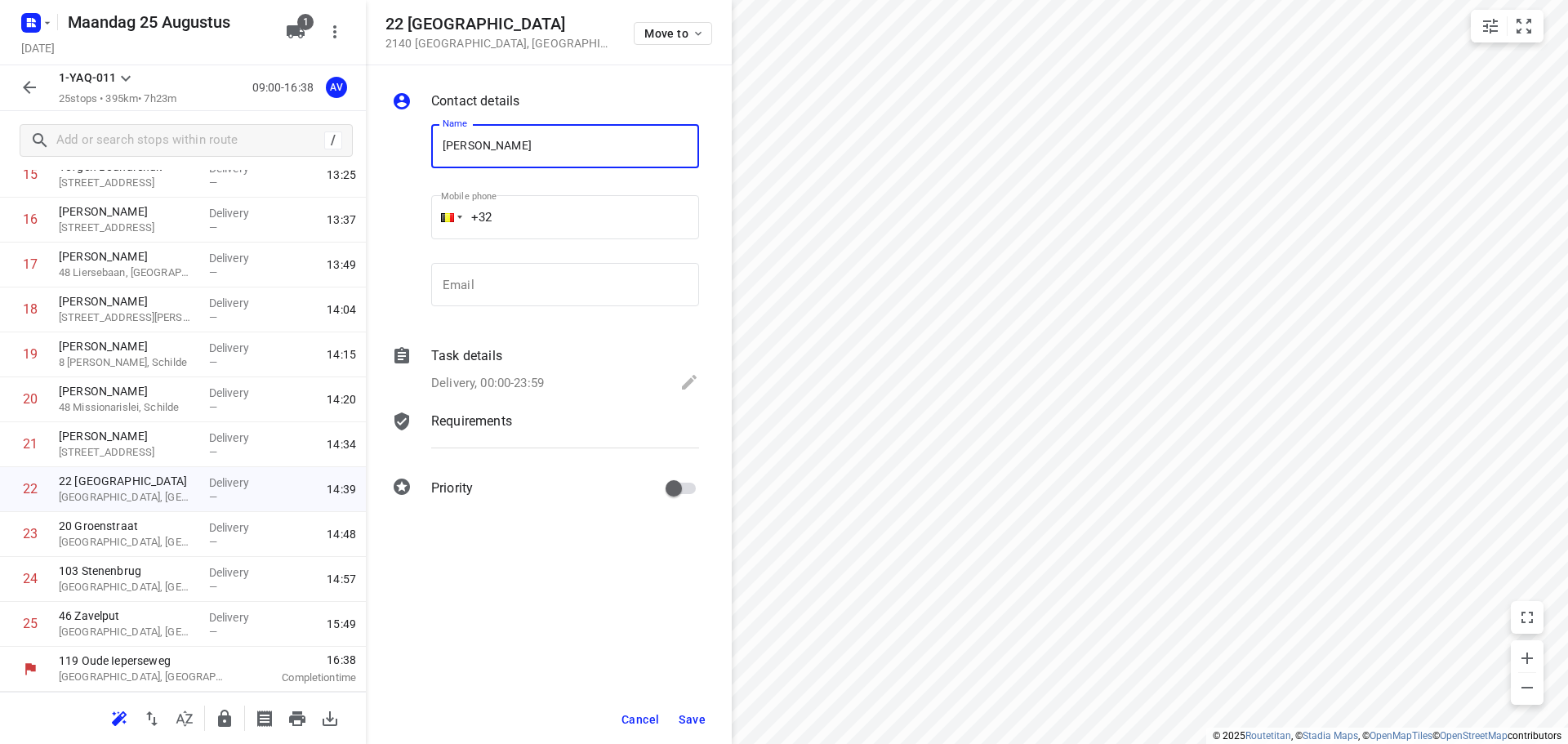
type input "[PERSON_NAME]"
type input "[PHONE_NUMBER]"
click at [543, 378] on p "Delivery, 00:00-23:59" at bounding box center [487, 383] width 113 height 19
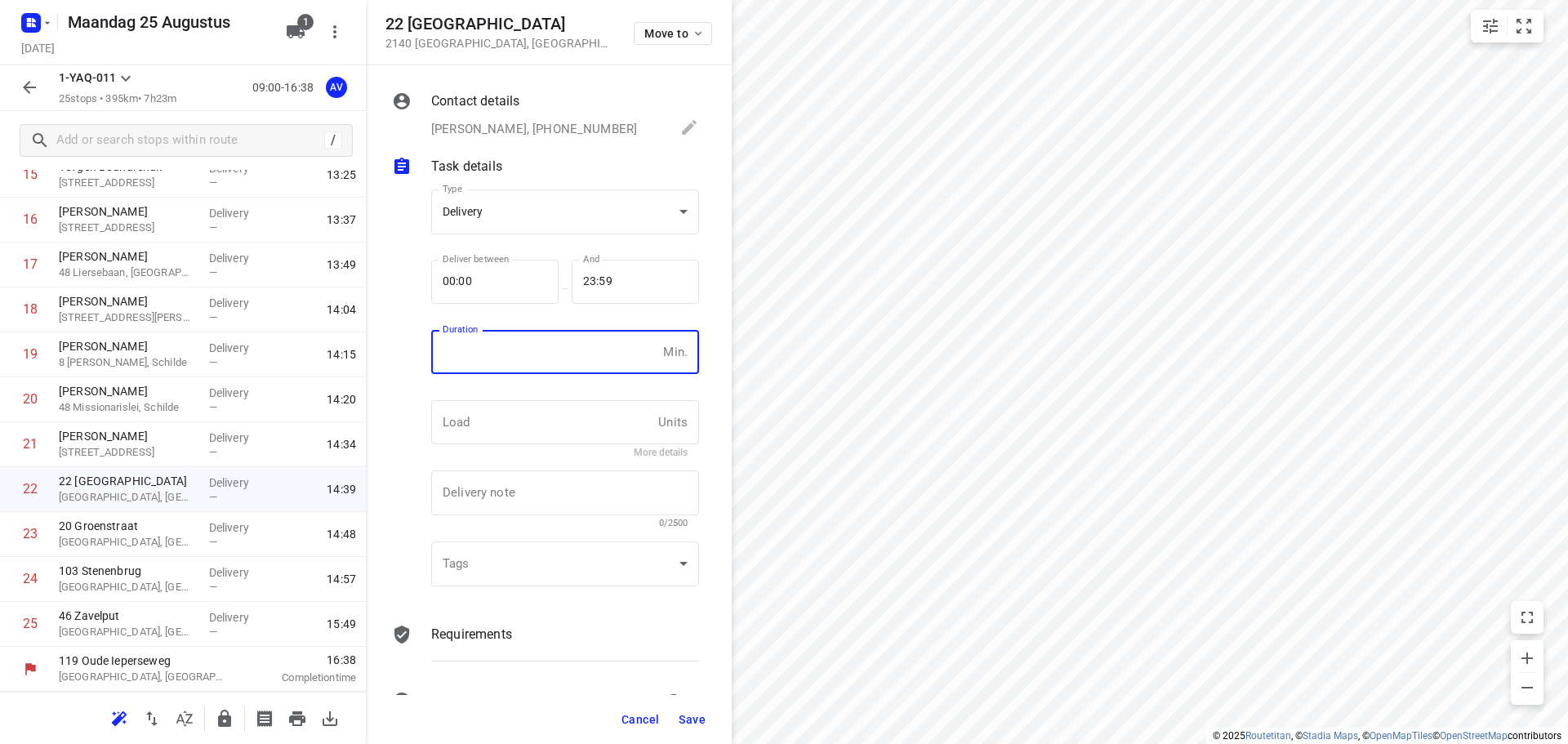
click at [537, 363] on input "number" at bounding box center [543, 352] width 225 height 44
type input "1"
click at [685, 720] on span "Save" at bounding box center [692, 719] width 27 height 13
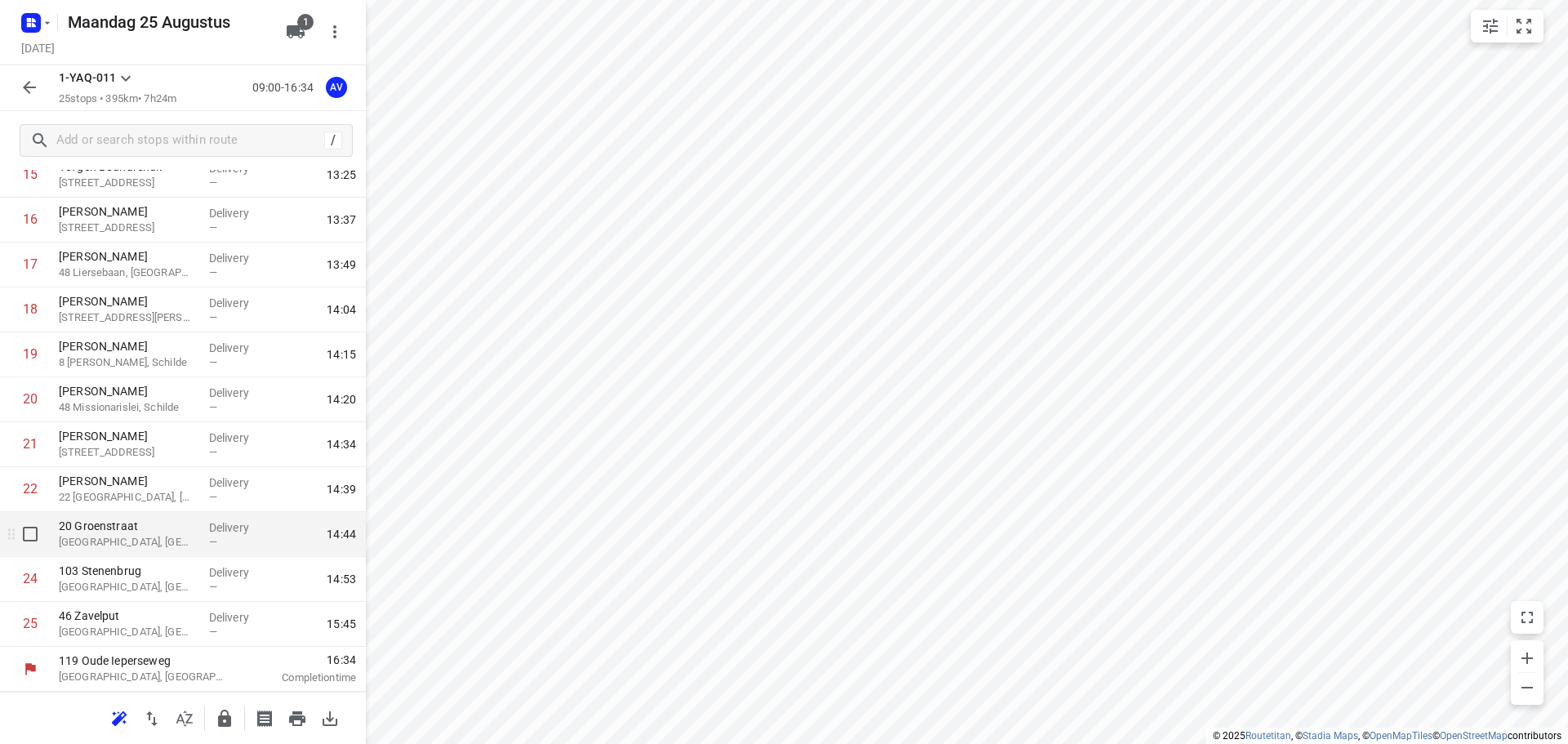
click at [174, 540] on p "[GEOGRAPHIC_DATA], [GEOGRAPHIC_DATA]" at bounding box center [127, 542] width 137 height 16
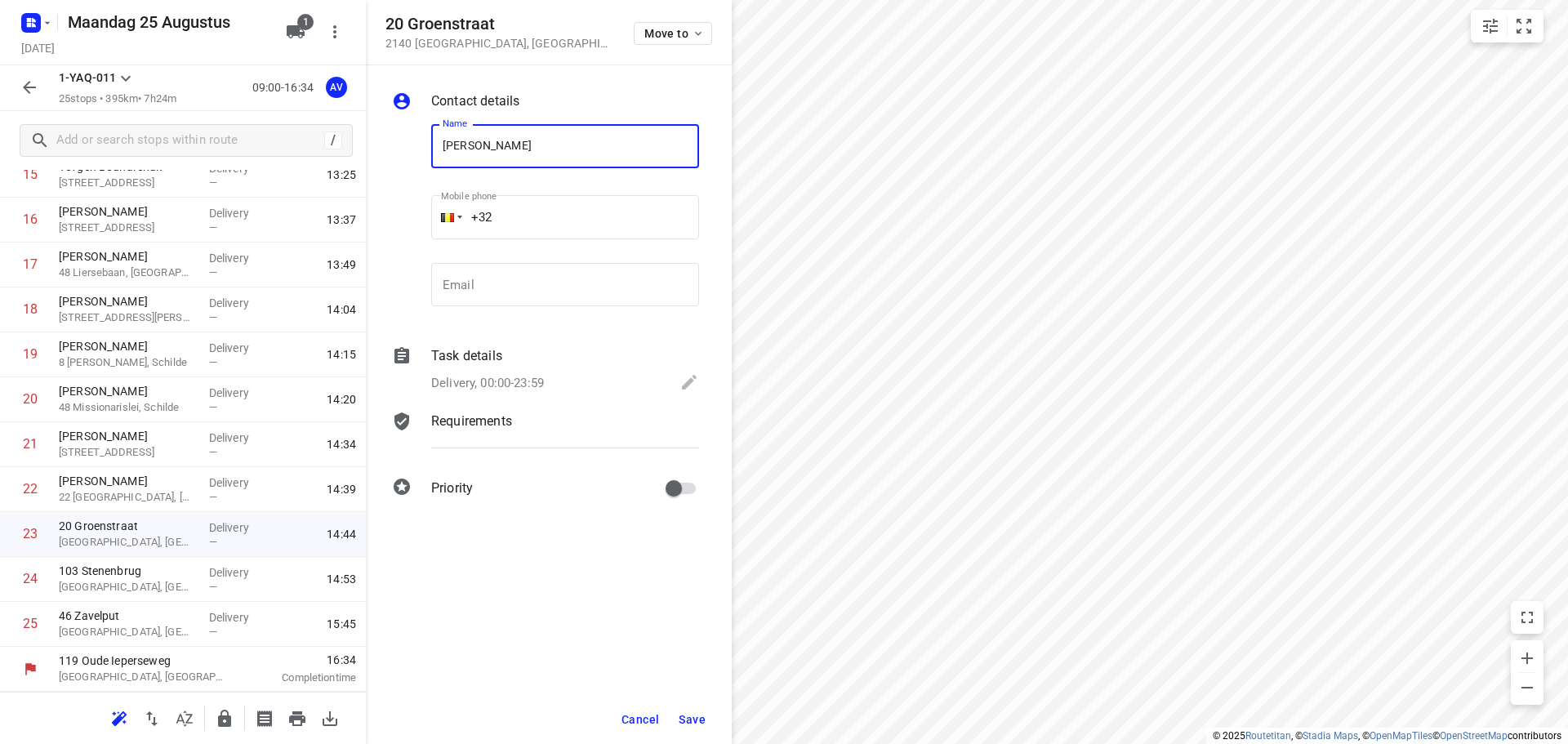
type input "[PERSON_NAME]"
type input "[PHONE_NUMBER]"
click at [541, 382] on p "Delivery, 00:00-23:59" at bounding box center [487, 383] width 113 height 19
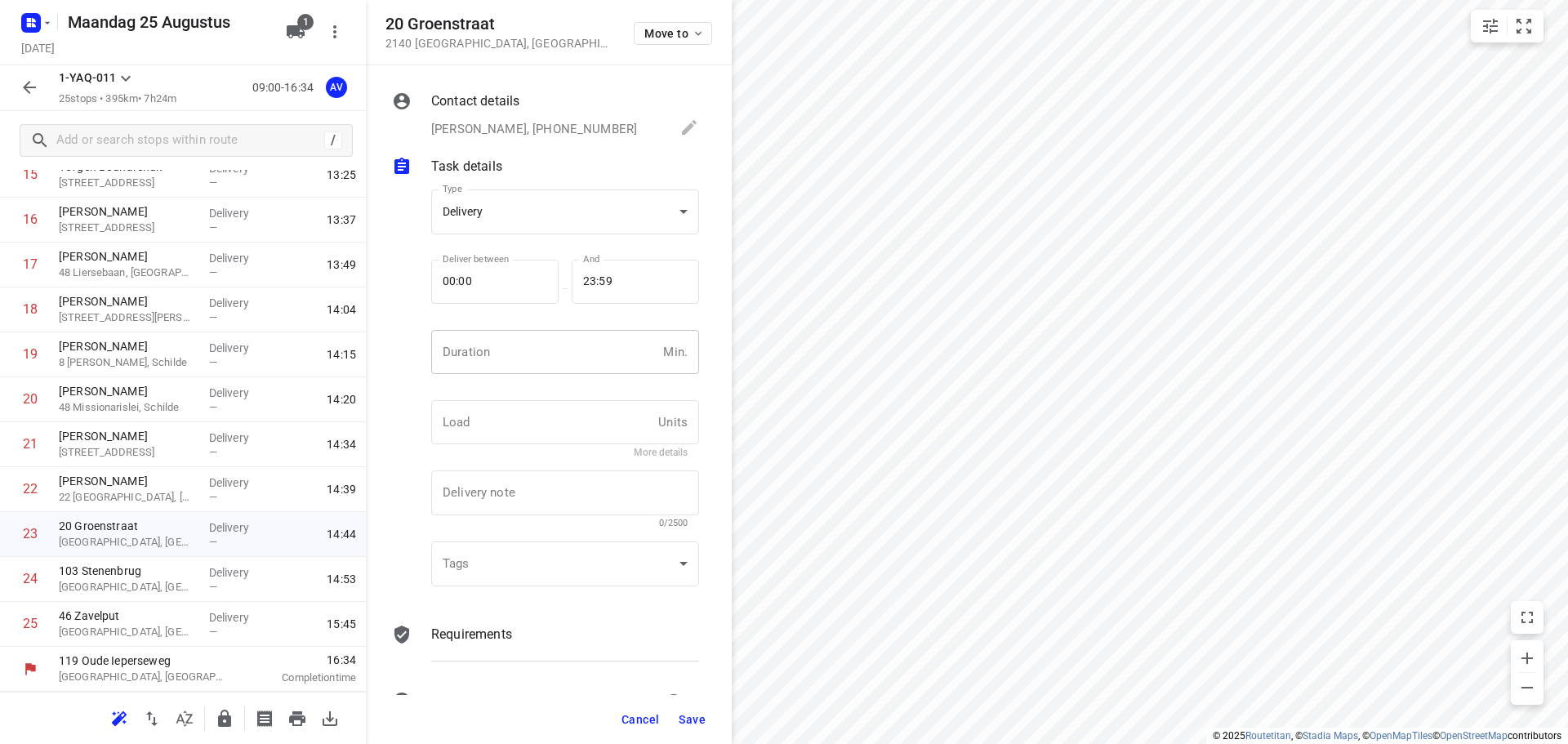
click at [544, 357] on input "number" at bounding box center [543, 352] width 225 height 44
type input "1"
click at [690, 720] on span "Save" at bounding box center [692, 719] width 27 height 13
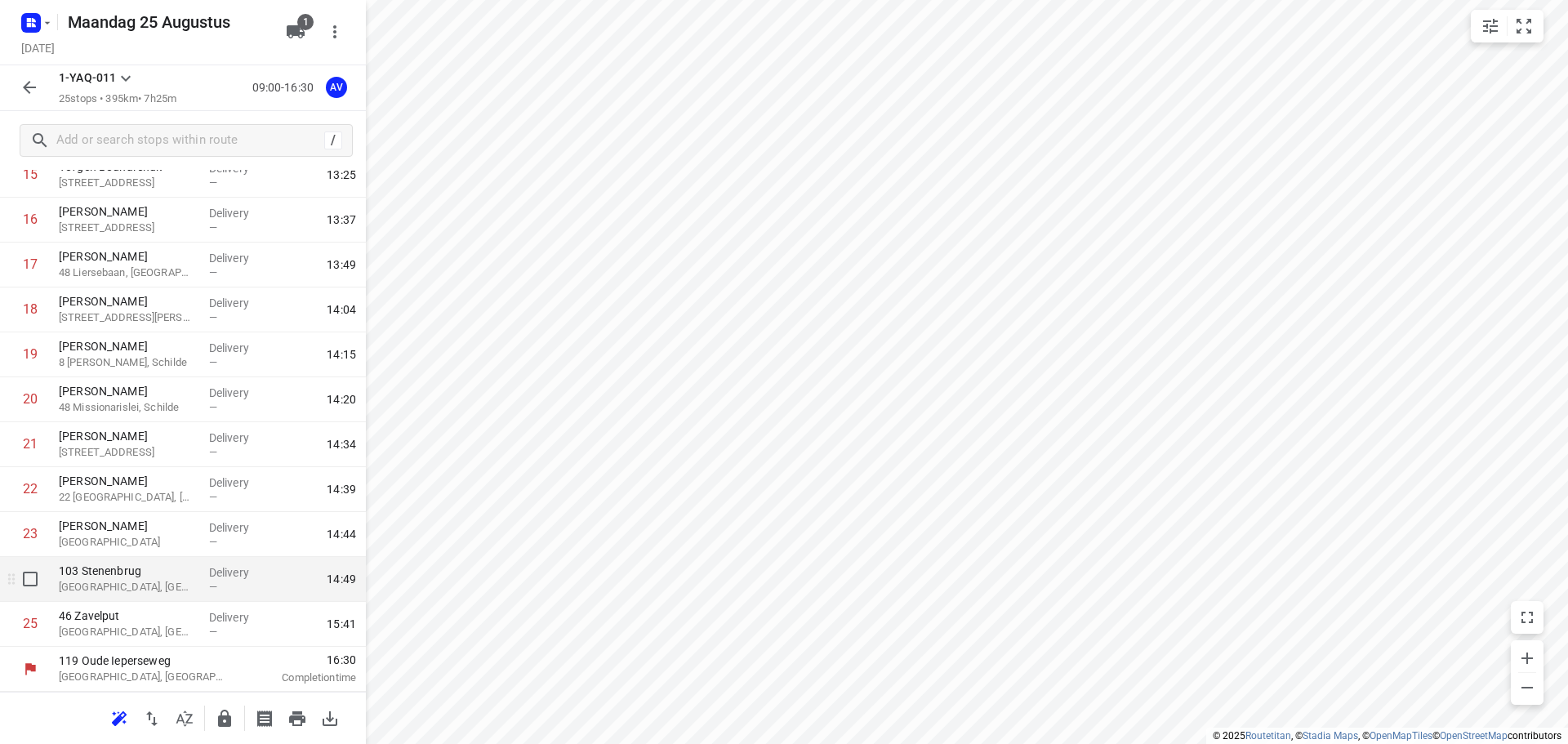
click at [150, 583] on p "[GEOGRAPHIC_DATA], [GEOGRAPHIC_DATA]" at bounding box center [127, 587] width 137 height 16
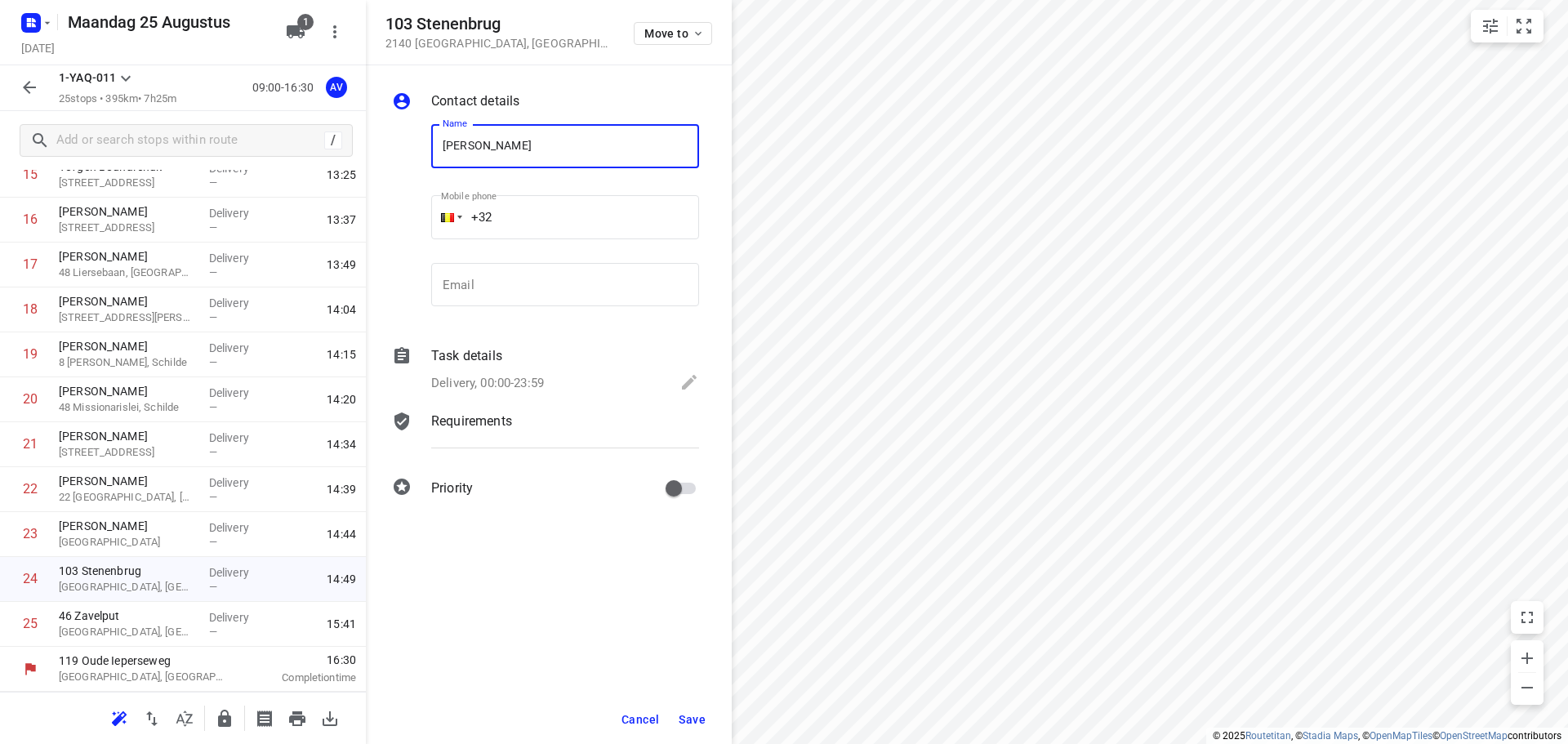
type input "[PERSON_NAME]"
click at [576, 207] on input "+32" at bounding box center [565, 218] width 268 height 44
type input "[PHONE_NUMBER]"
click at [531, 378] on p "Delivery, 00:00-23:59" at bounding box center [487, 383] width 113 height 19
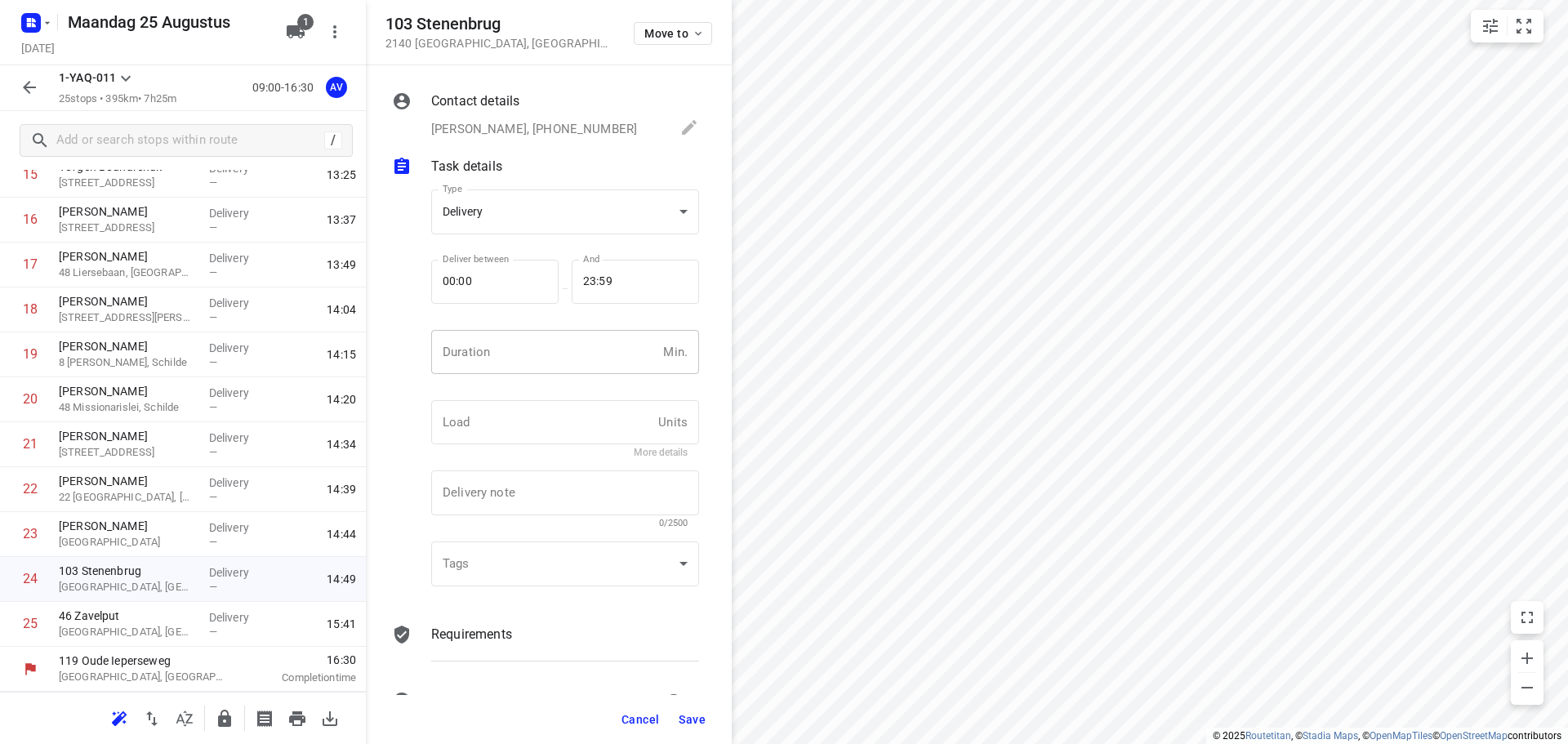
click at [541, 361] on input "number" at bounding box center [543, 352] width 225 height 44
type input "1"
click at [691, 714] on span "Save" at bounding box center [692, 719] width 27 height 13
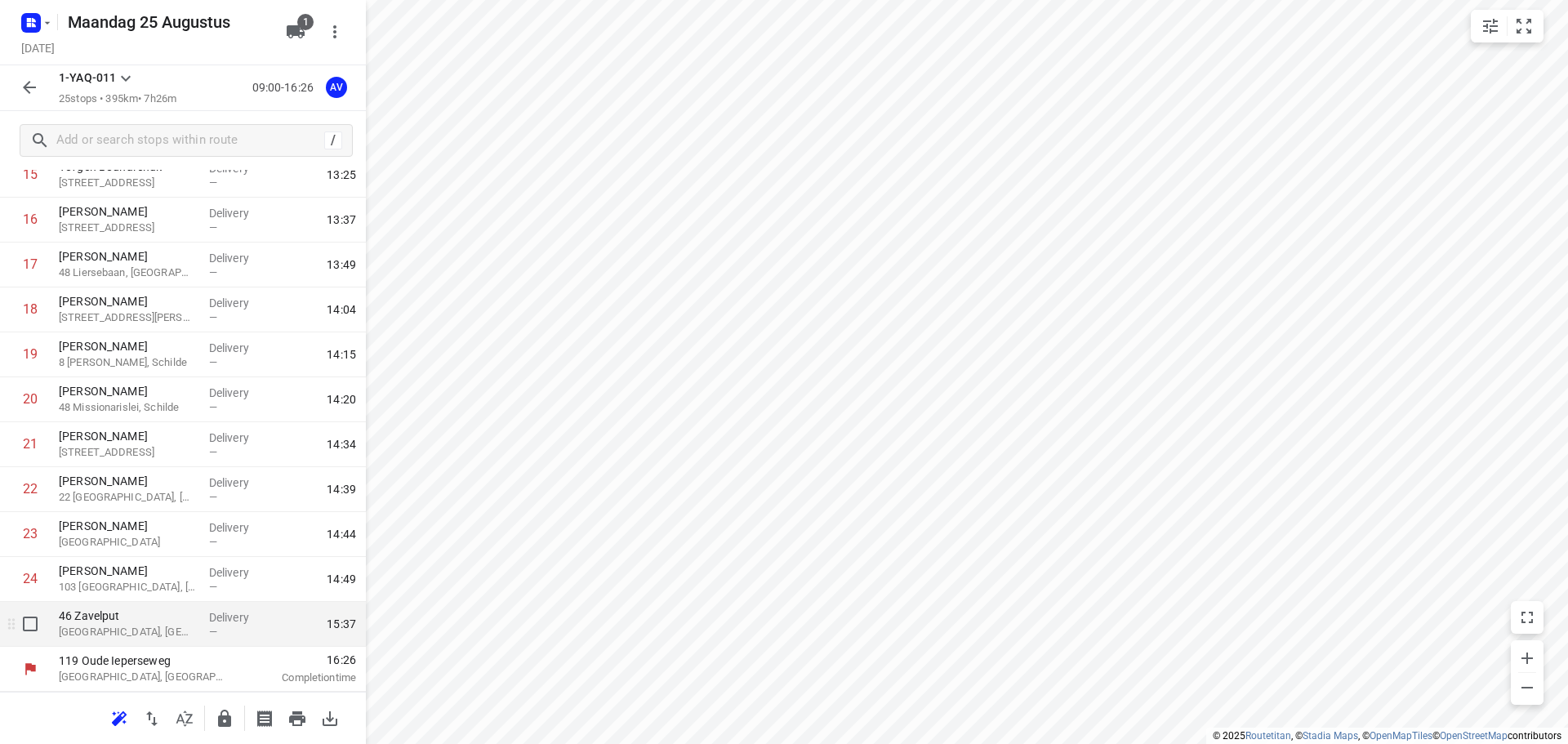
click at [142, 622] on p "46 Zavelput" at bounding box center [127, 616] width 137 height 16
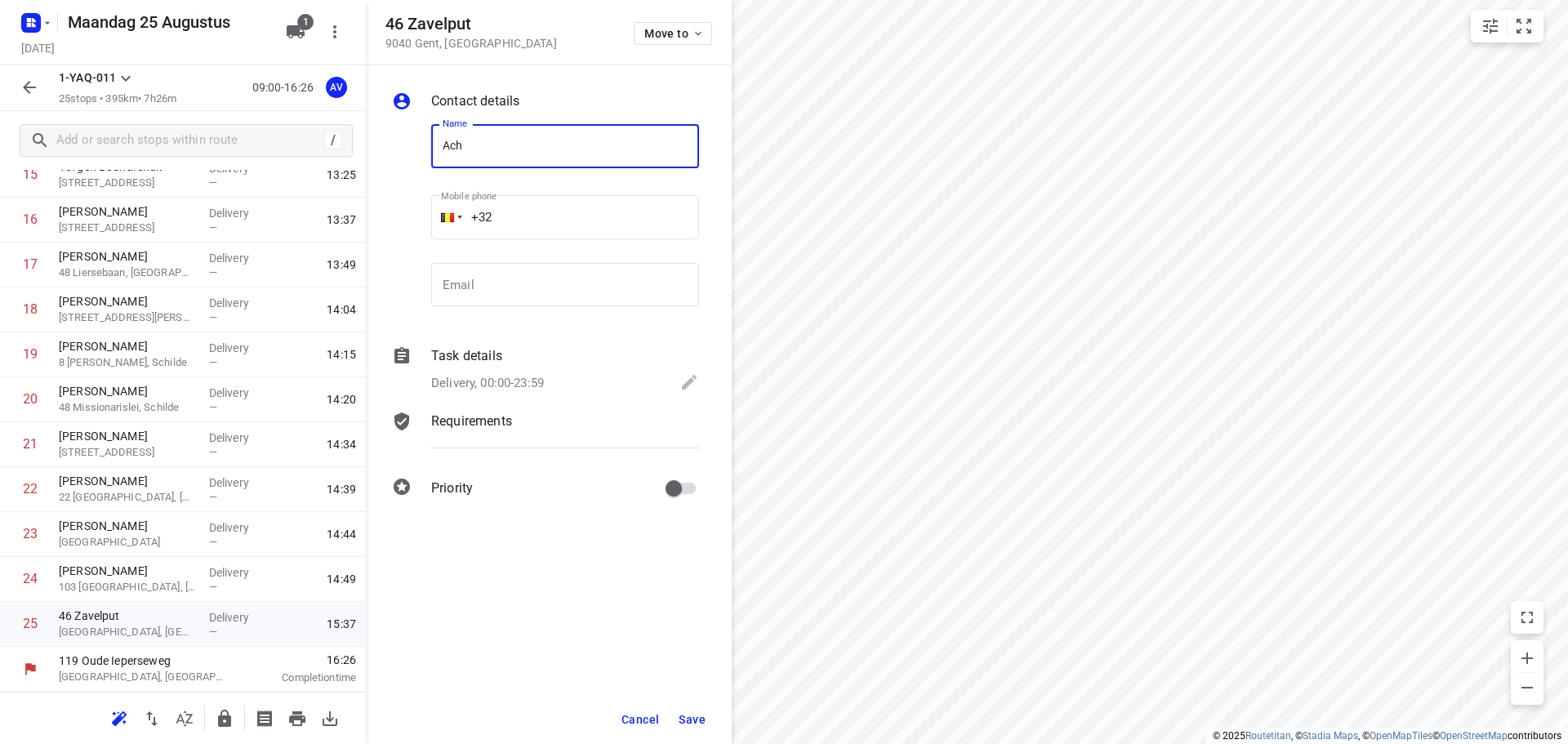
type input "[PERSON_NAME]"
click at [573, 213] on input "+32" at bounding box center [565, 218] width 268 height 44
type input "[PHONE_NUMBER]"
click at [531, 376] on p "Delivery, 00:00-23:59" at bounding box center [487, 383] width 113 height 19
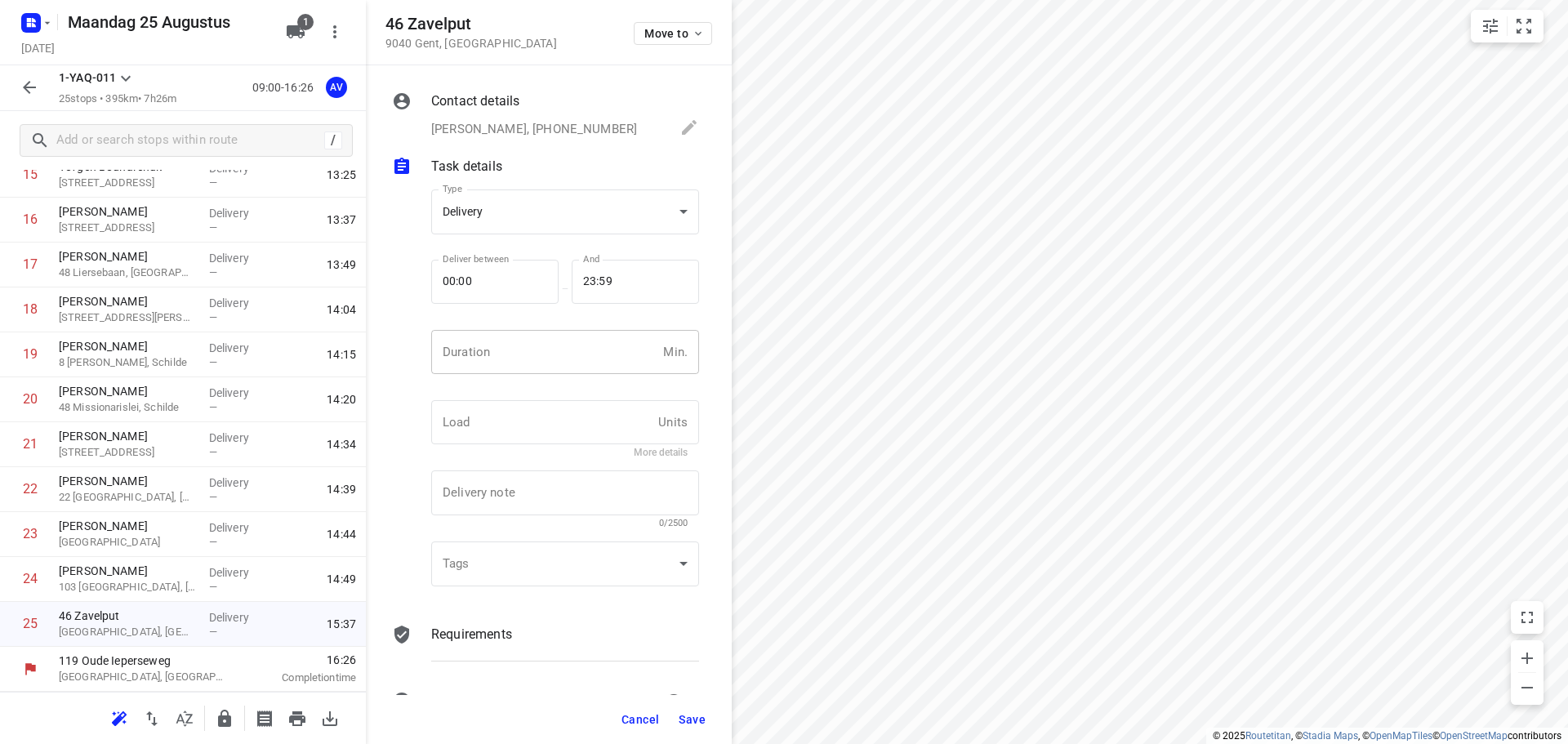
click at [542, 355] on input "number" at bounding box center [543, 352] width 225 height 44
type input "1"
click at [692, 717] on span "Save" at bounding box center [692, 719] width 27 height 13
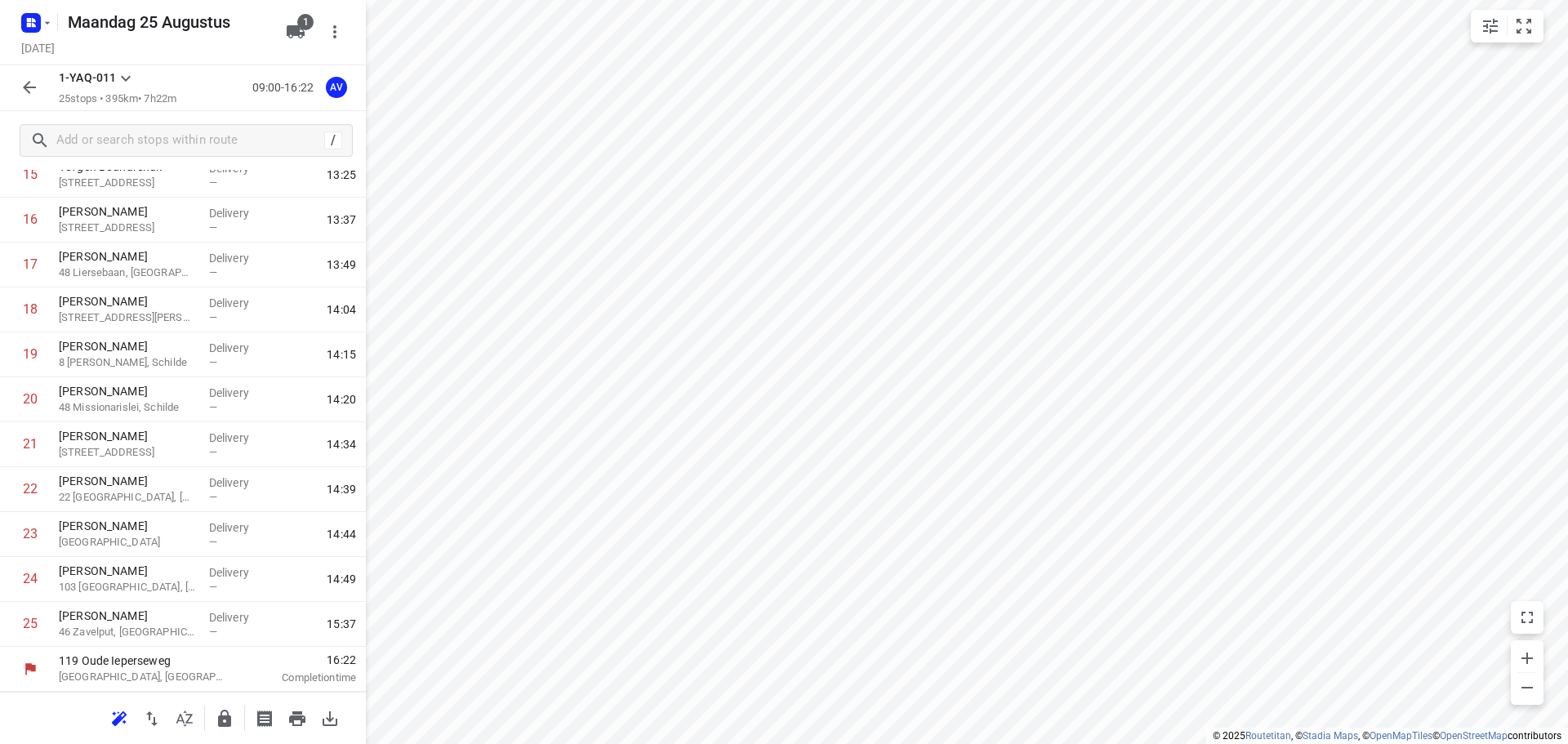
click at [33, 83] on icon "button" at bounding box center [29, 87] width 20 height 20
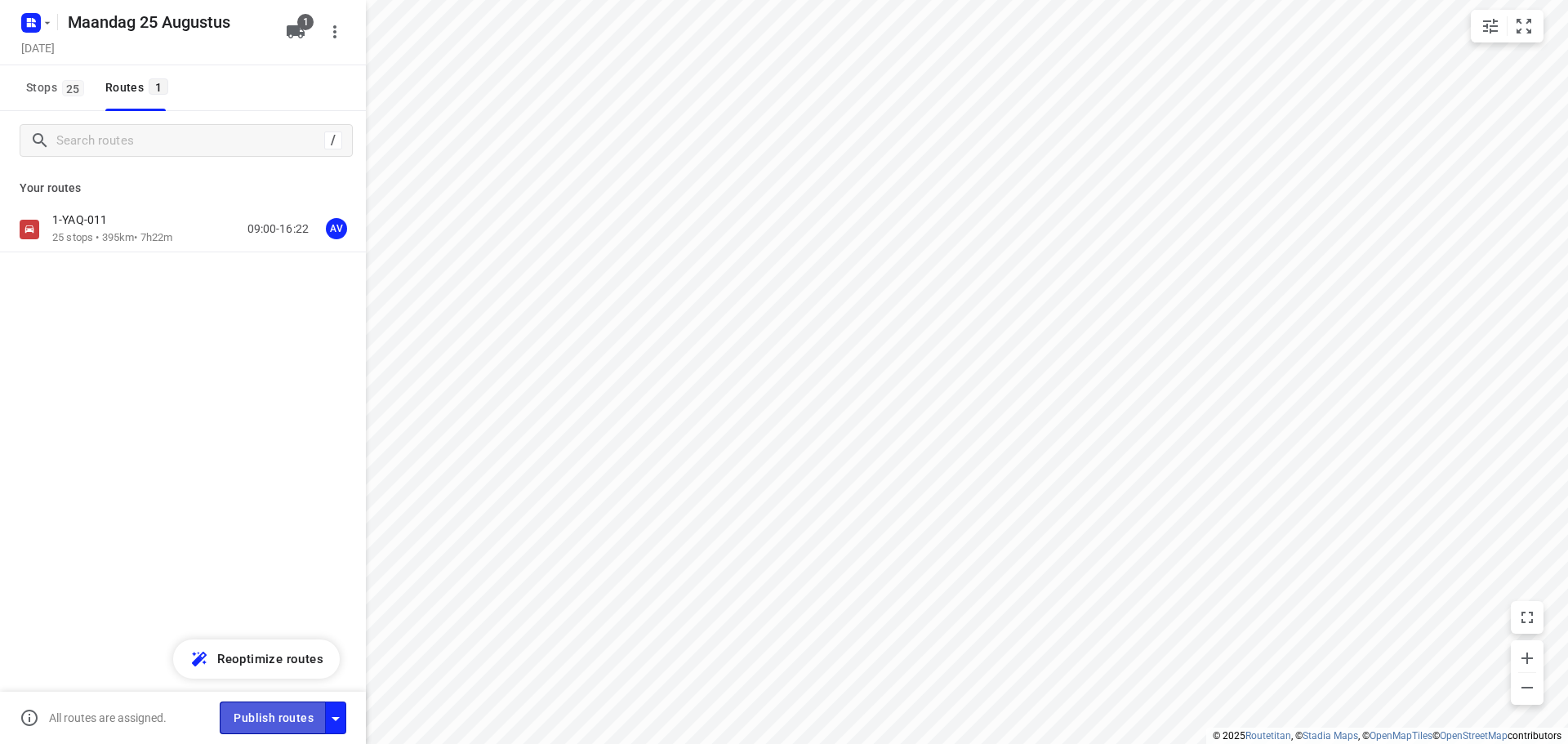
click at [289, 716] on span "Publish routes" at bounding box center [274, 718] width 80 height 20
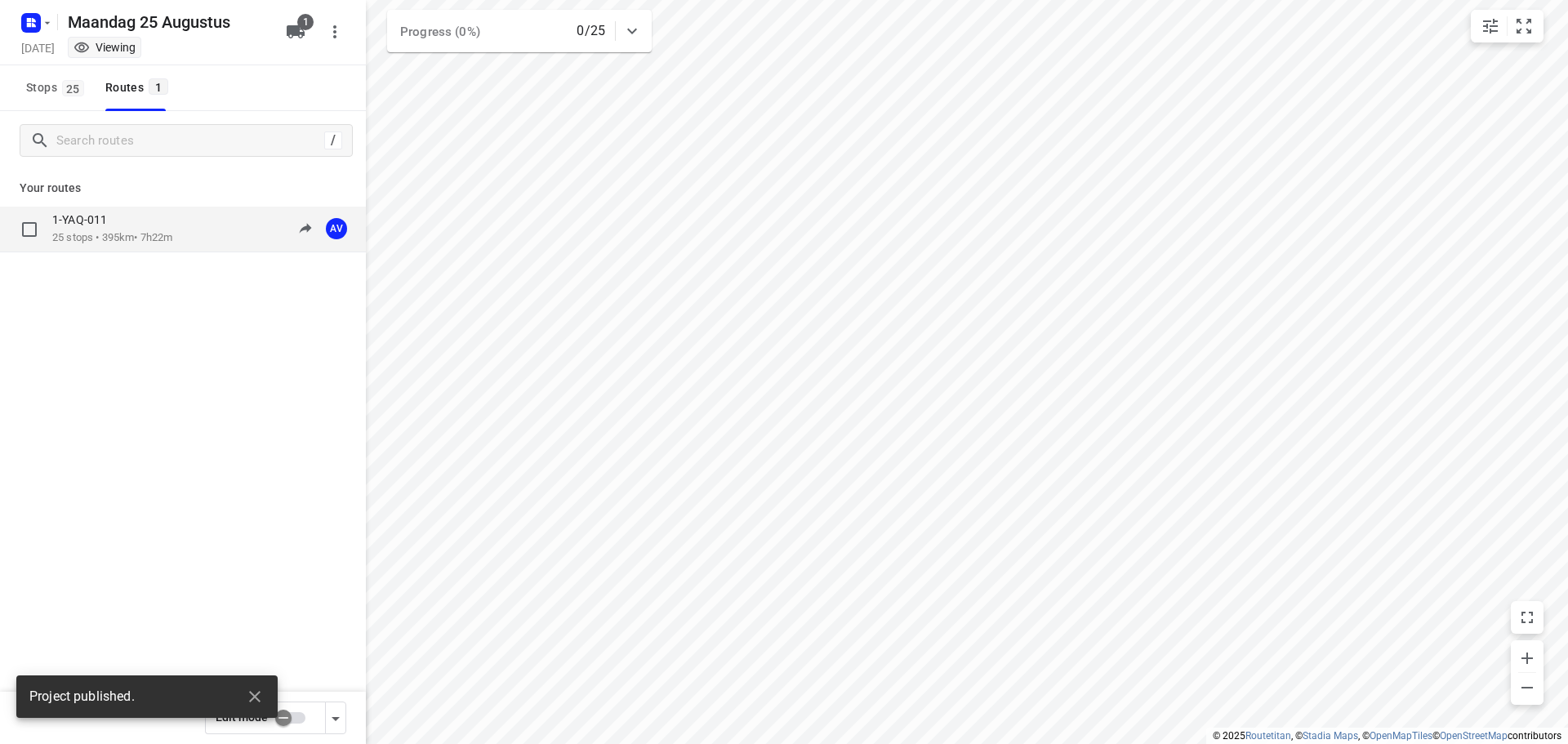
click at [207, 226] on div "1-YAQ-011 25 stops • 395km • 7h22m 09:00-16:22 AV" at bounding box center [208, 229] width 314 height 33
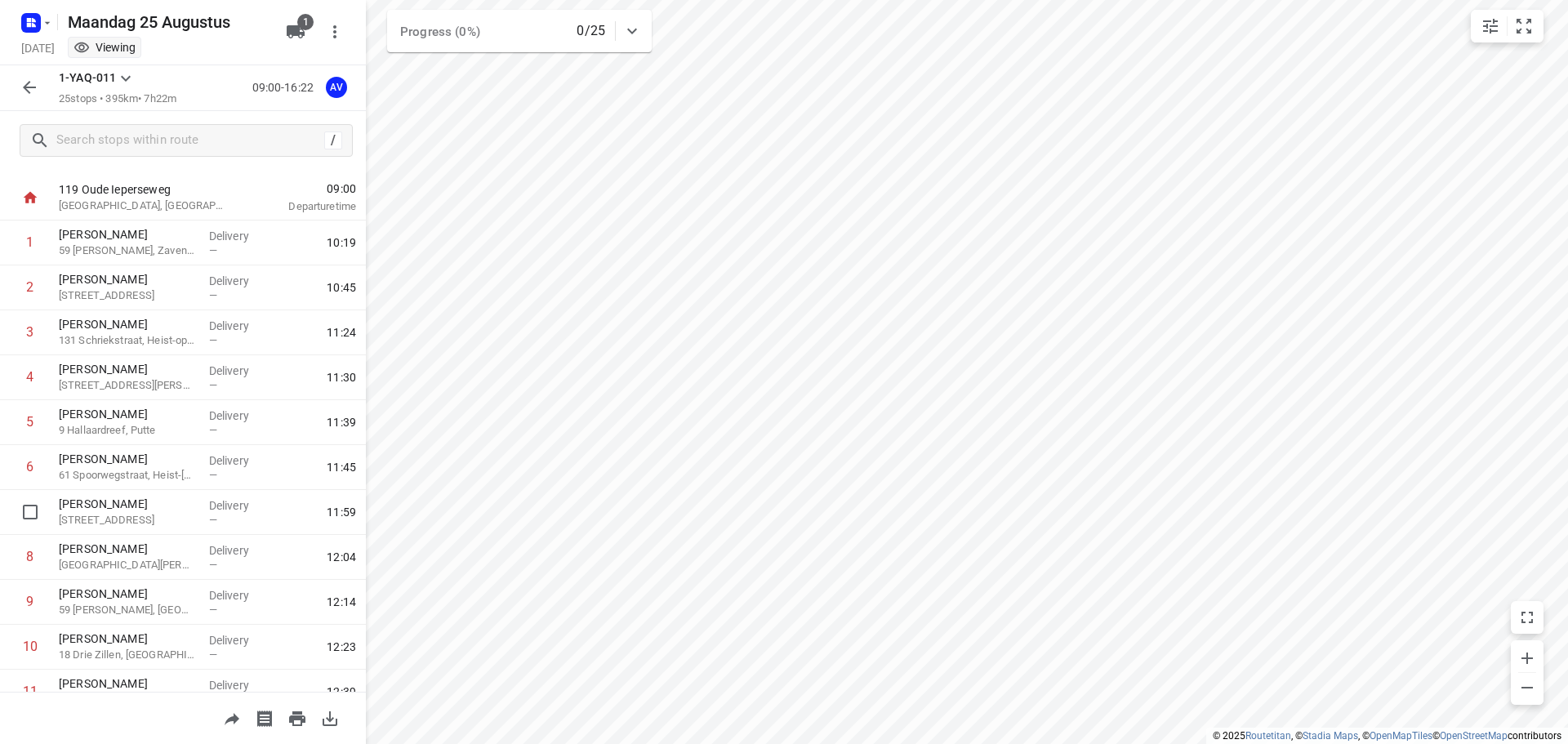
scroll to position [0, 0]
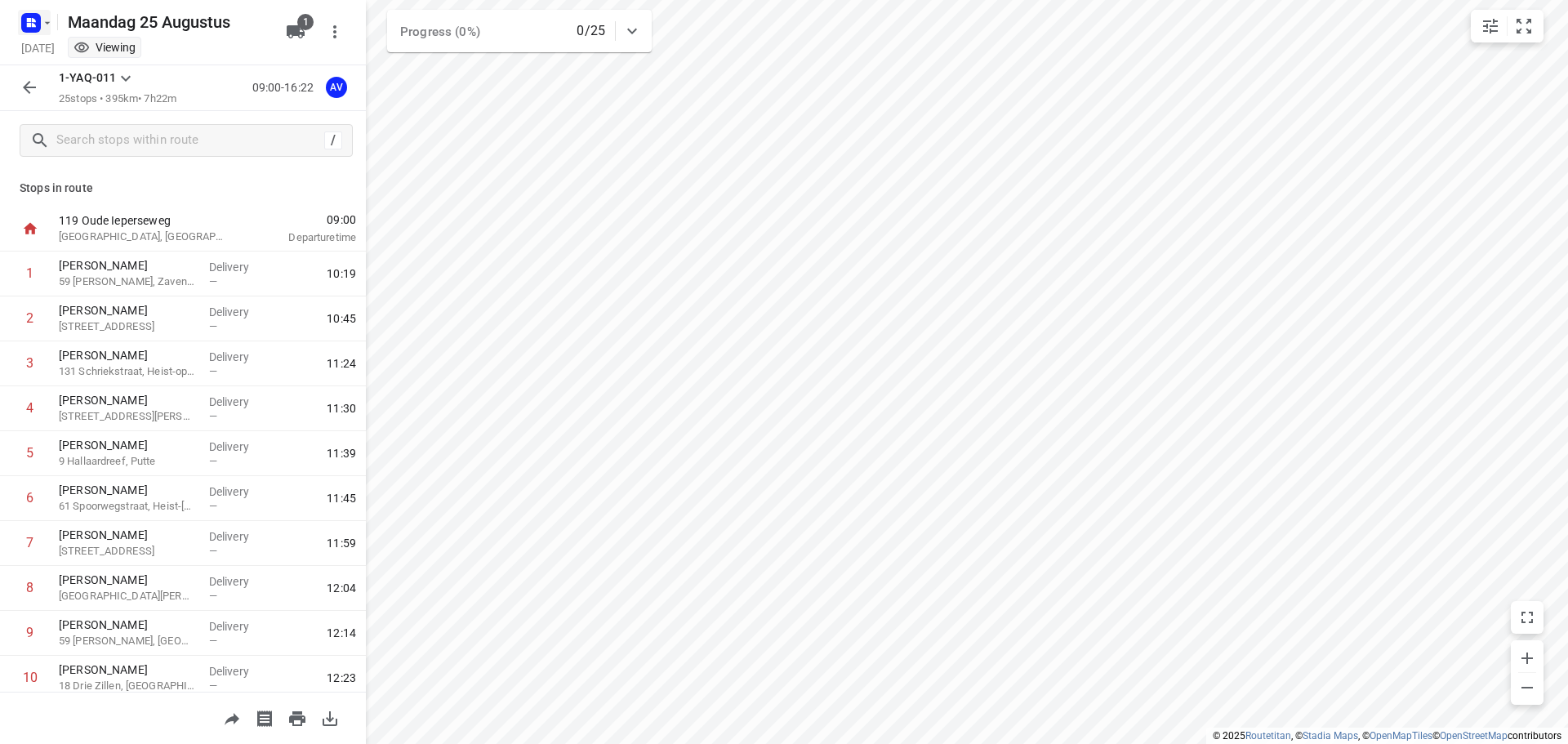
click at [41, 23] on icon "button" at bounding box center [47, 22] width 13 height 13
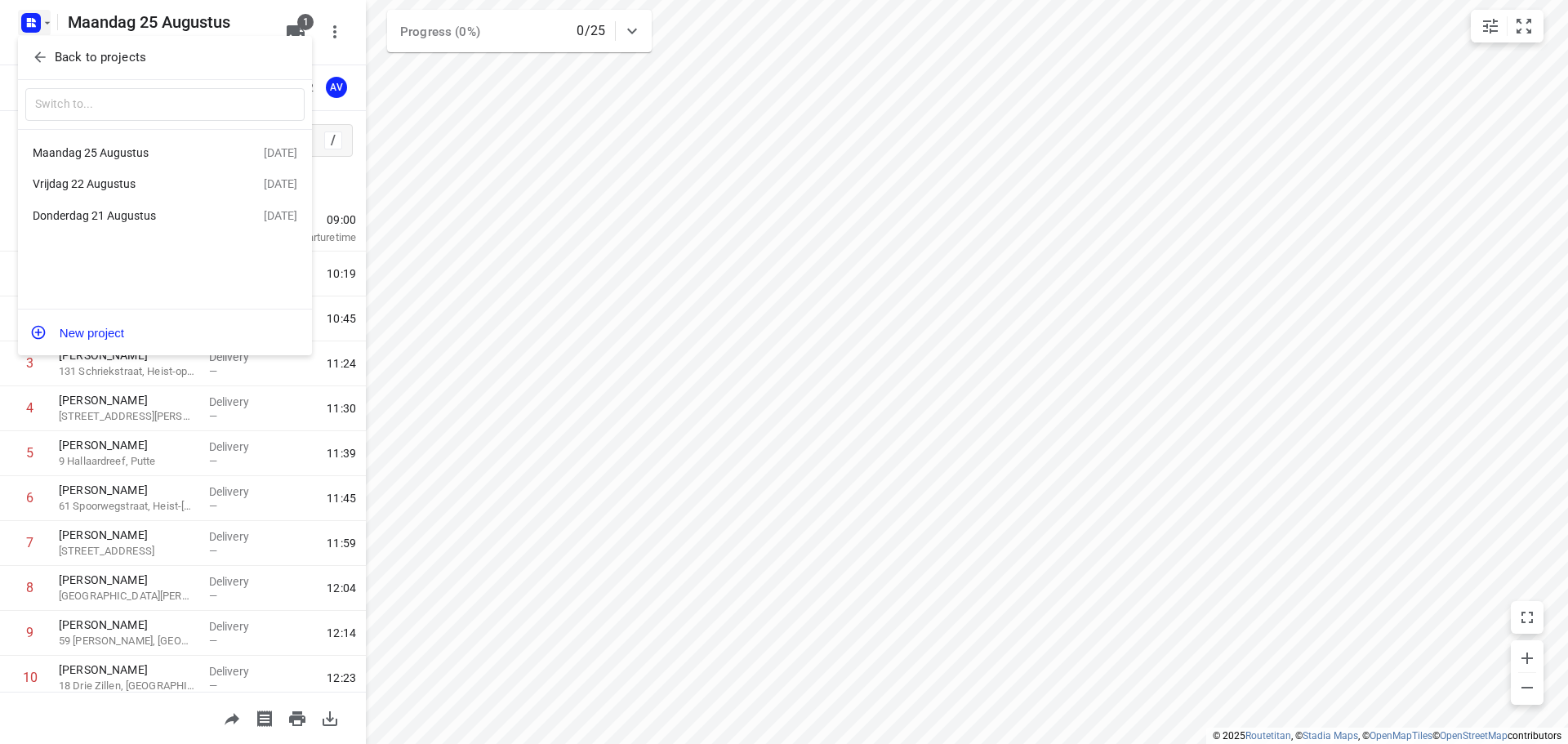
click at [180, 185] on div "Vrijdag 22 Augustus" at bounding box center [126, 183] width 188 height 13
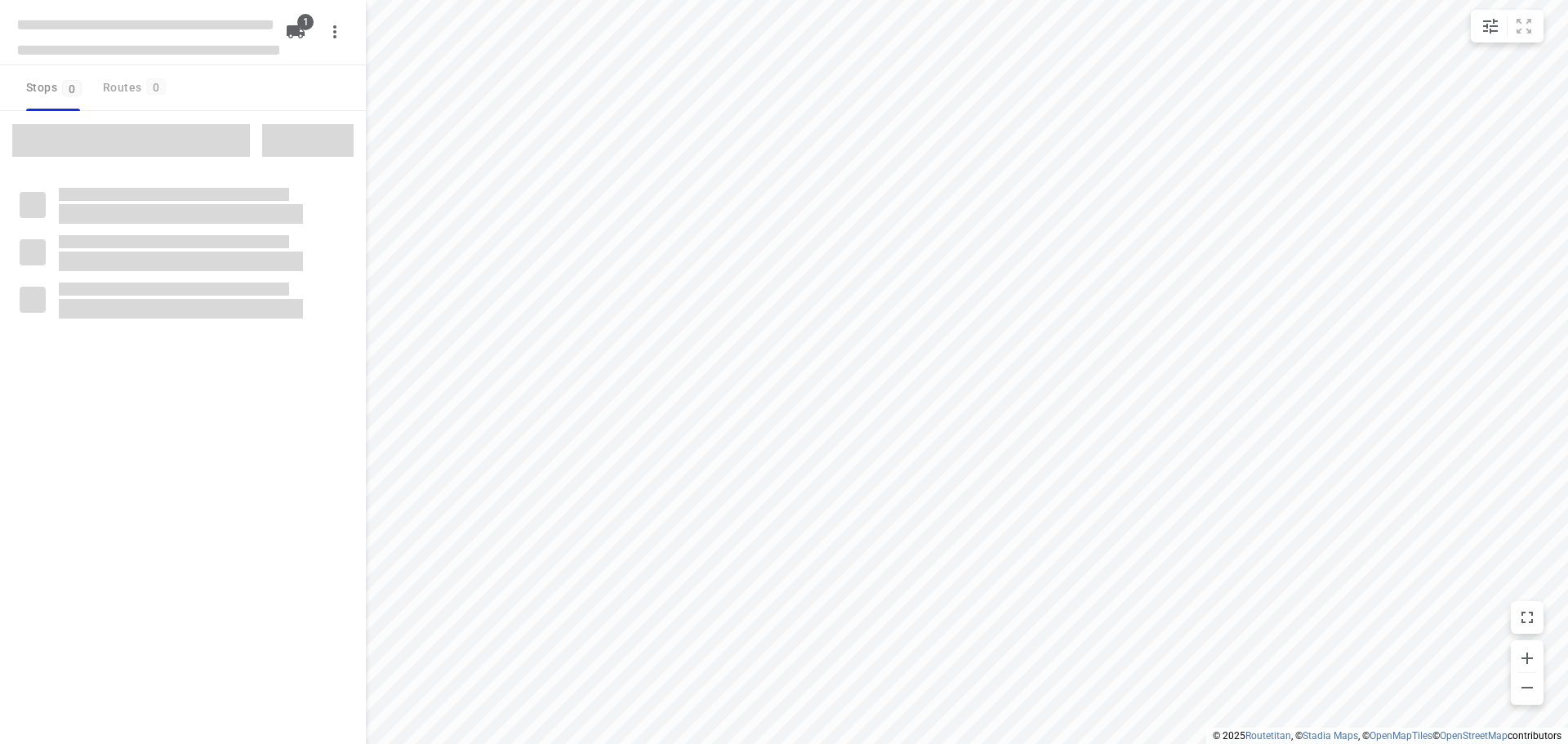
type input "distance"
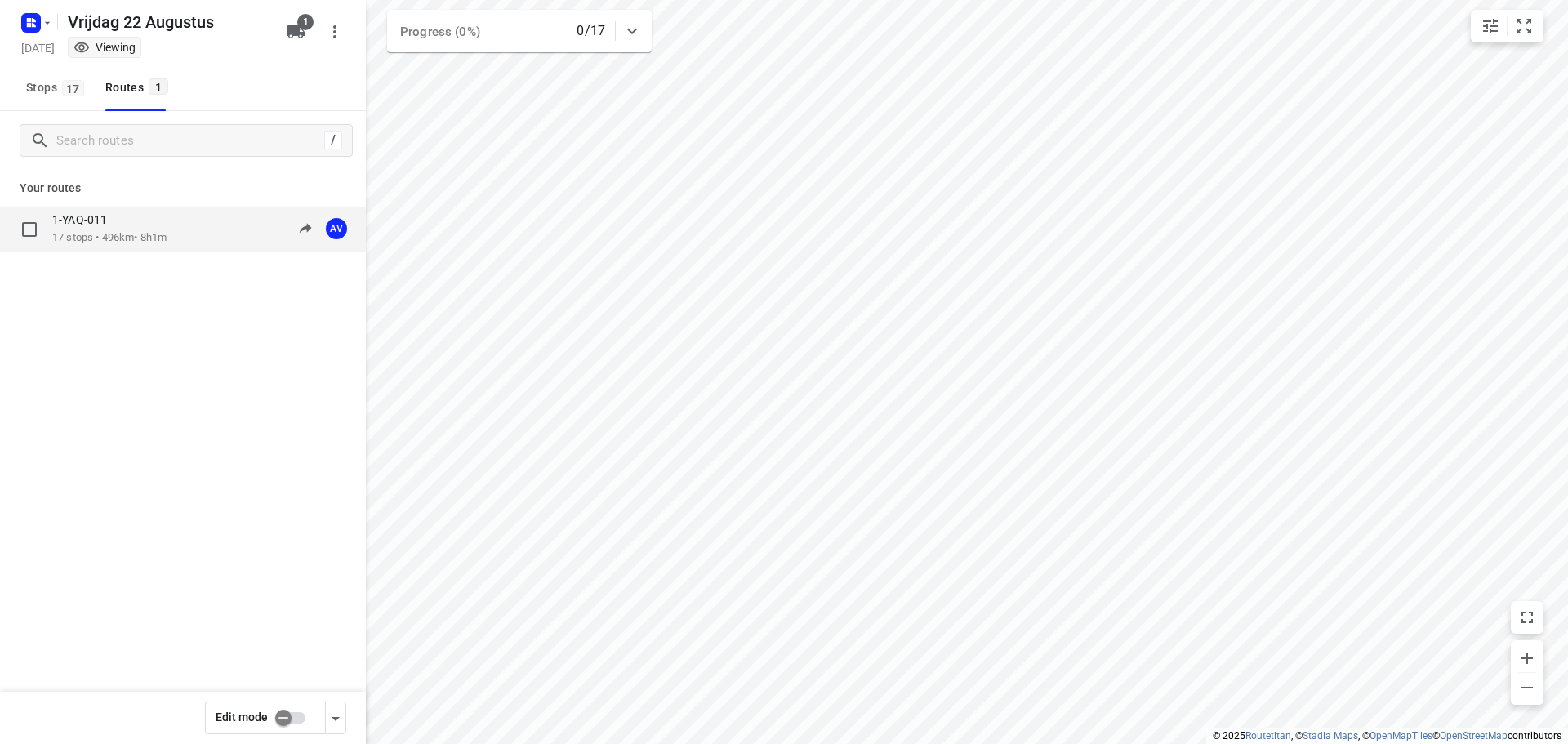
click at [187, 236] on div "1-YAQ-011 17 stops • 496km • 8h1m 09:00-17:01 AV" at bounding box center [208, 229] width 314 height 33
